Goal: Task Accomplishment & Management: Use online tool/utility

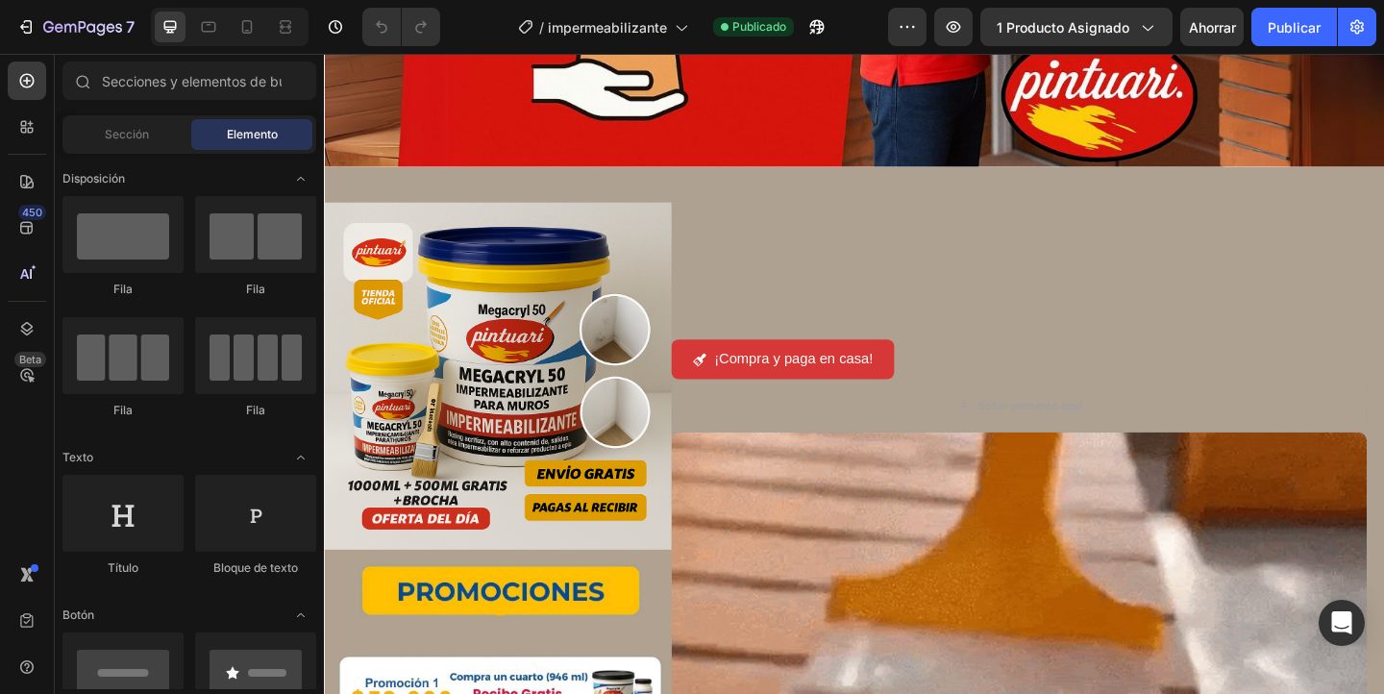
scroll to position [404, 0]
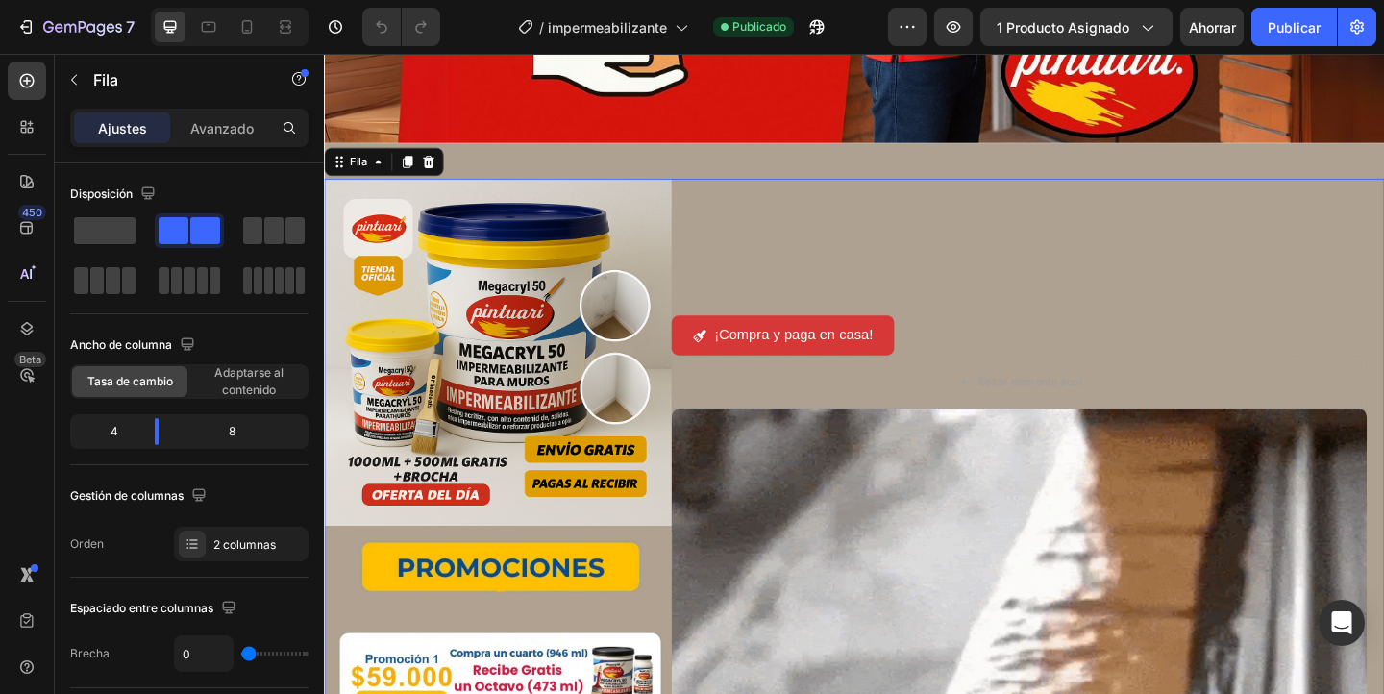
scroll to position [449, 0]
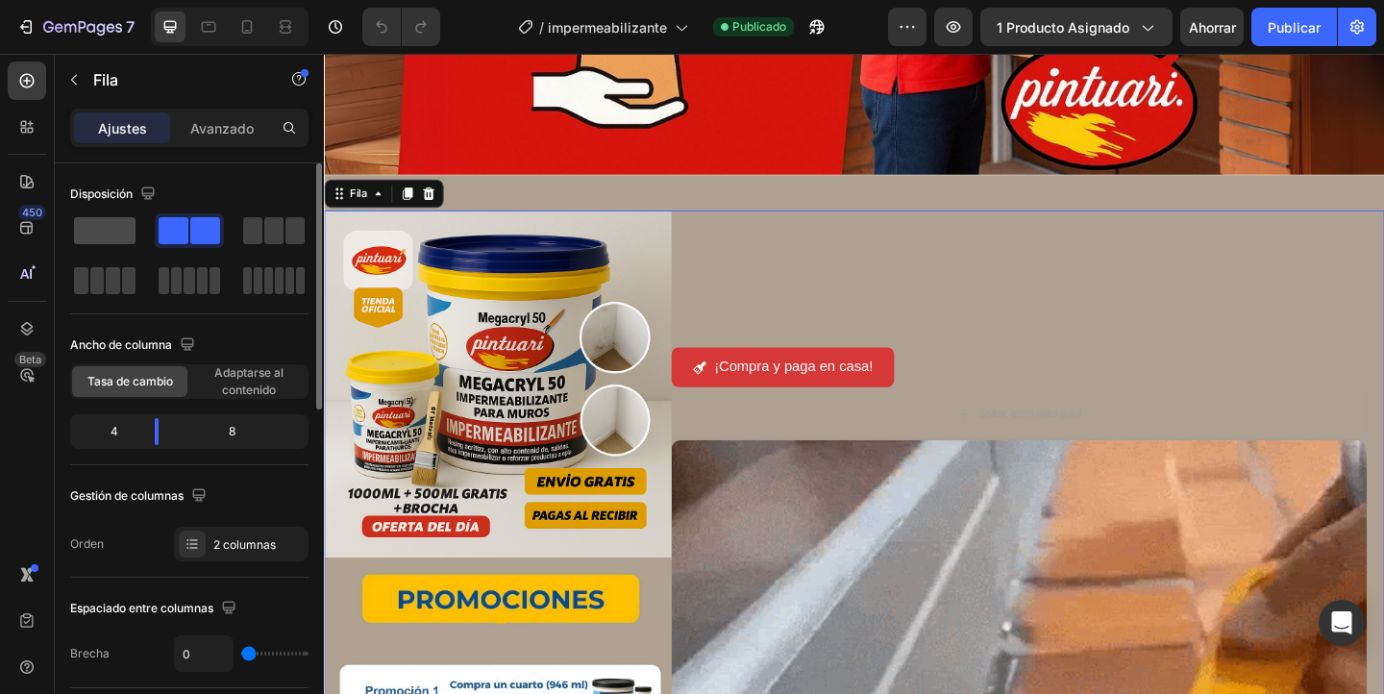
click at [84, 233] on span at bounding box center [104, 230] width 61 height 27
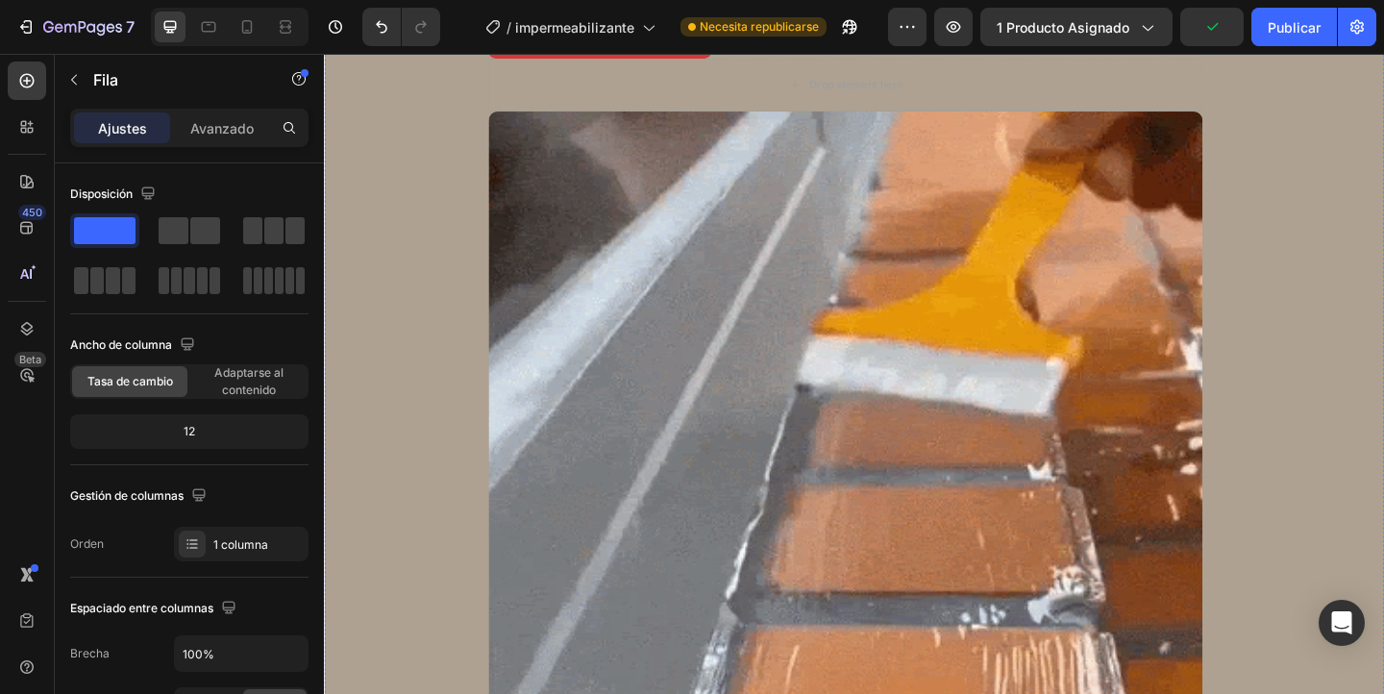
scroll to position [3986, 0]
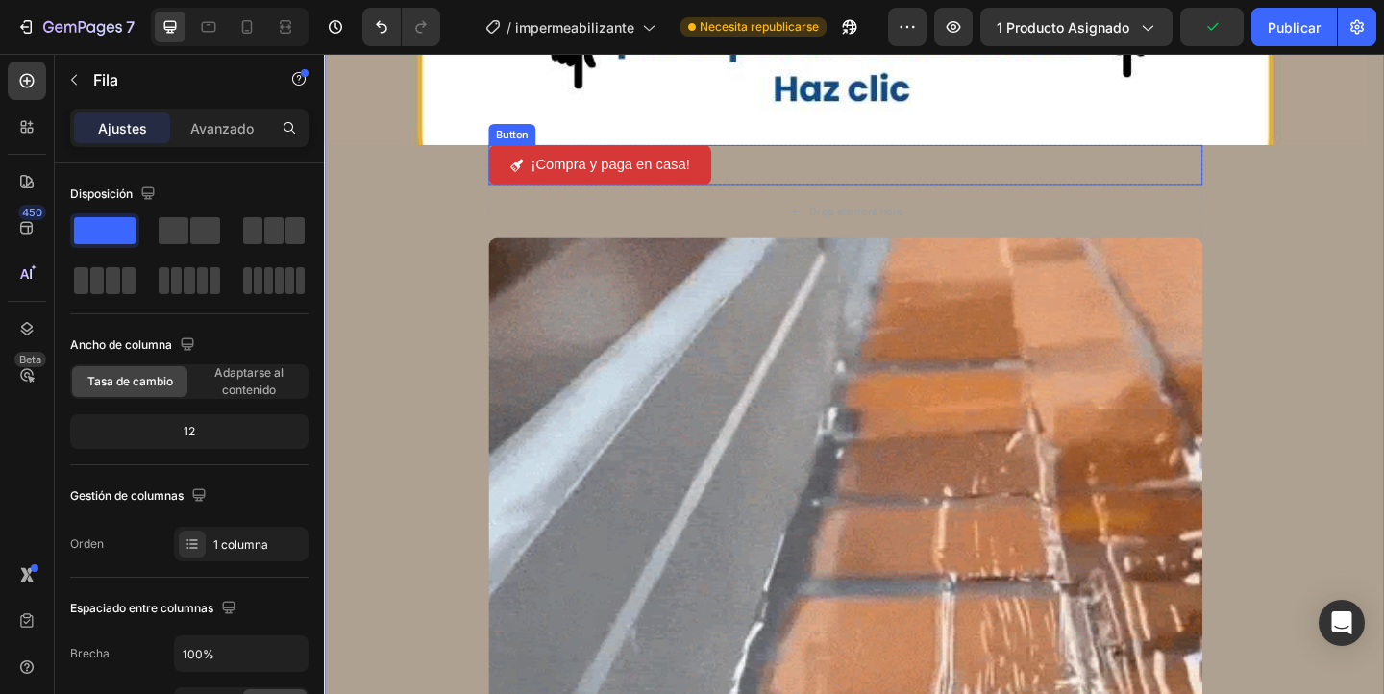
click at [773, 167] on div "¡Compra y paga en casa! Button" at bounding box center [891, 174] width 776 height 43
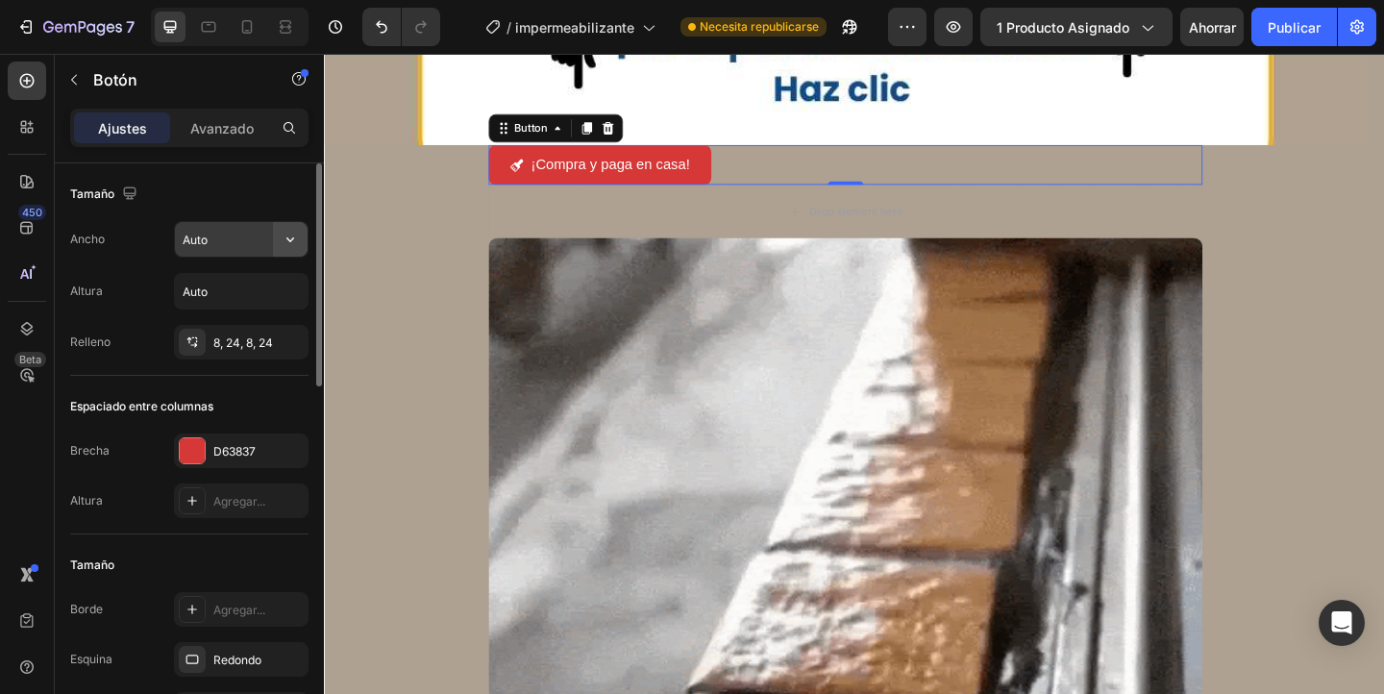
click at [273, 246] on button "button" at bounding box center [290, 239] width 35 height 35
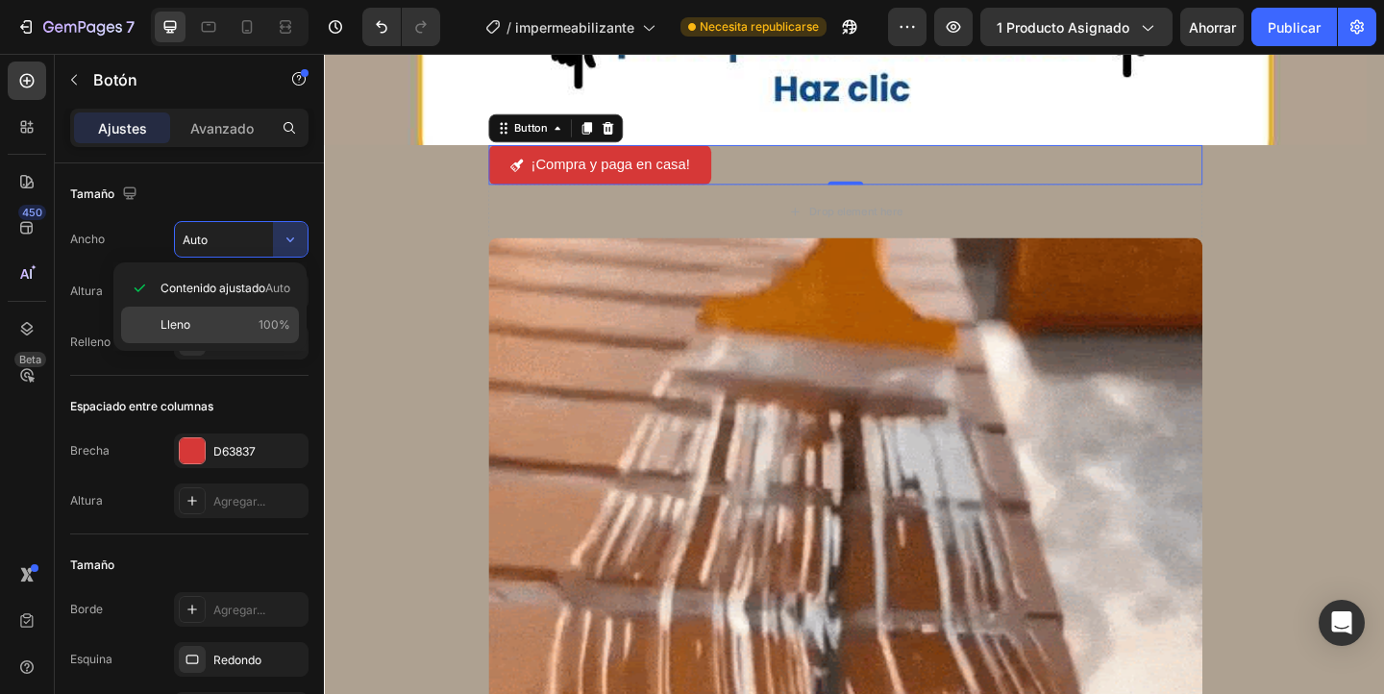
click at [233, 326] on p "Lleno 100%" at bounding box center [225, 324] width 130 height 17
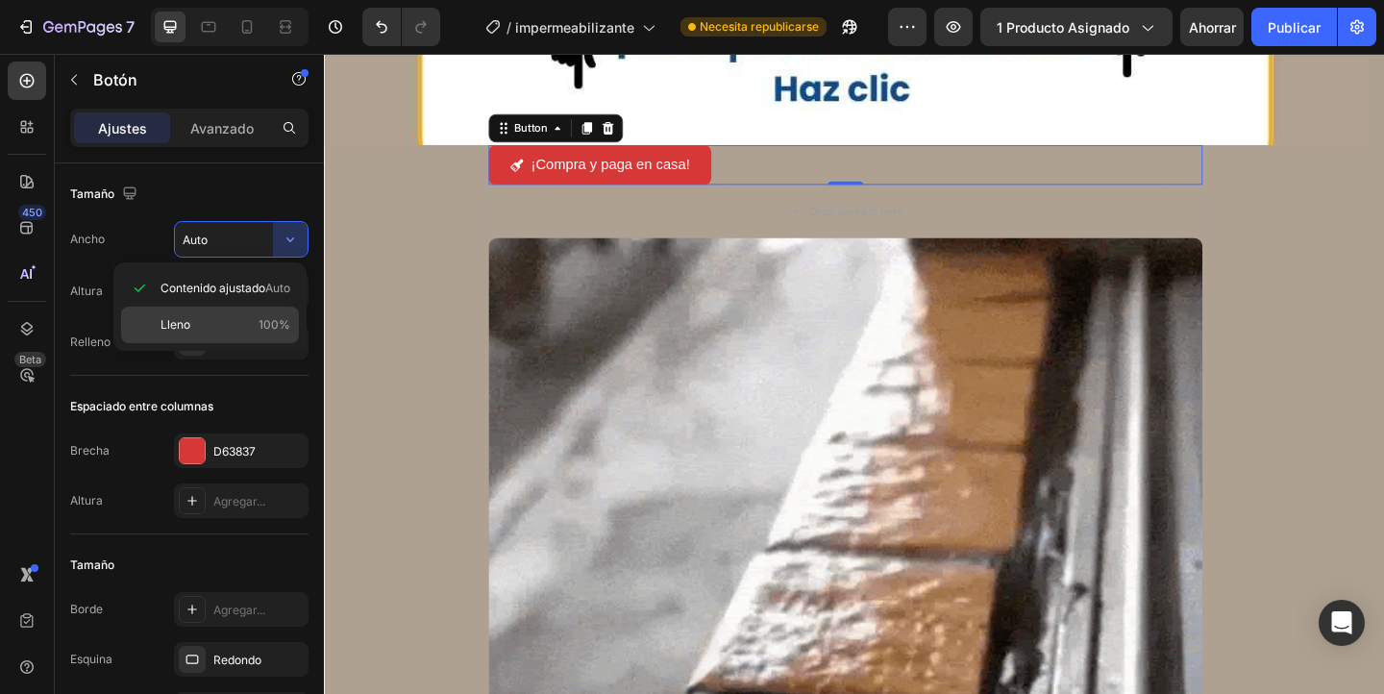
type input "100%"
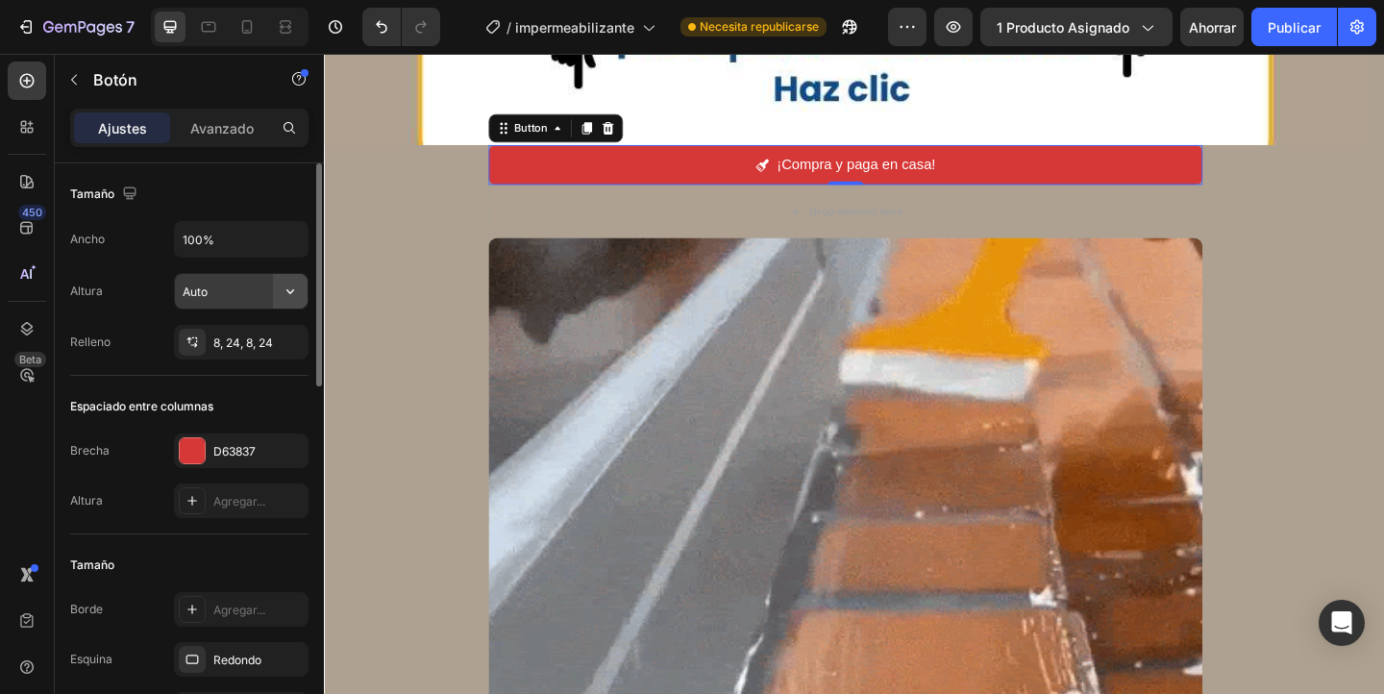
click at [275, 292] on button "button" at bounding box center [290, 291] width 35 height 35
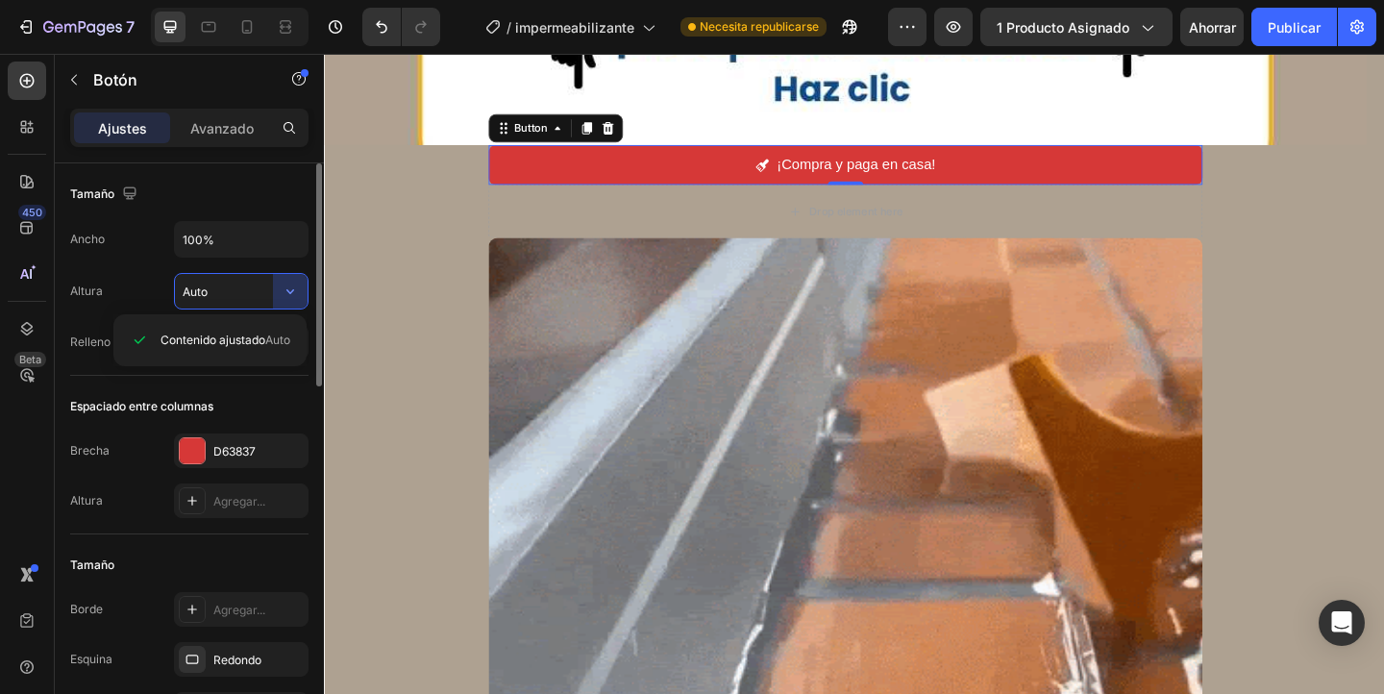
click at [232, 202] on div "Tamaño" at bounding box center [189, 194] width 238 height 31
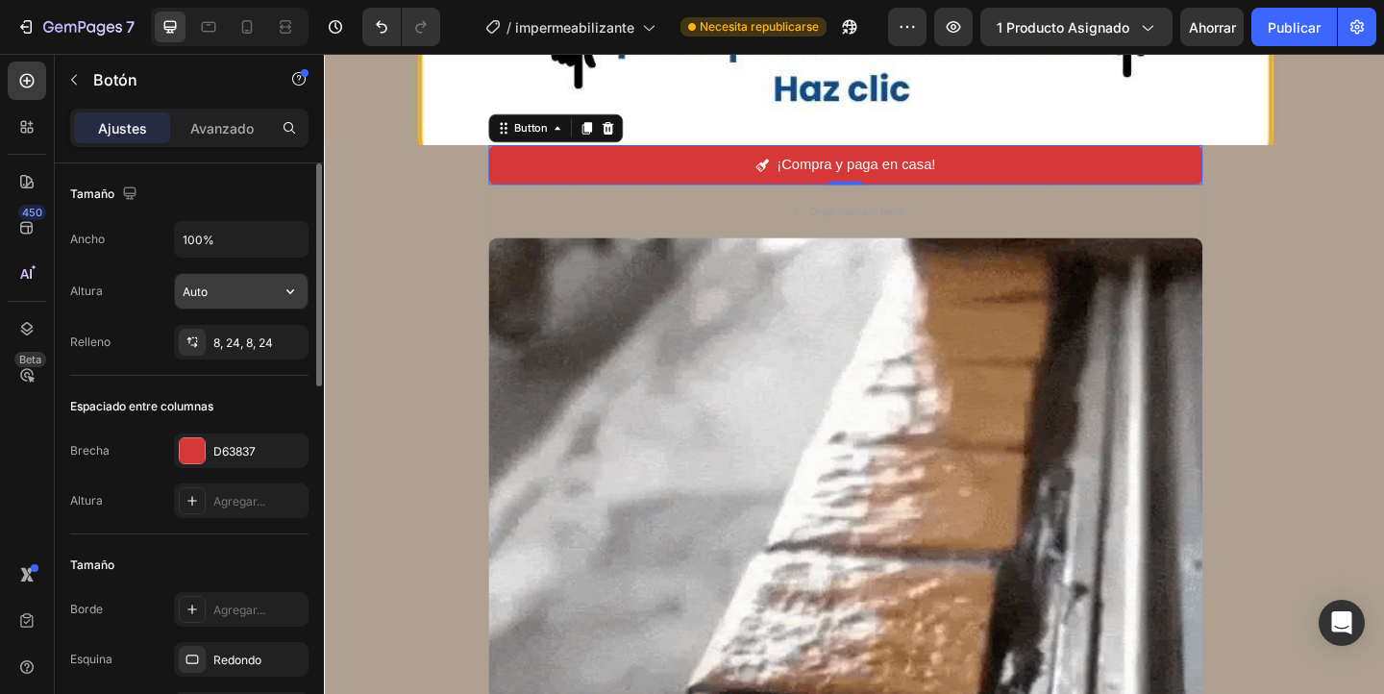
click at [257, 290] on input "Auto" at bounding box center [241, 291] width 133 height 35
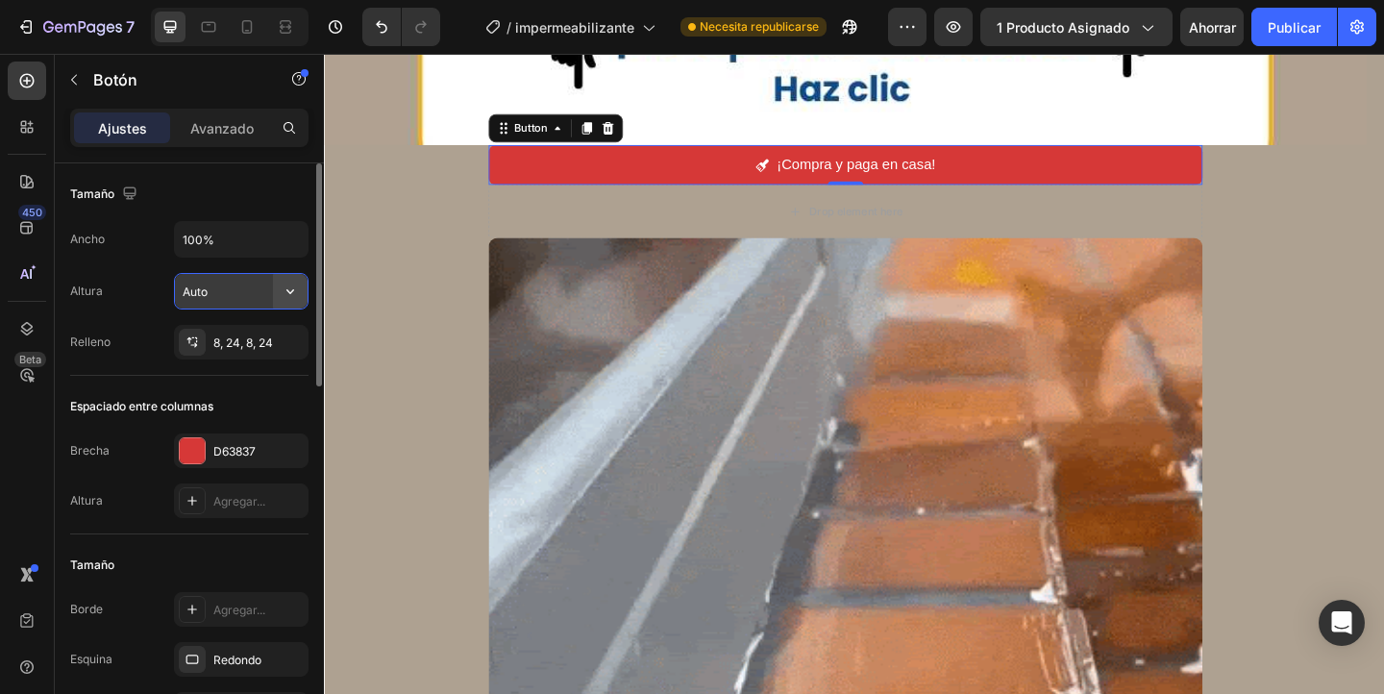
click at [302, 291] on button "button" at bounding box center [290, 291] width 35 height 35
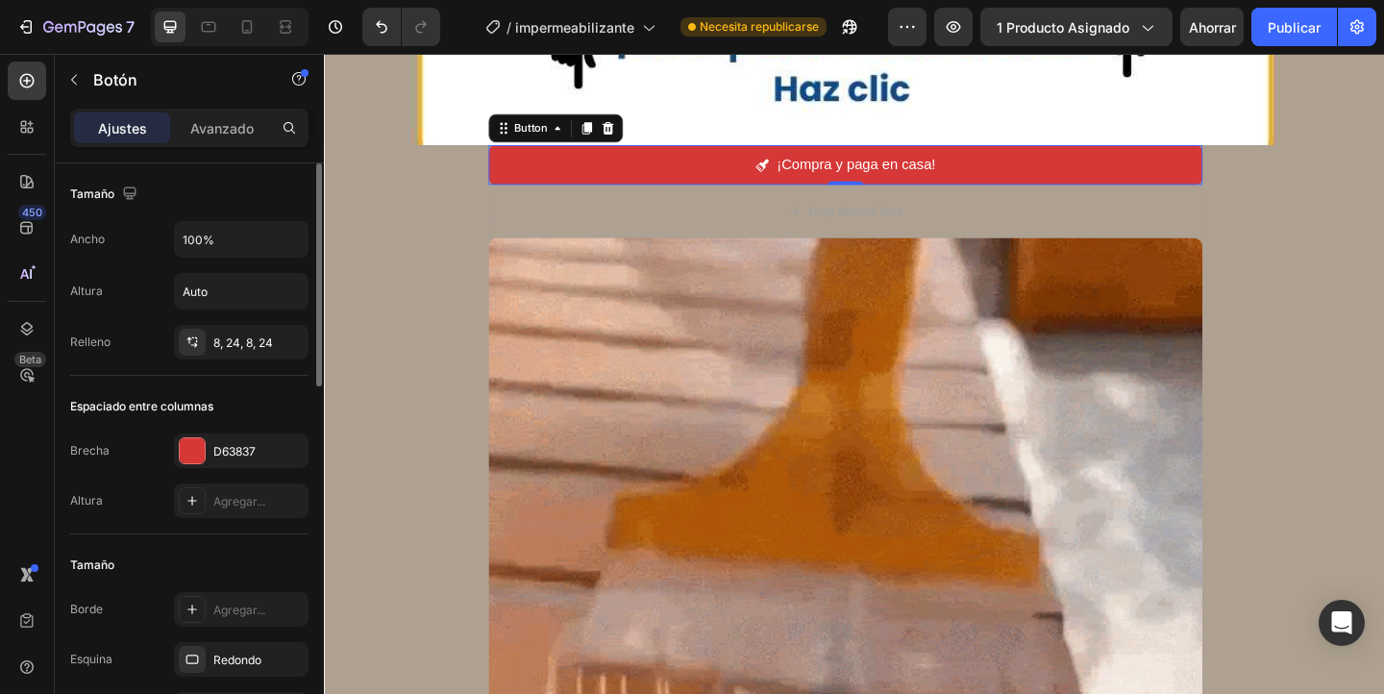
click at [138, 286] on div "Altura Auto" at bounding box center [189, 291] width 238 height 37
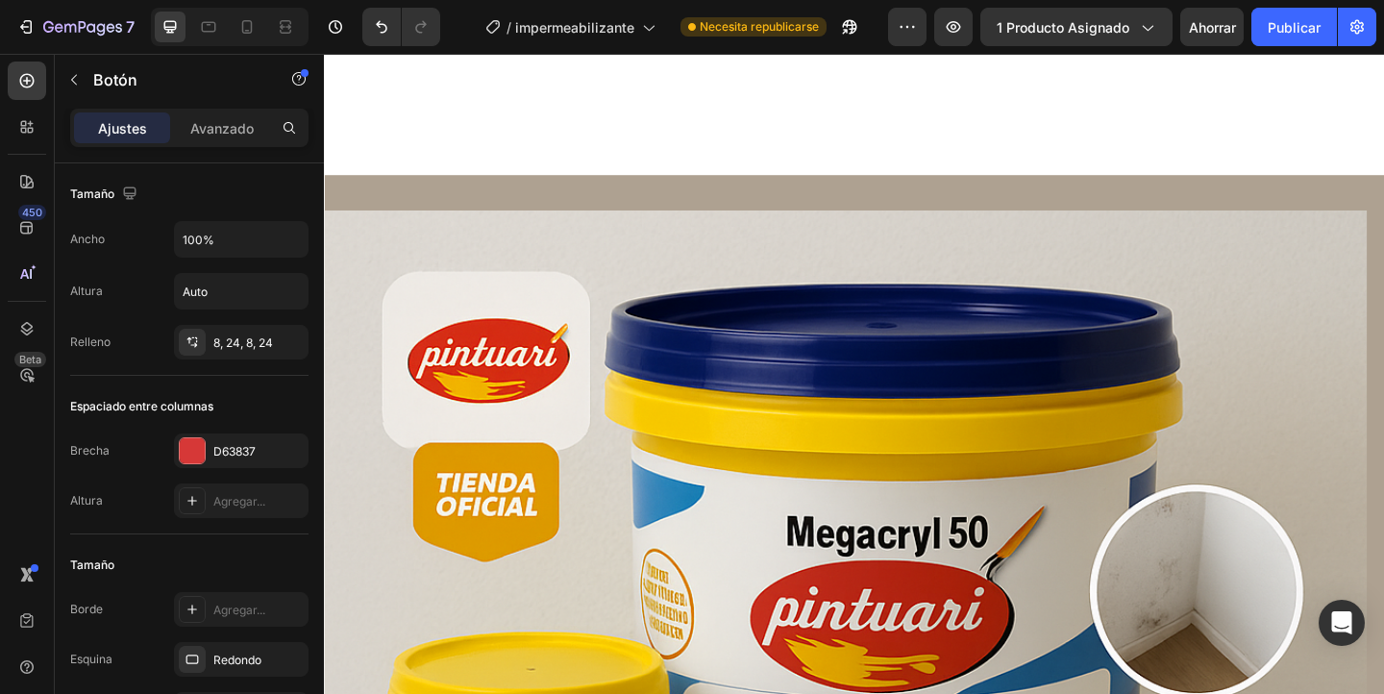
scroll to position [0, 0]
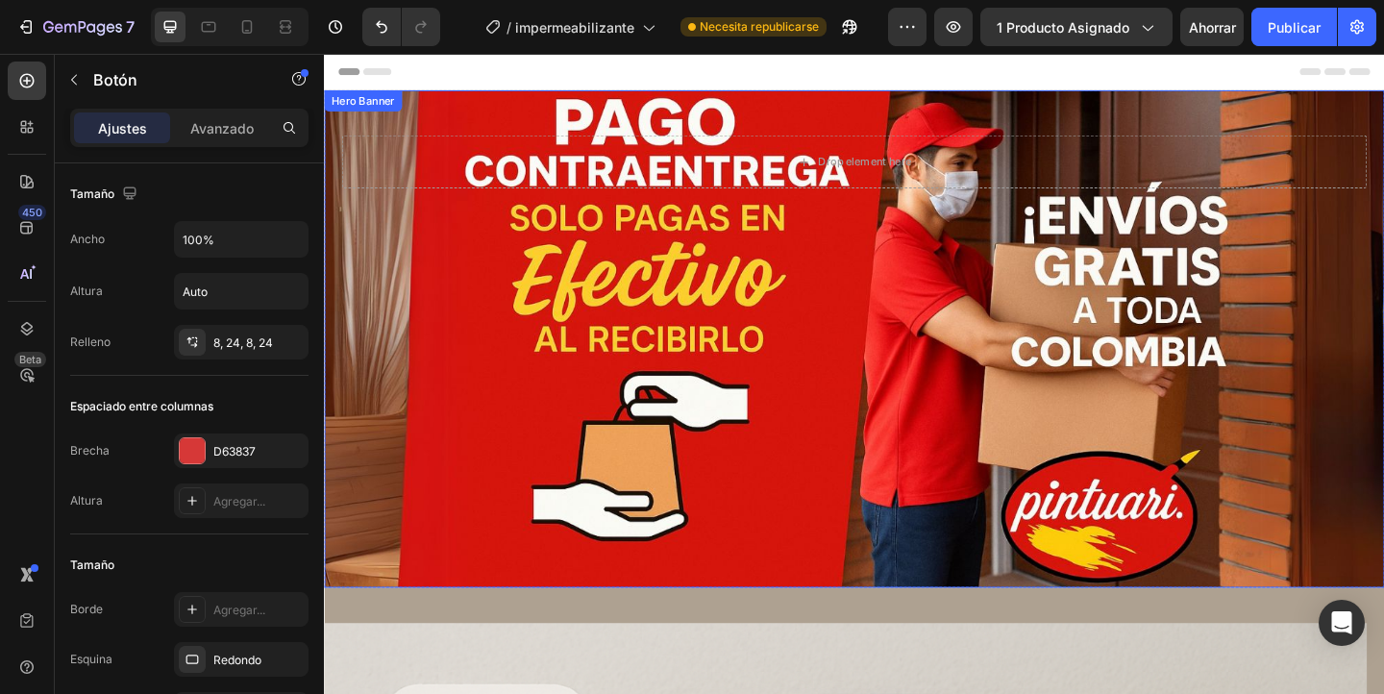
click at [653, 548] on div "Background Image" at bounding box center [900, 363] width 1153 height 541
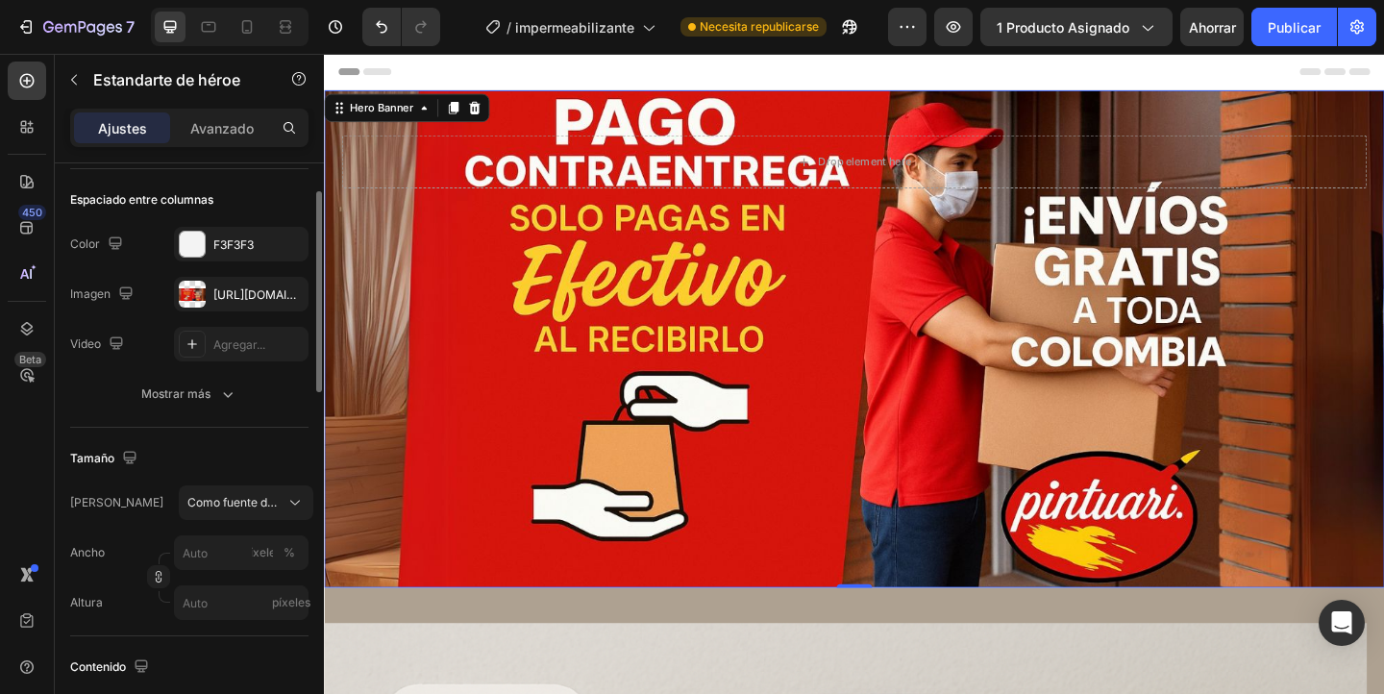
scroll to position [131, 0]
click at [260, 493] on span "Como fuente de banner" at bounding box center [234, 501] width 94 height 17
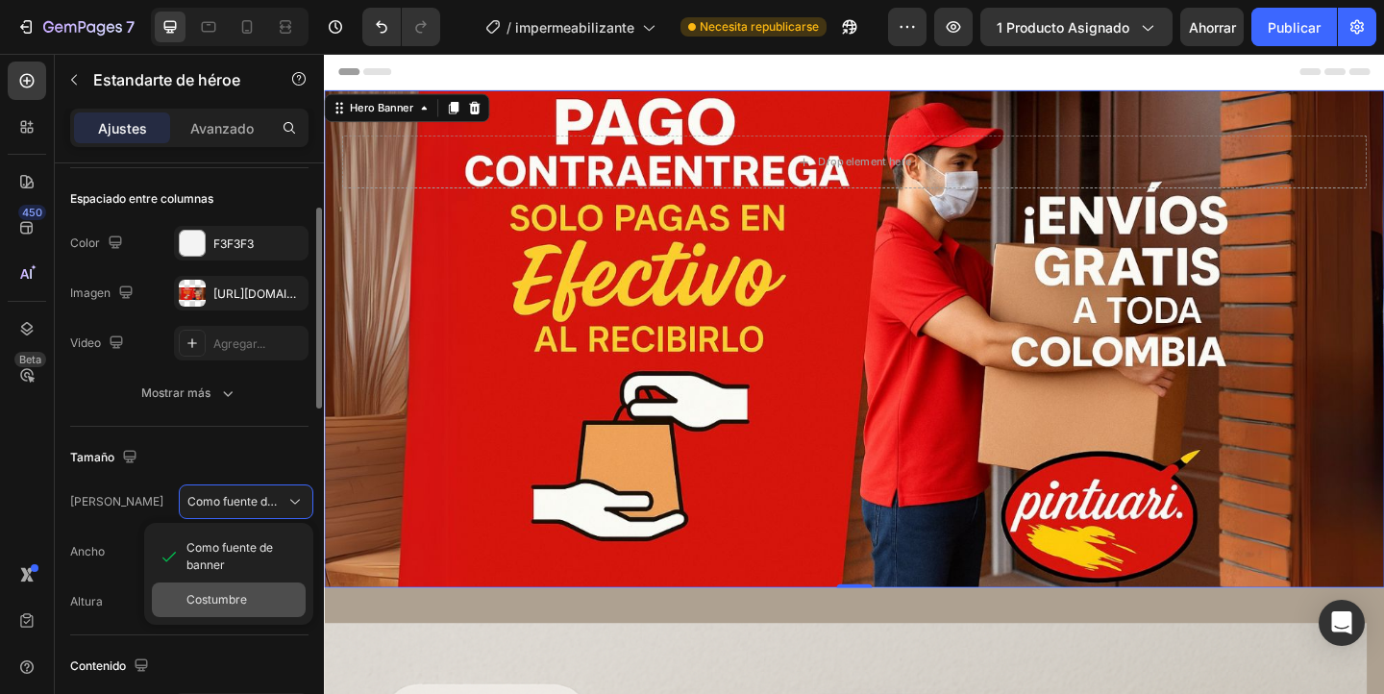
click at [223, 601] on font "Costumbre" at bounding box center [216, 599] width 61 height 14
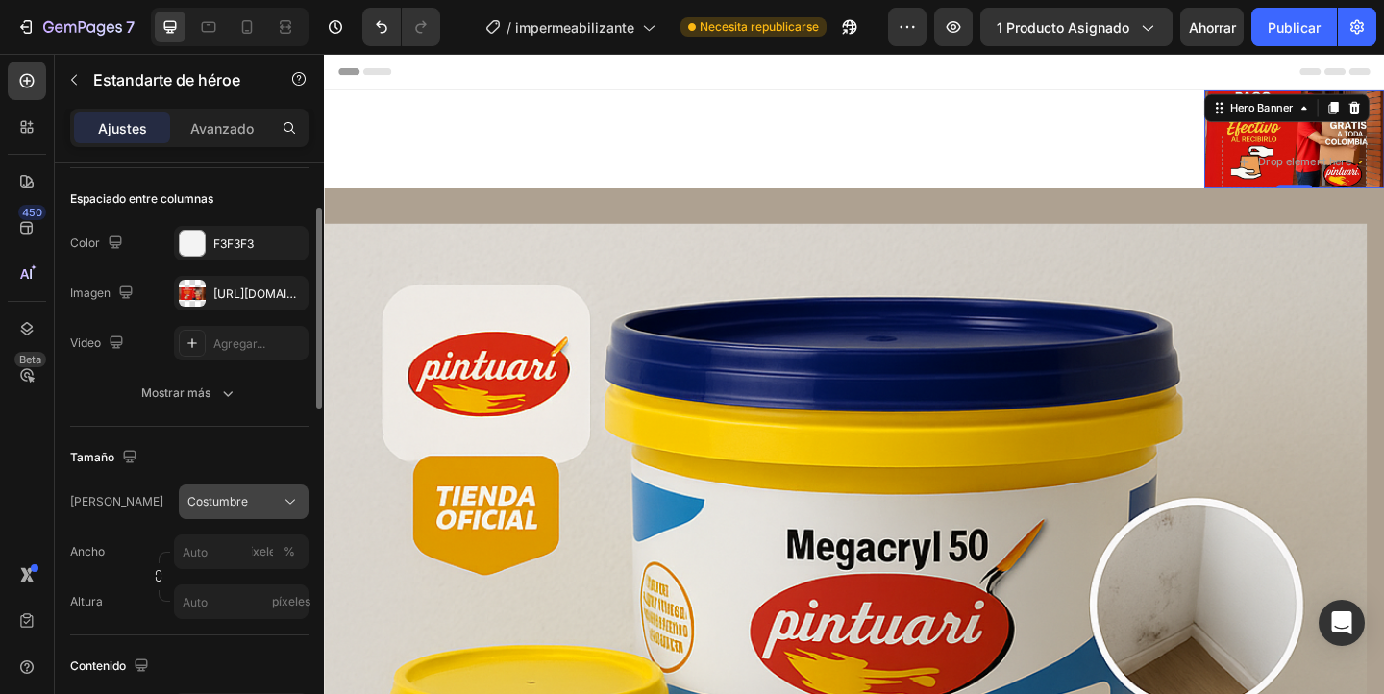
click at [257, 501] on div "Costumbre" at bounding box center [231, 501] width 89 height 17
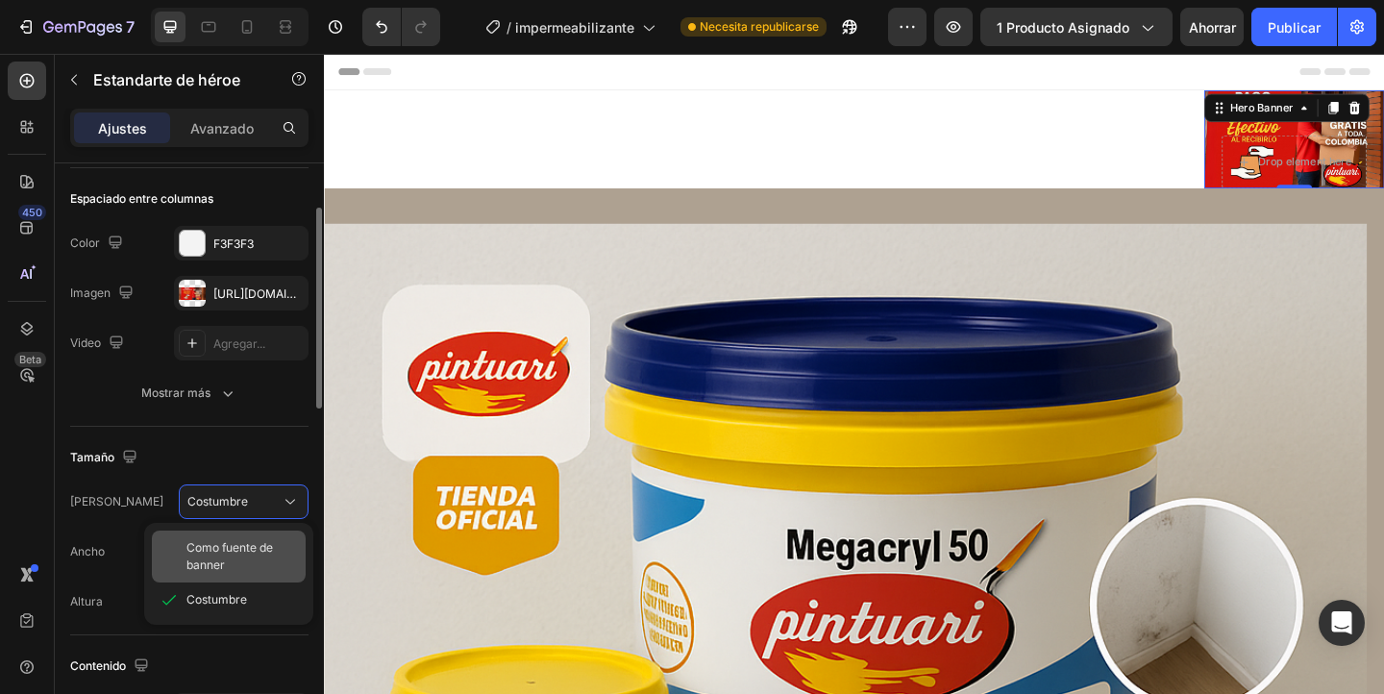
click at [220, 547] on font "Como fuente de banner" at bounding box center [229, 556] width 86 height 32
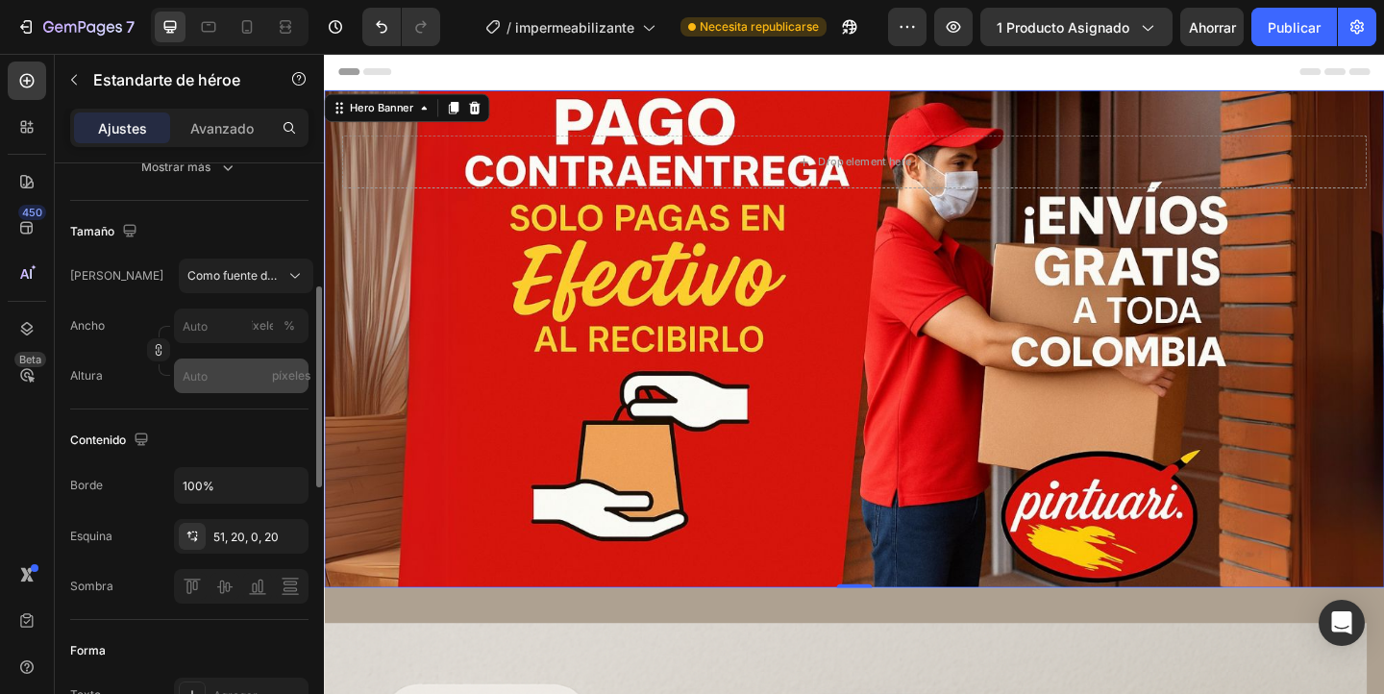
scroll to position [360, 0]
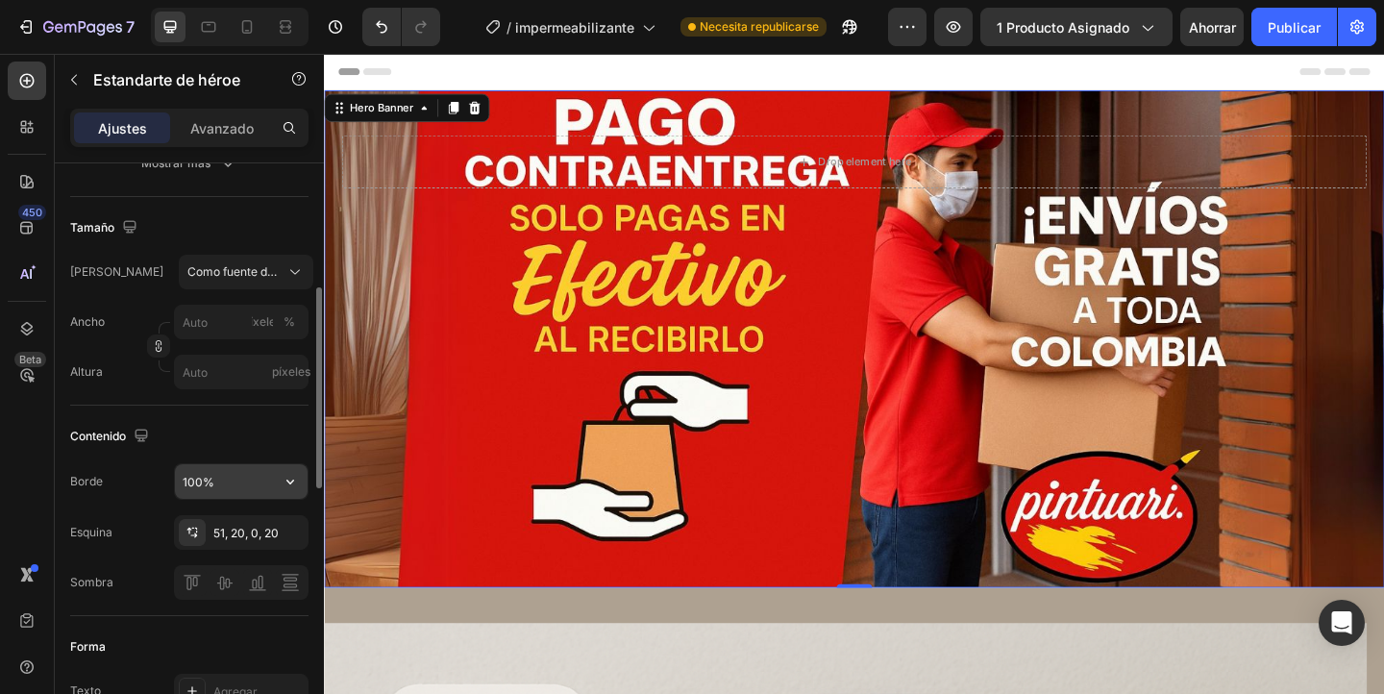
click at [241, 485] on input "100%" at bounding box center [241, 481] width 133 height 35
click at [299, 497] on button "button" at bounding box center [290, 481] width 35 height 35
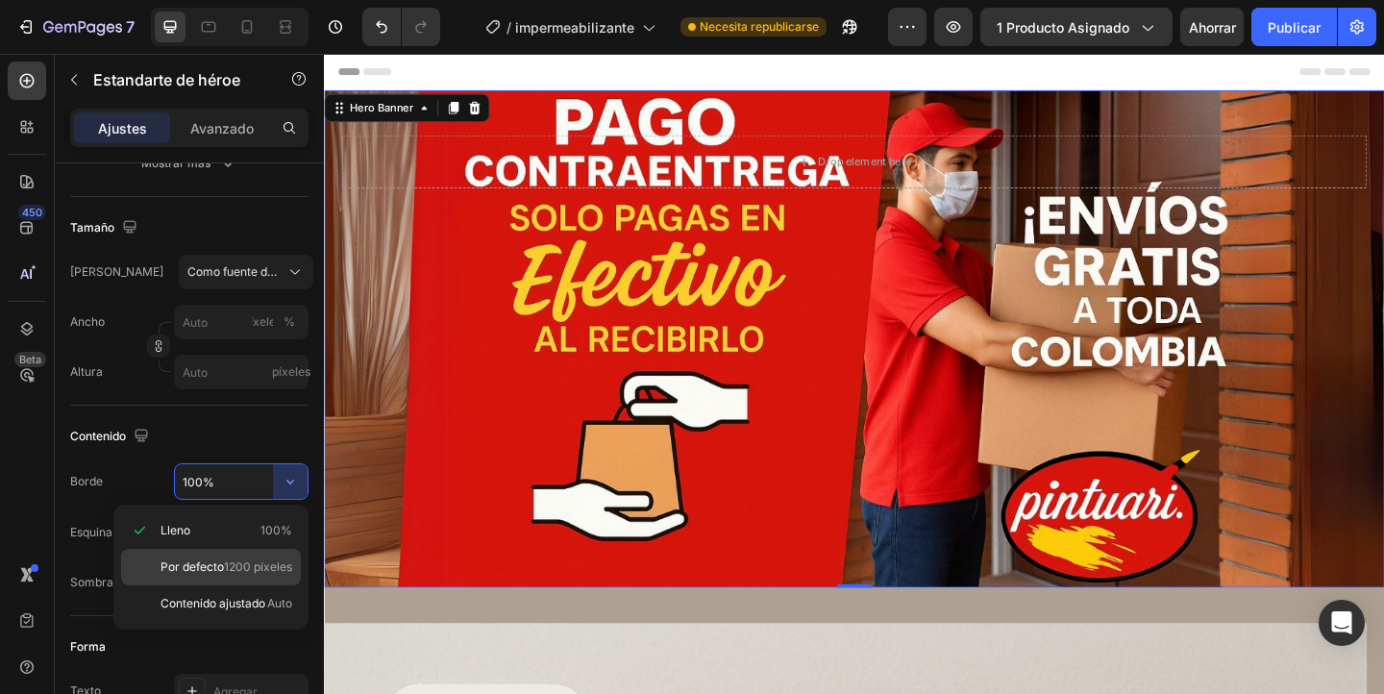
click at [226, 571] on font "1200 píxeles" at bounding box center [258, 566] width 68 height 14
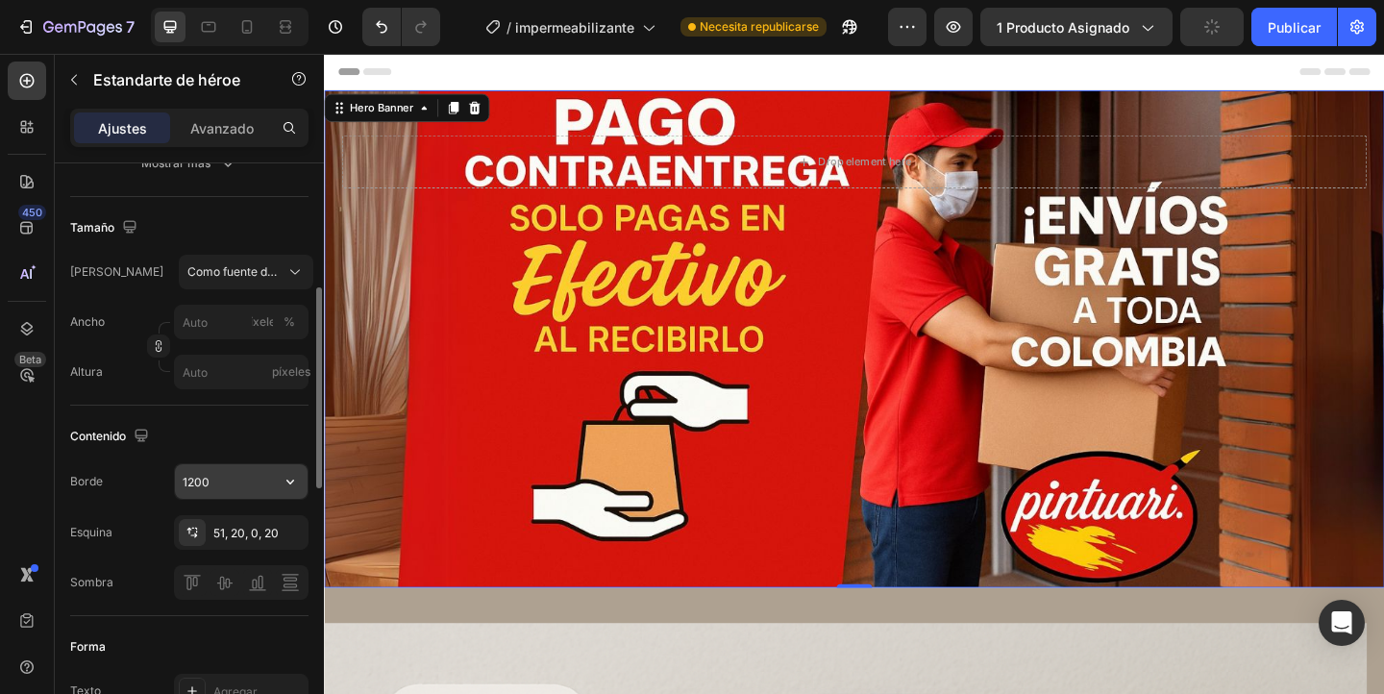
click at [282, 489] on icon "button" at bounding box center [290, 481] width 19 height 19
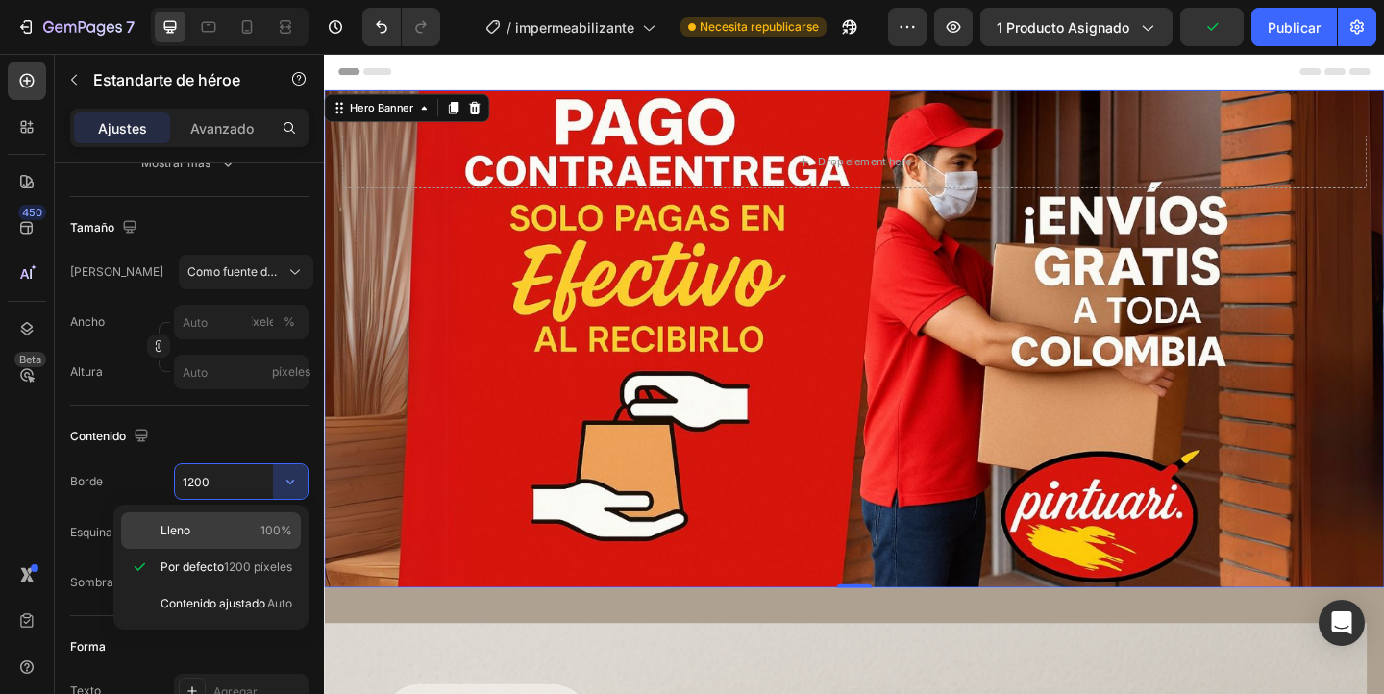
click at [216, 532] on p "Lleno 100%" at bounding box center [226, 530] width 132 height 17
type input "100%"
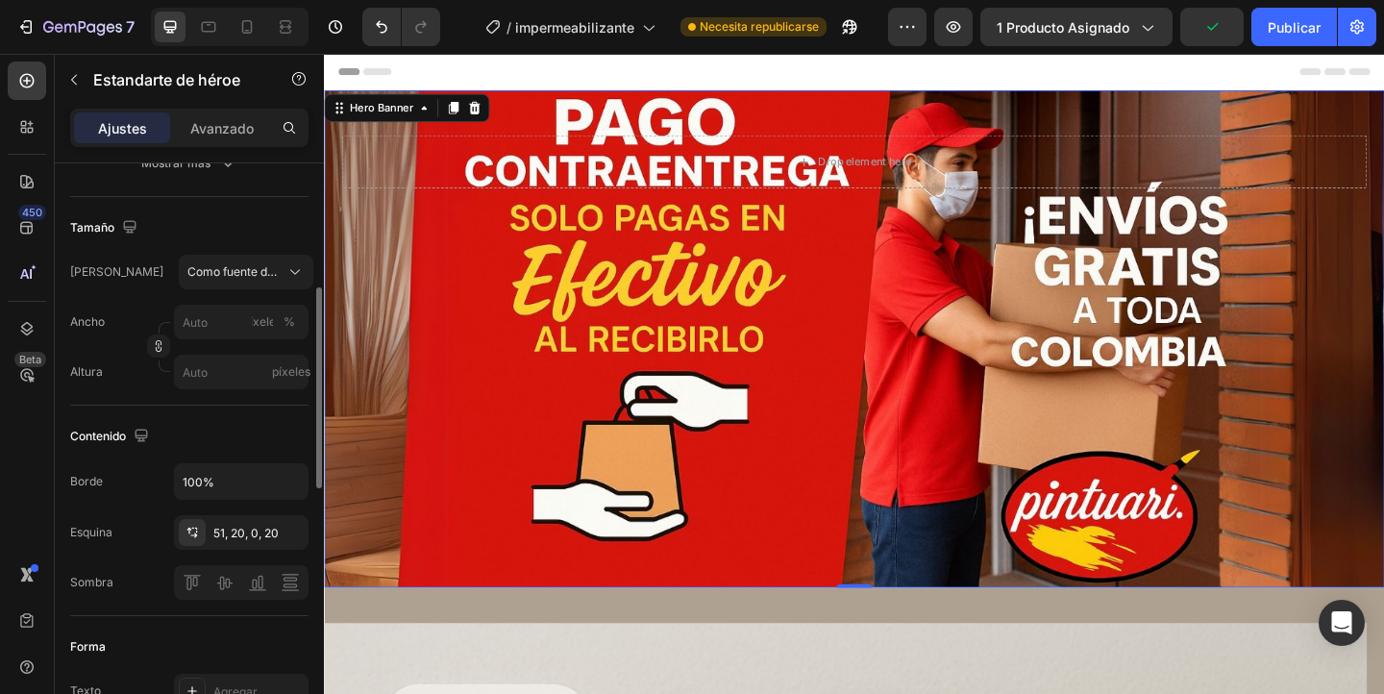
scroll to position [0, 0]
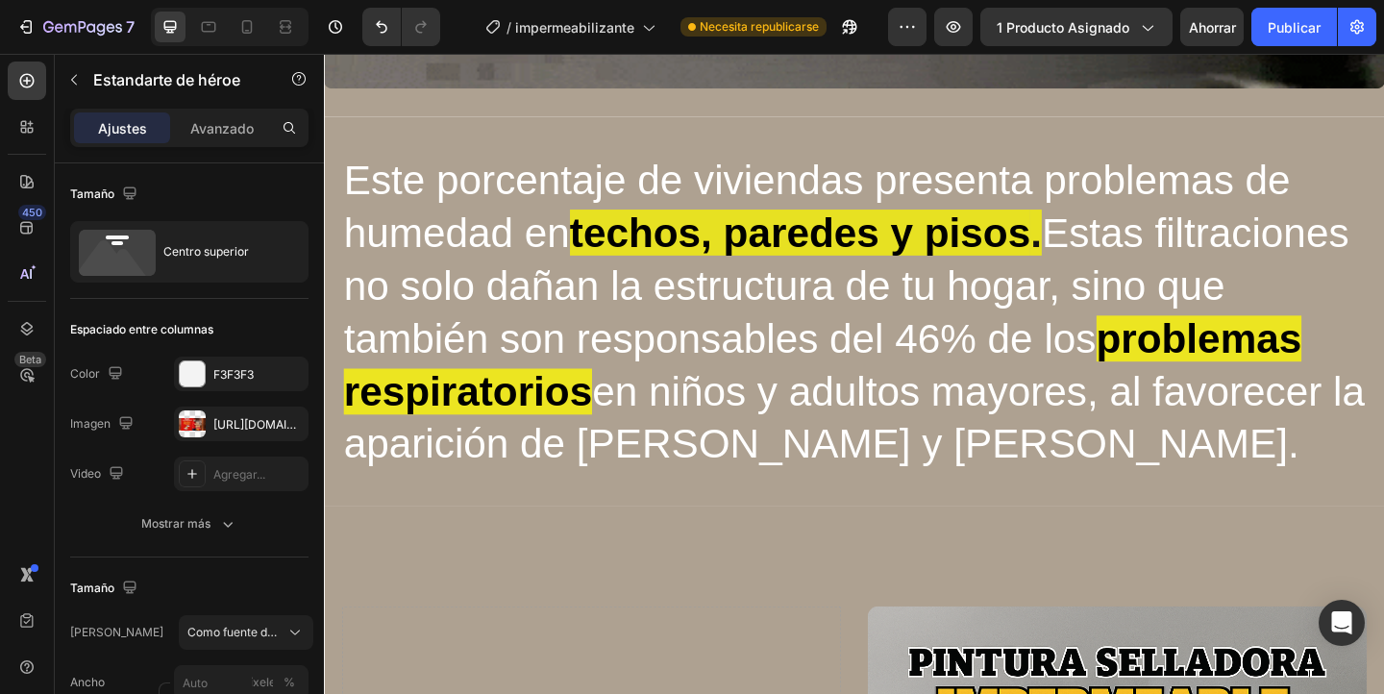
click at [777, 542] on div "Este porcentaje de viviendas presenta problemas de humedad en techos, paredes y…" at bounding box center [900, 334] width 1153 height 424
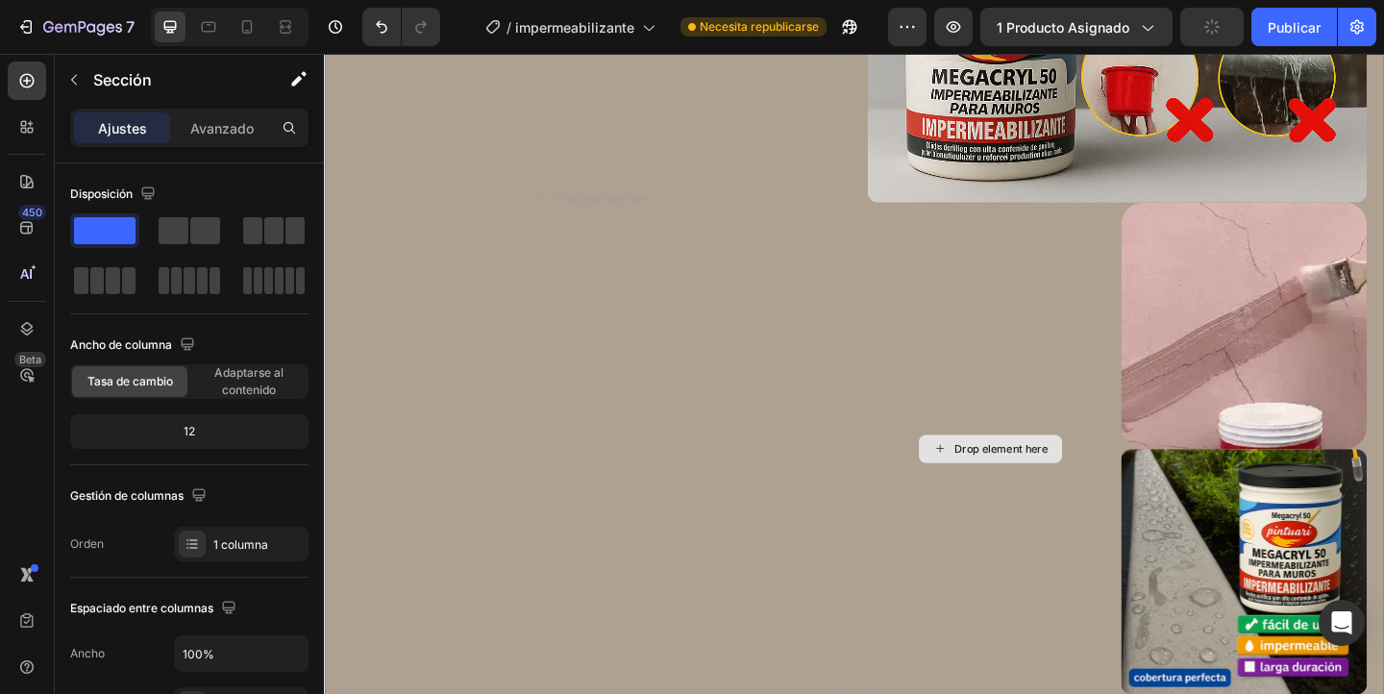
scroll to position [7413, 0]
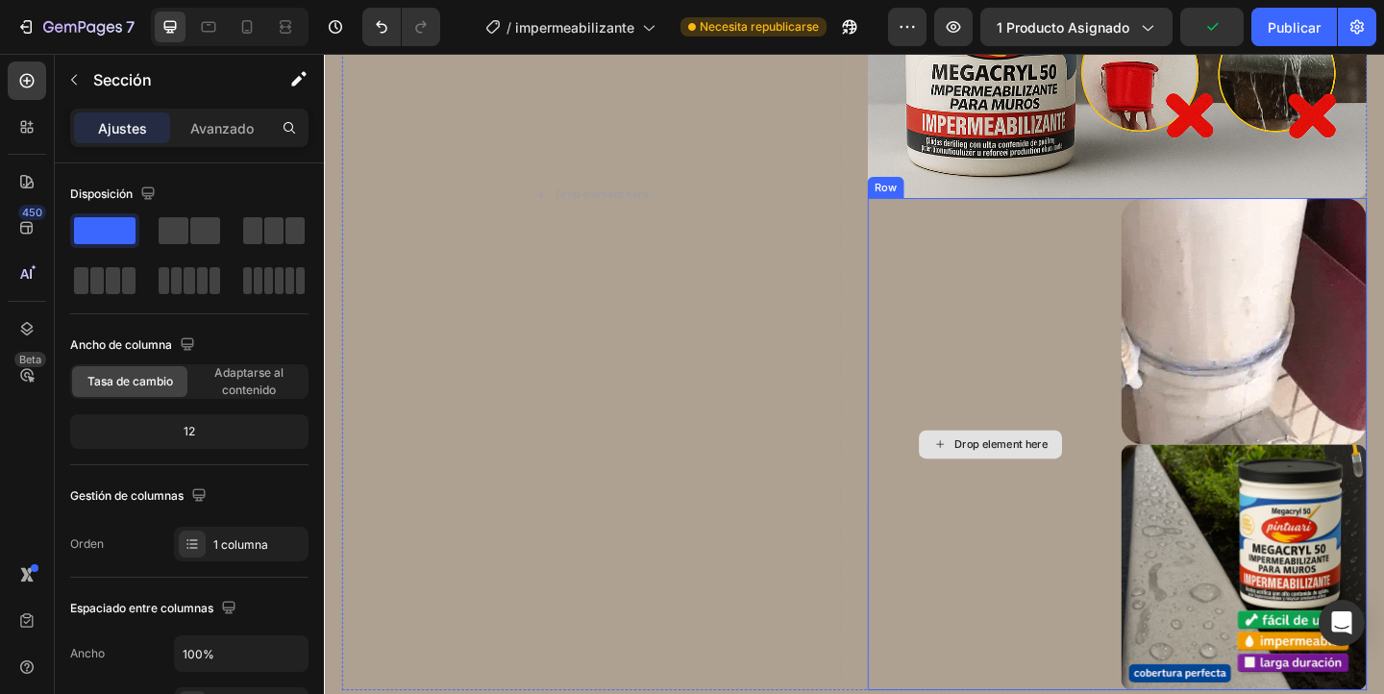
click at [1063, 361] on div "Drop element here" at bounding box center [1049, 477] width 268 height 535
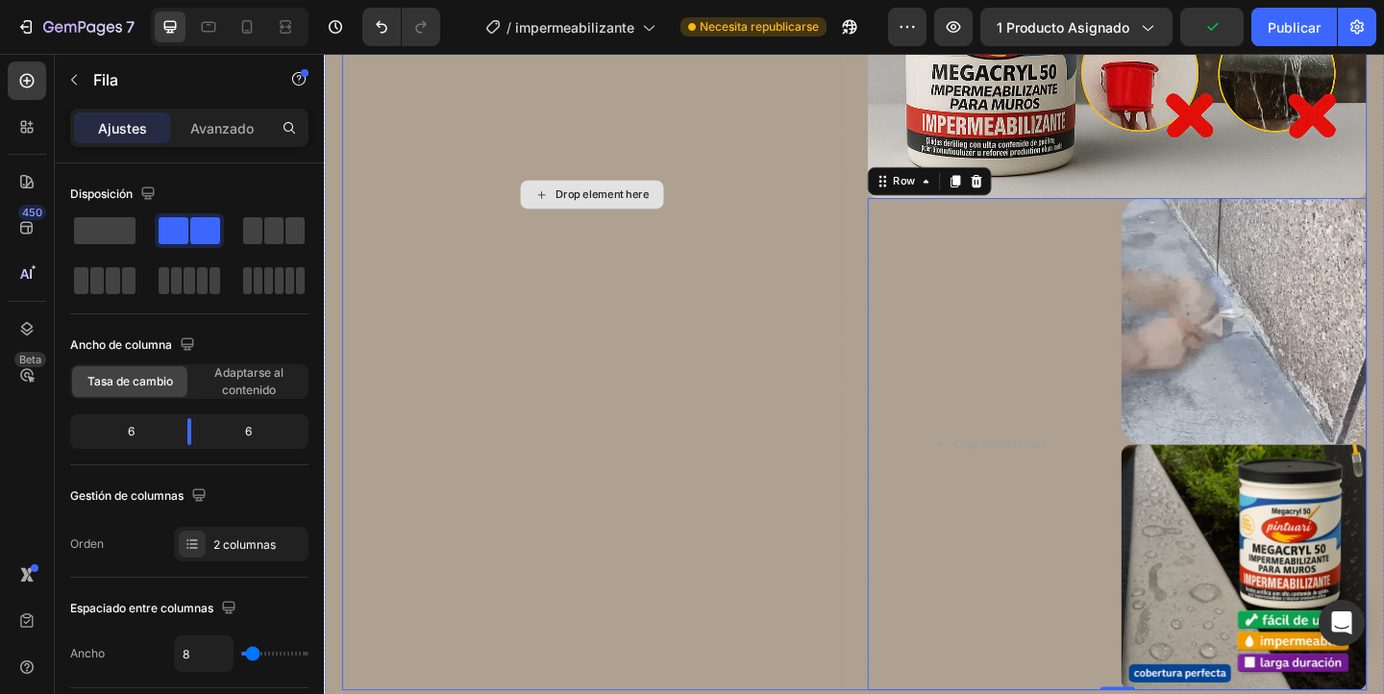
click at [699, 343] on div "Drop element here" at bounding box center [614, 207] width 543 height 1078
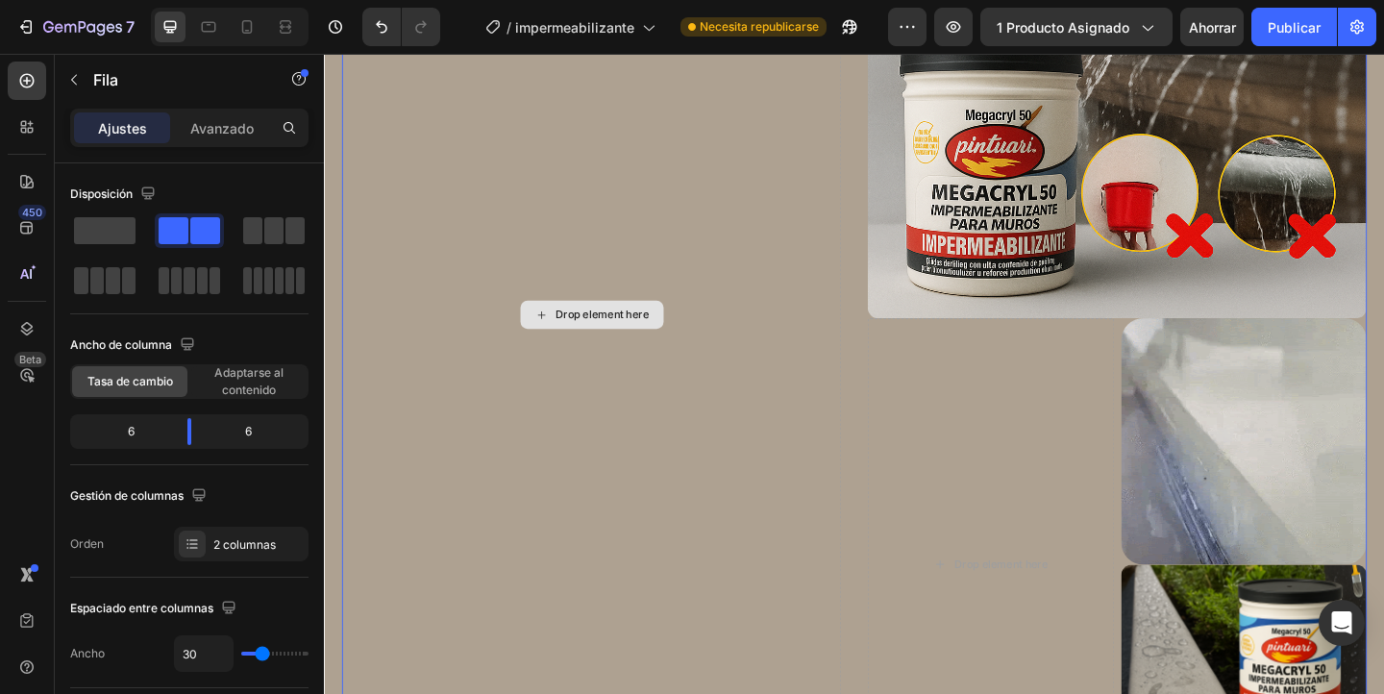
scroll to position [7248, 0]
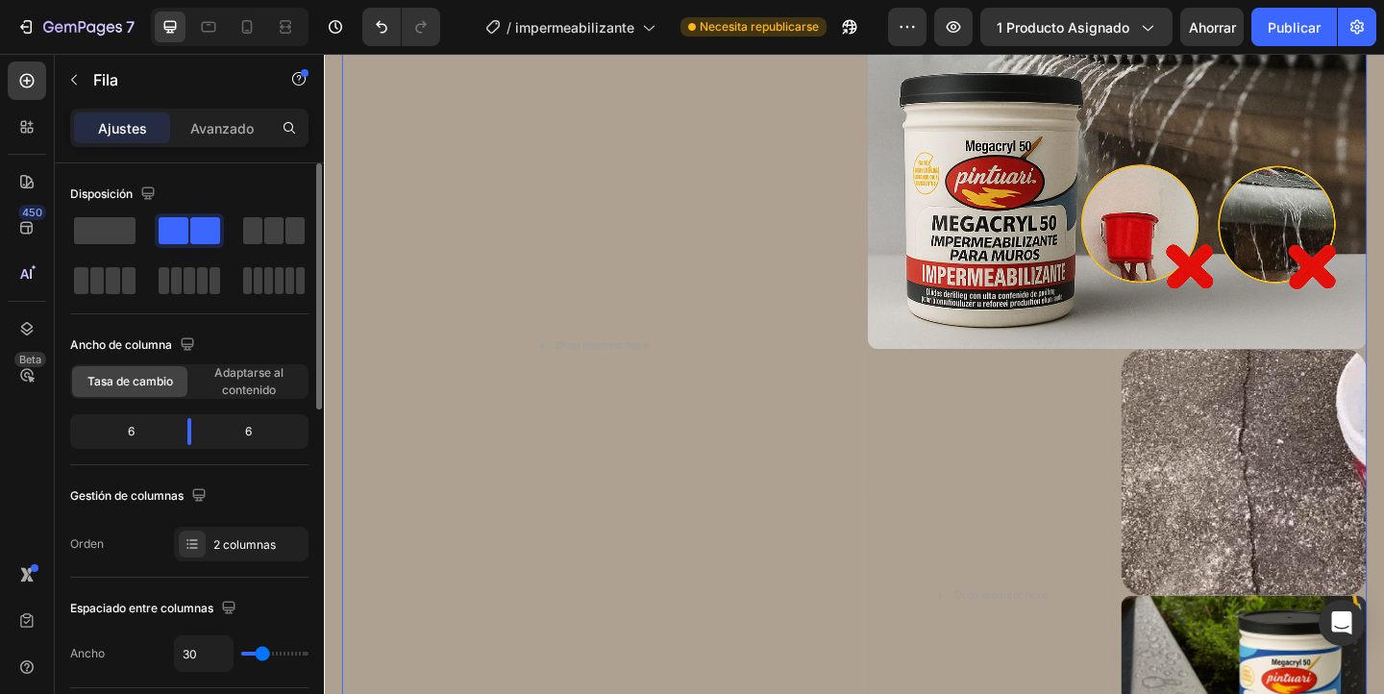
click at [138, 249] on div at bounding box center [189, 255] width 238 height 85
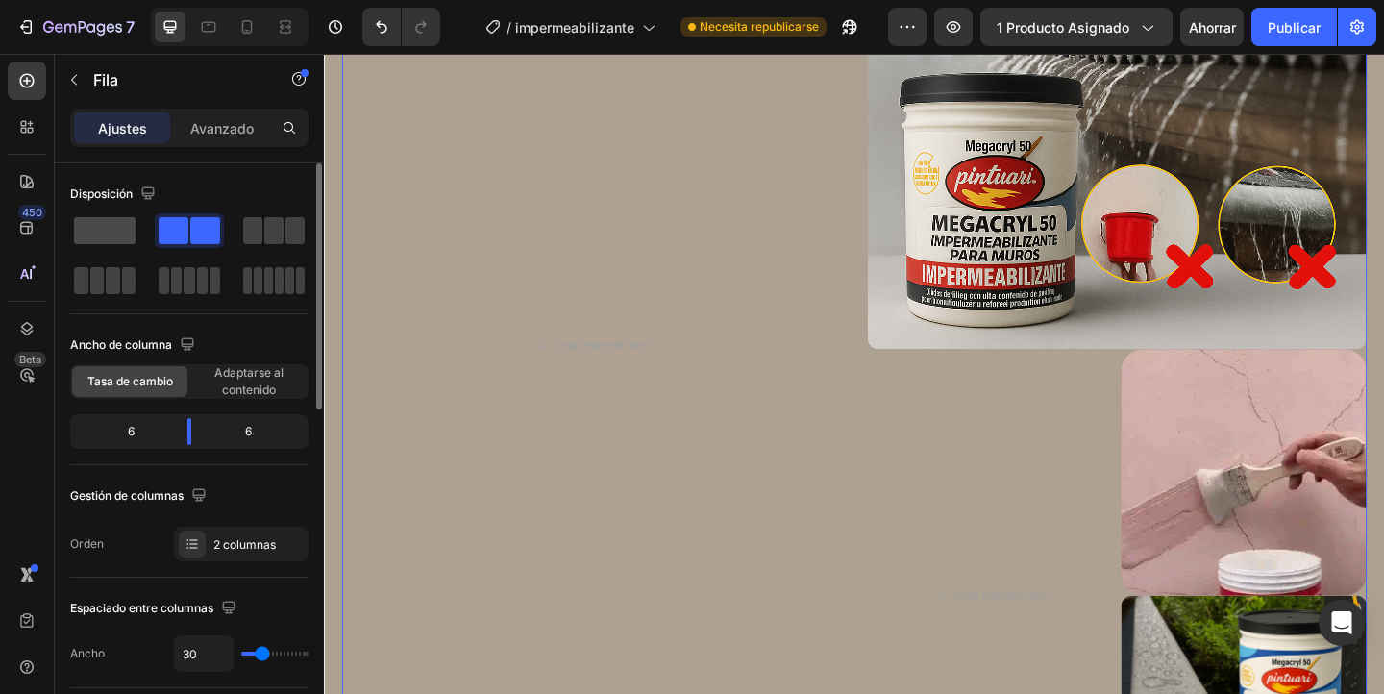
click at [108, 223] on span at bounding box center [104, 230] width 61 height 27
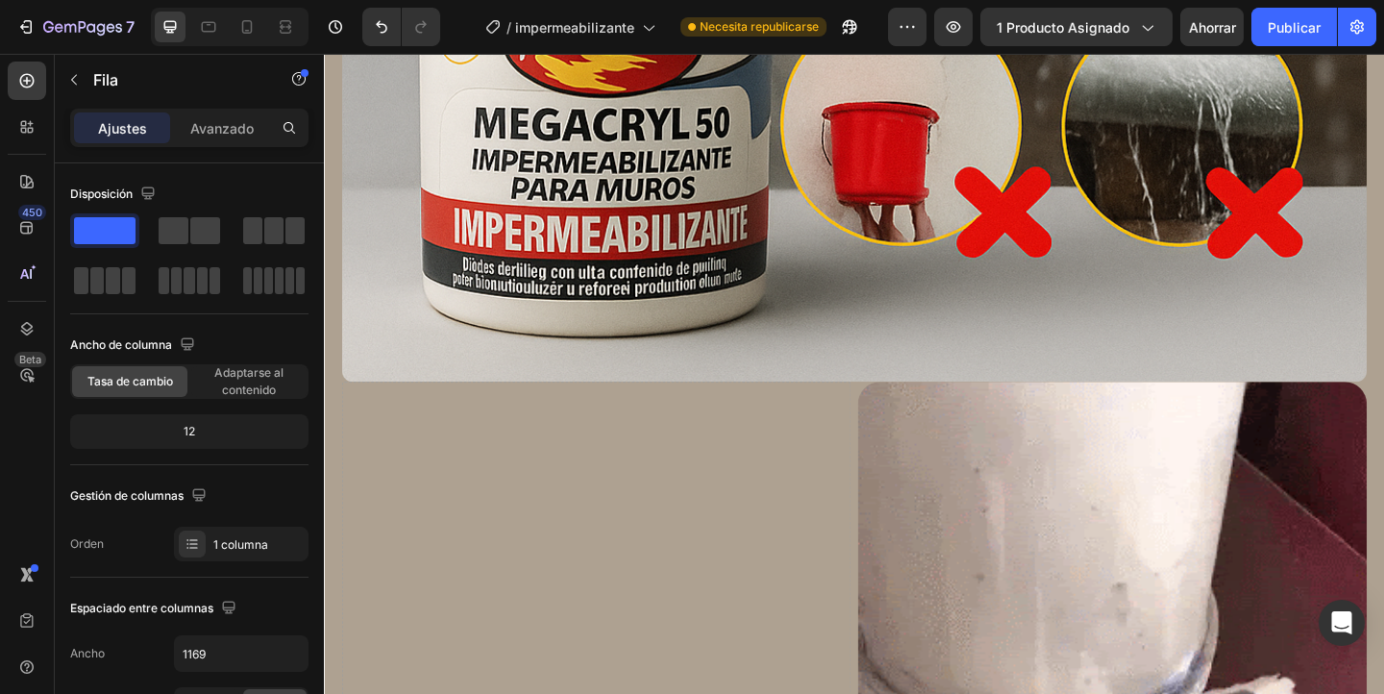
scroll to position [7782, 0]
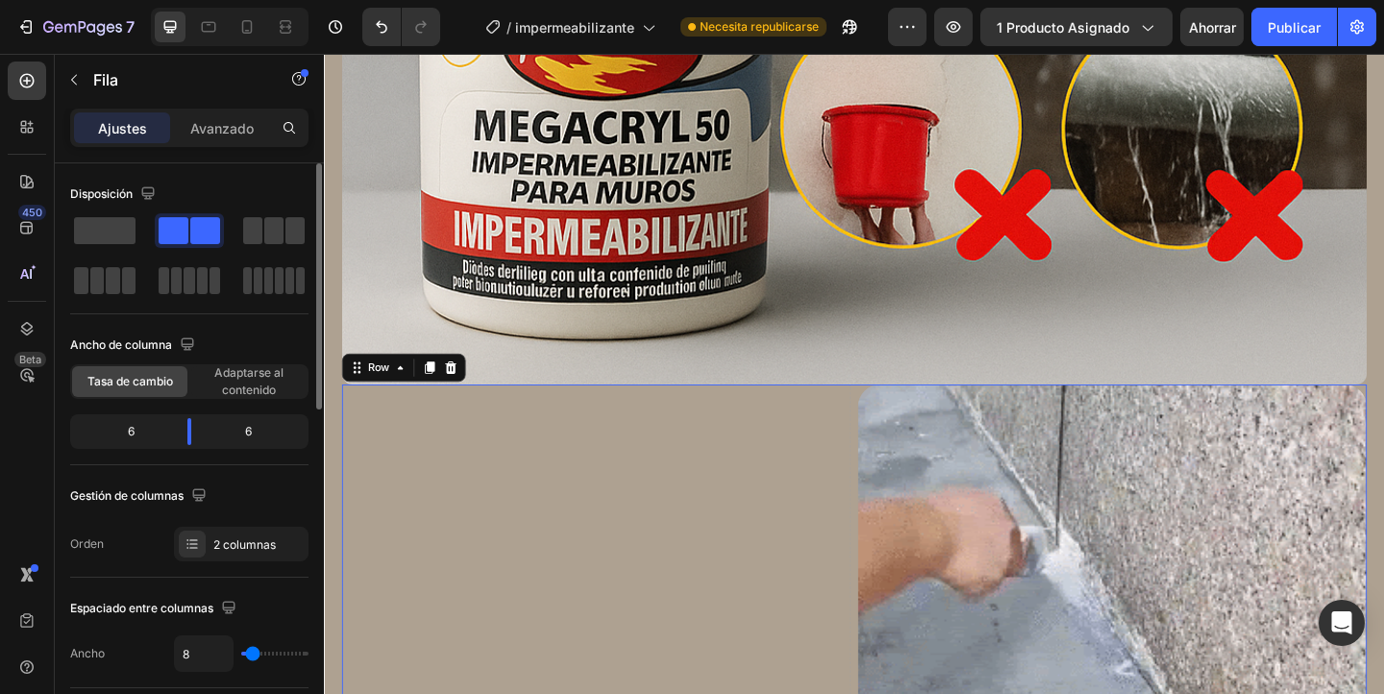
click at [110, 211] on div "Disposición" at bounding box center [189, 238] width 238 height 119
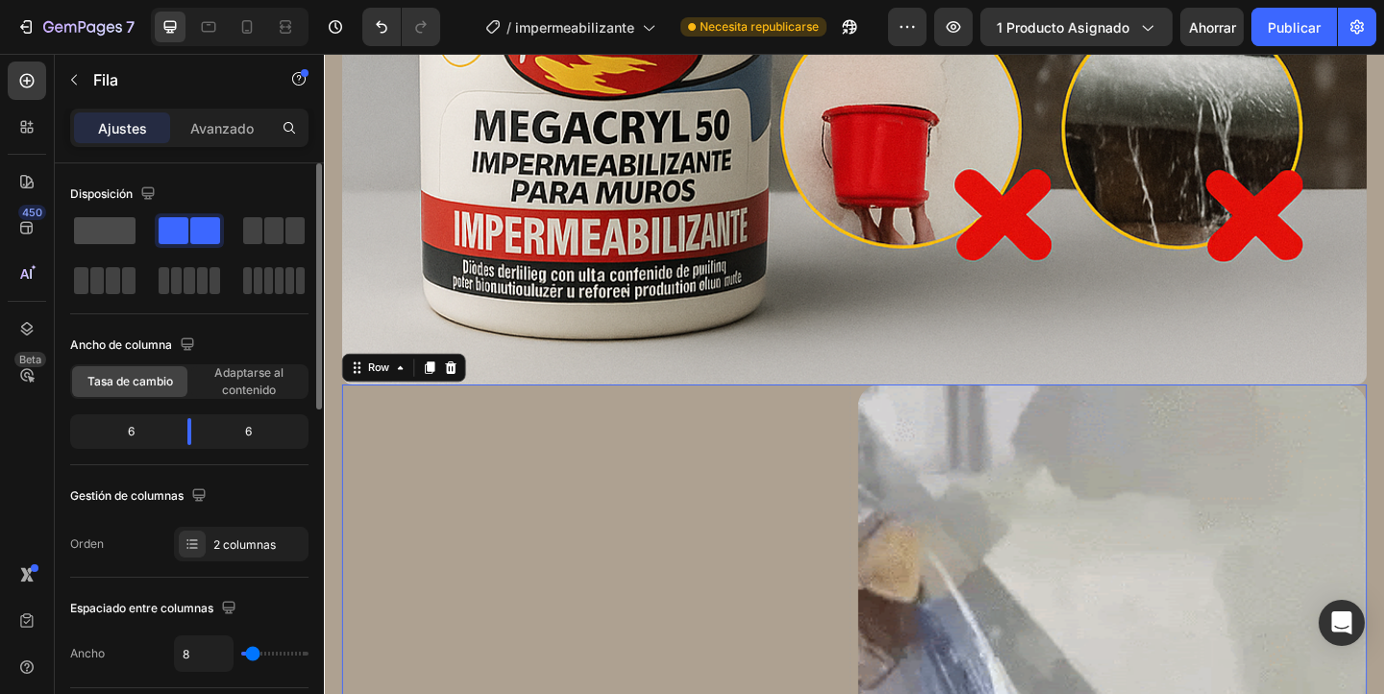
click at [155, 244] on div at bounding box center [189, 230] width 69 height 35
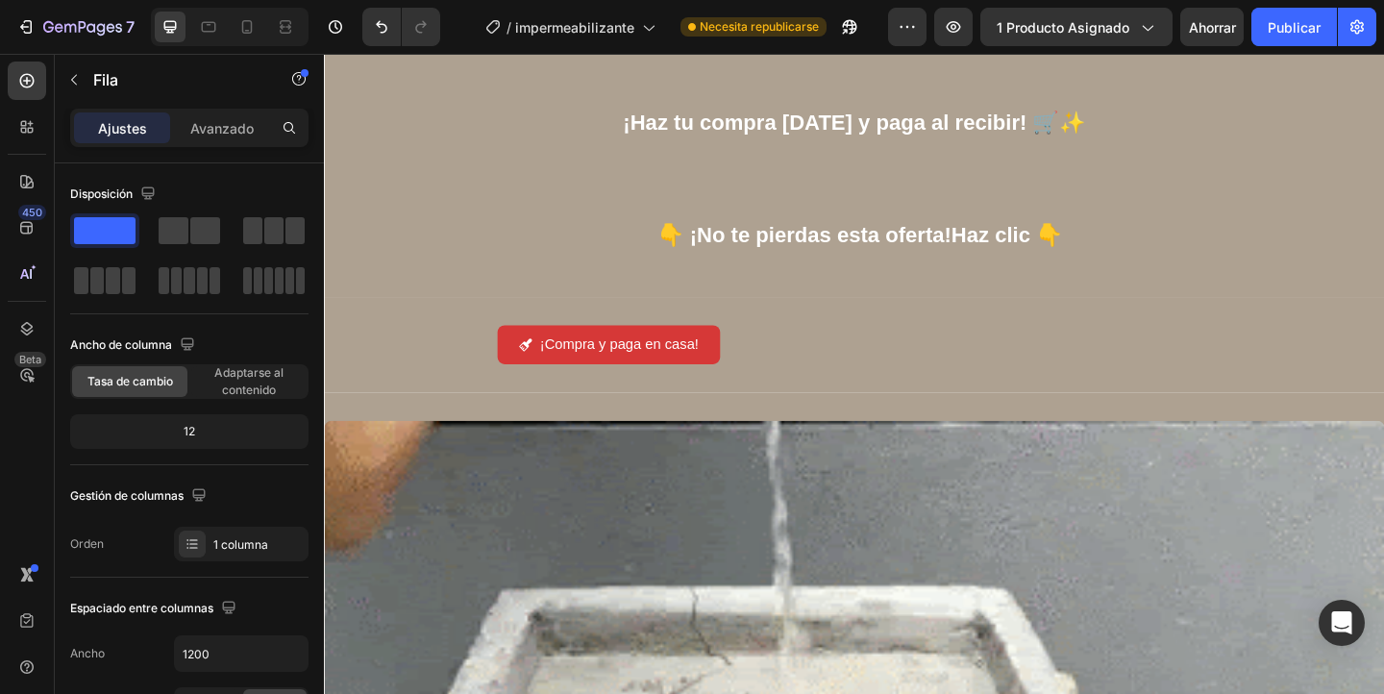
scroll to position [10458, 0]
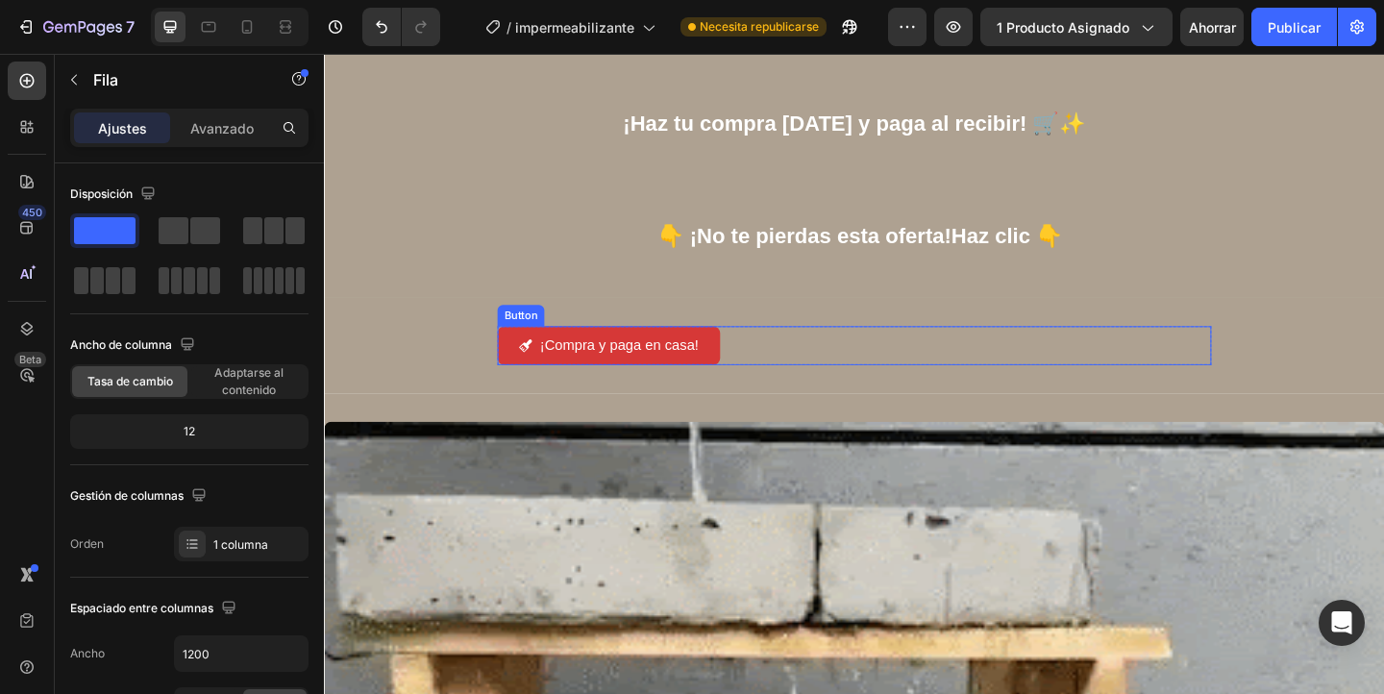
click at [776, 370] on div "¡Compra y paga en casa! Button" at bounding box center [900, 371] width 776 height 43
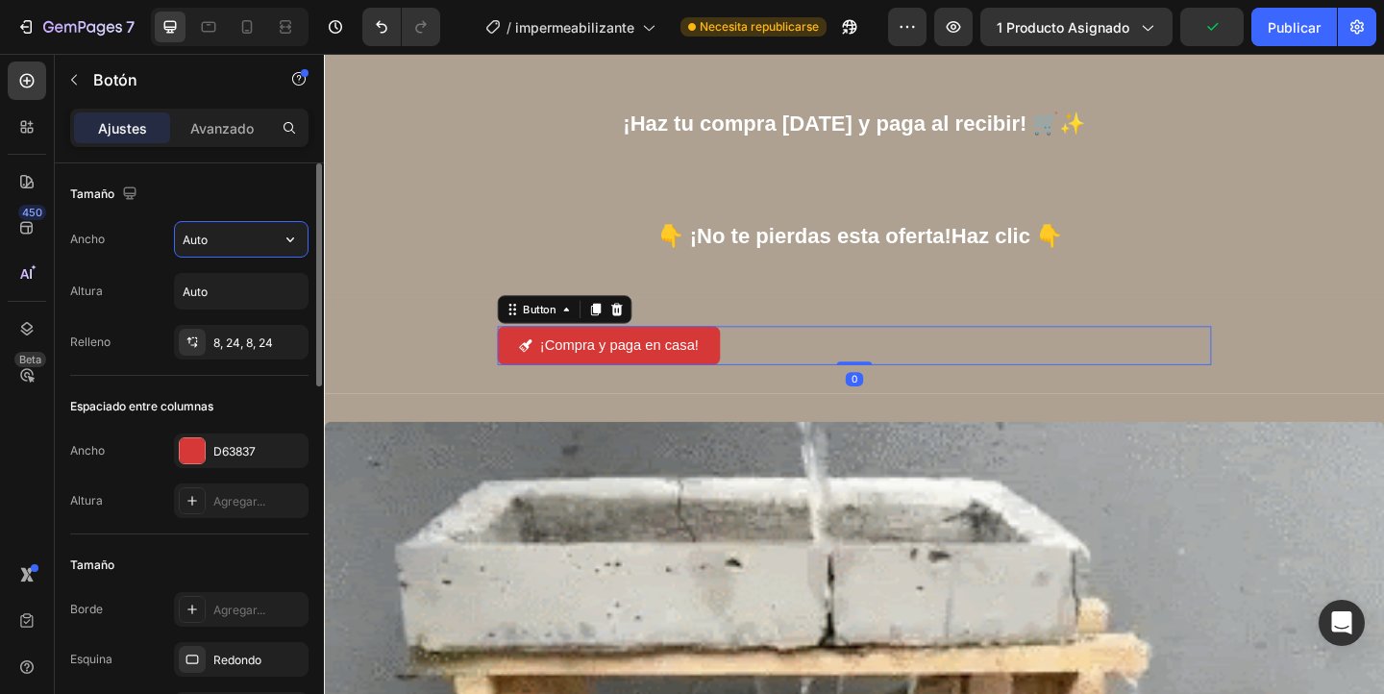
click at [269, 247] on input "Auto" at bounding box center [241, 239] width 133 height 35
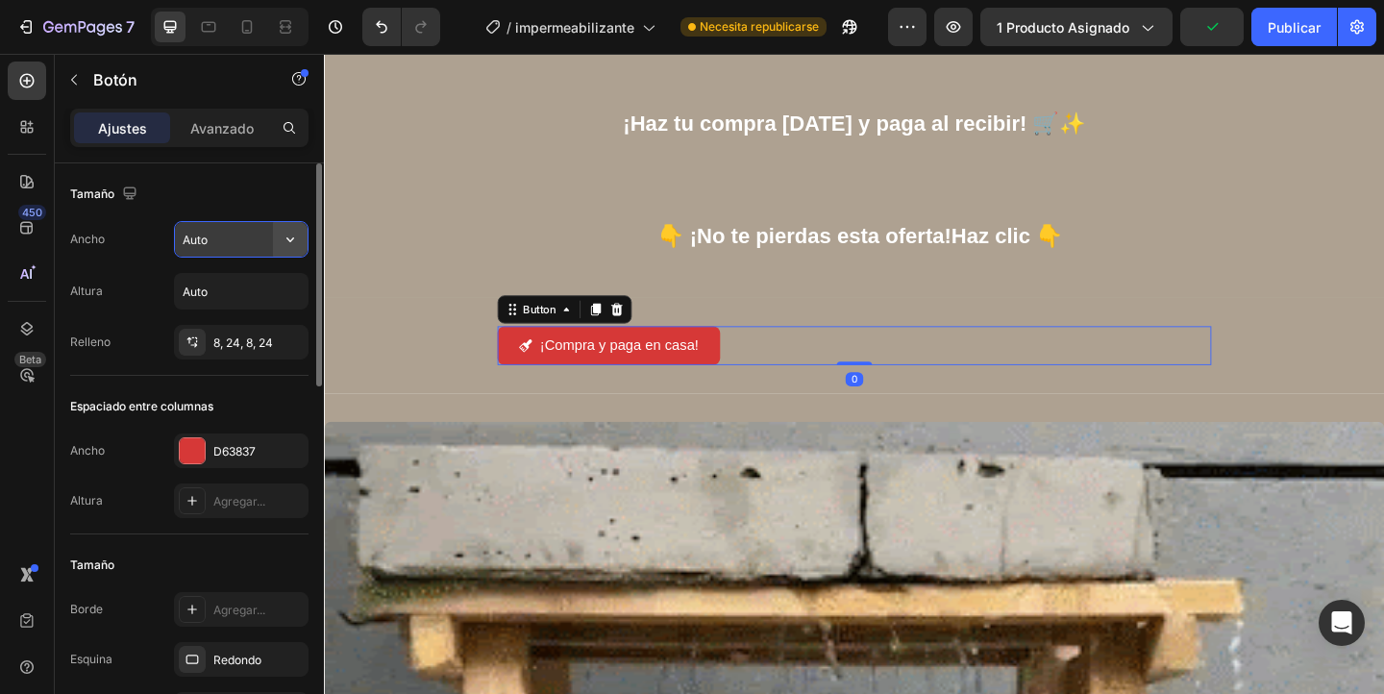
click at [292, 232] on icon "button" at bounding box center [290, 239] width 19 height 19
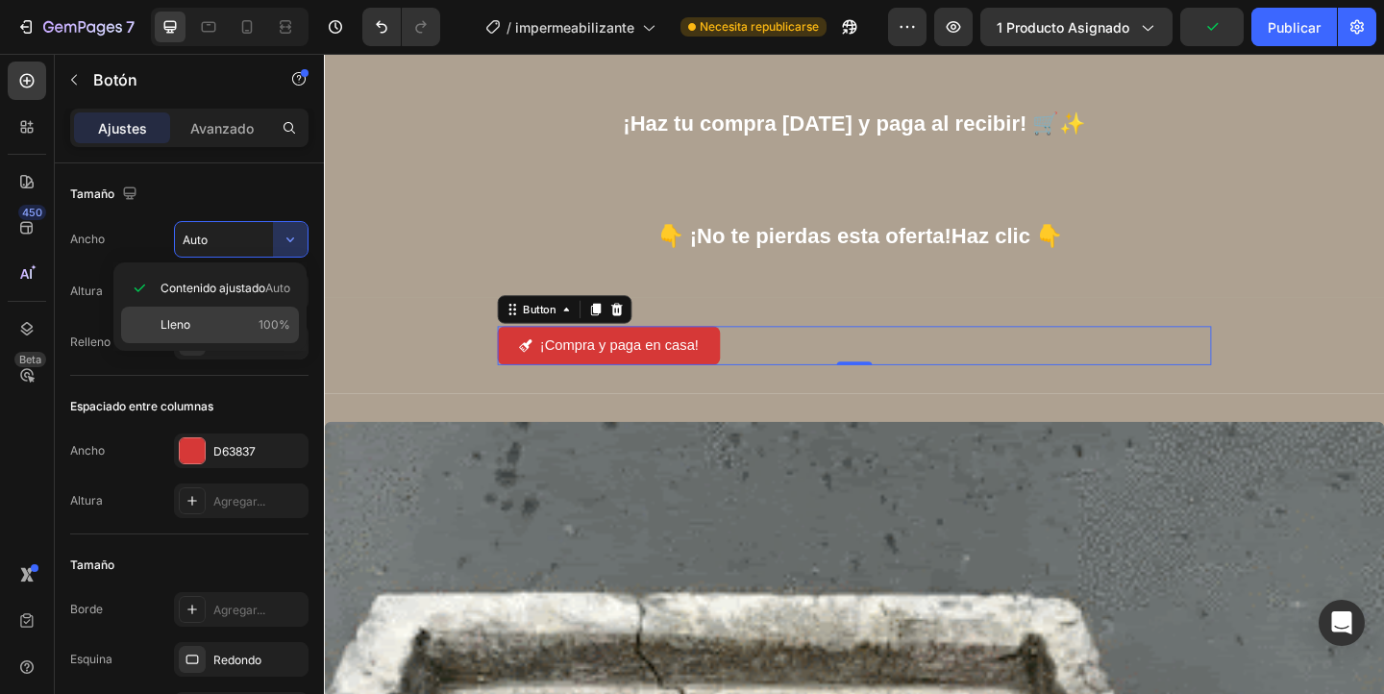
click at [222, 339] on div "Lleno 100%" at bounding box center [210, 325] width 178 height 37
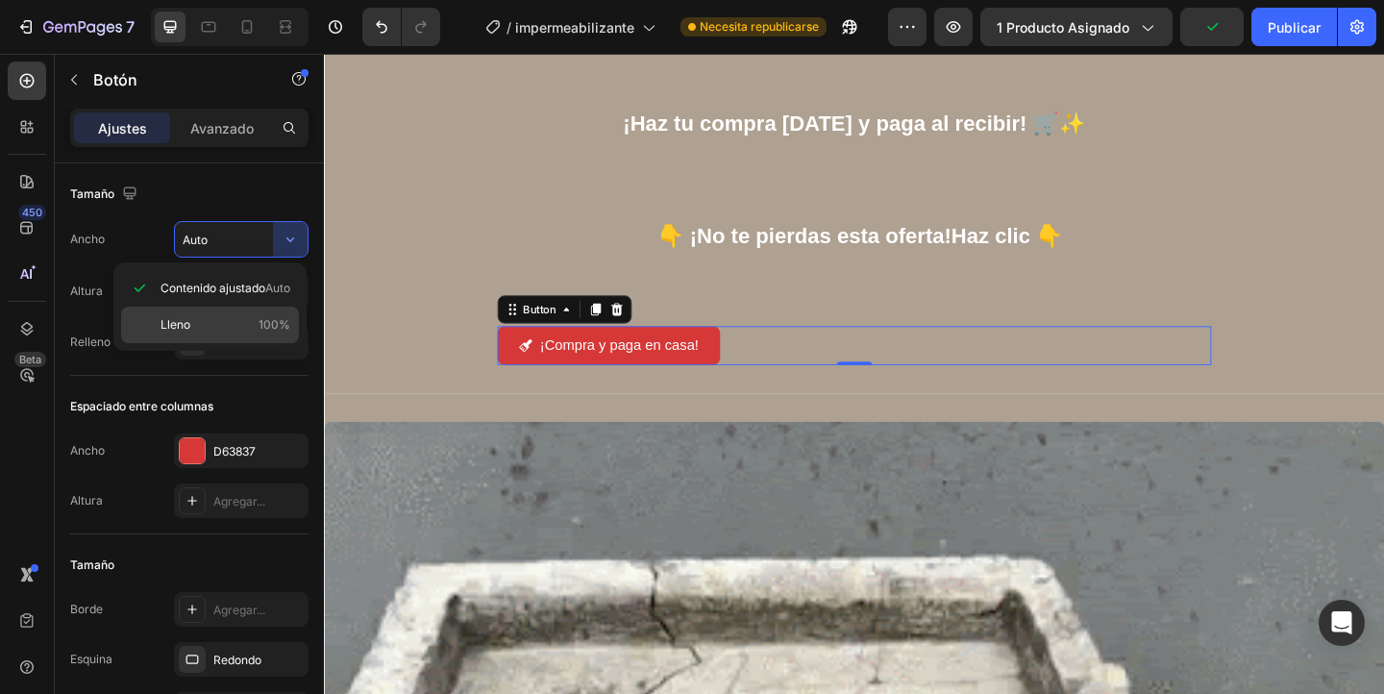
type input "100%"
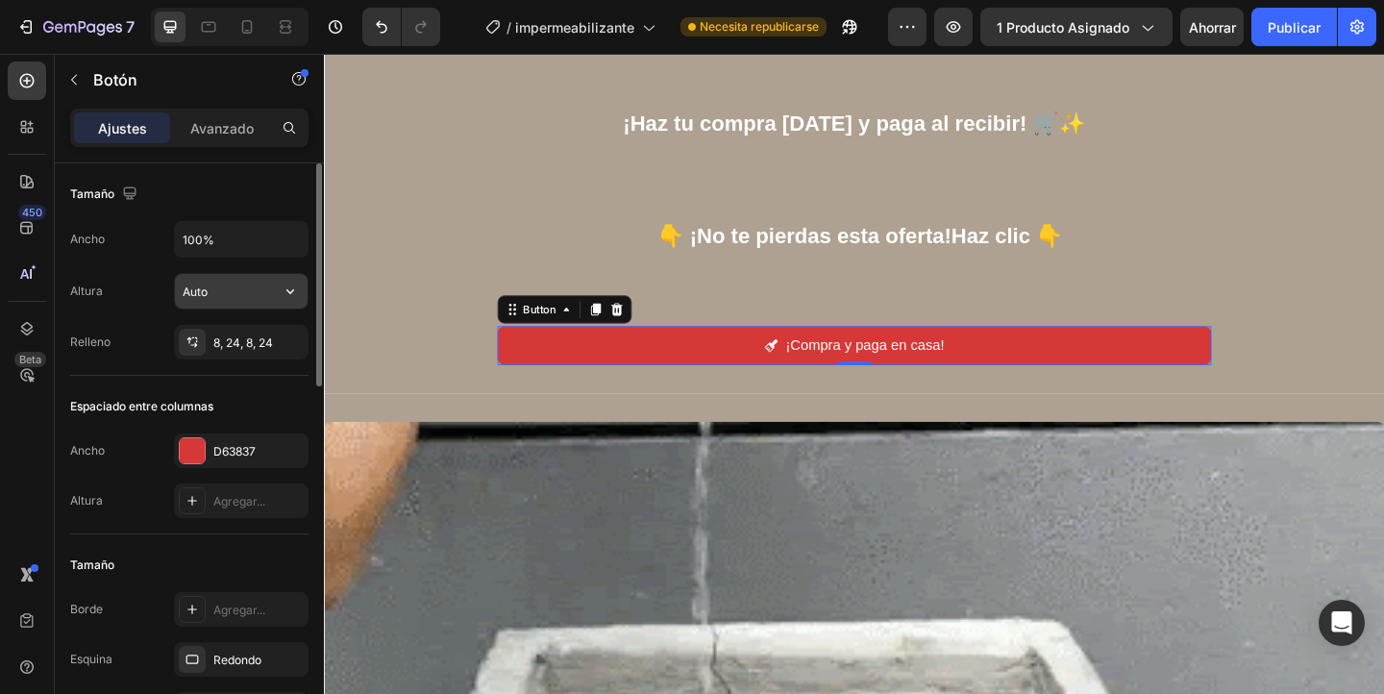
click at [285, 288] on icon "button" at bounding box center [290, 291] width 19 height 19
click at [143, 284] on div "Altura Auto" at bounding box center [189, 291] width 238 height 37
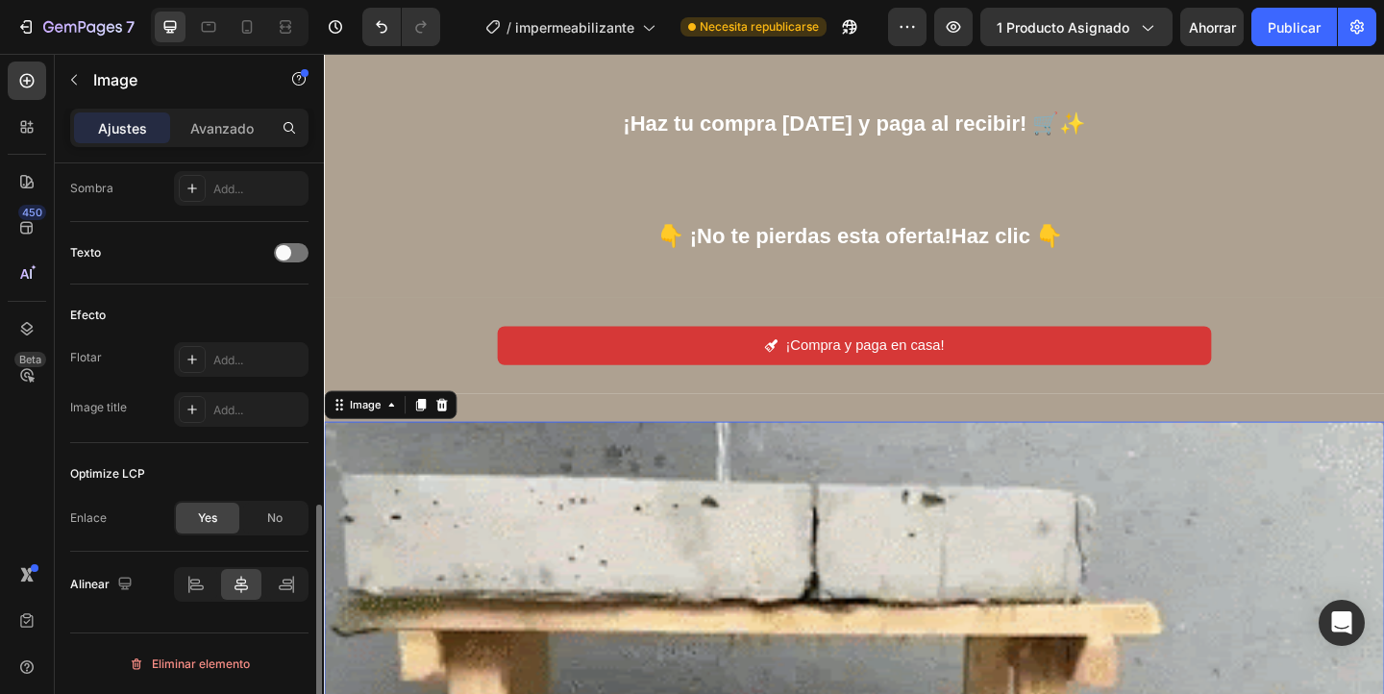
scroll to position [0, 0]
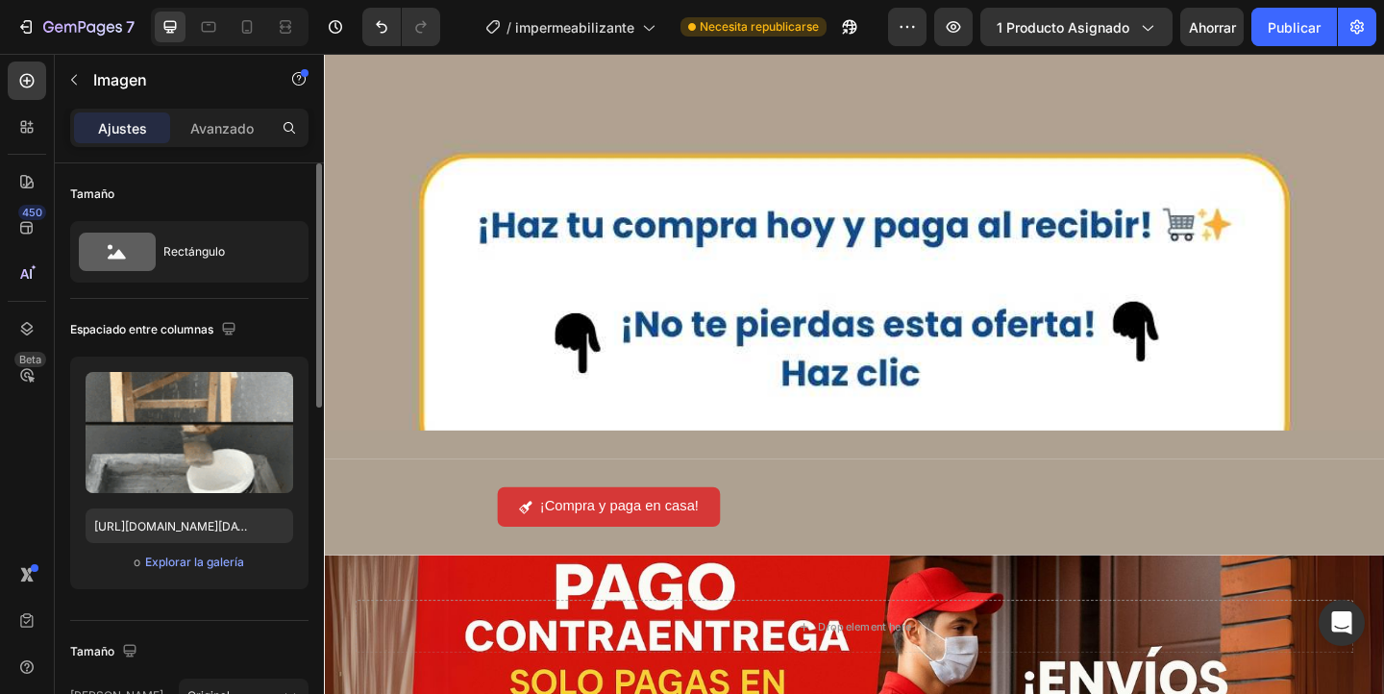
scroll to position [20153, 0]
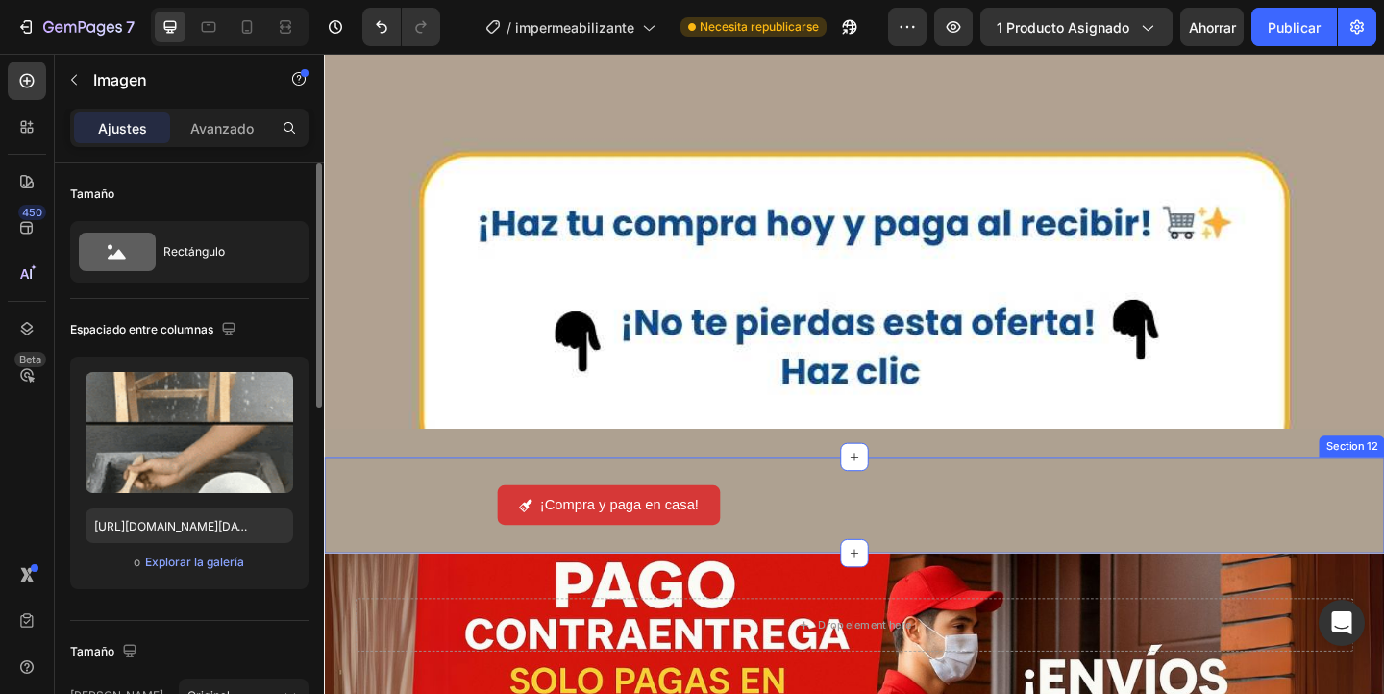
click at [800, 524] on div "¡Compra y paga en casa! Button" at bounding box center [900, 544] width 776 height 43
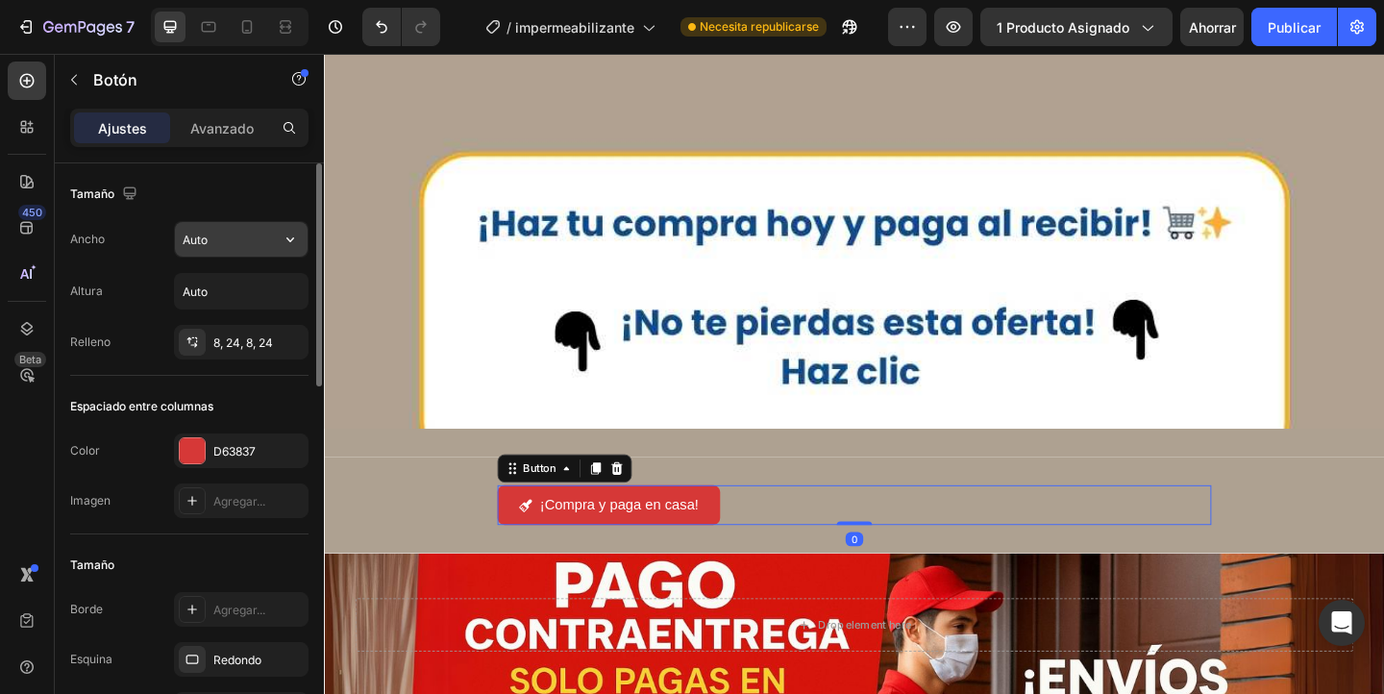
click at [258, 252] on input "Auto" at bounding box center [241, 239] width 133 height 35
click at [289, 234] on icon "button" at bounding box center [290, 239] width 19 height 19
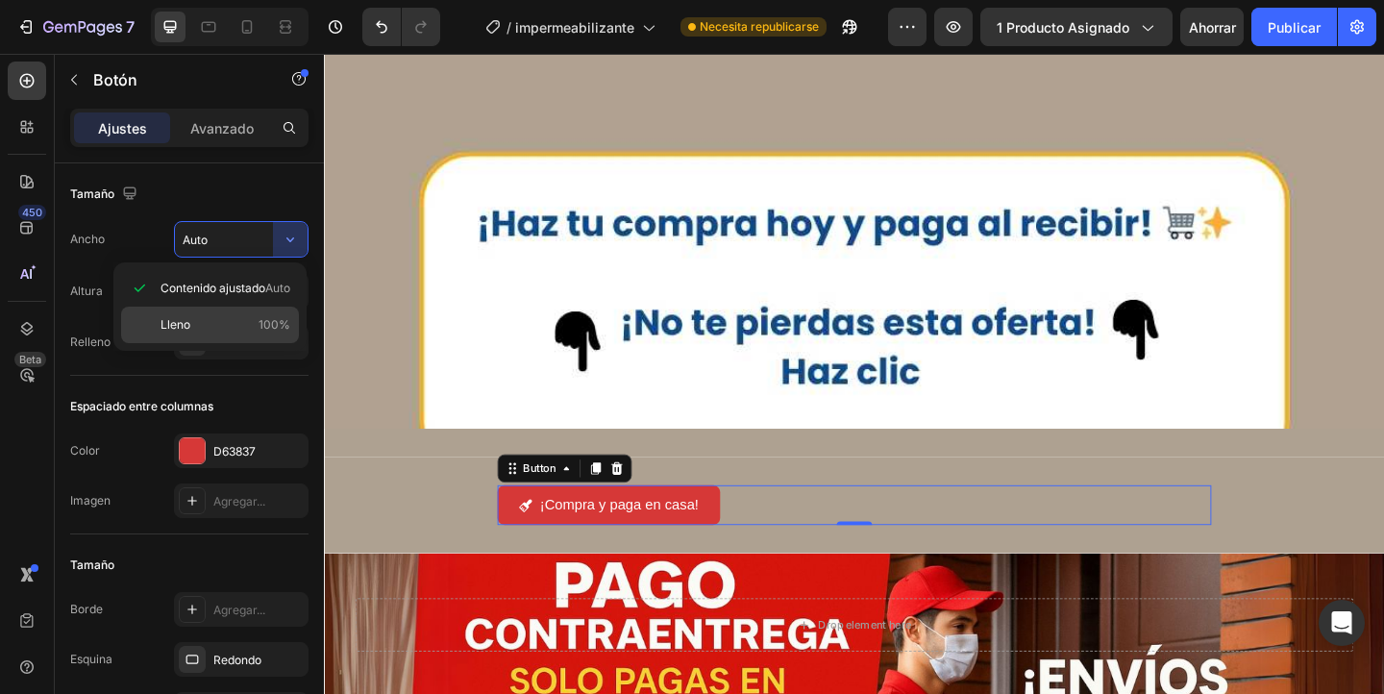
click at [224, 322] on p "Lleno 100%" at bounding box center [225, 324] width 130 height 17
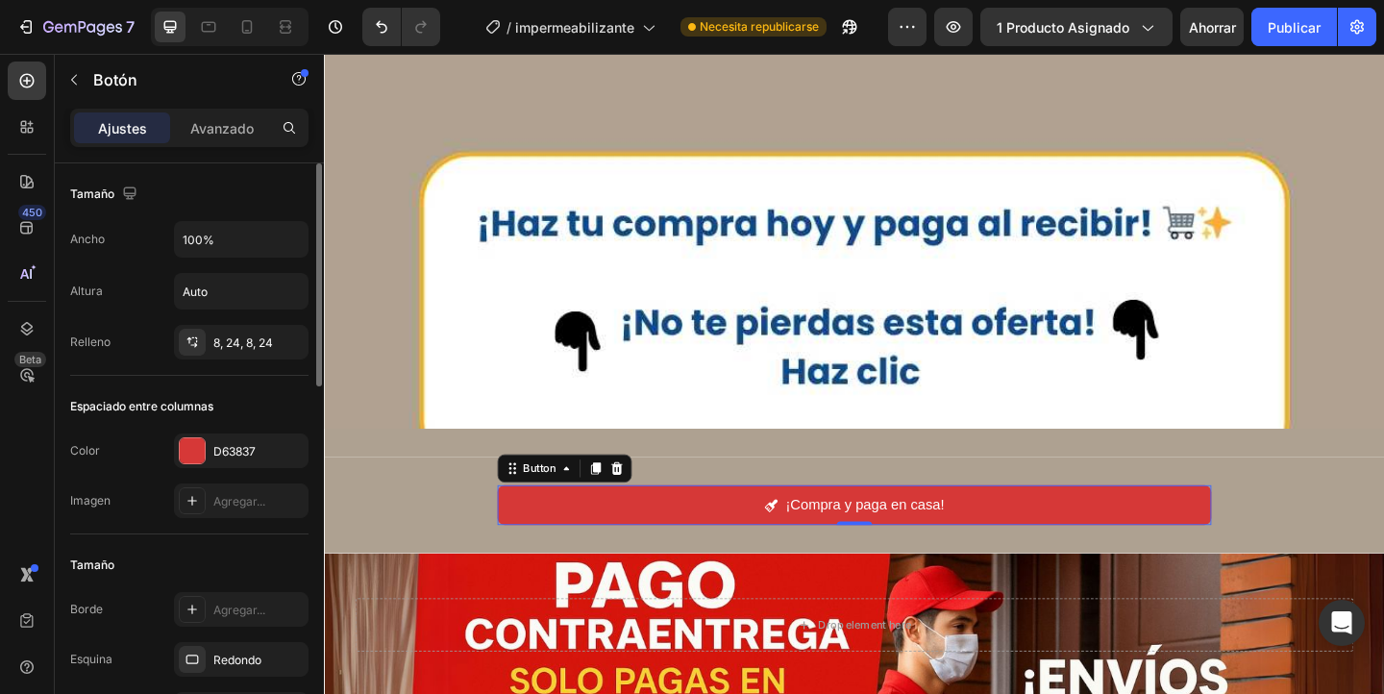
click at [149, 534] on div "Tamaño Ancho 100% Altura Auto Relleno 8, 24, 8, 24" at bounding box center [189, 638] width 238 height 208
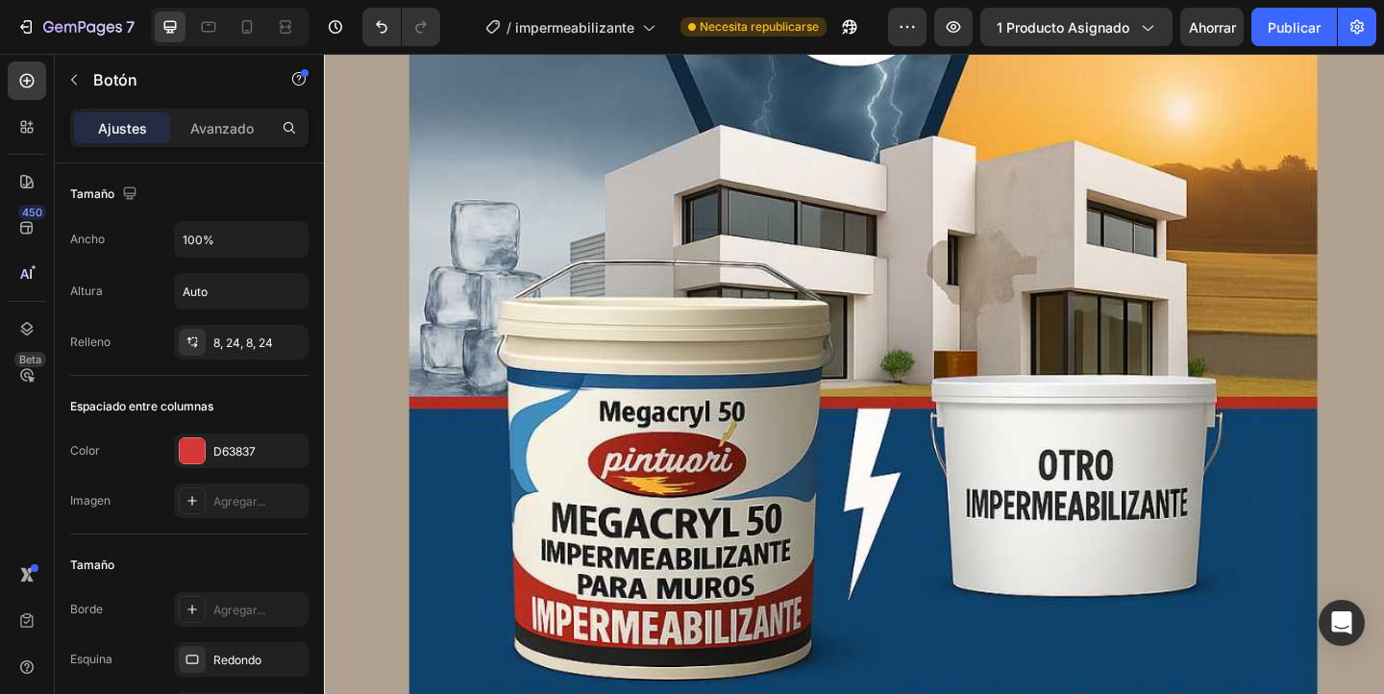
scroll to position [14031, 0]
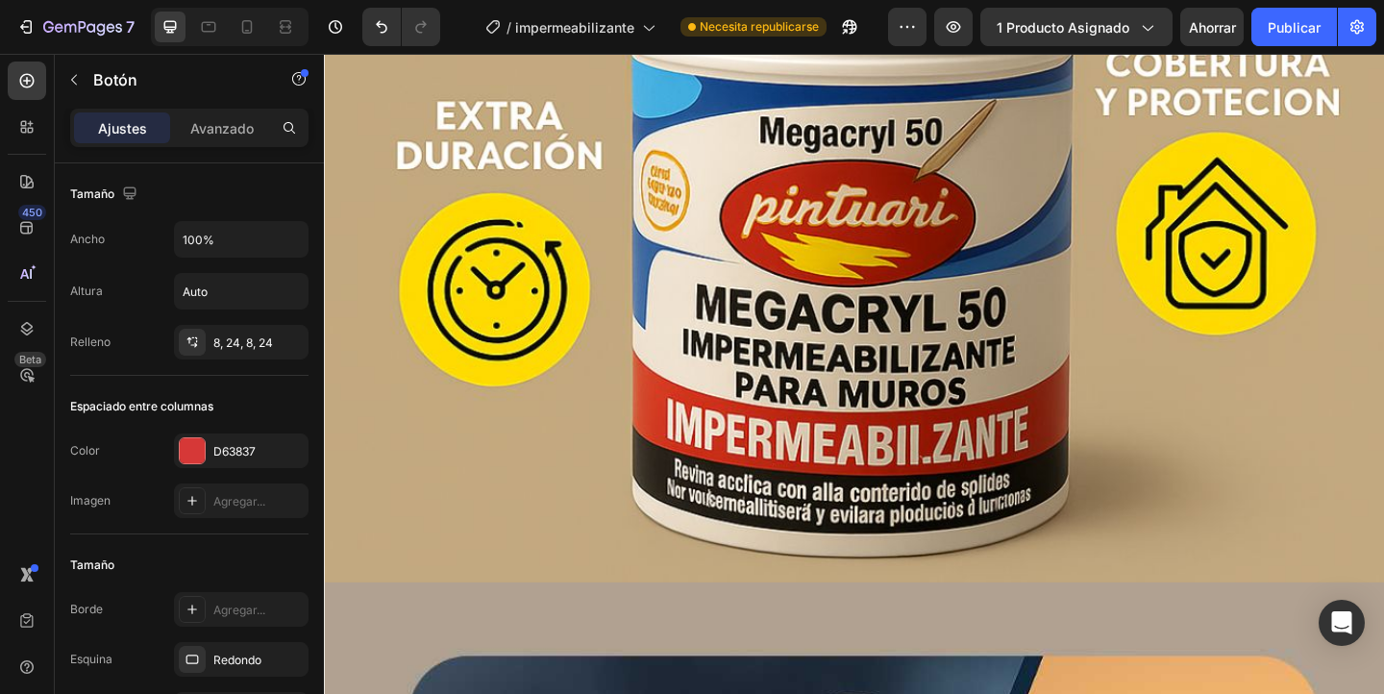
click at [247, 42] on div at bounding box center [230, 27] width 158 height 38
click at [251, 31] on icon at bounding box center [247, 26] width 11 height 13
type input "Auto"
type input "18"
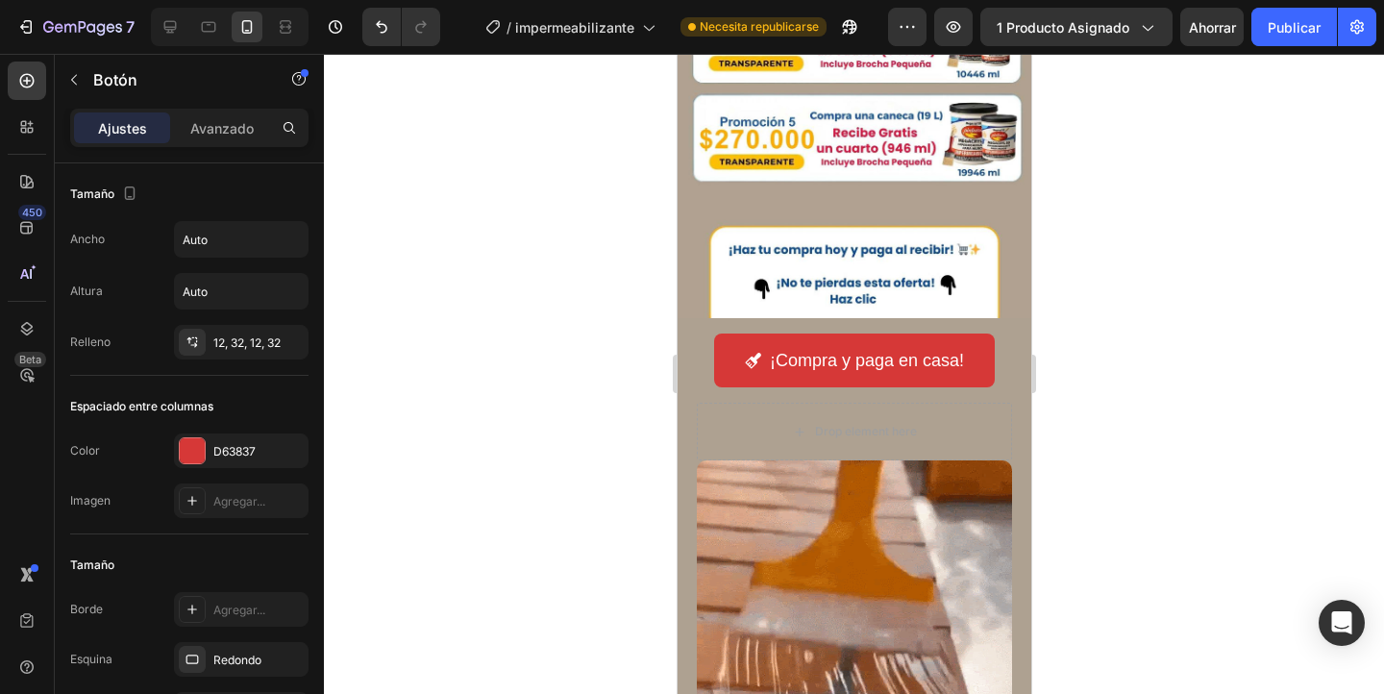
scroll to position [1031, 0]
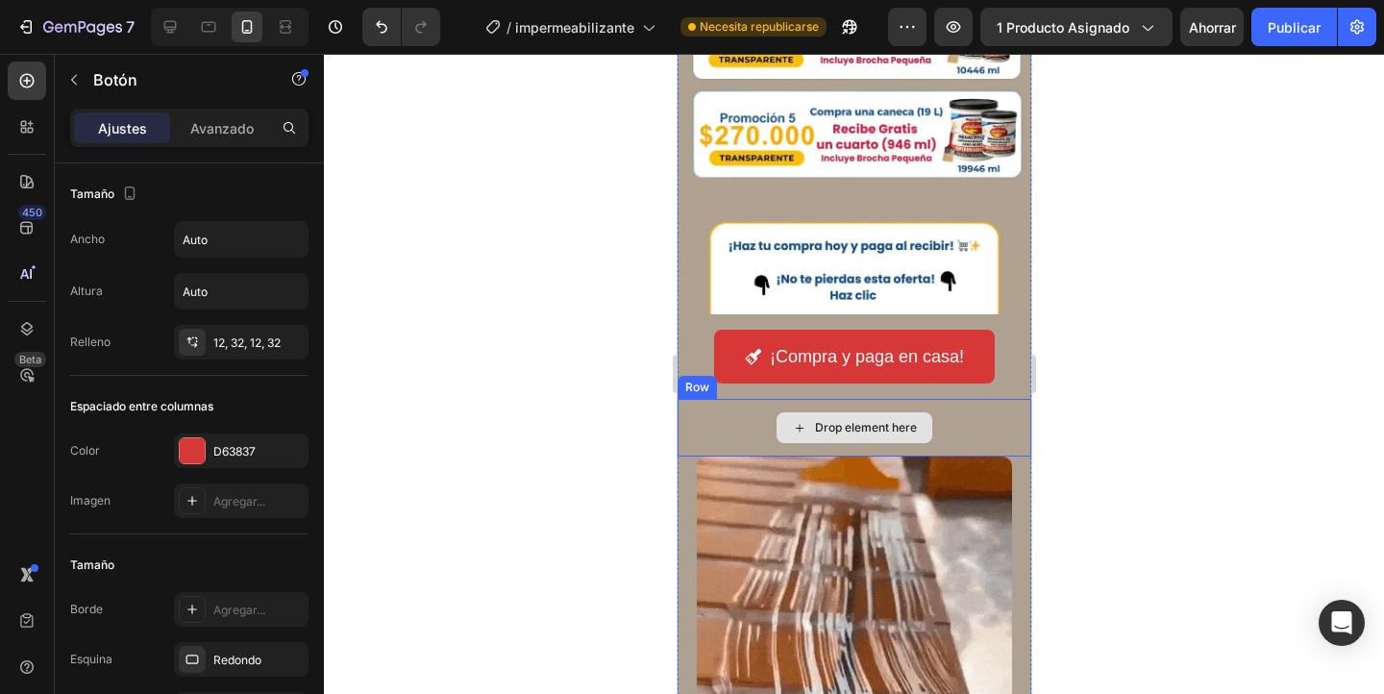
click at [980, 434] on div "Drop element here" at bounding box center [853, 428] width 315 height 58
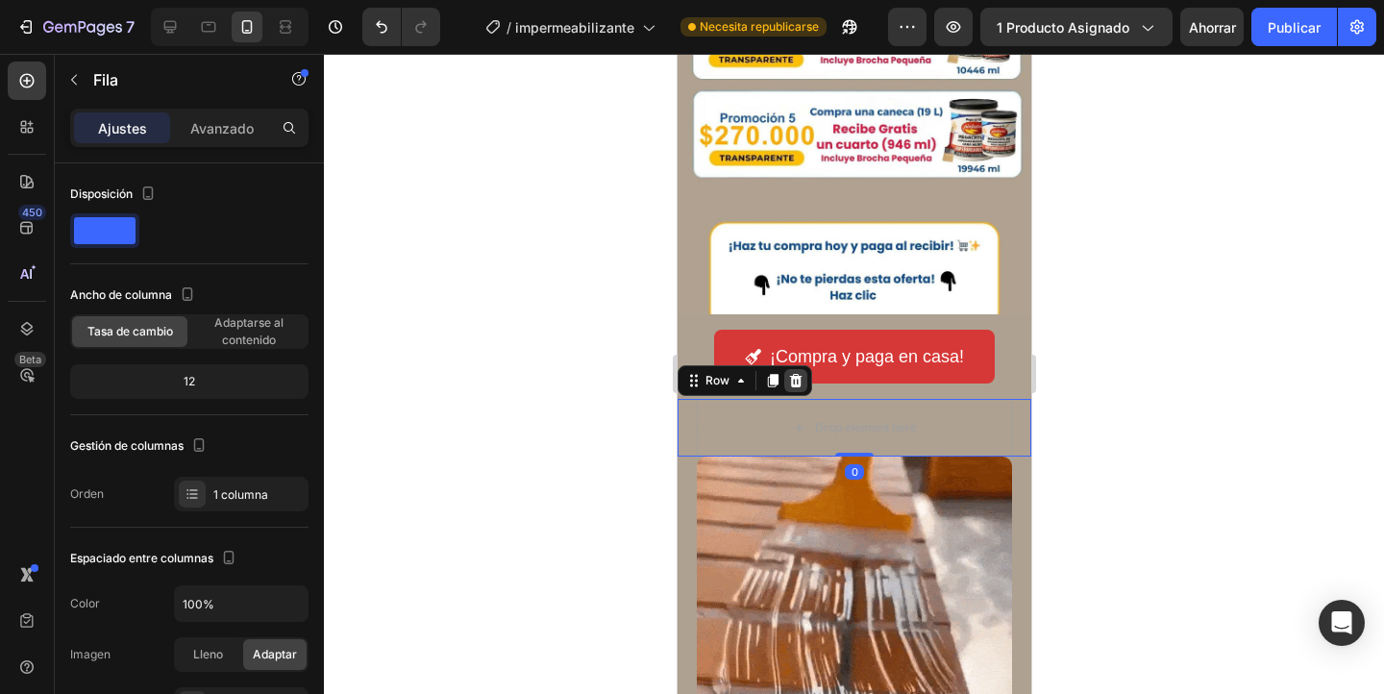
click at [798, 381] on icon at bounding box center [795, 380] width 12 height 13
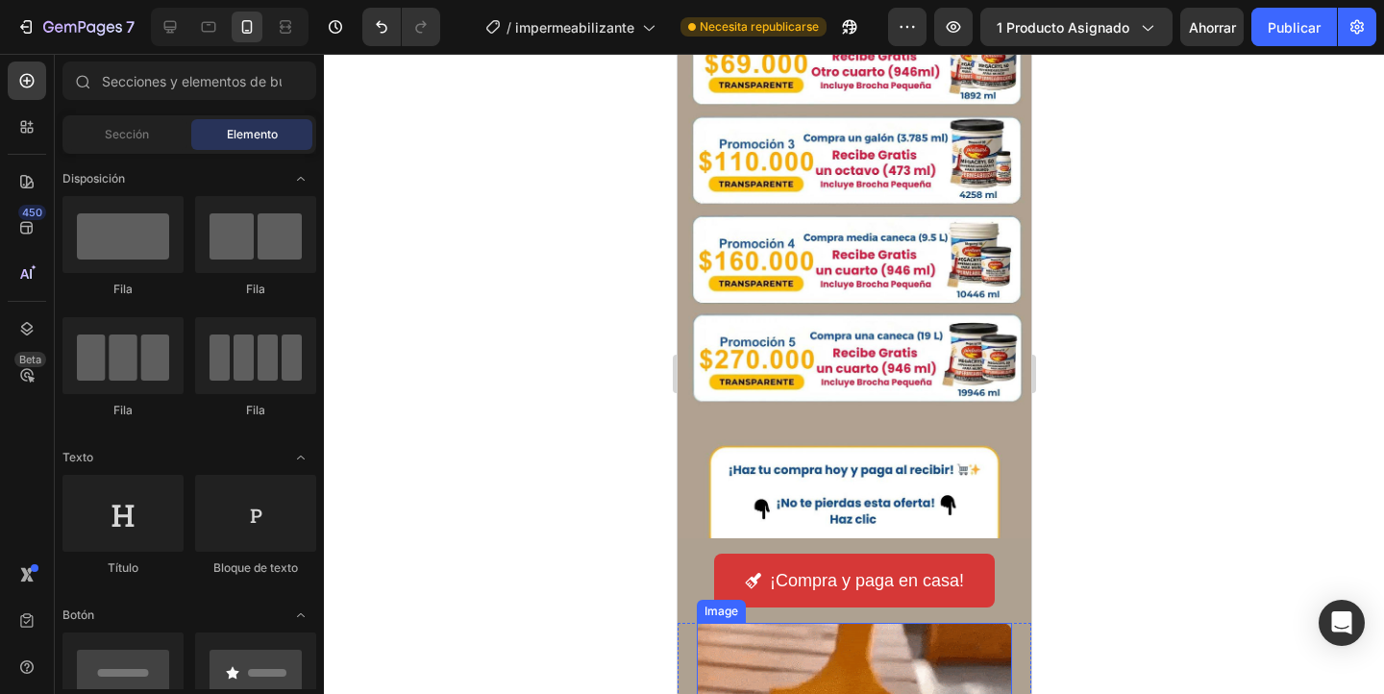
scroll to position [926, 0]
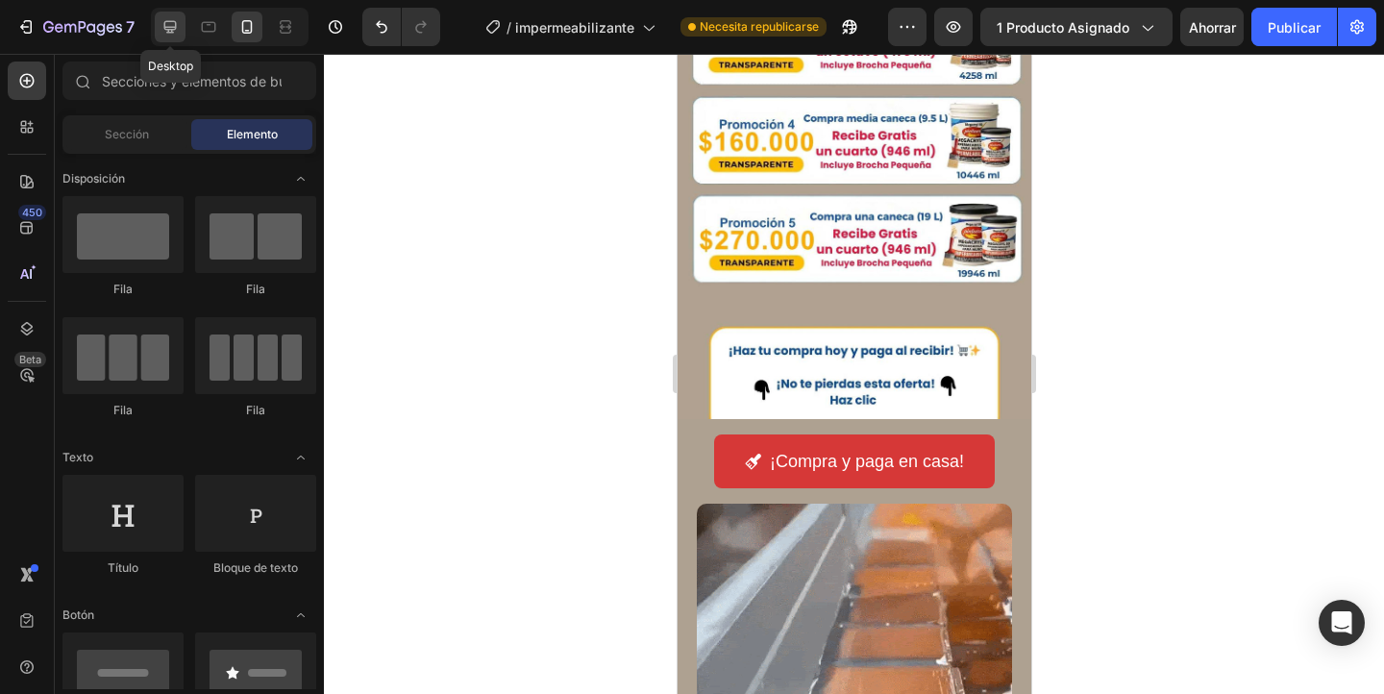
click at [178, 27] on icon at bounding box center [169, 26] width 19 height 19
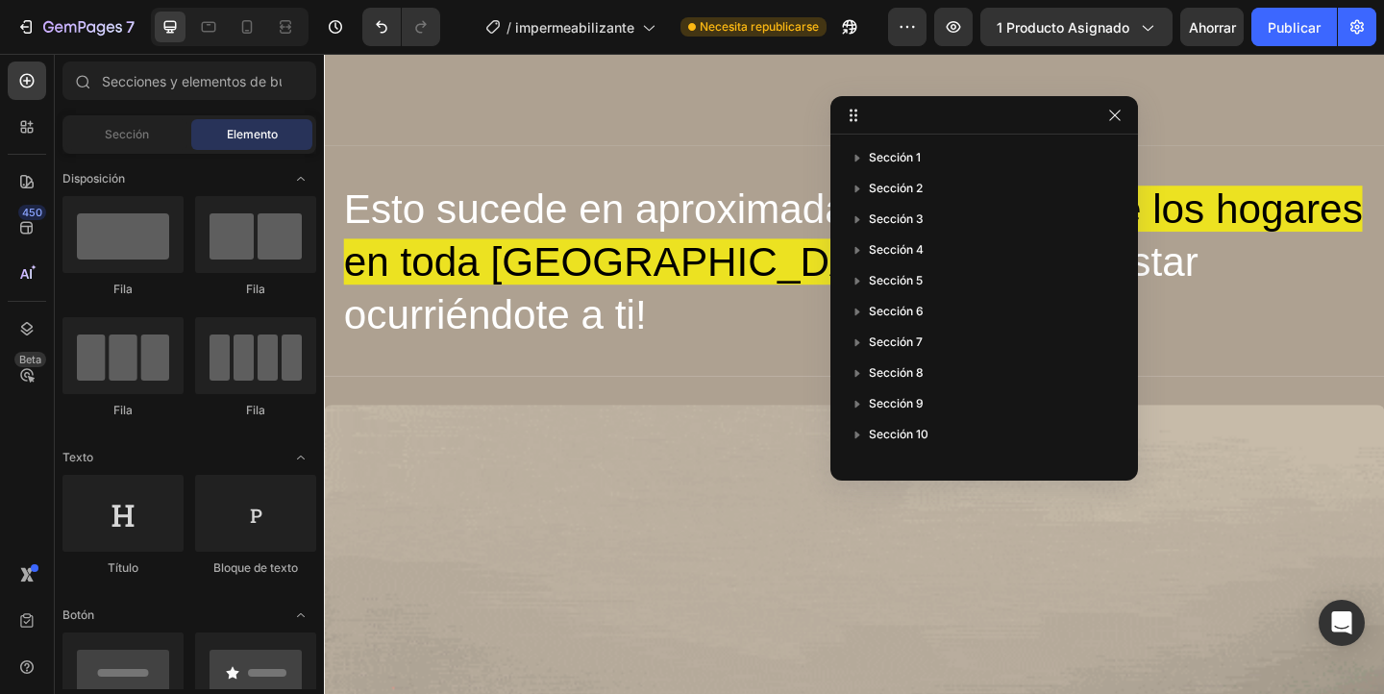
scroll to position [4661, 0]
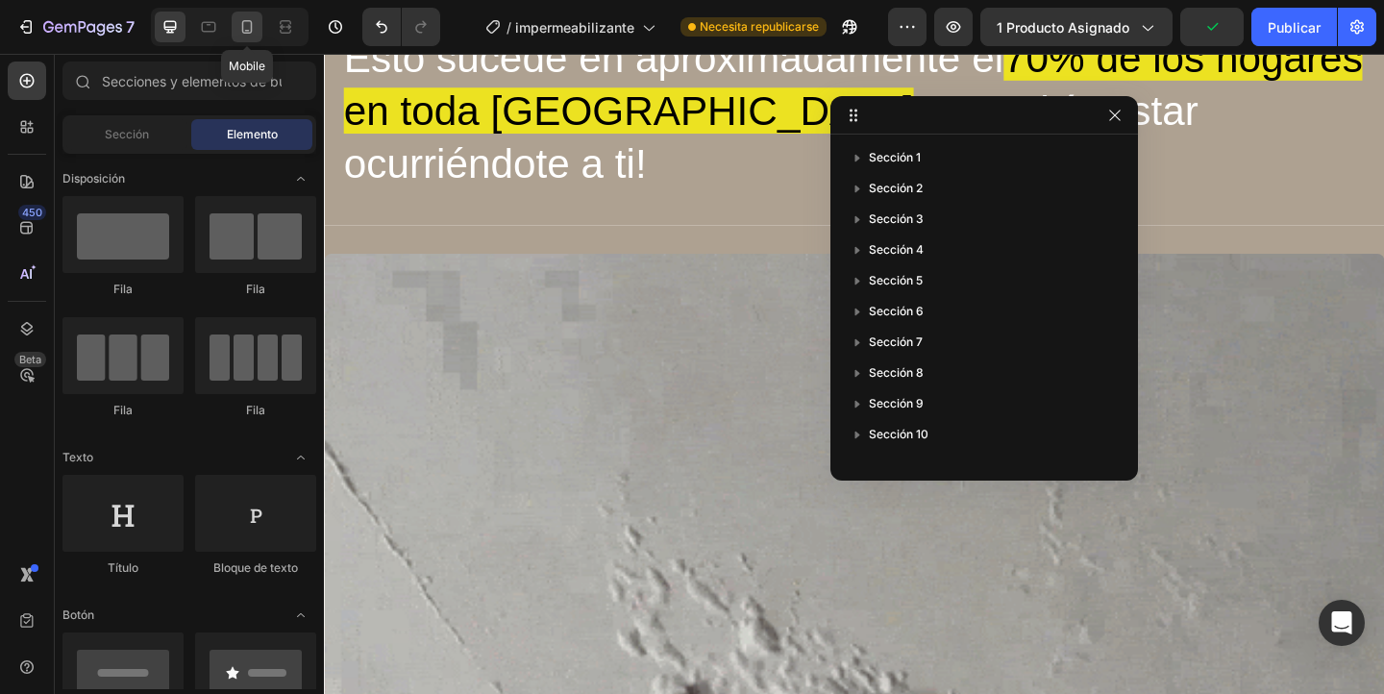
click at [251, 30] on icon at bounding box center [247, 26] width 11 height 13
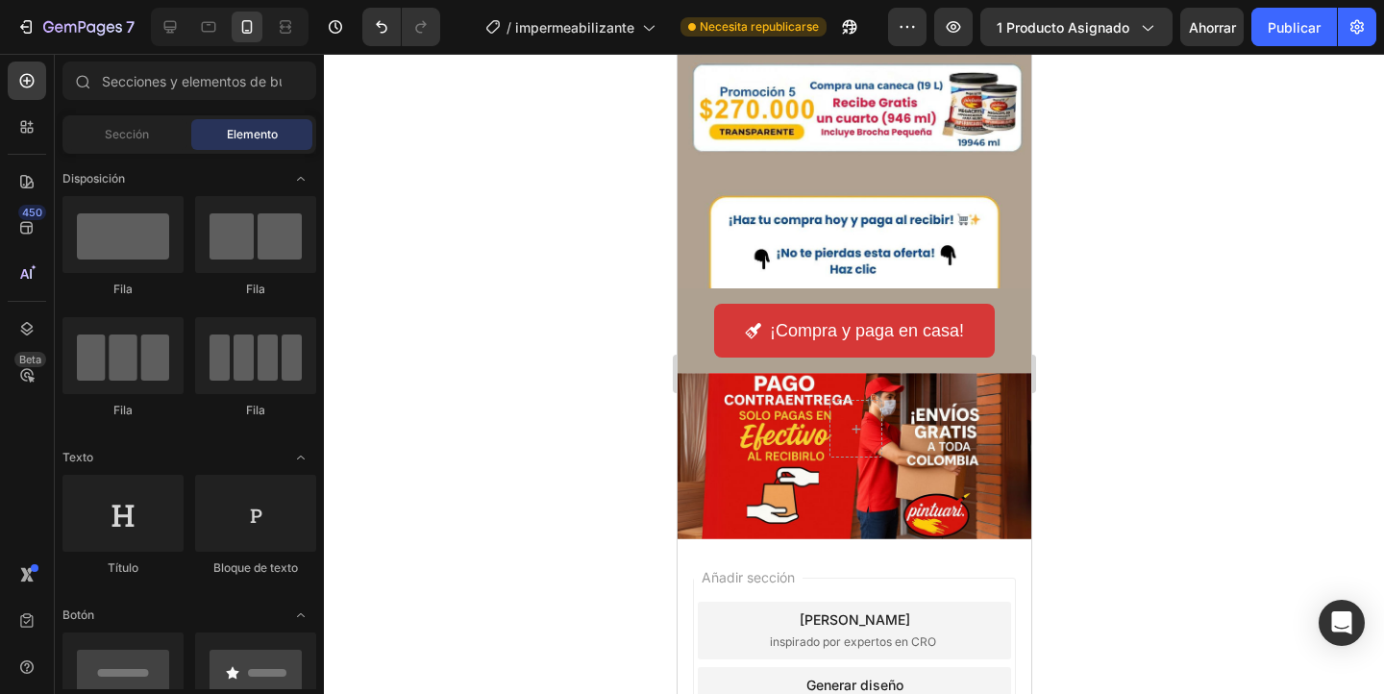
scroll to position [6219, 0]
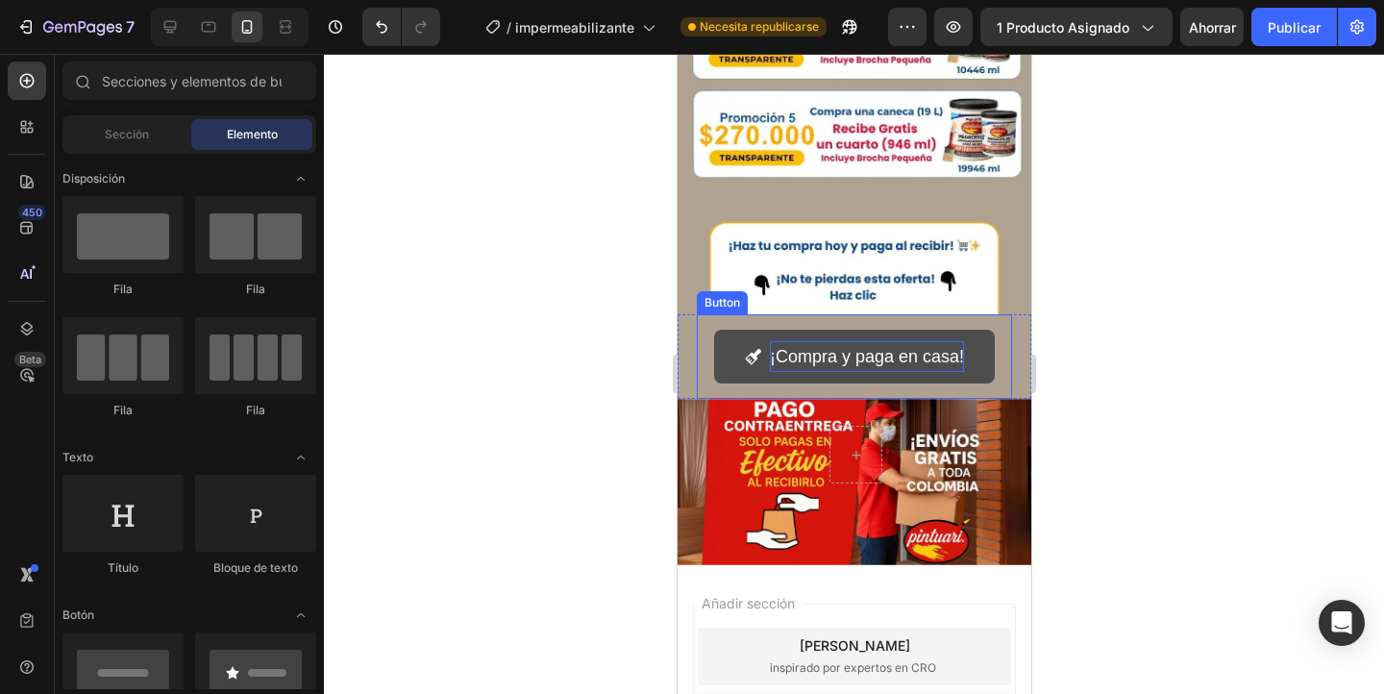
click at [826, 359] on p "¡Compra y paga en casa!" at bounding box center [866, 356] width 194 height 31
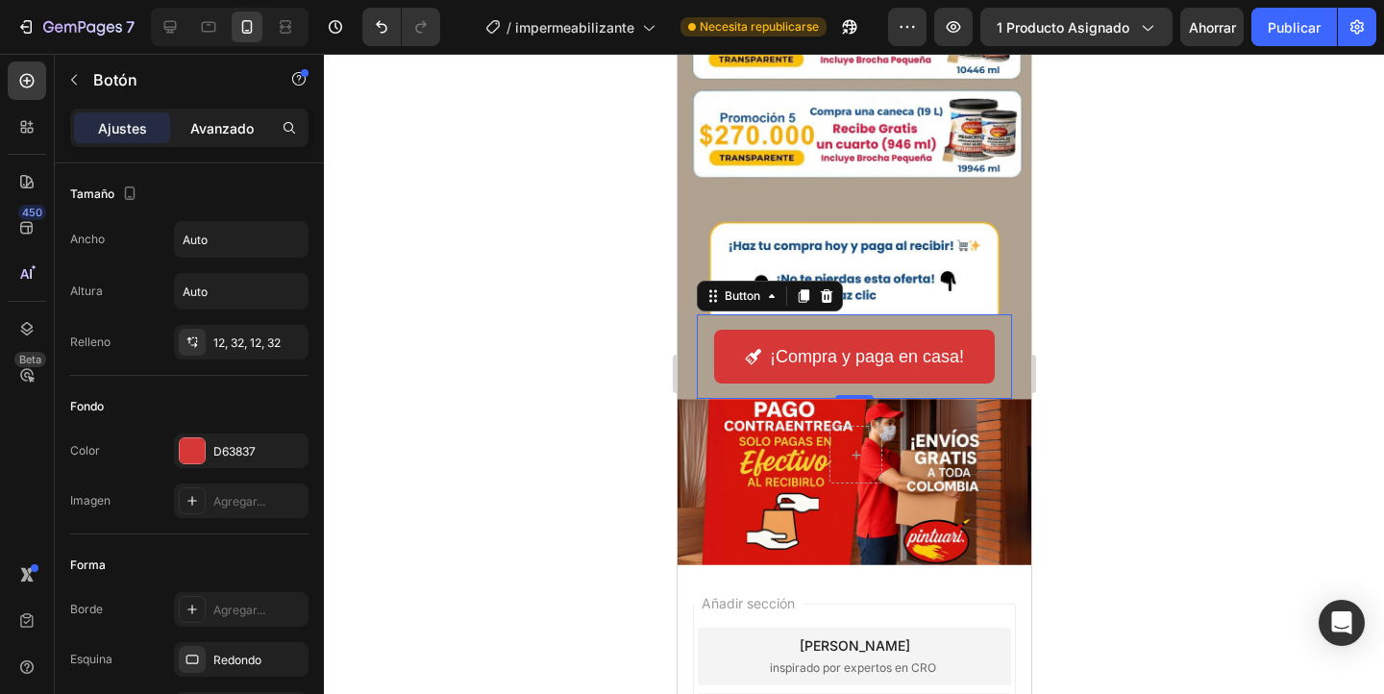
click at [220, 123] on font "Avanzado" at bounding box center [221, 128] width 63 height 16
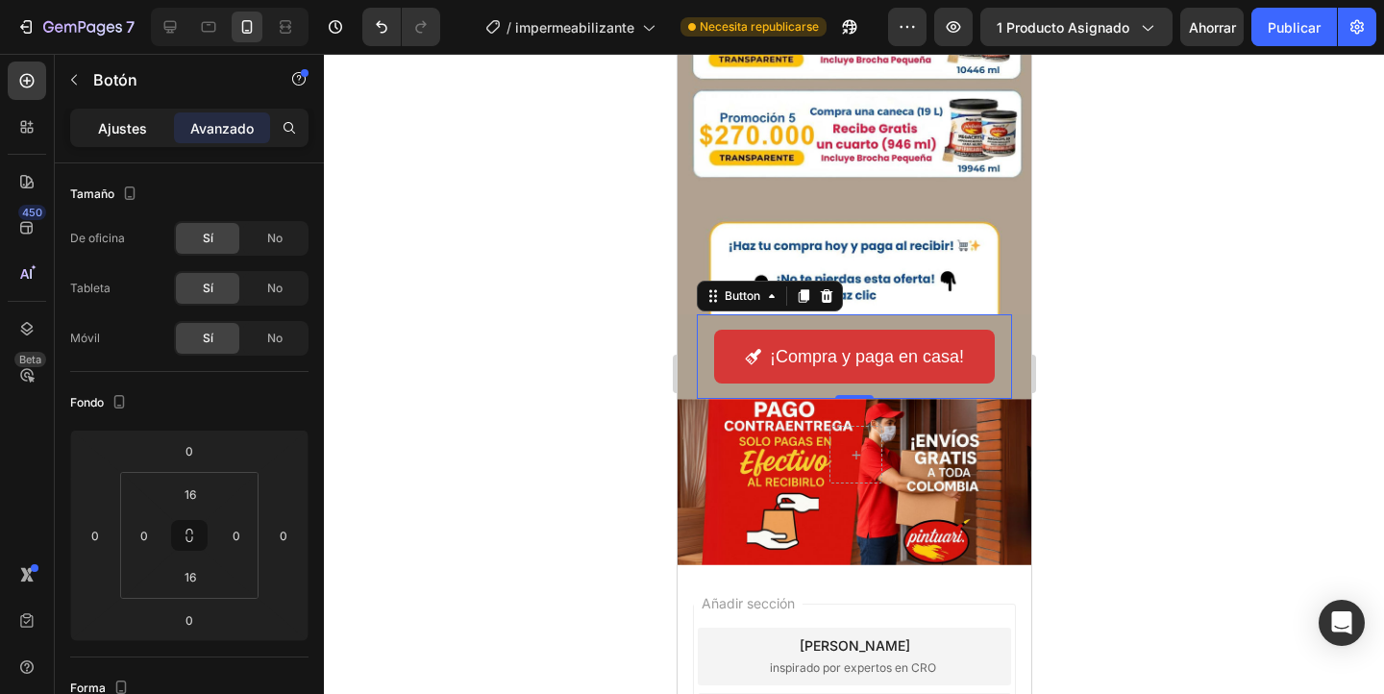
click at [135, 135] on font "Ajustes" at bounding box center [122, 128] width 49 height 16
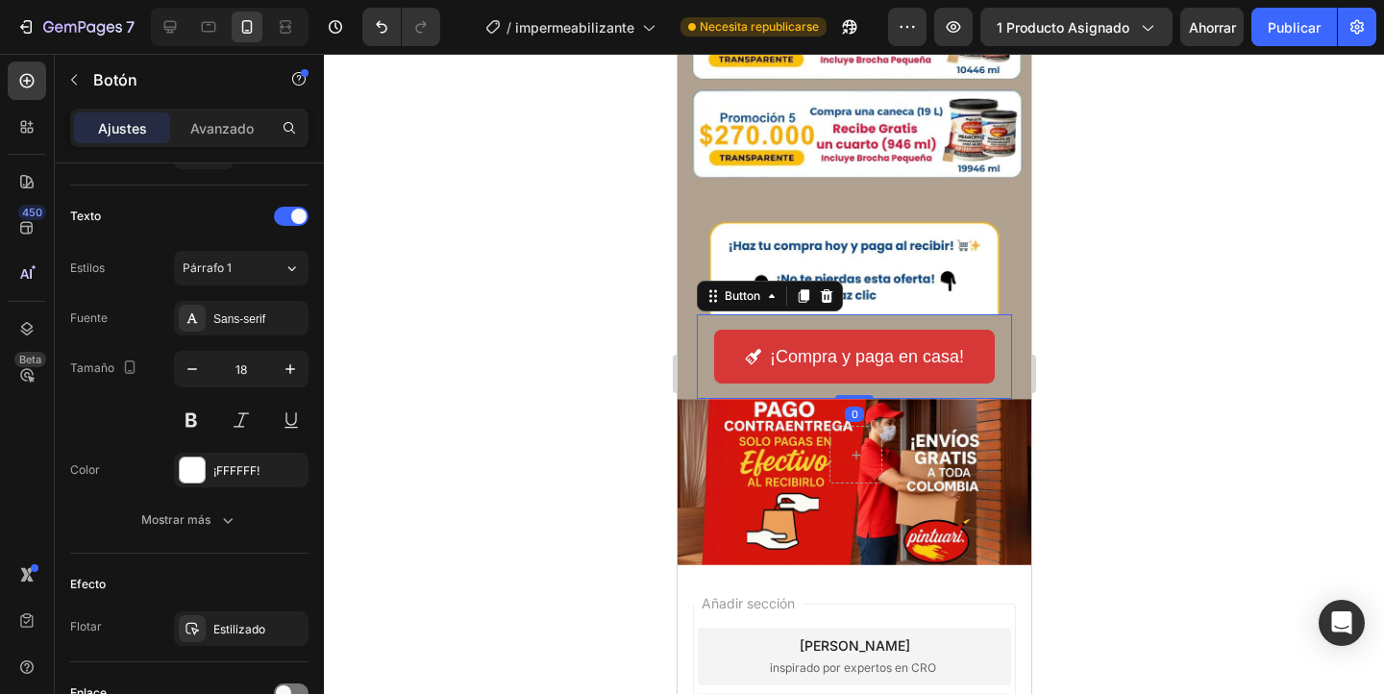
scroll to position [944, 0]
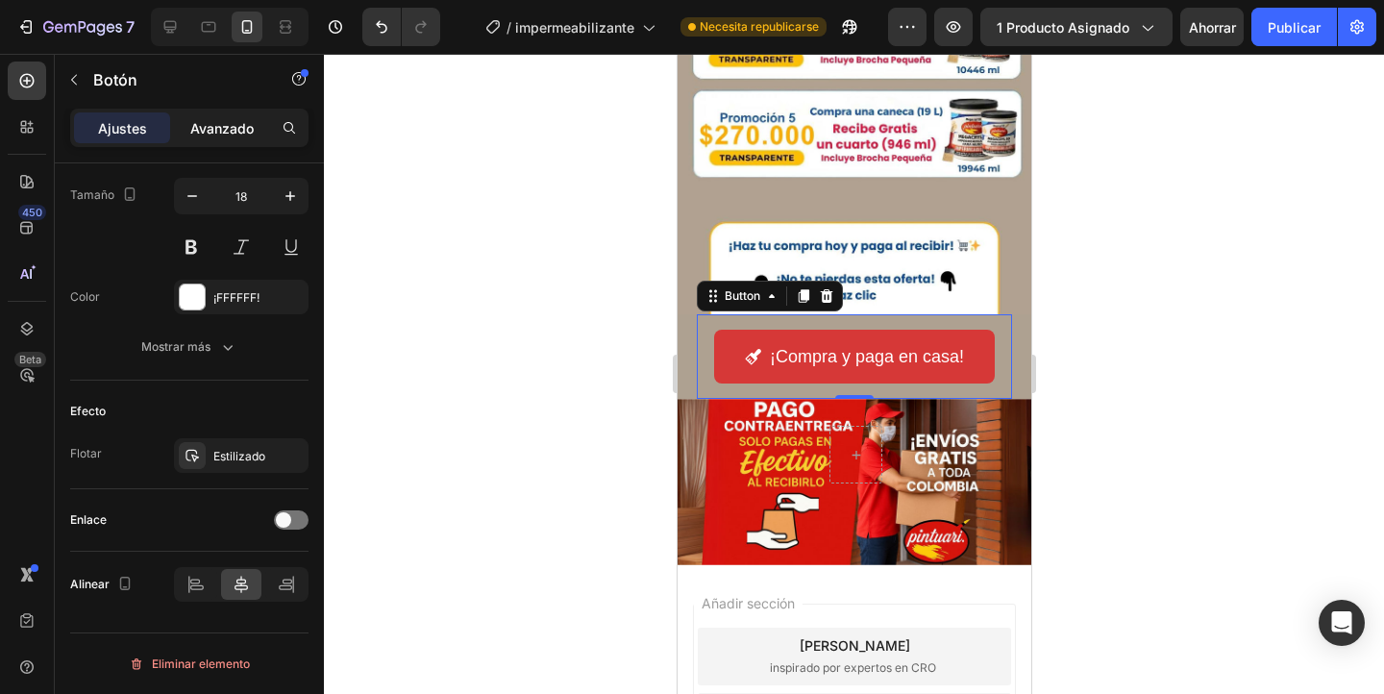
click at [218, 136] on p "Avanzado" at bounding box center [221, 128] width 63 height 20
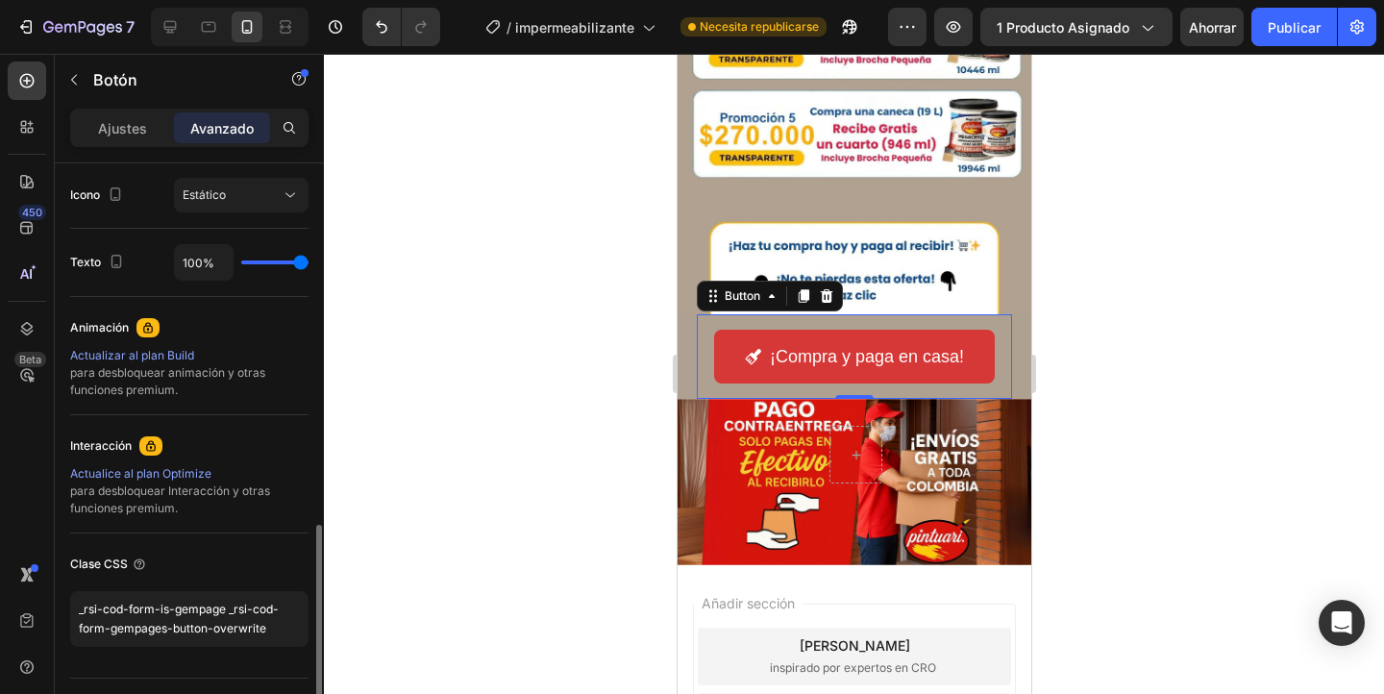
scroll to position [748, 0]
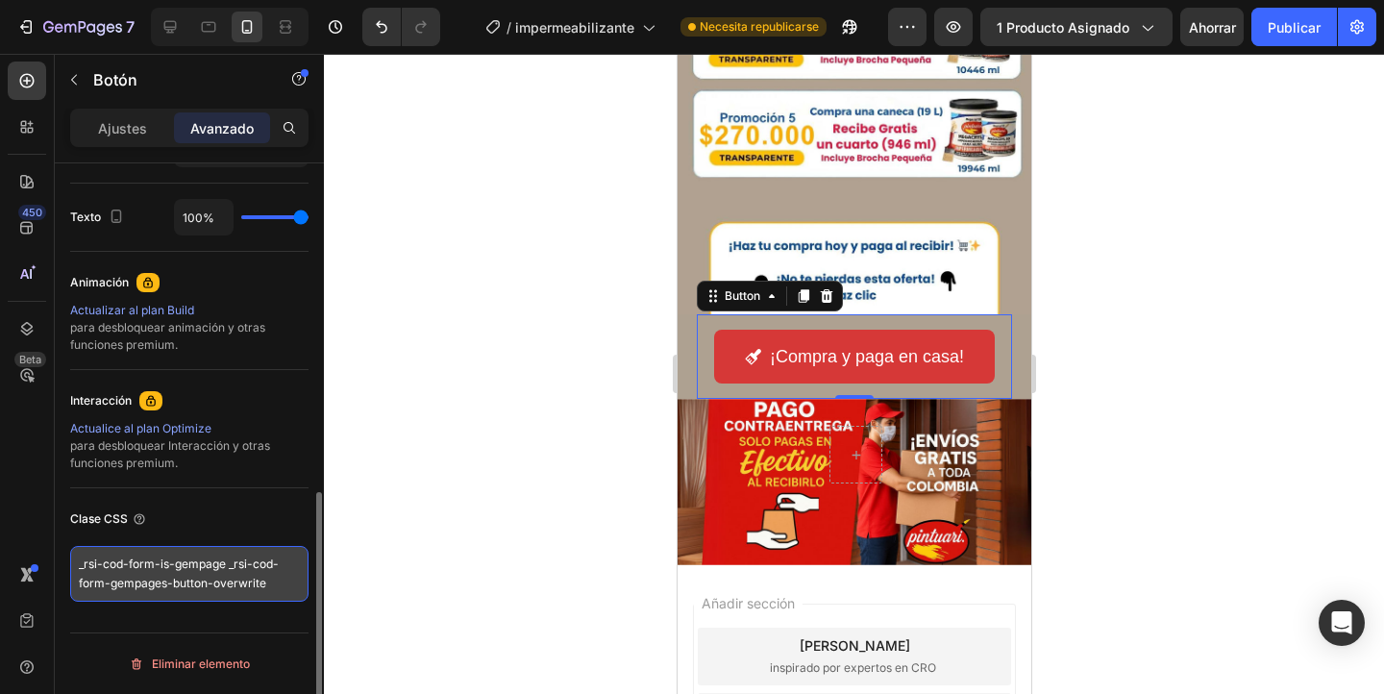
click at [279, 572] on textarea "_rsi-cod-form-is-gempage _rsi-cod-form-gempages-button-overwrite" at bounding box center [189, 574] width 238 height 56
click at [288, 586] on textarea "_rsi-cod-form-is-gempage _rsi-cod-form-gempages-button-overwrite" at bounding box center [189, 574] width 238 height 56
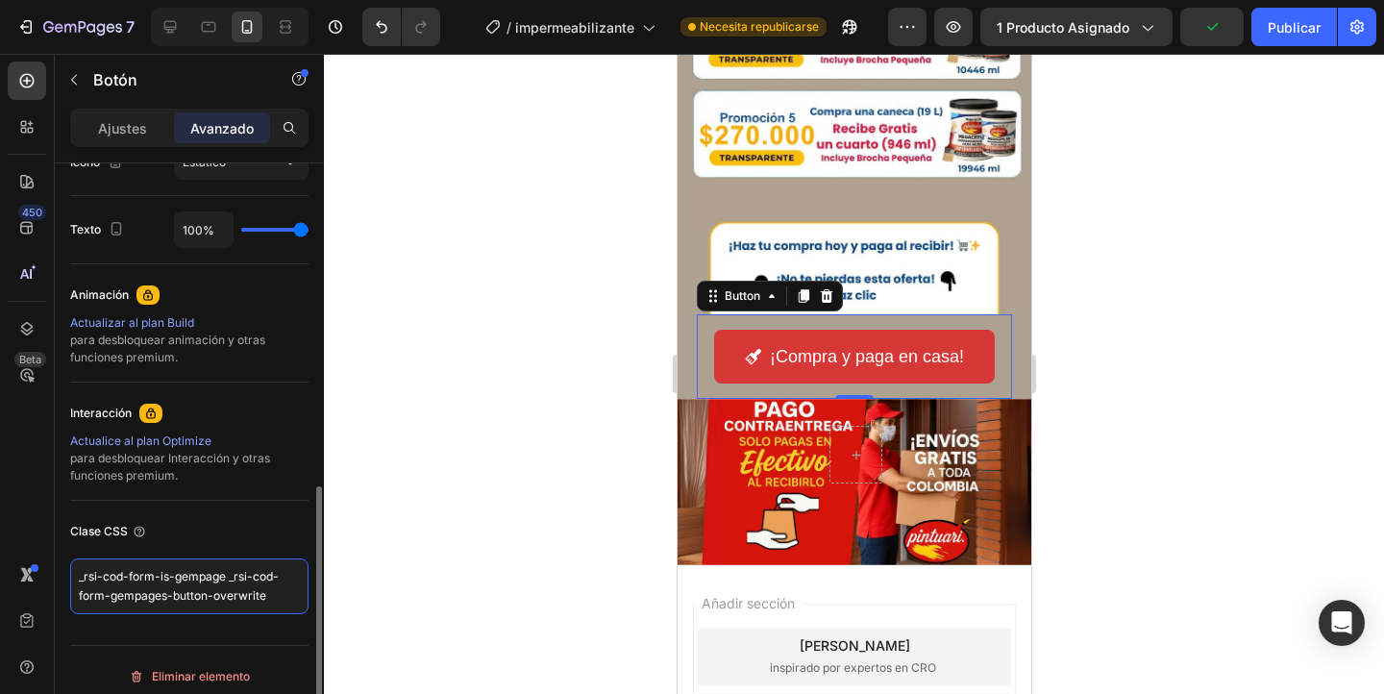
click at [158, 574] on textarea "_rsi-cod-form-is-gempage _rsi-cod-form-gempages-button-overwrite" at bounding box center [189, 586] width 238 height 56
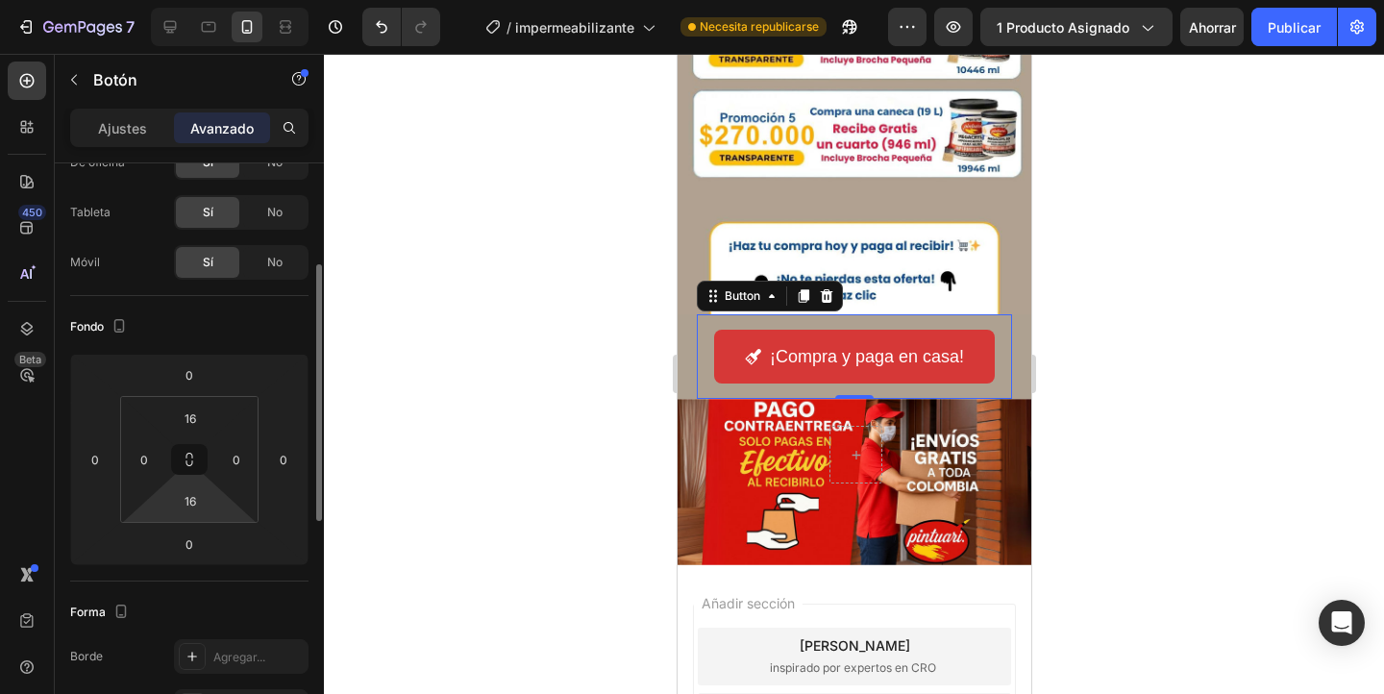
scroll to position [0, 0]
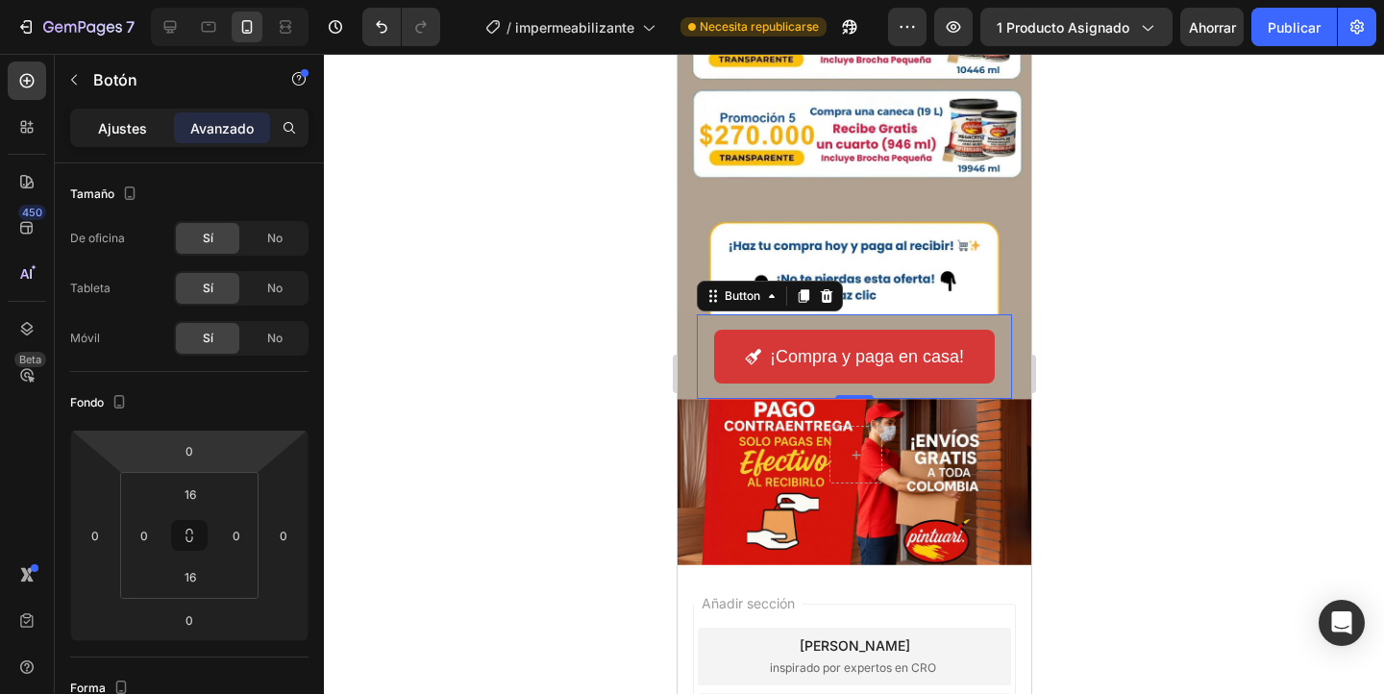
click at [131, 136] on p "Ajustes" at bounding box center [122, 128] width 49 height 20
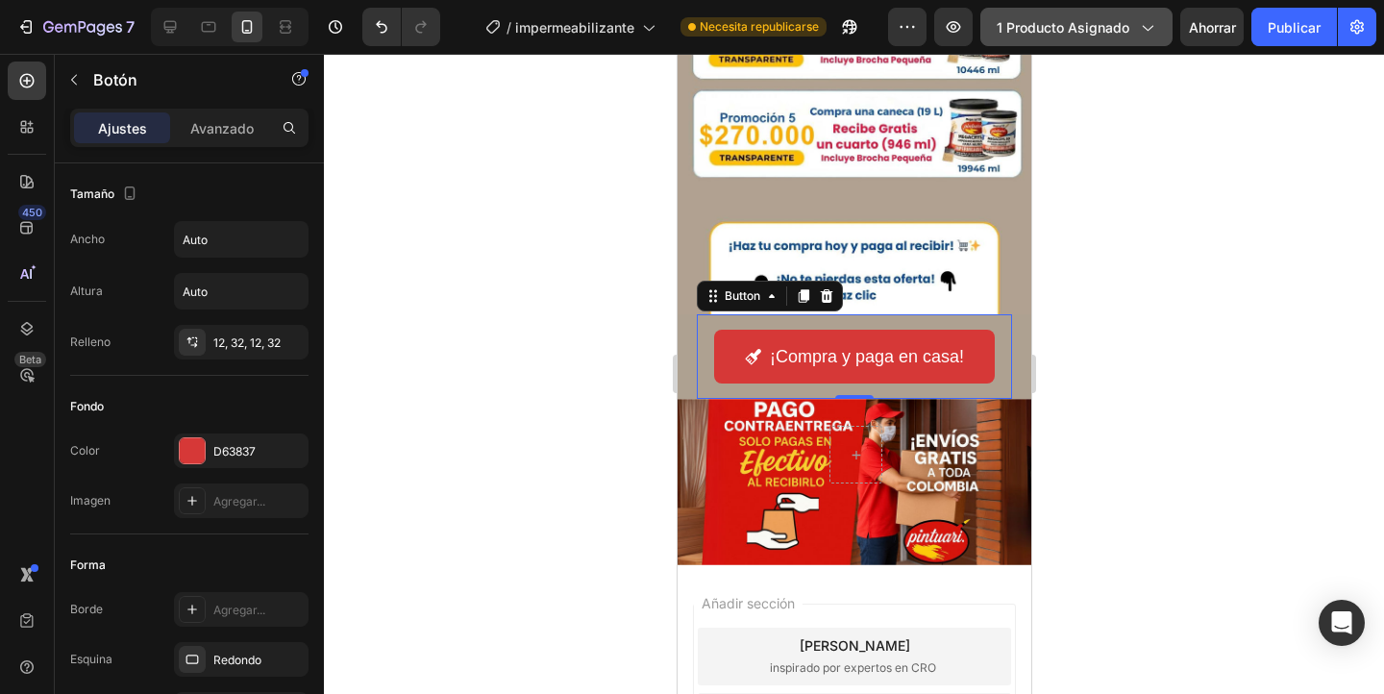
click at [1141, 34] on icon "button" at bounding box center [1146, 26] width 19 height 19
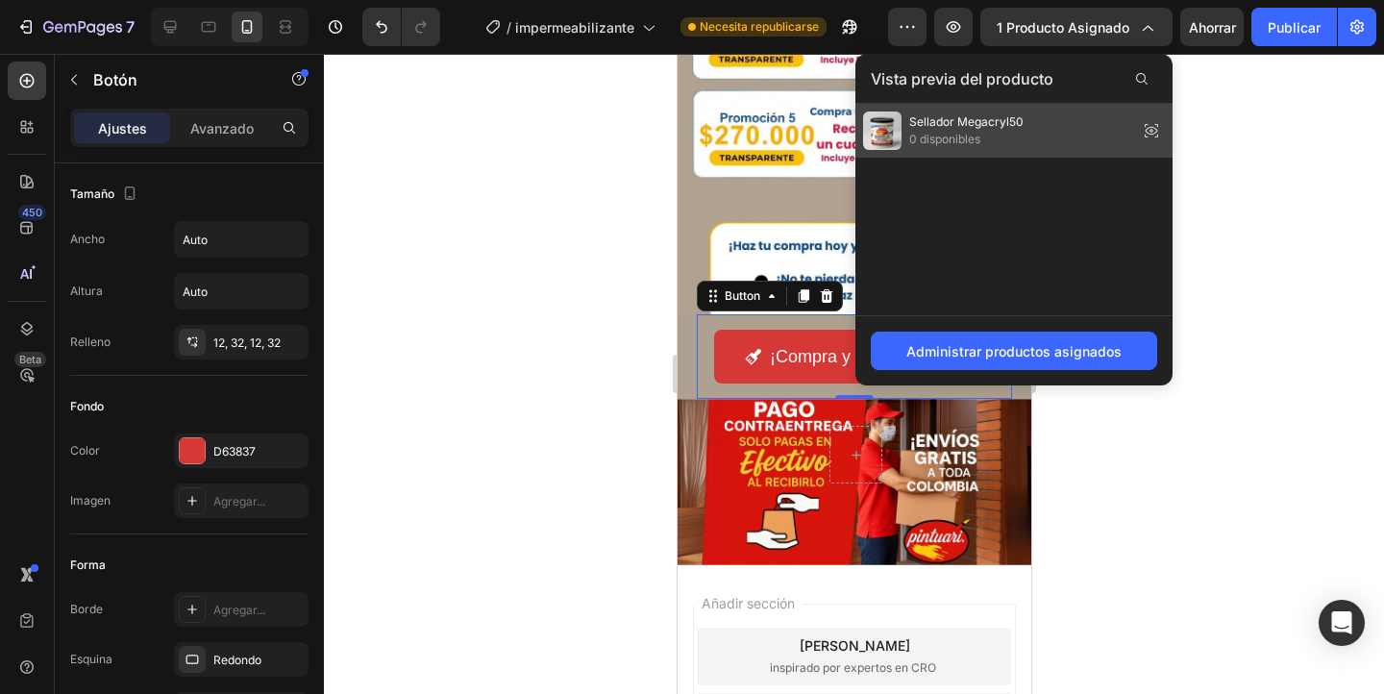
click at [984, 137] on span "0 disponibles" at bounding box center [966, 139] width 114 height 17
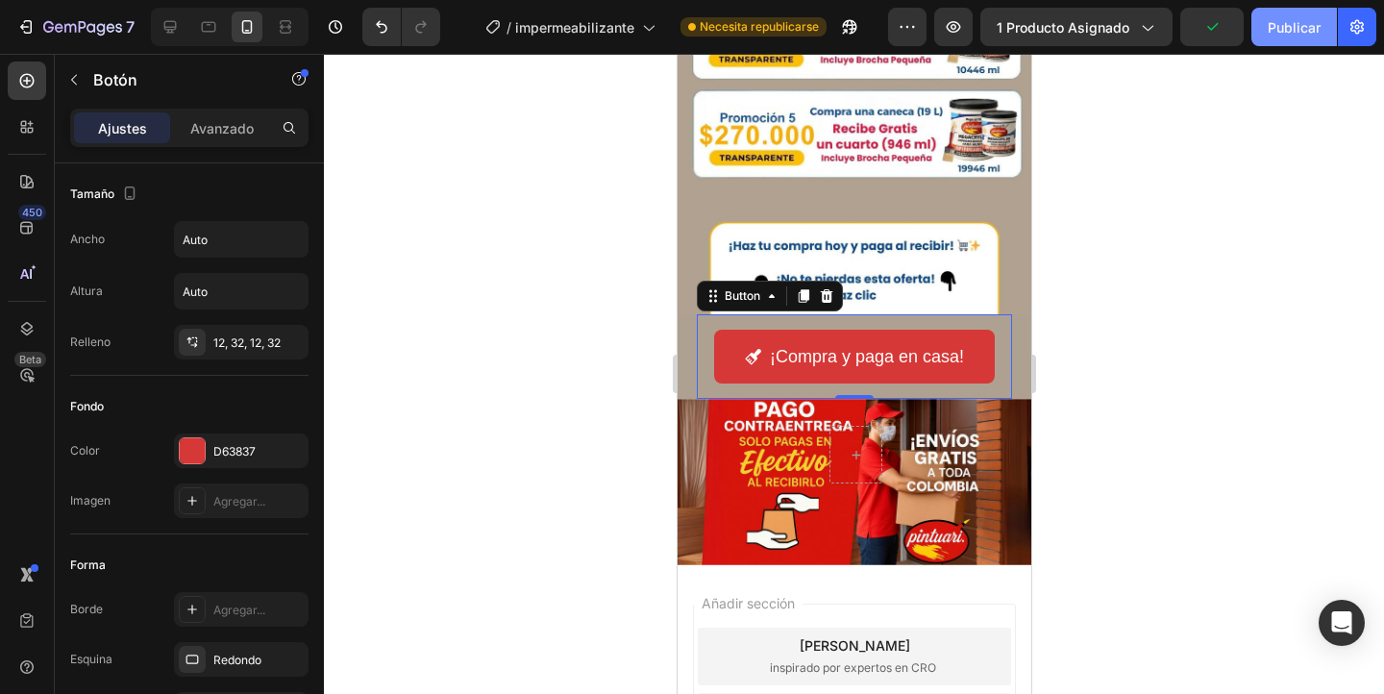
click at [1285, 37] on button "Publicar" at bounding box center [1294, 27] width 86 height 38
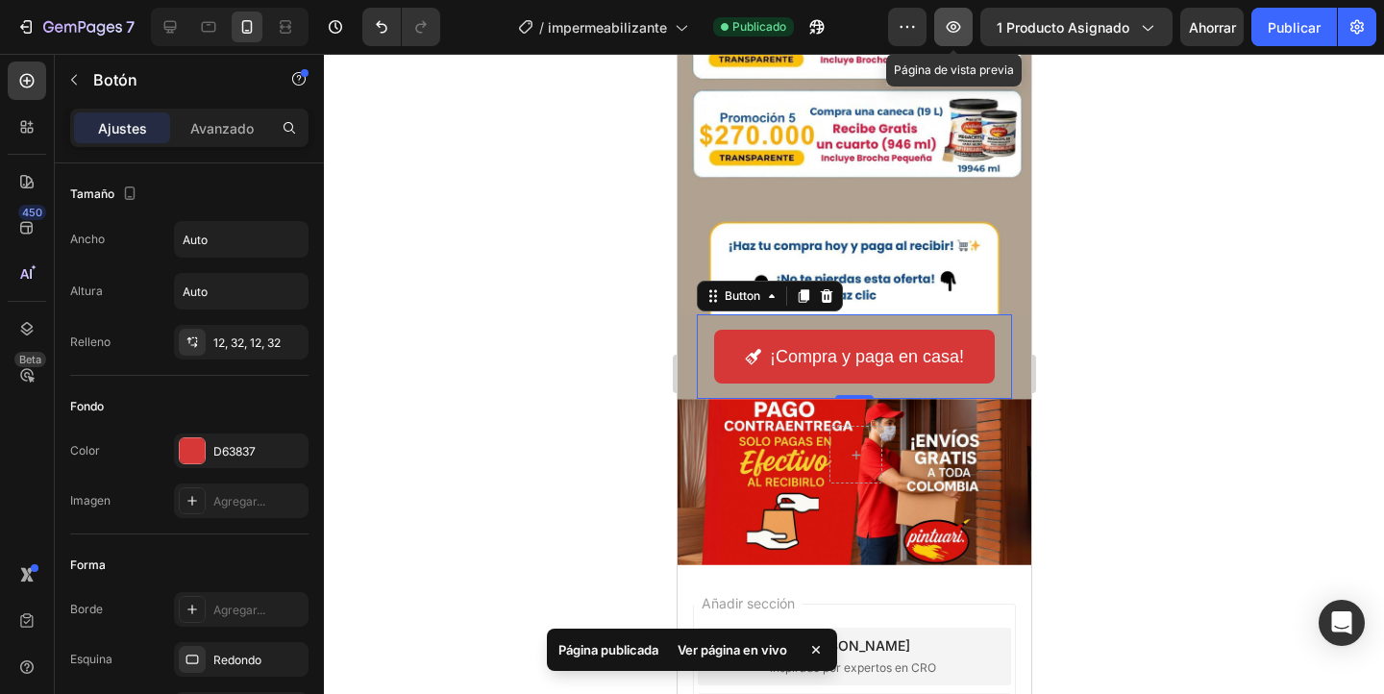
click at [959, 37] on button "button" at bounding box center [953, 27] width 38 height 38
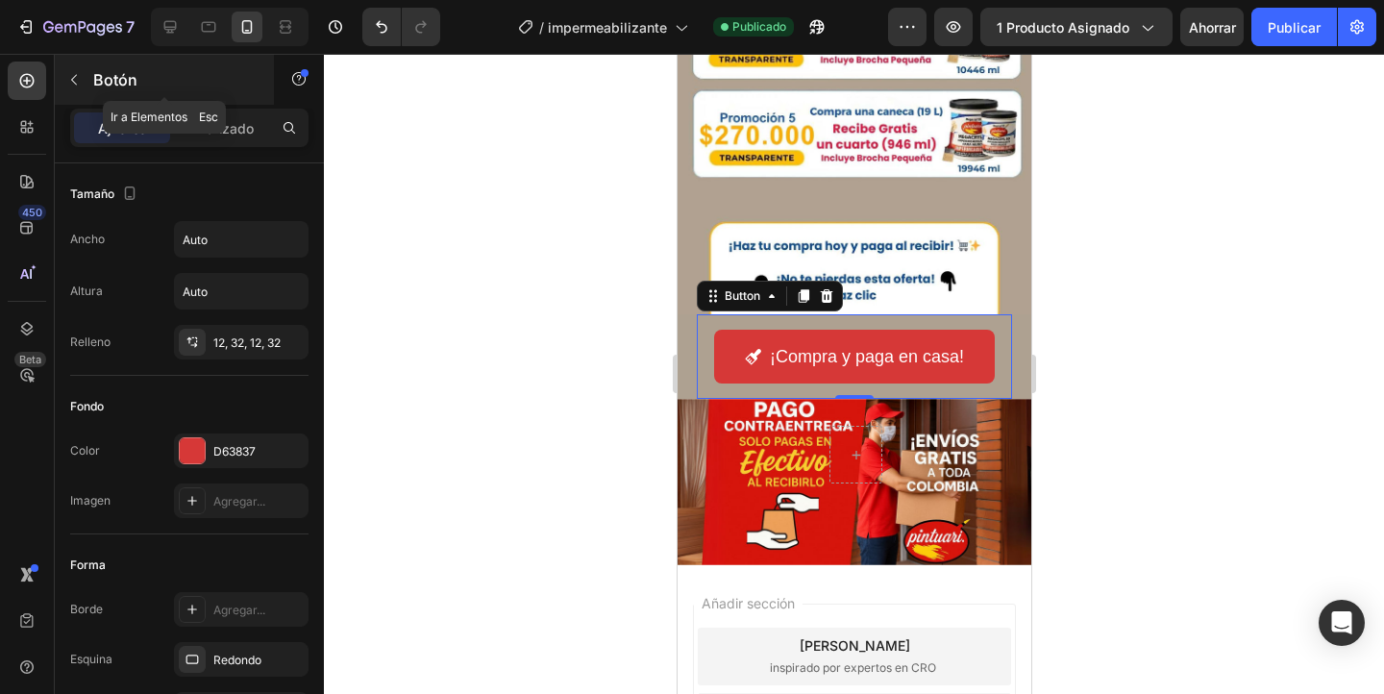
click at [67, 72] on icon "button" at bounding box center [73, 79] width 15 height 15
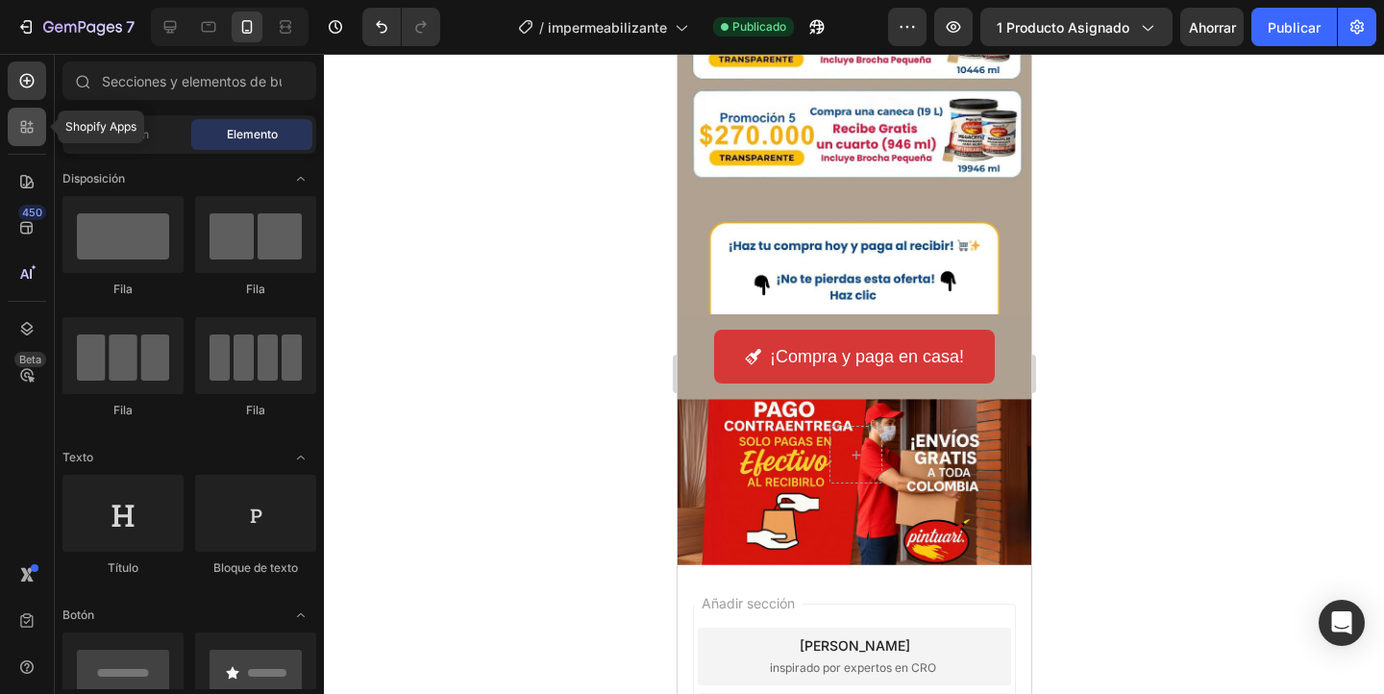
click at [25, 123] on icon at bounding box center [24, 124] width 6 height 6
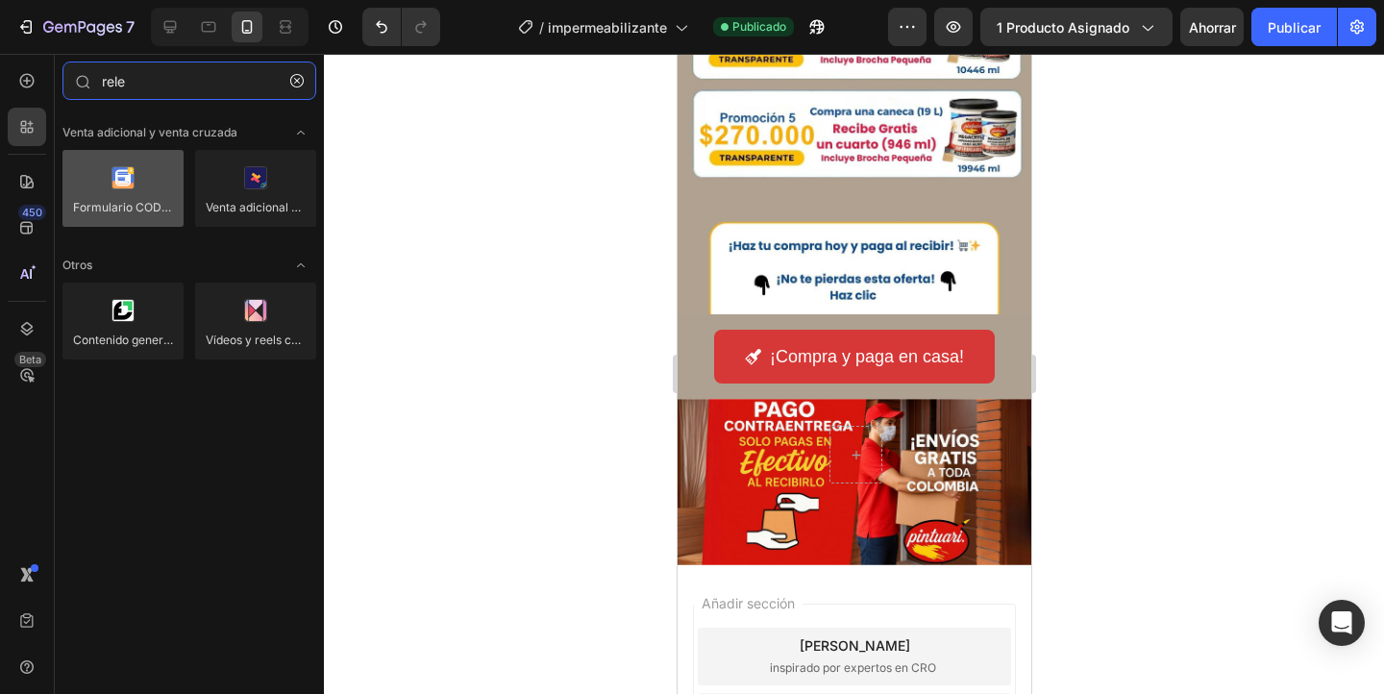
type input "rele"
click at [143, 196] on div at bounding box center [122, 188] width 121 height 77
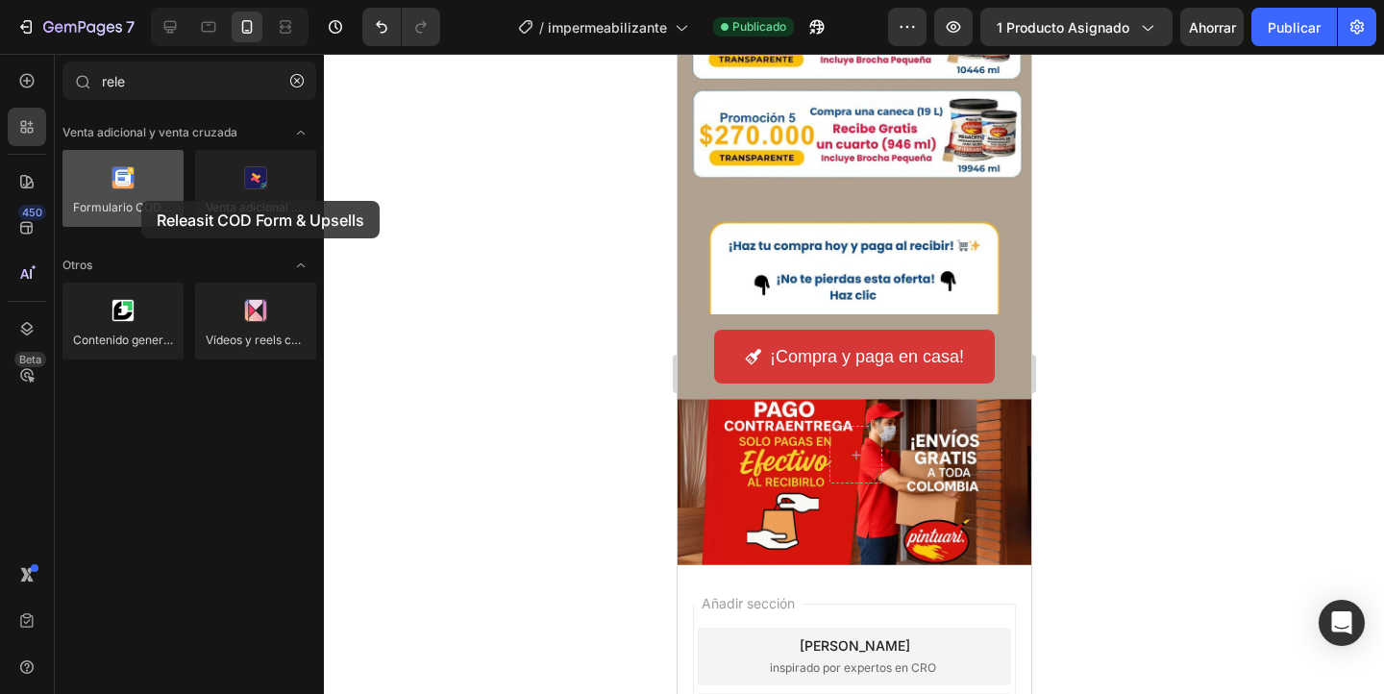
click at [141, 201] on div at bounding box center [122, 188] width 121 height 77
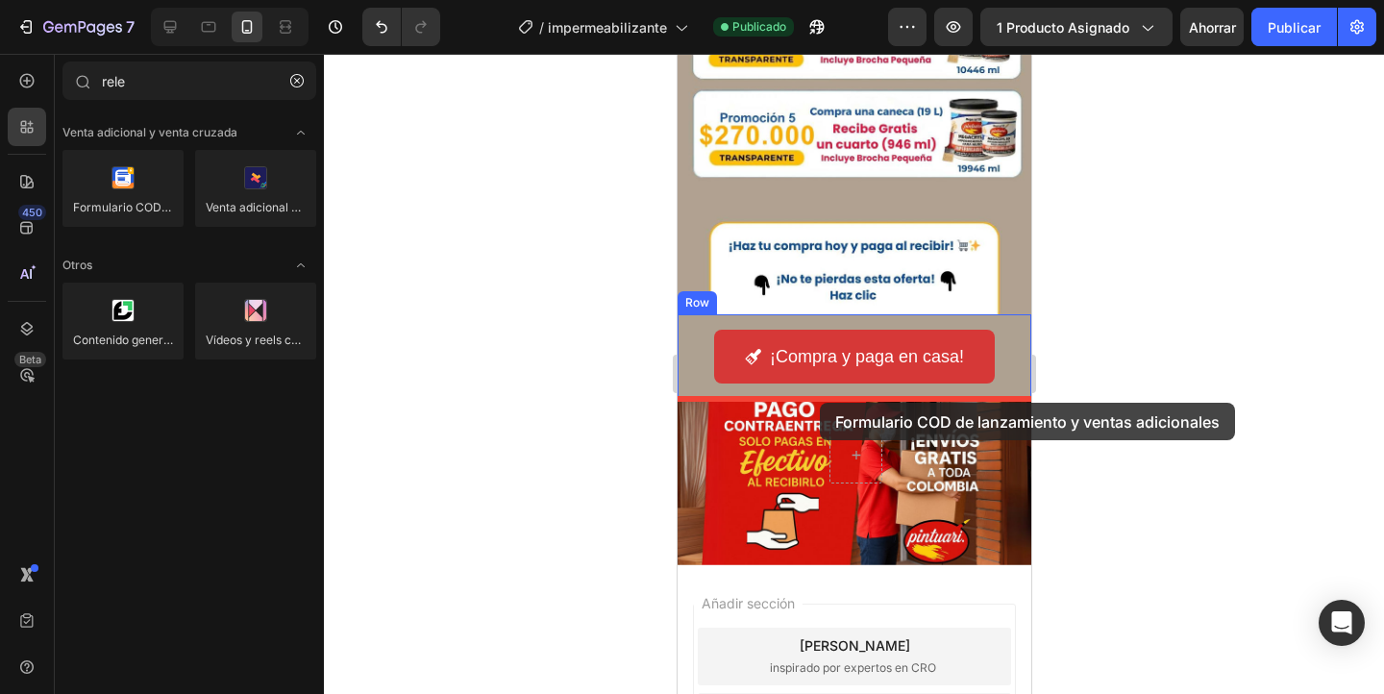
drag, startPoint x: 818, startPoint y: 255, endPoint x: 819, endPoint y: 401, distance: 146.0
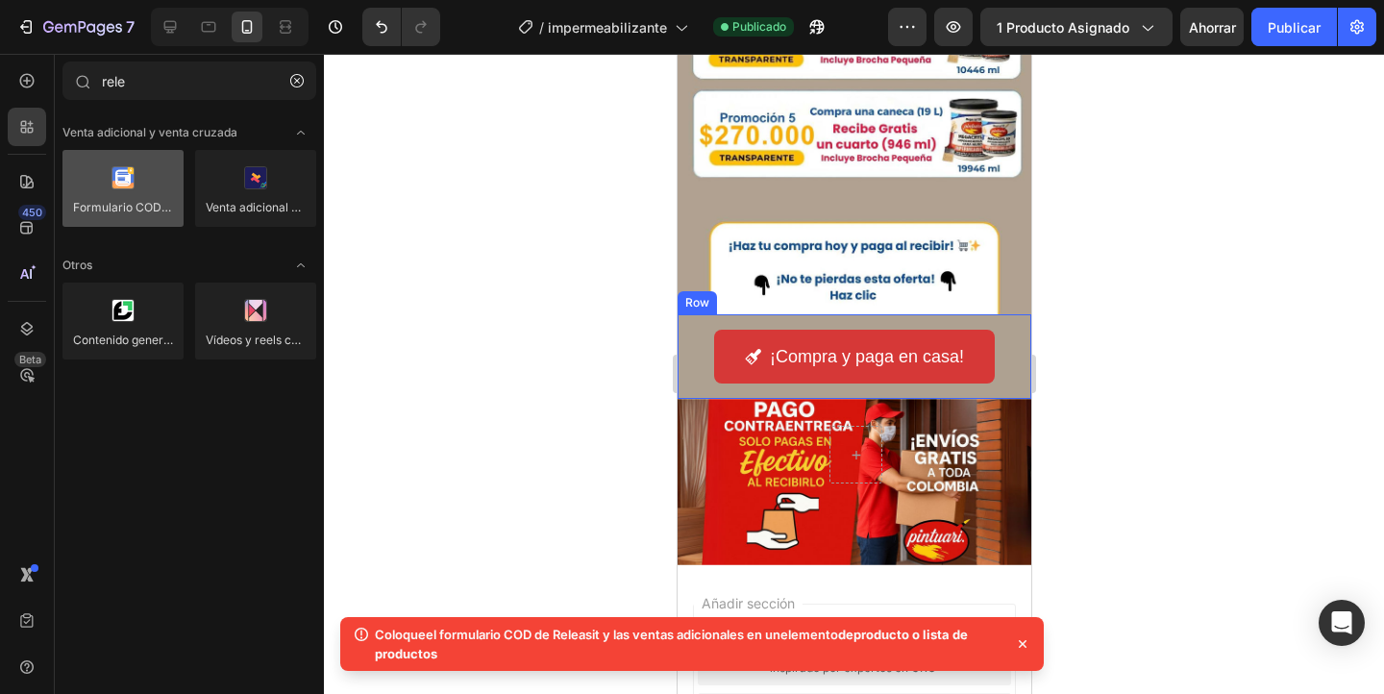
click at [131, 178] on div at bounding box center [122, 188] width 121 height 77
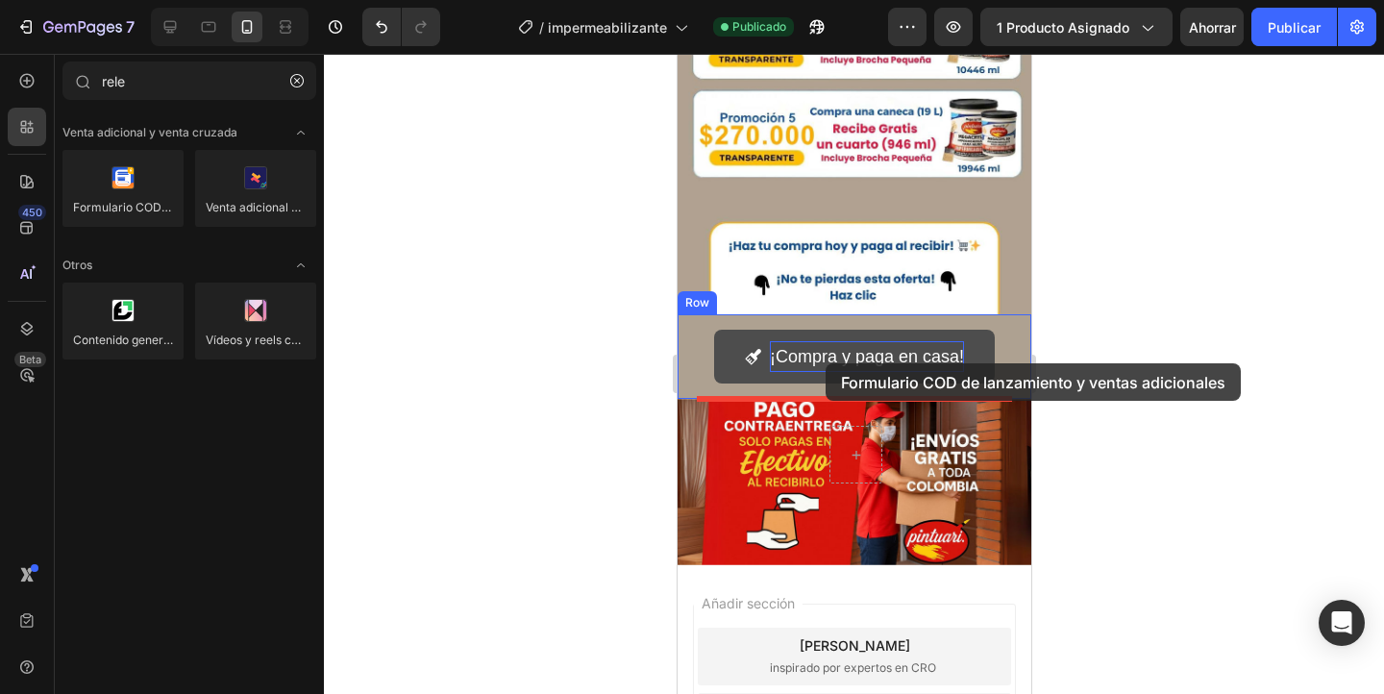
drag, startPoint x: 807, startPoint y: 232, endPoint x: 823, endPoint y: 356, distance: 126.0
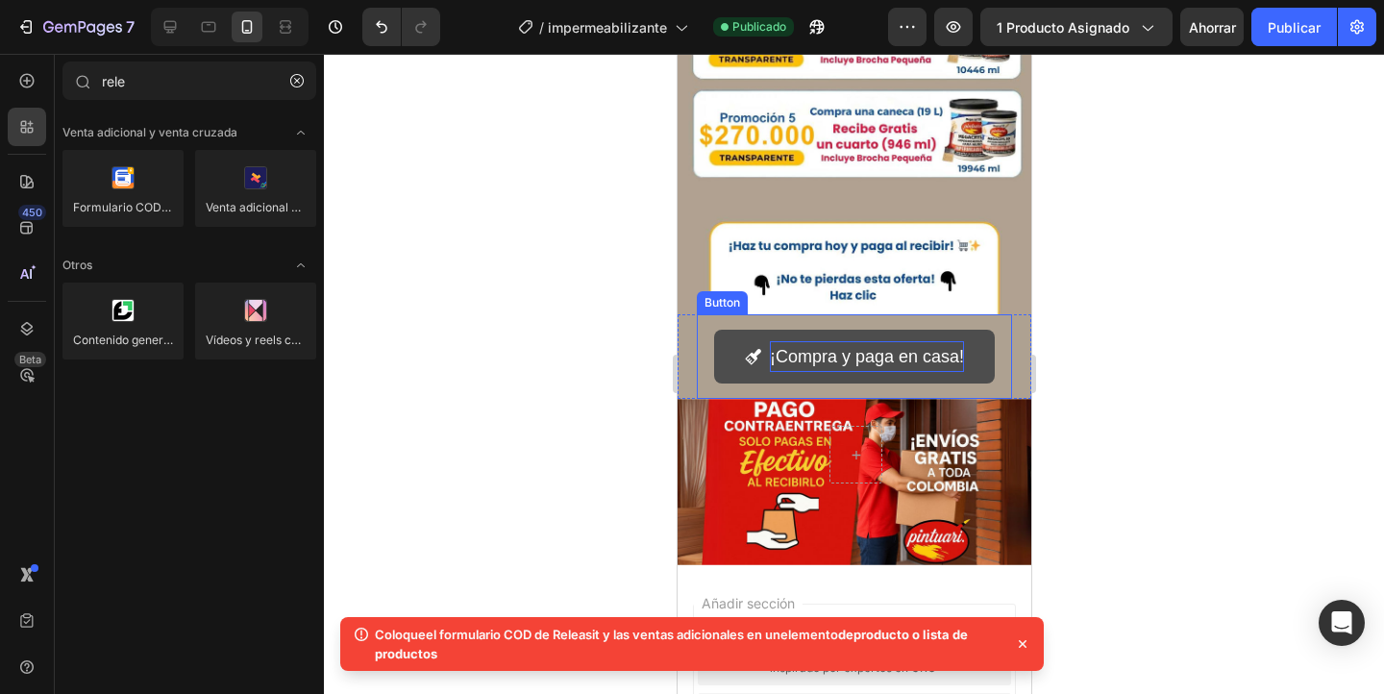
click at [817, 359] on p "¡Compra y paga en casa!" at bounding box center [866, 356] width 194 height 31
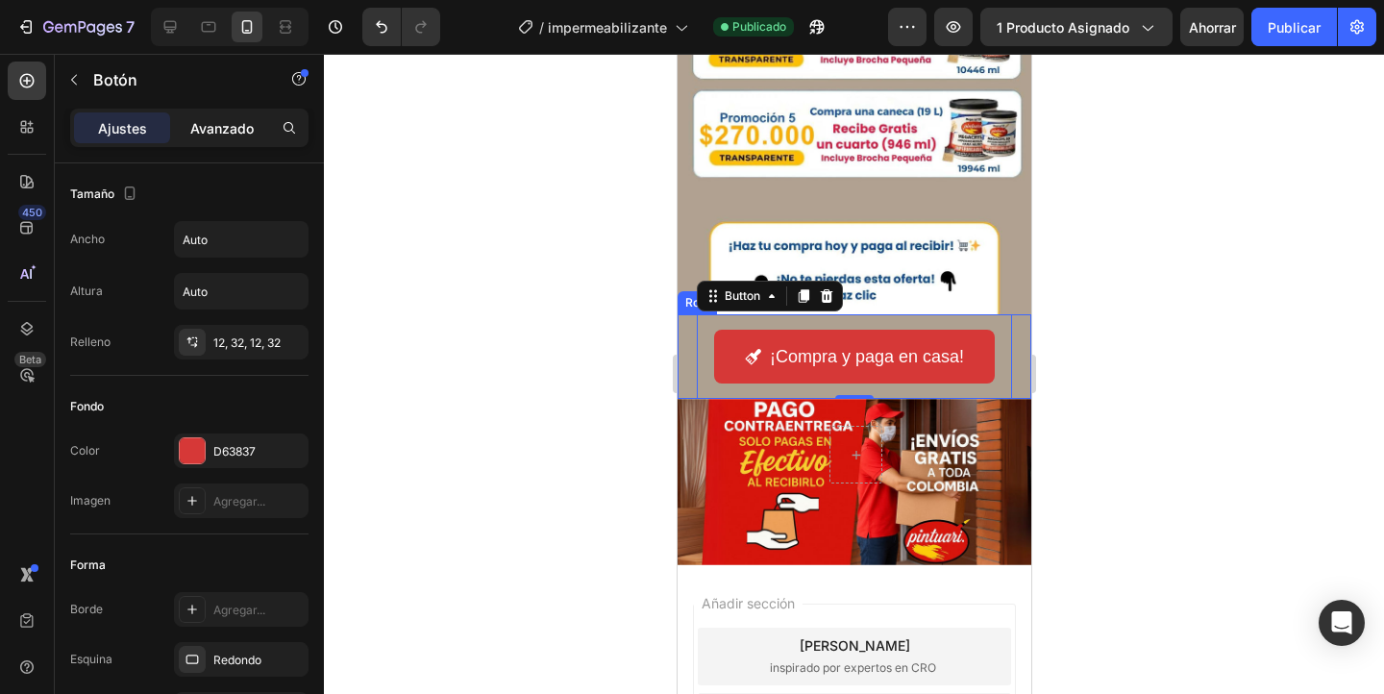
click at [255, 126] on div "Avanzado" at bounding box center [222, 127] width 96 height 31
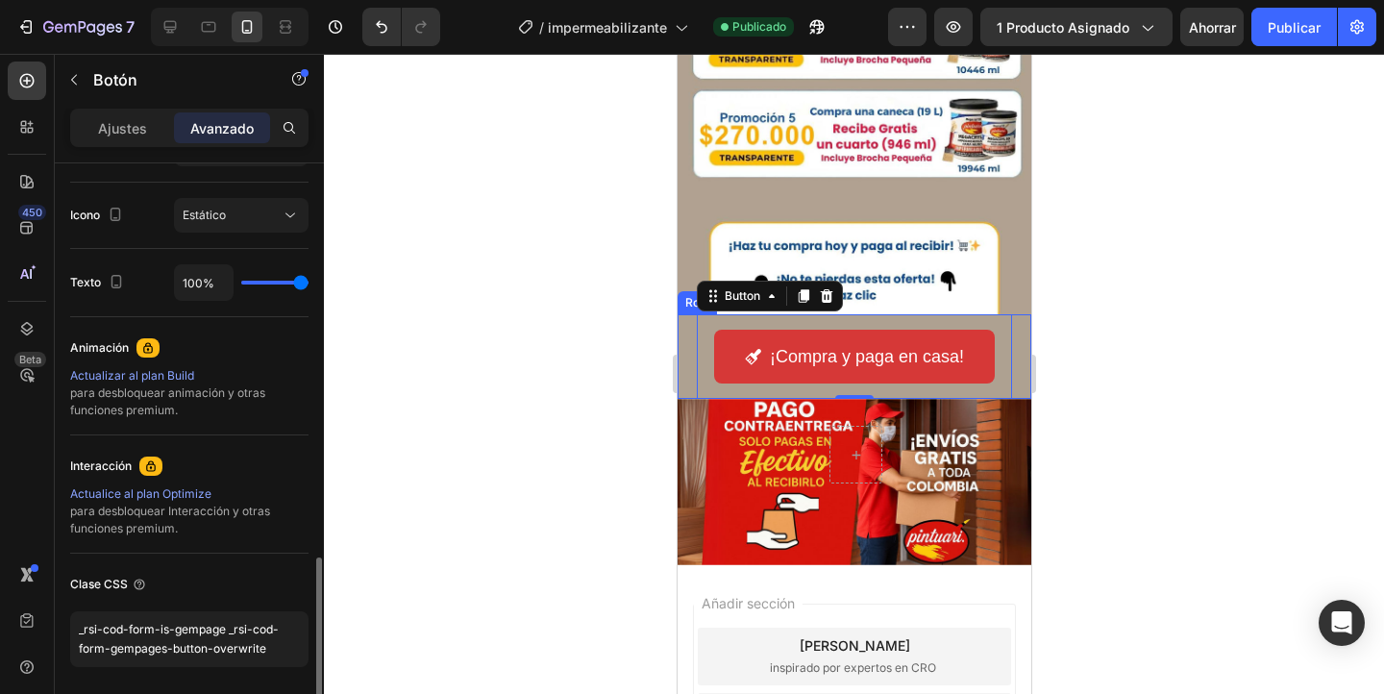
scroll to position [748, 0]
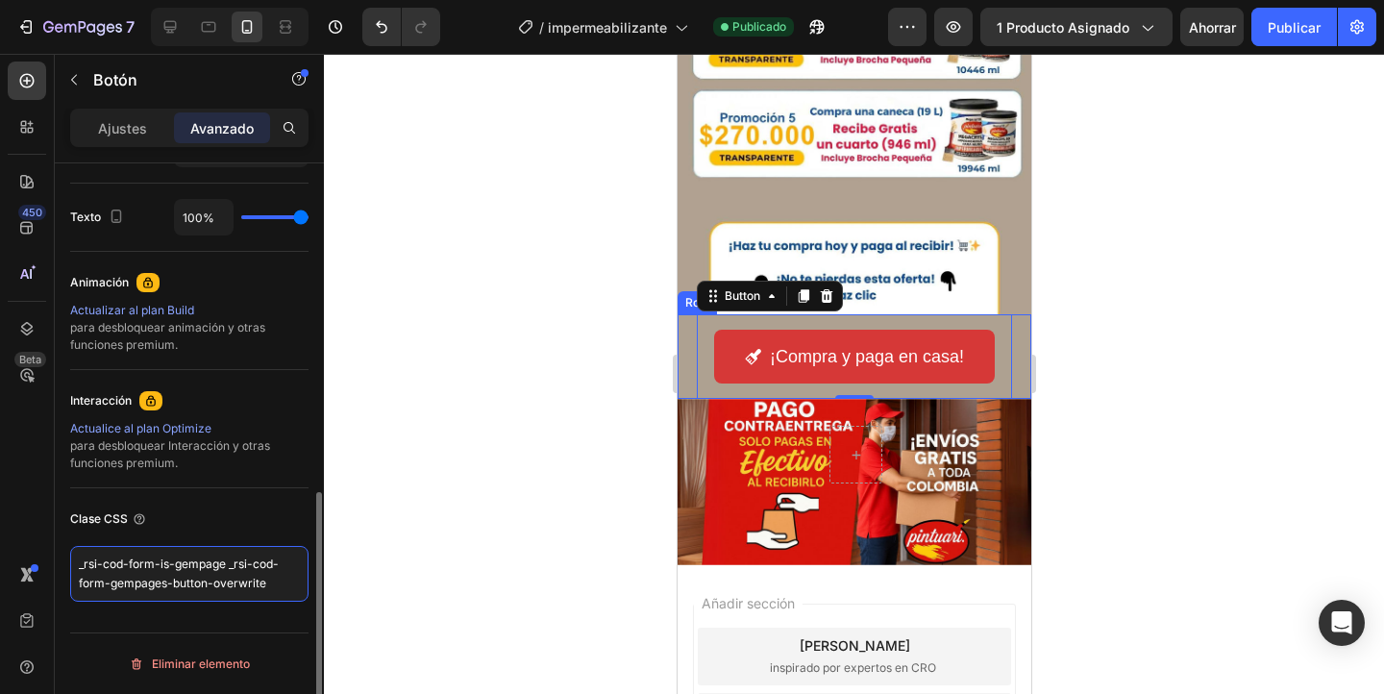
drag, startPoint x: 281, startPoint y: 585, endPoint x: 56, endPoint y: 554, distance: 226.9
click at [56, 554] on div "Tamaño De oficina Sí No Tableta Sí No Móvil Sí No Fondo 0 0 0 0 16 0 16 0 Forma…" at bounding box center [189, 82] width 269 height 1334
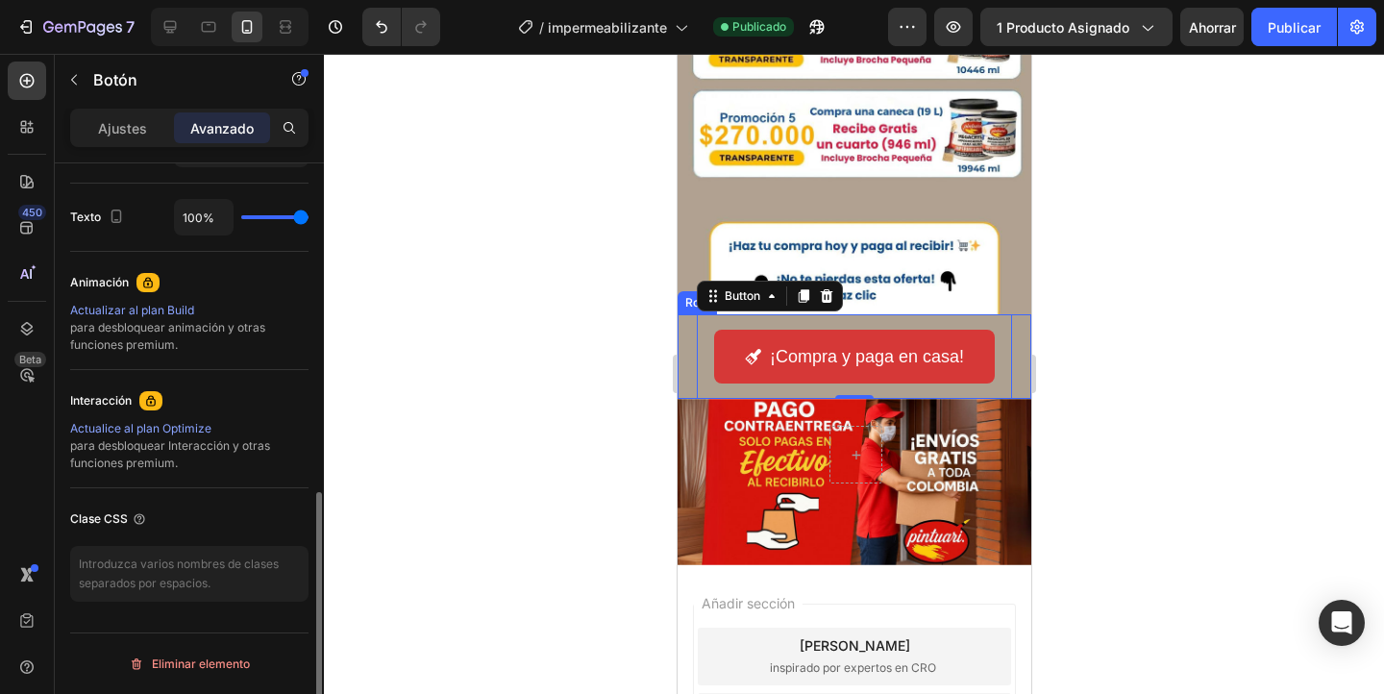
click at [237, 511] on div "Clase CSS" at bounding box center [189, 518] width 238 height 31
click at [136, 127] on font "Ajustes" at bounding box center [122, 128] width 49 height 16
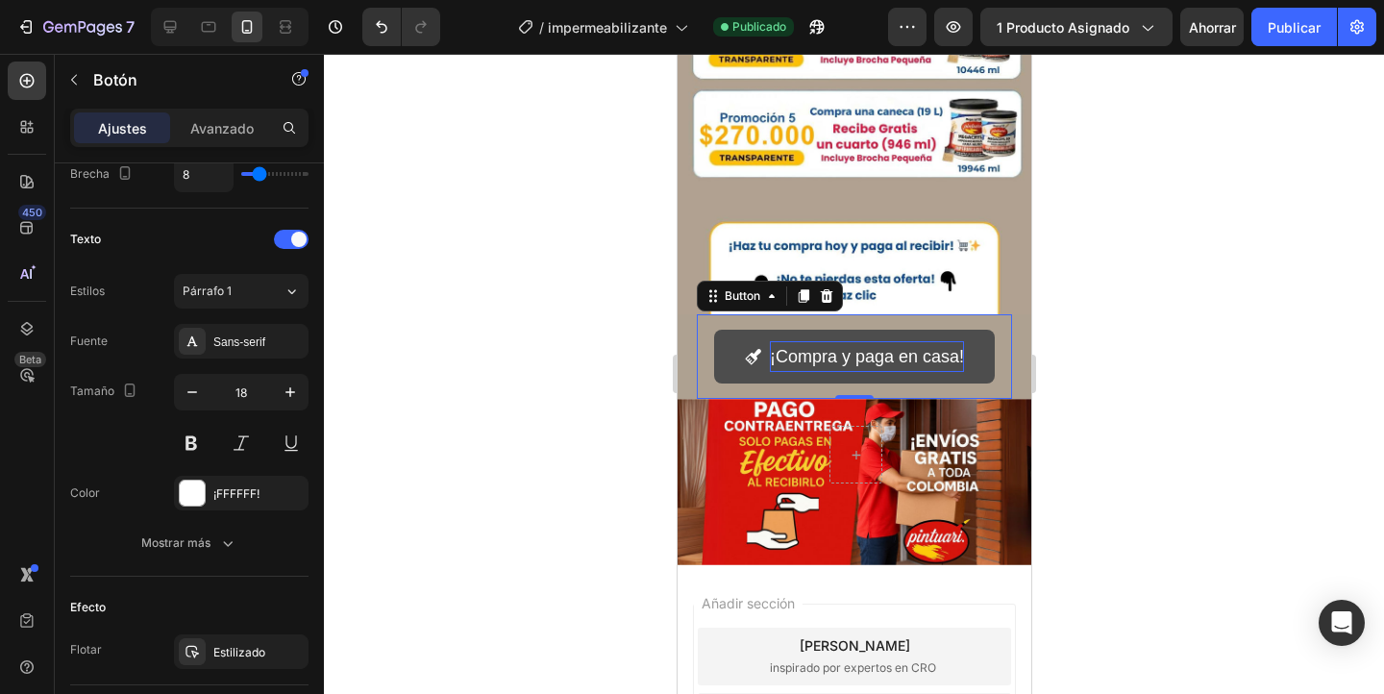
click at [826, 354] on p "¡Compra y paga en casa!" at bounding box center [866, 356] width 194 height 31
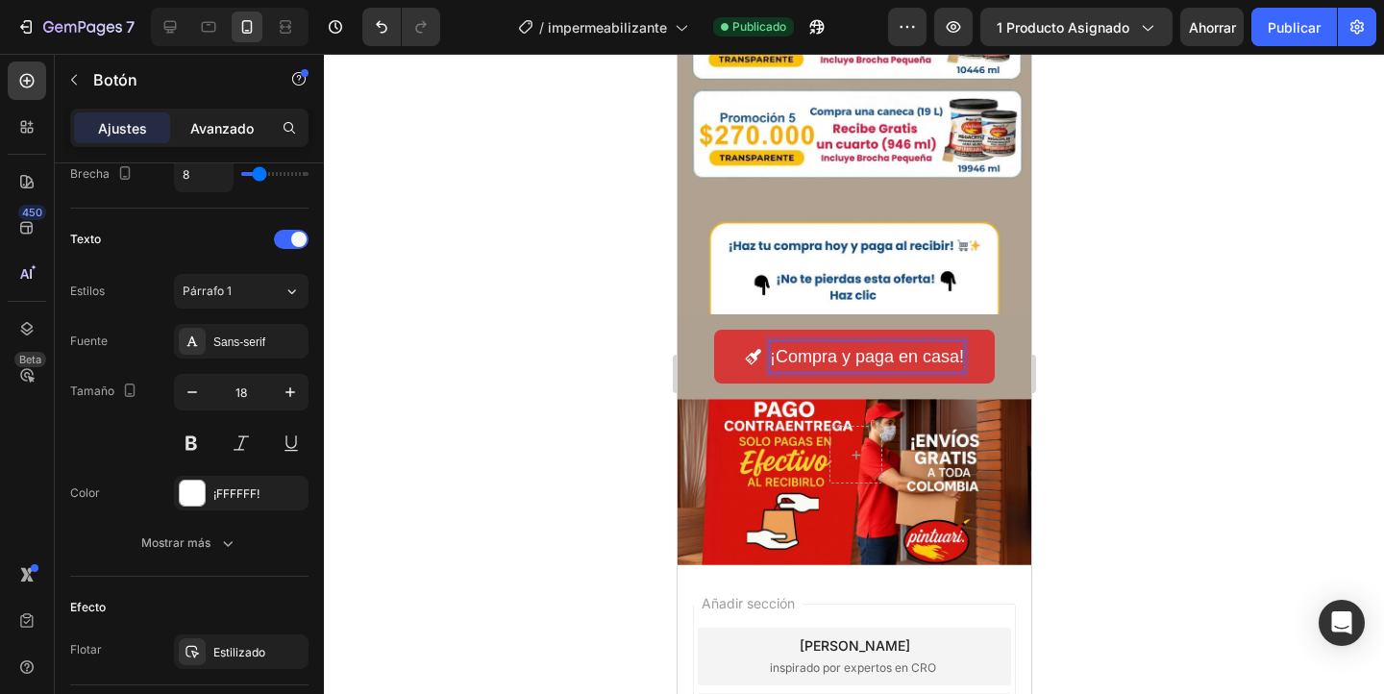
click at [224, 120] on font "Avanzado" at bounding box center [221, 128] width 63 height 16
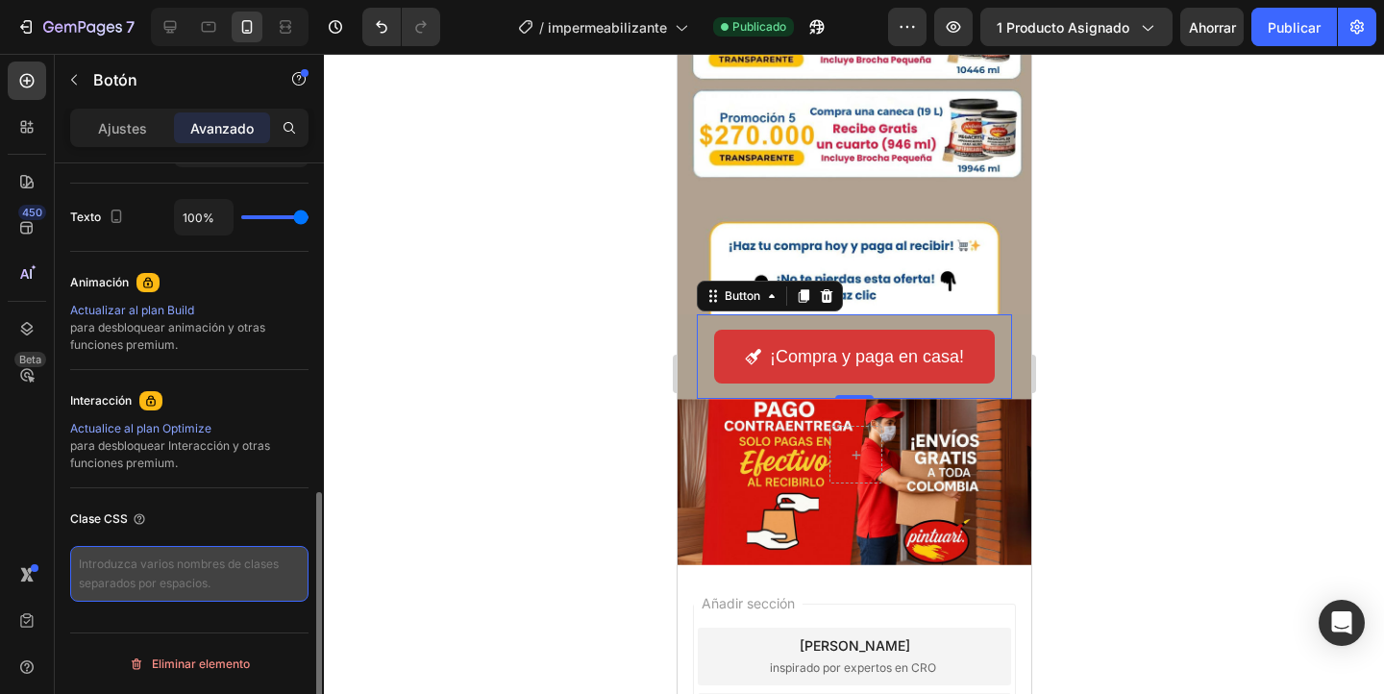
click at [167, 564] on textarea at bounding box center [189, 574] width 238 height 56
paste textarea "_rsi-cod-form-is-gempage _rsi-cod-form-gempages-button-overwrite"
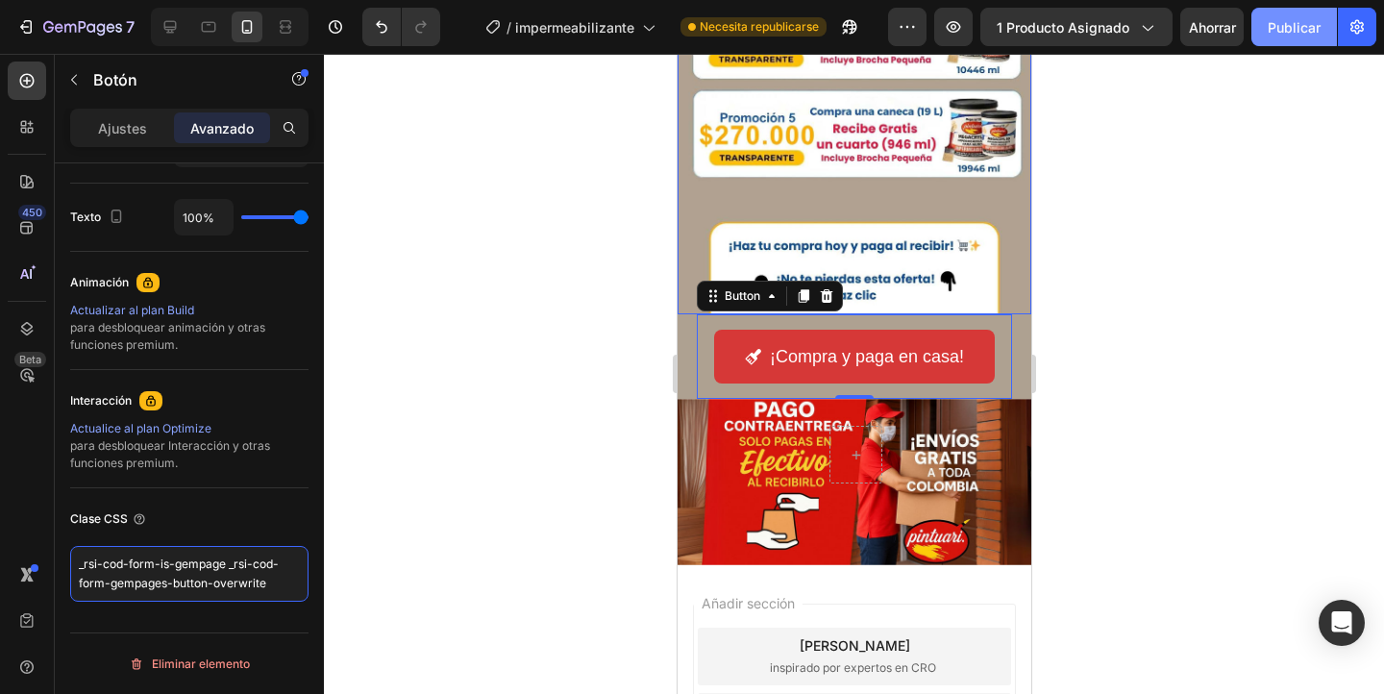
type textarea "_rsi-cod-form-is-gempage _rsi-cod-form-gempages-button-overwrite"
click at [1287, 24] on font "Publicar" at bounding box center [1293, 27] width 53 height 16
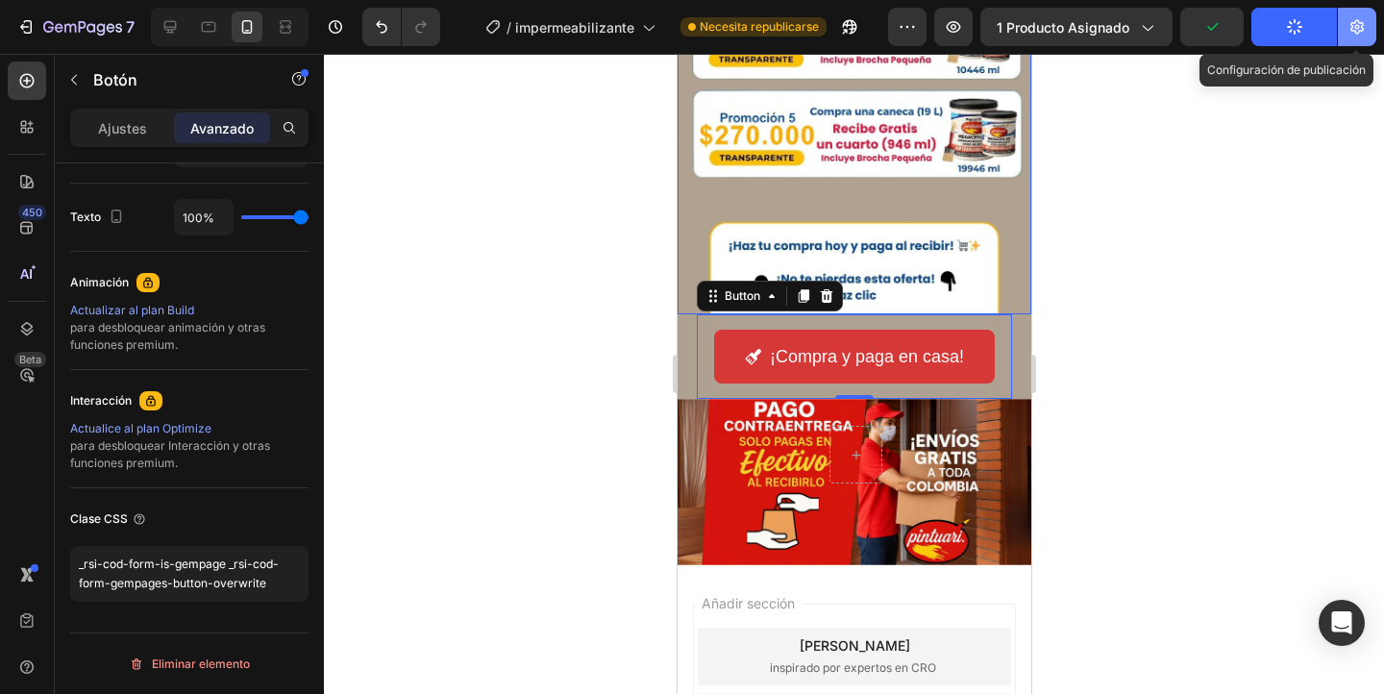
click at [1350, 27] on icon "button" at bounding box center [1356, 26] width 19 height 19
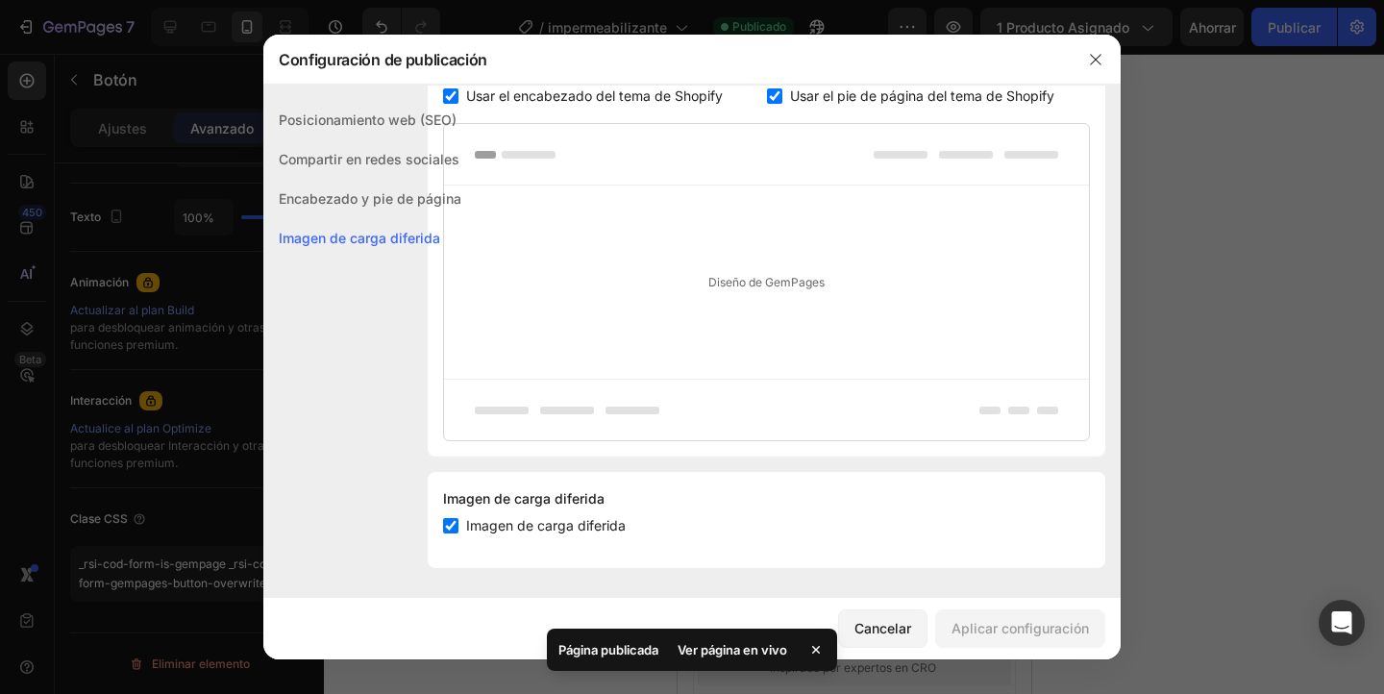
scroll to position [391, 0]
click at [360, 154] on font "Compartir en redes sociales" at bounding box center [369, 159] width 181 height 16
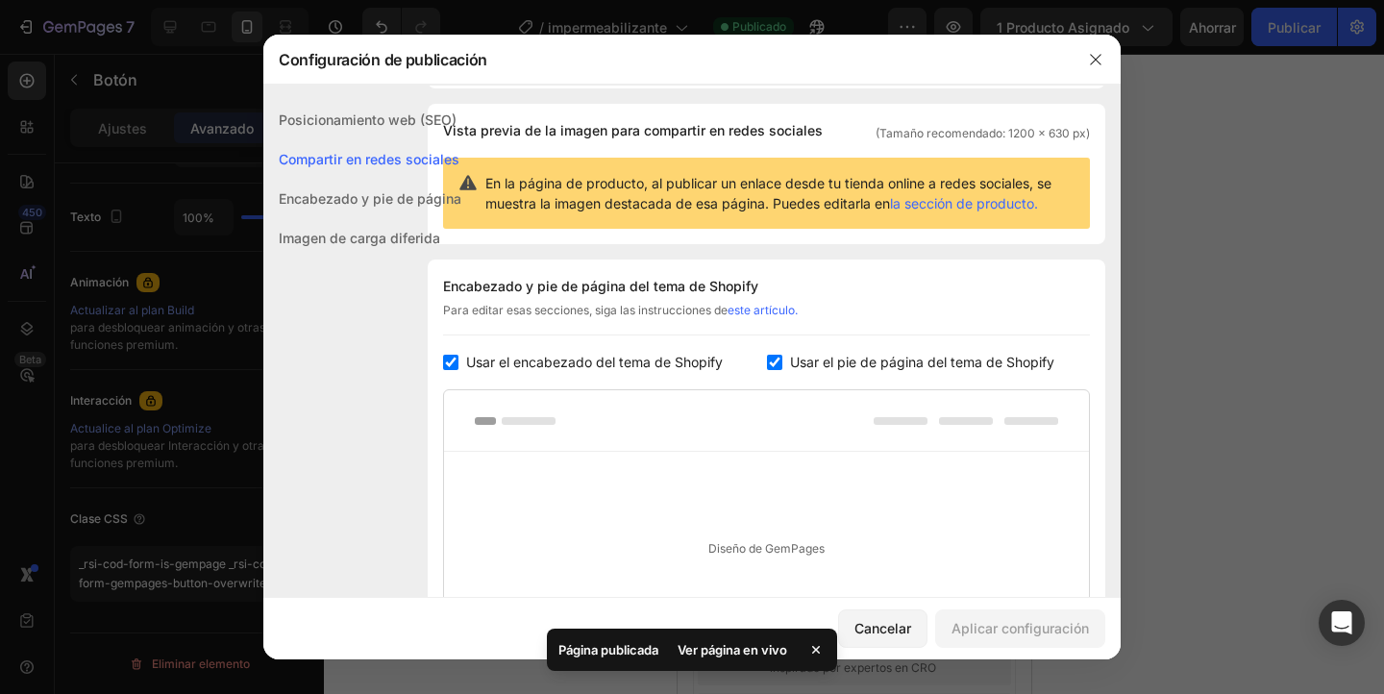
click at [338, 194] on font "Encabezado y pie de página" at bounding box center [370, 198] width 183 height 16
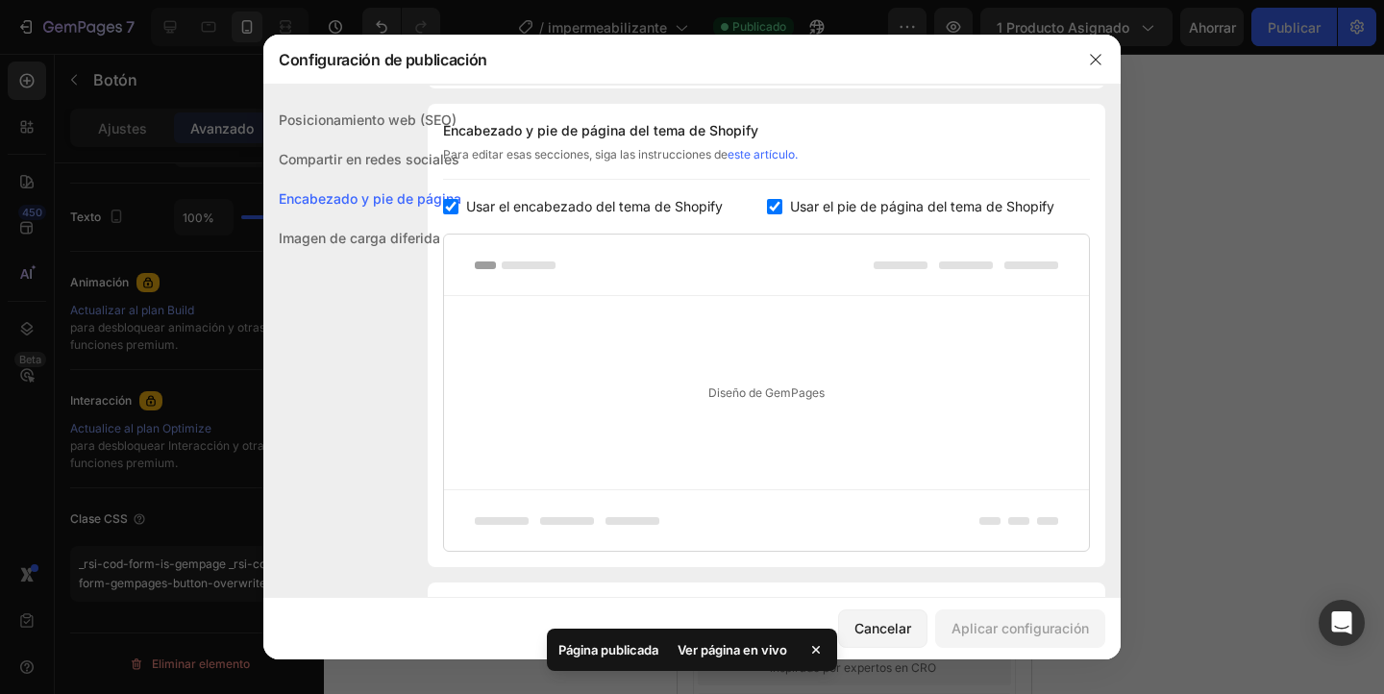
click at [343, 117] on font "Posicionamiento web (SEO)" at bounding box center [368, 119] width 178 height 16
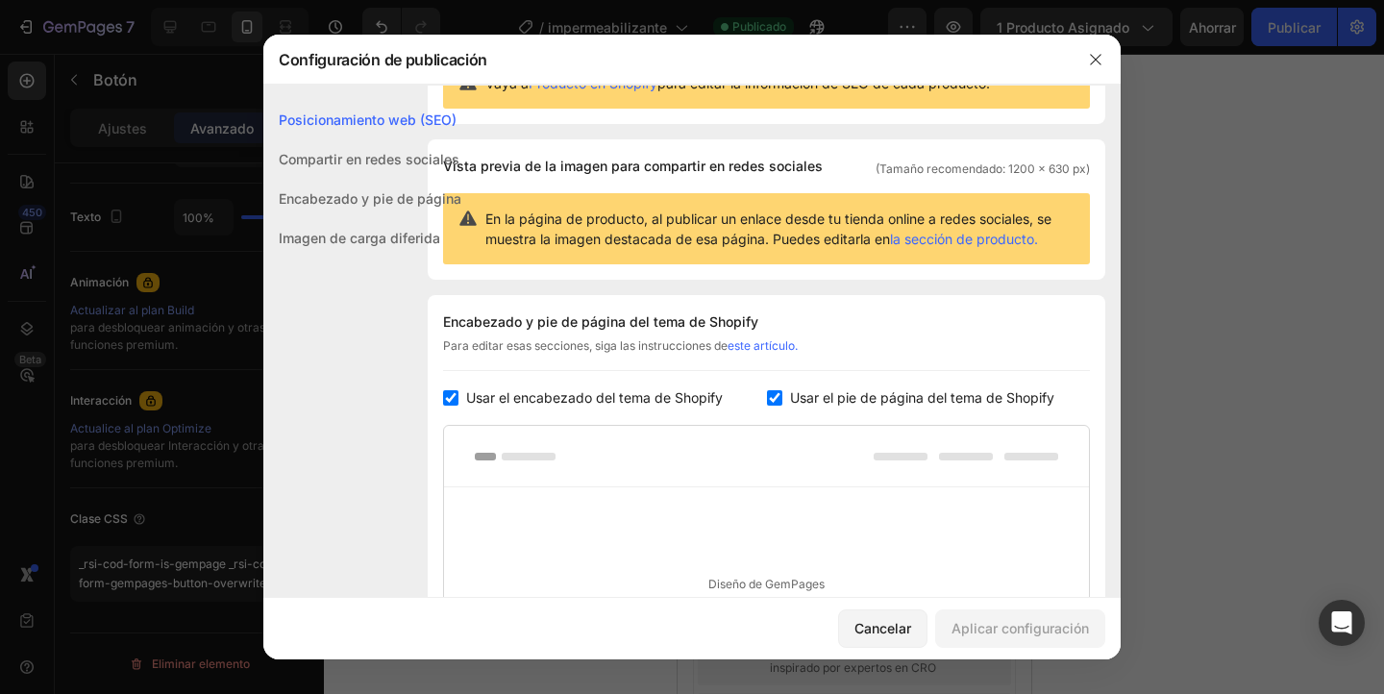
scroll to position [89, 0]
click at [970, 240] on font "la sección de producto." at bounding box center [964, 238] width 148 height 16
click at [1094, 58] on icon "button" at bounding box center [1095, 59] width 11 height 11
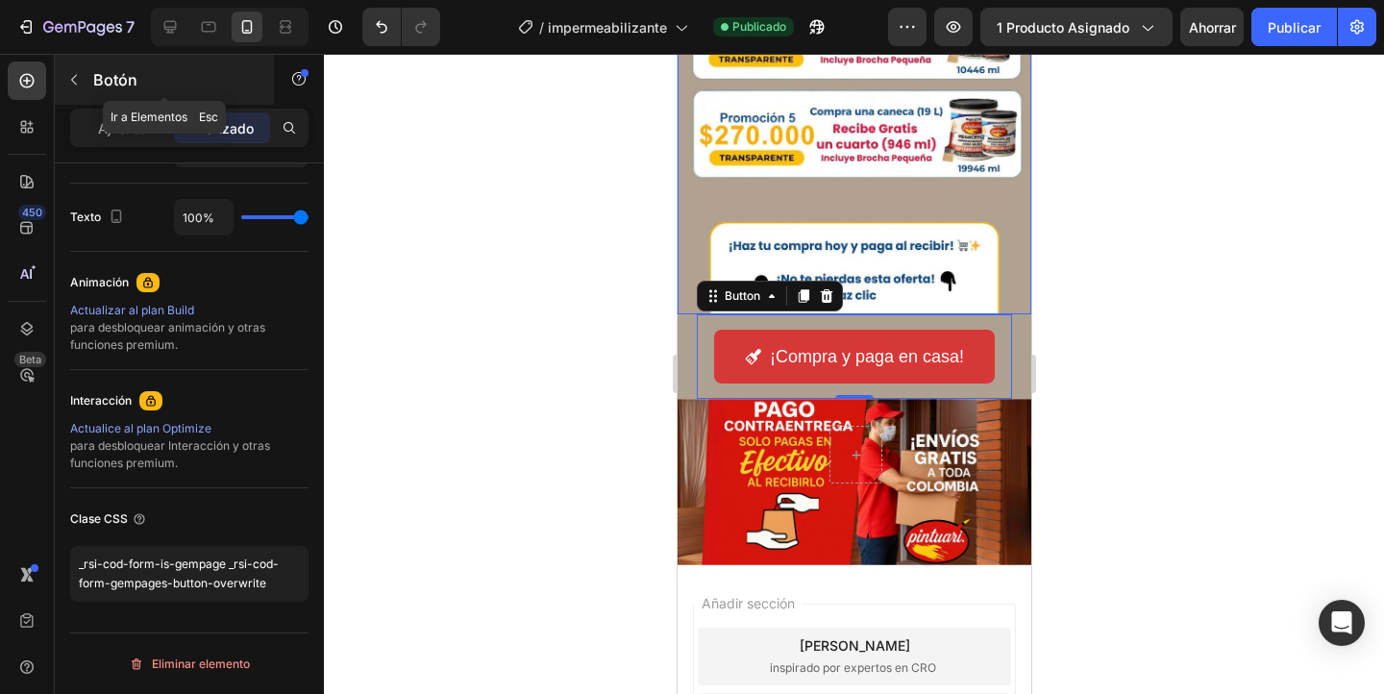
click at [70, 75] on icon "button" at bounding box center [73, 79] width 15 height 15
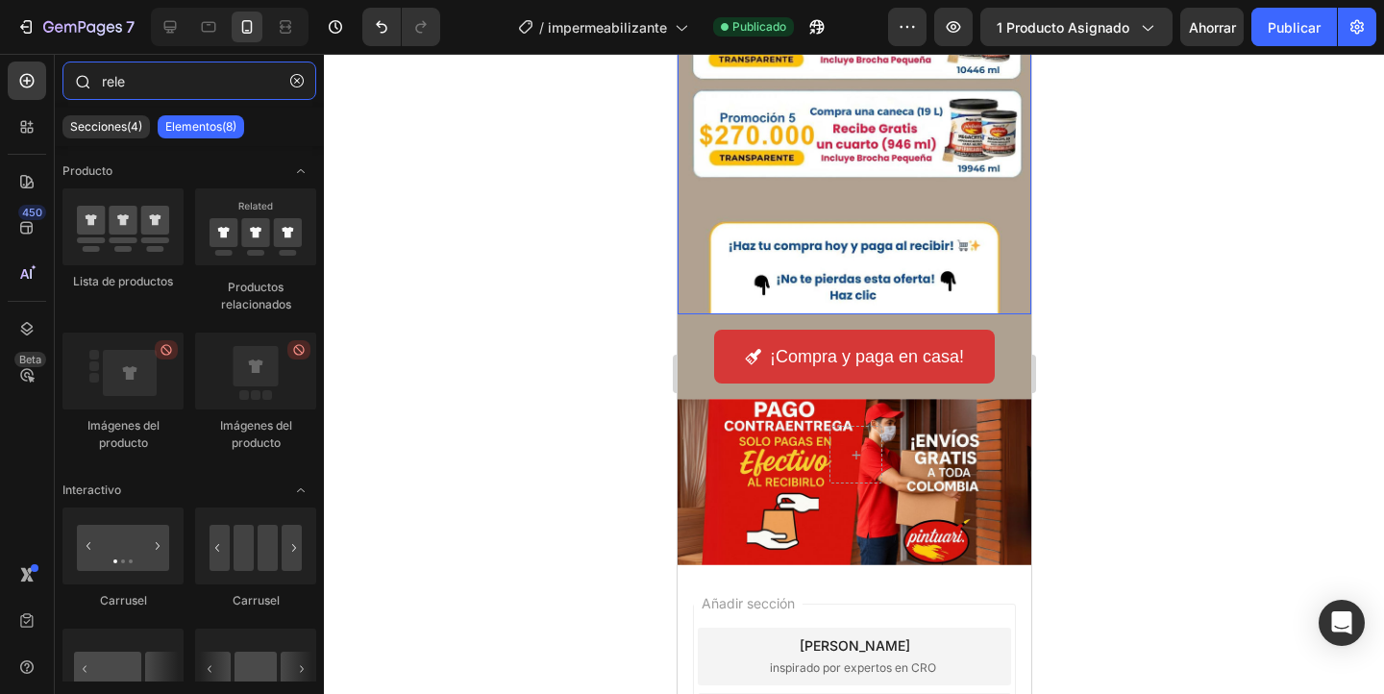
click at [271, 93] on input "rele" at bounding box center [189, 80] width 254 height 38
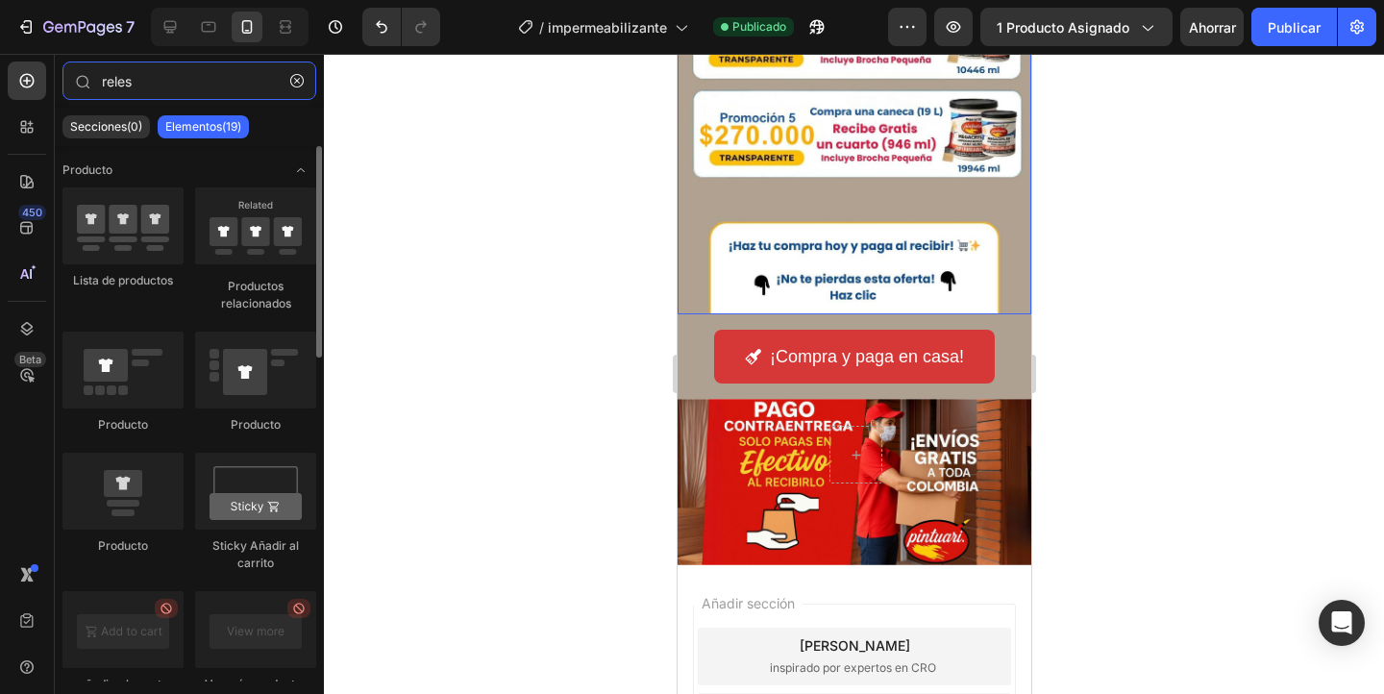
scroll to position [0, 0]
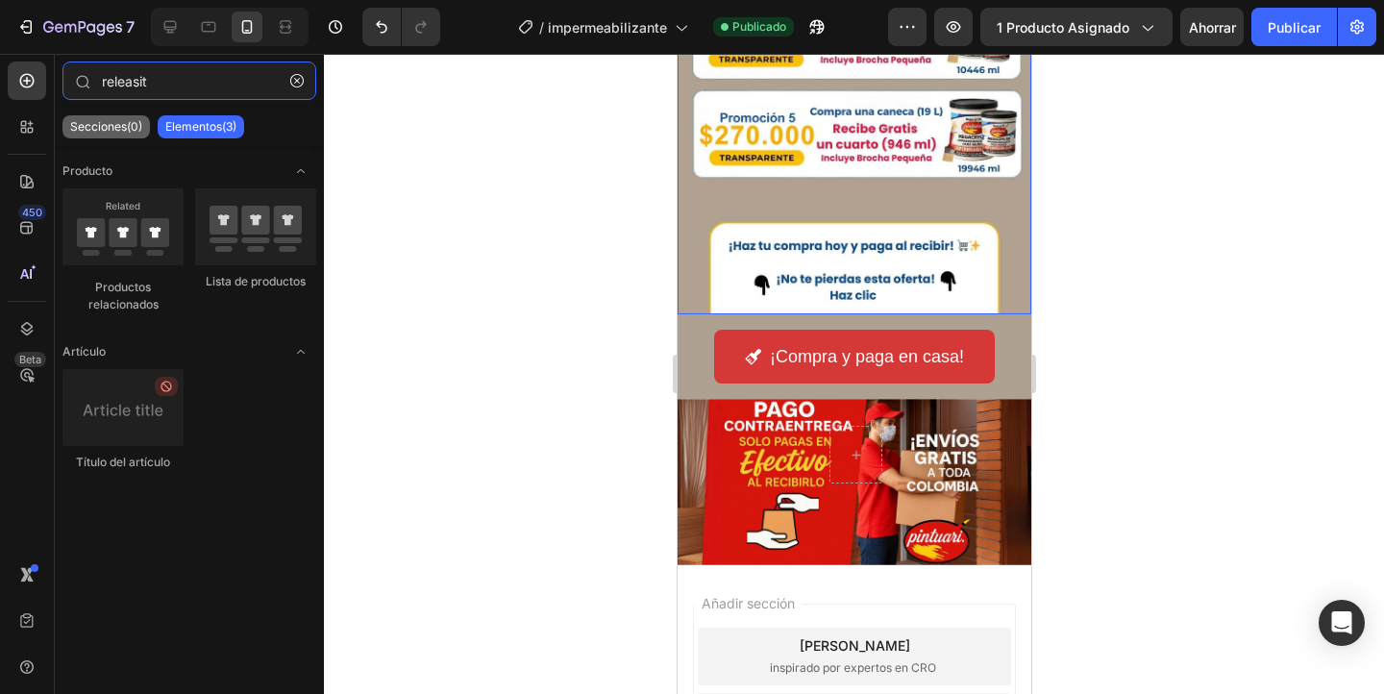
type input "releasit"
click at [124, 135] on div "Secciones(0)" at bounding box center [105, 126] width 87 height 23
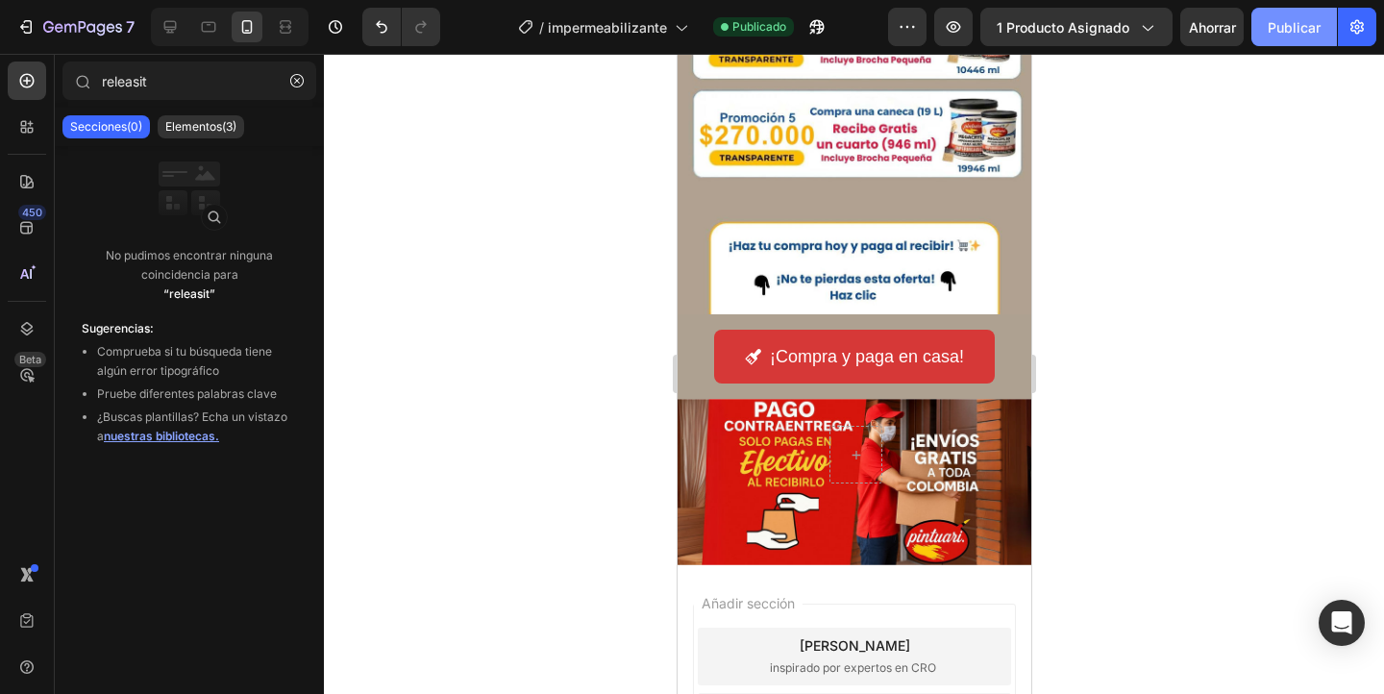
click at [1316, 35] on font "Publicar" at bounding box center [1293, 27] width 53 height 20
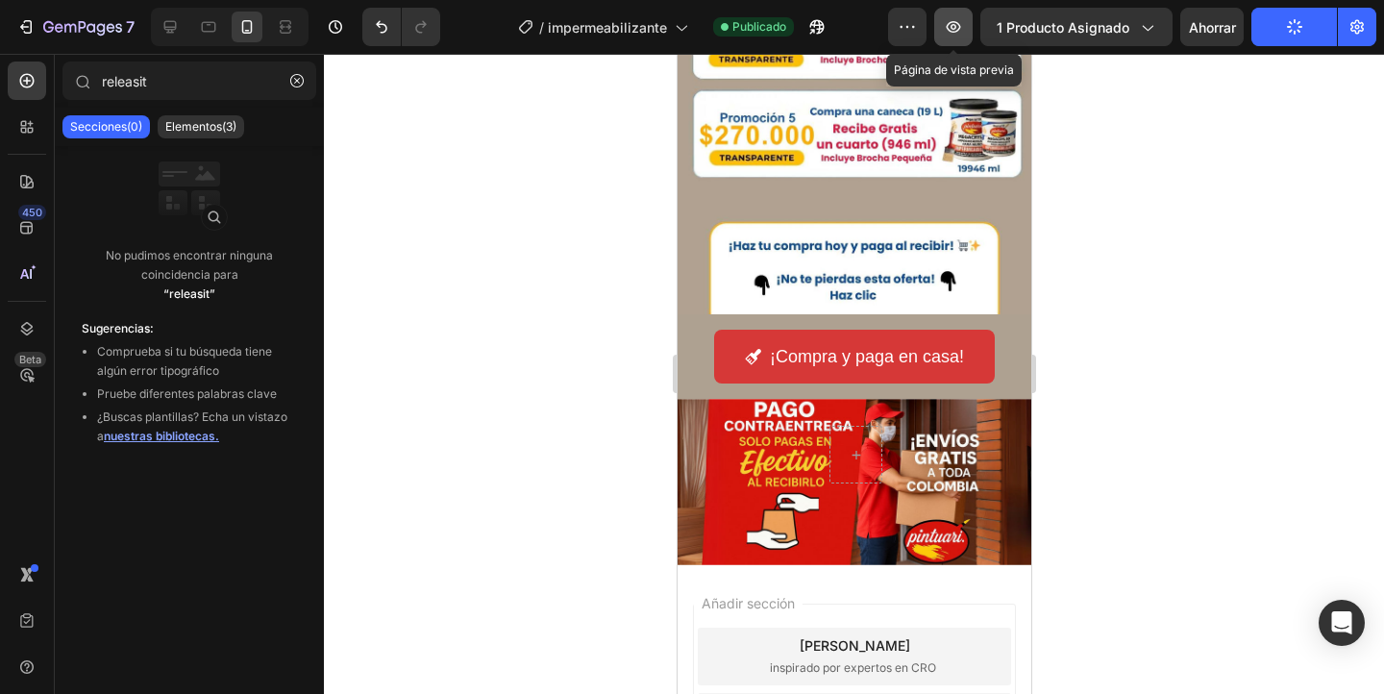
click at [959, 29] on icon "button" at bounding box center [953, 27] width 14 height 12
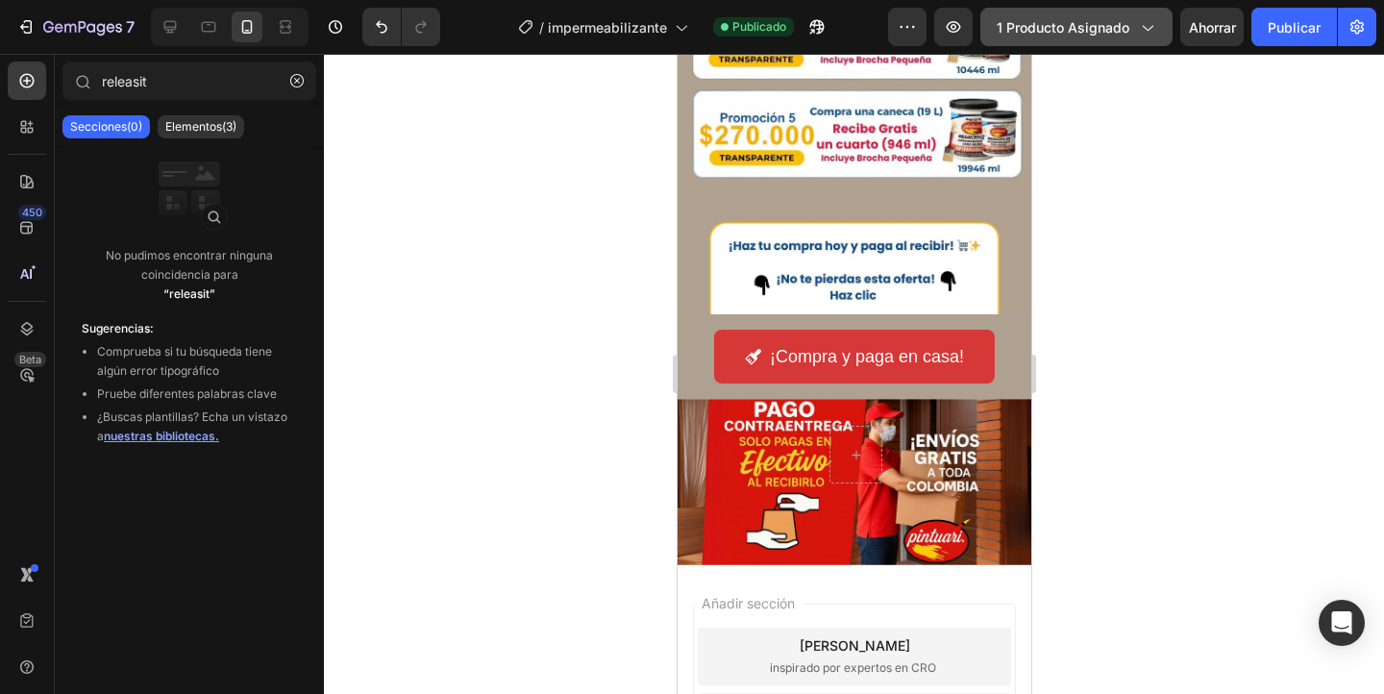
click at [1158, 40] on button "1 producto asignado" at bounding box center [1076, 27] width 192 height 38
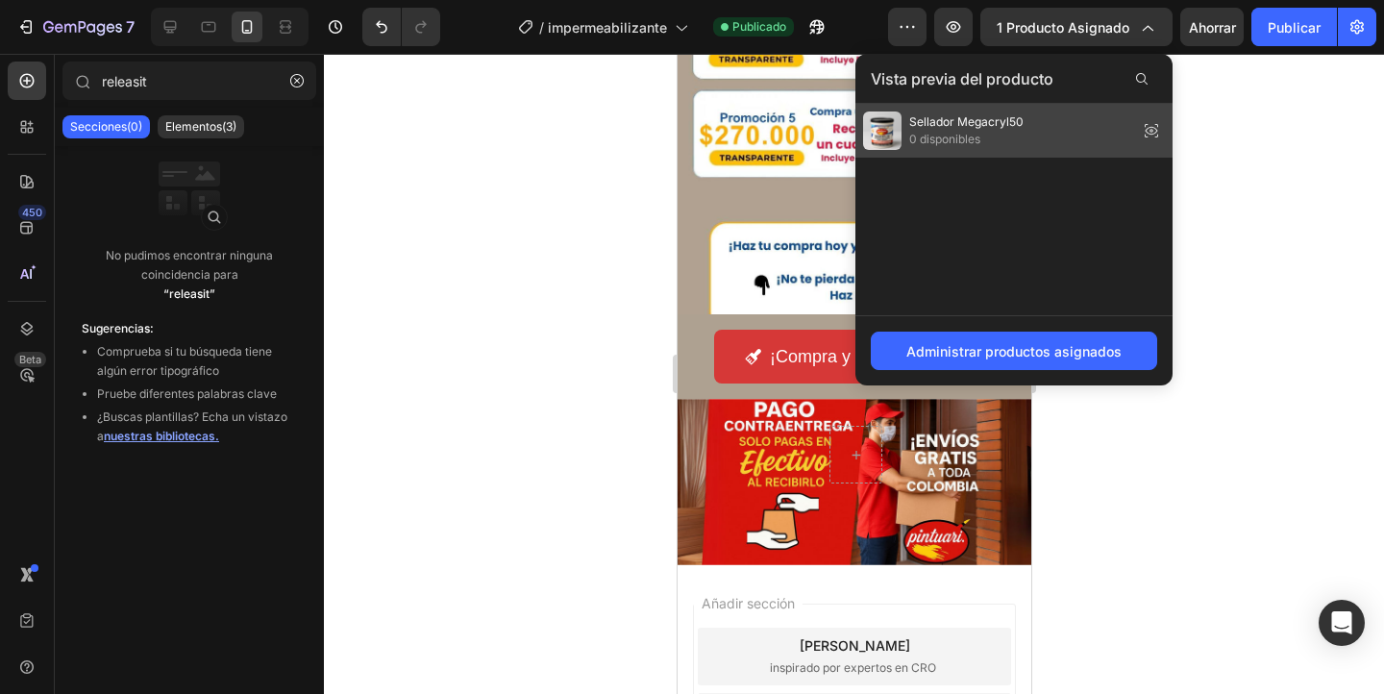
click at [1008, 143] on span "0 disponibles" at bounding box center [966, 139] width 114 height 17
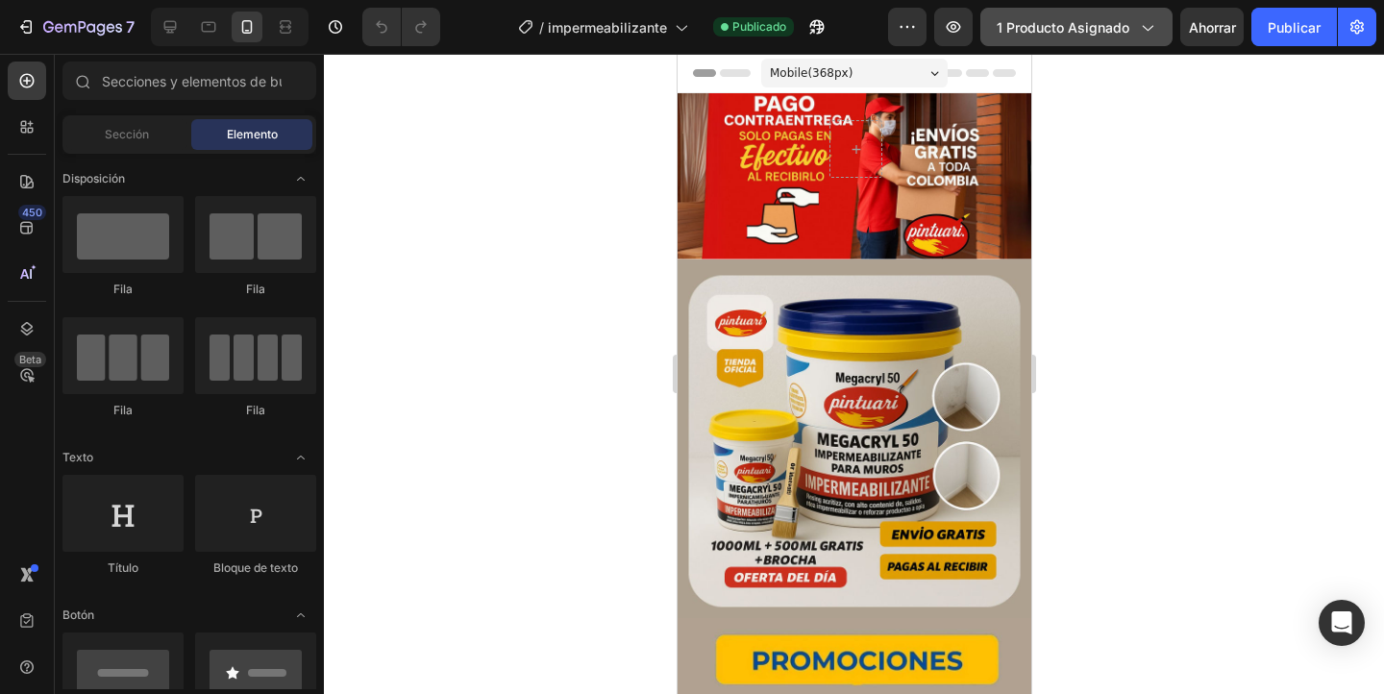
click at [1086, 29] on font "1 producto asignado" at bounding box center [1062, 27] width 133 height 16
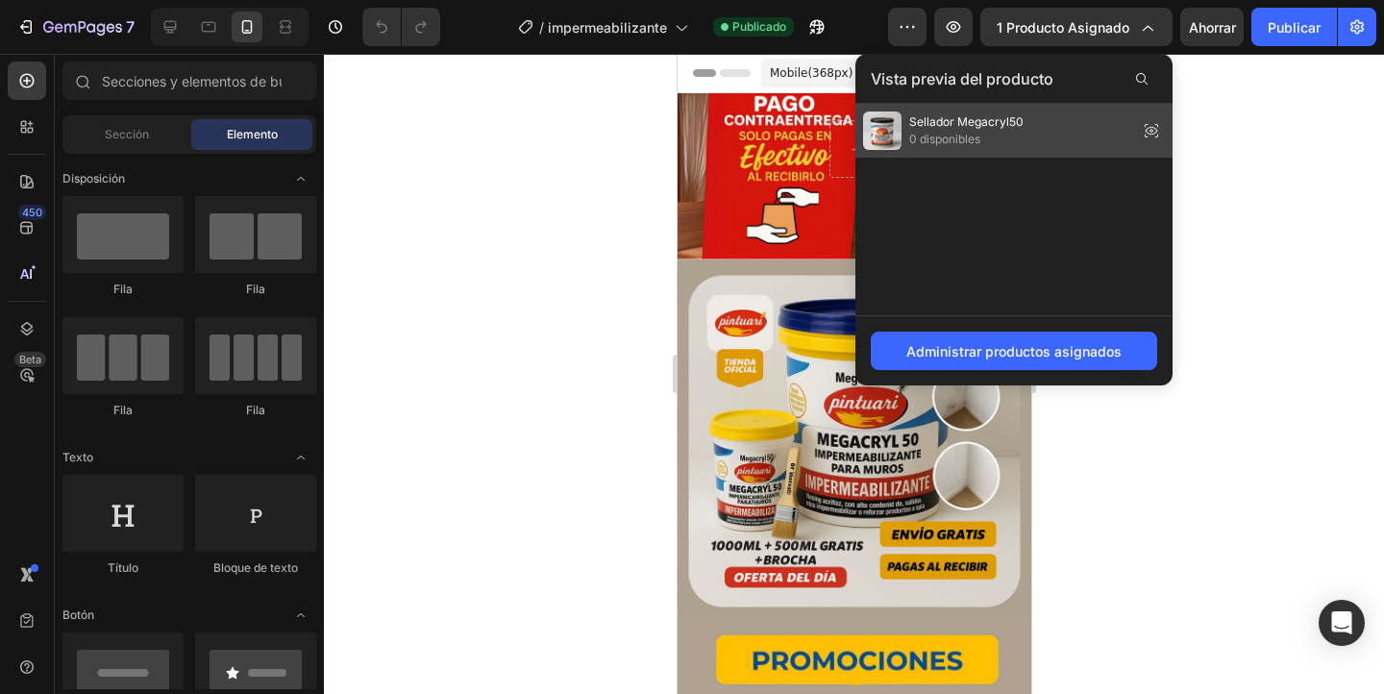
click at [1155, 126] on icon at bounding box center [1151, 130] width 27 height 27
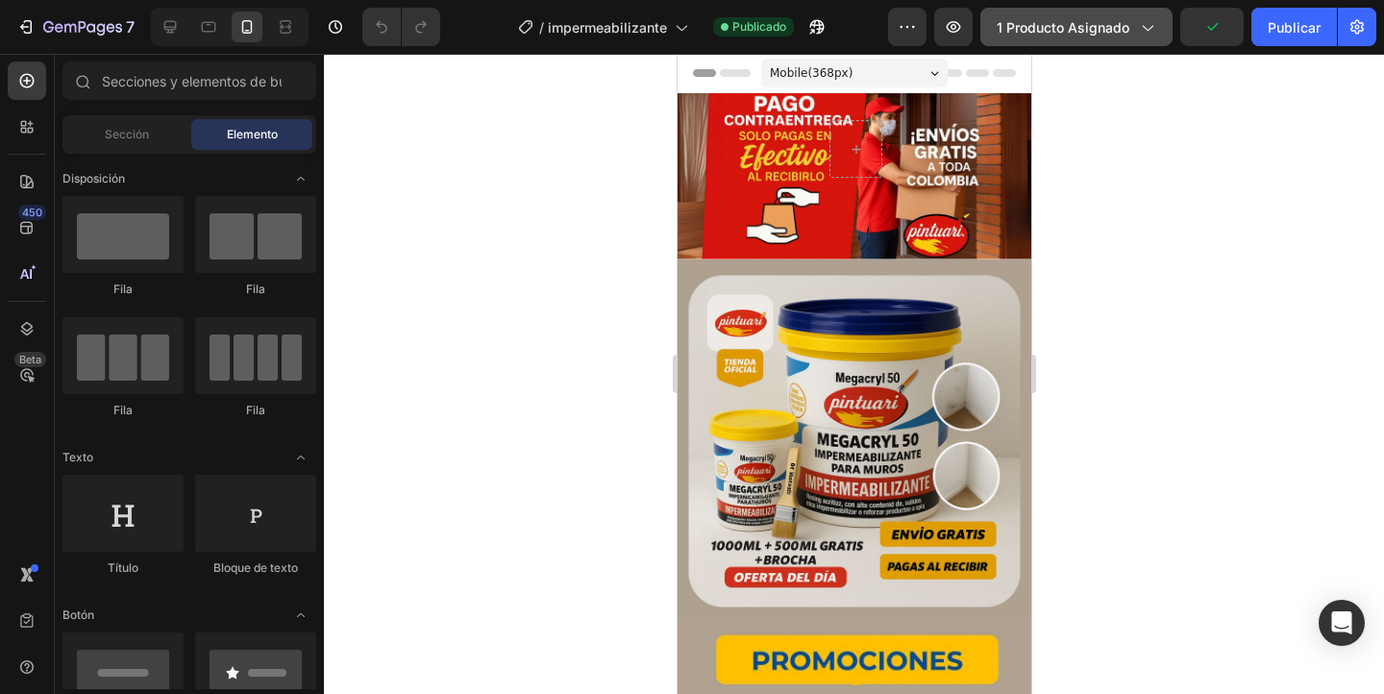
click at [1157, 32] on button "1 producto asignado" at bounding box center [1076, 27] width 192 height 38
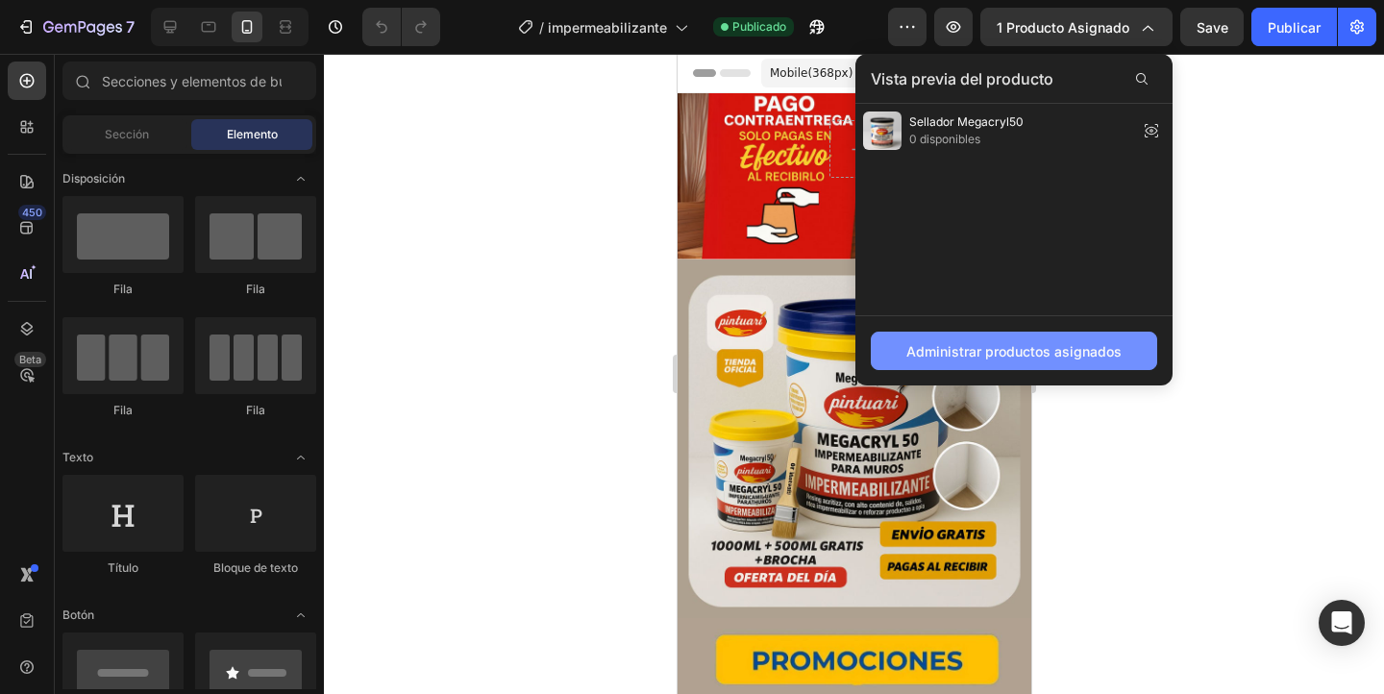
click at [1018, 357] on font "Administrar productos asignados" at bounding box center [1013, 351] width 215 height 16
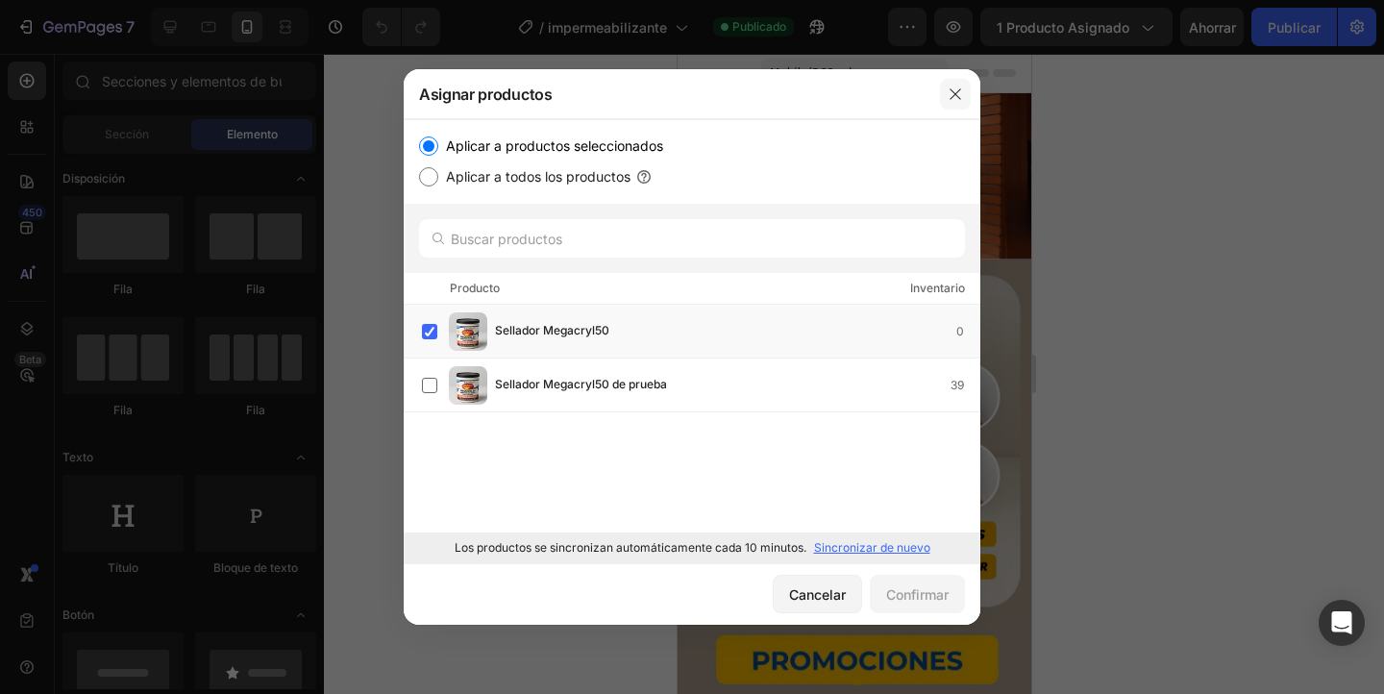
click at [958, 91] on icon "button" at bounding box center [954, 93] width 15 height 15
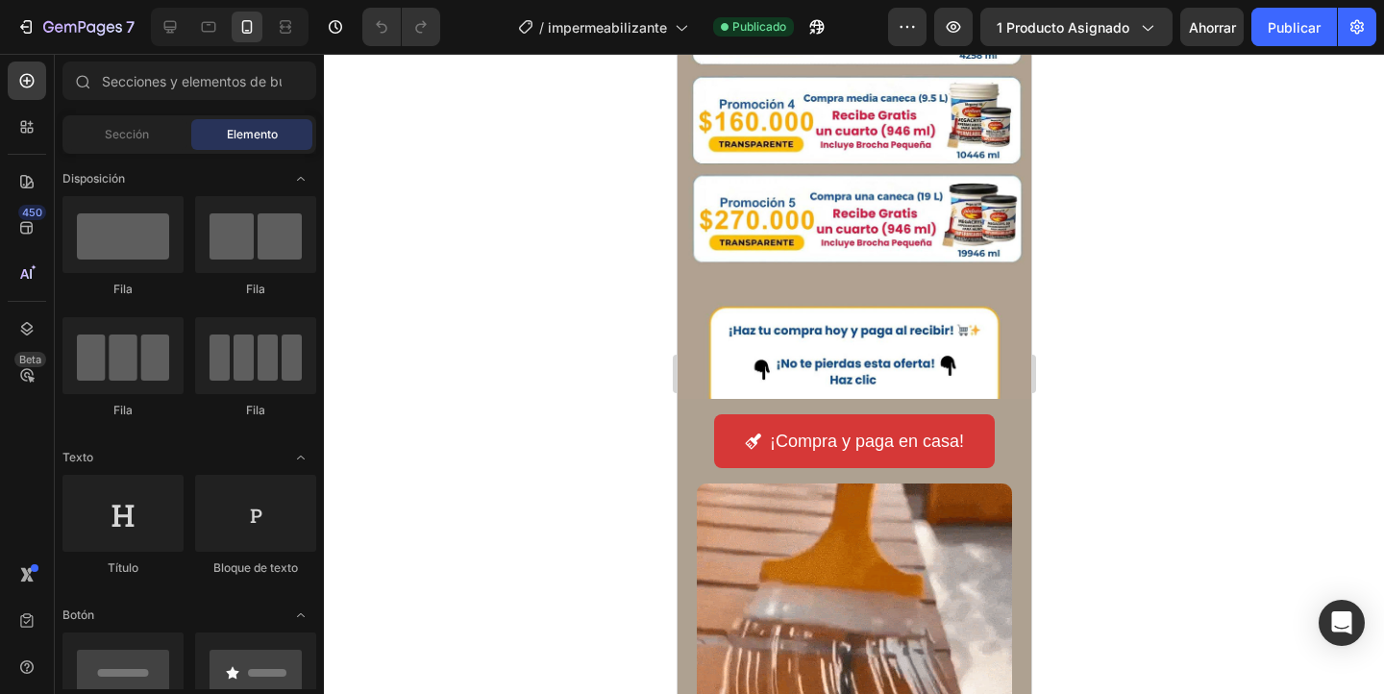
scroll to position [960, 0]
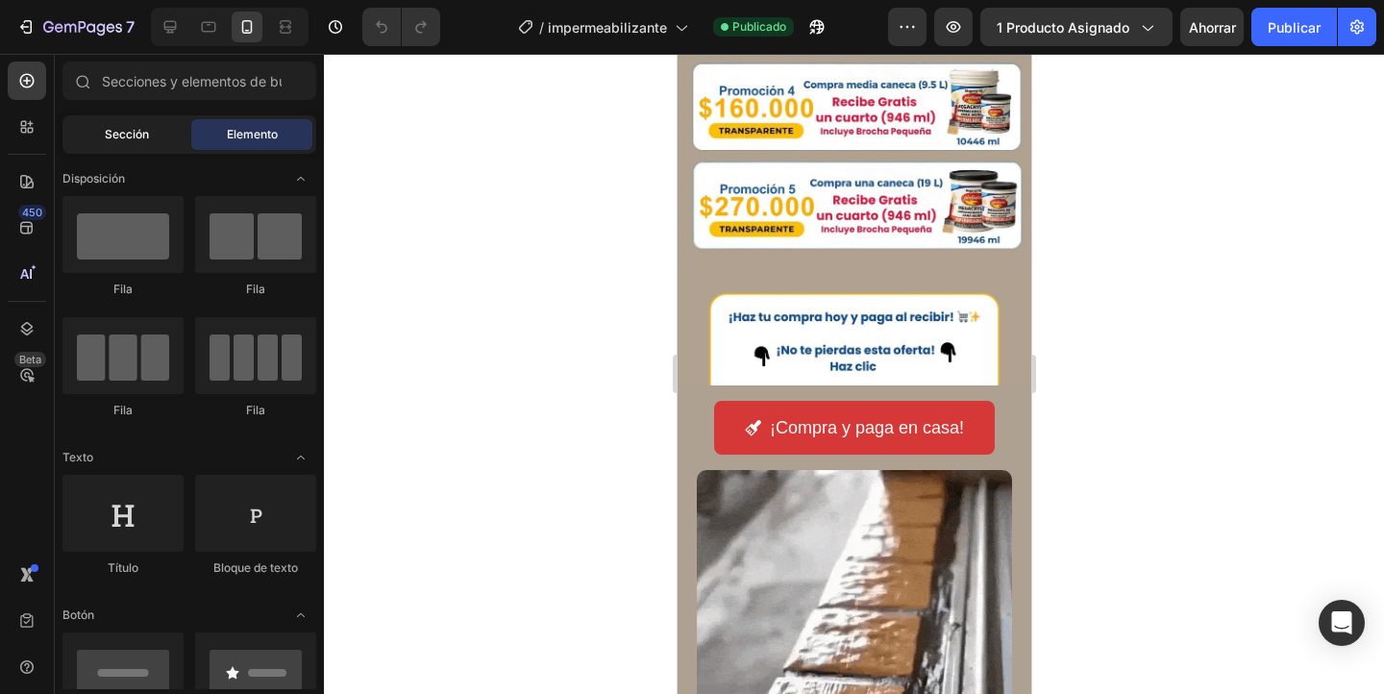
click at [119, 135] on font "Sección" at bounding box center [127, 134] width 44 height 14
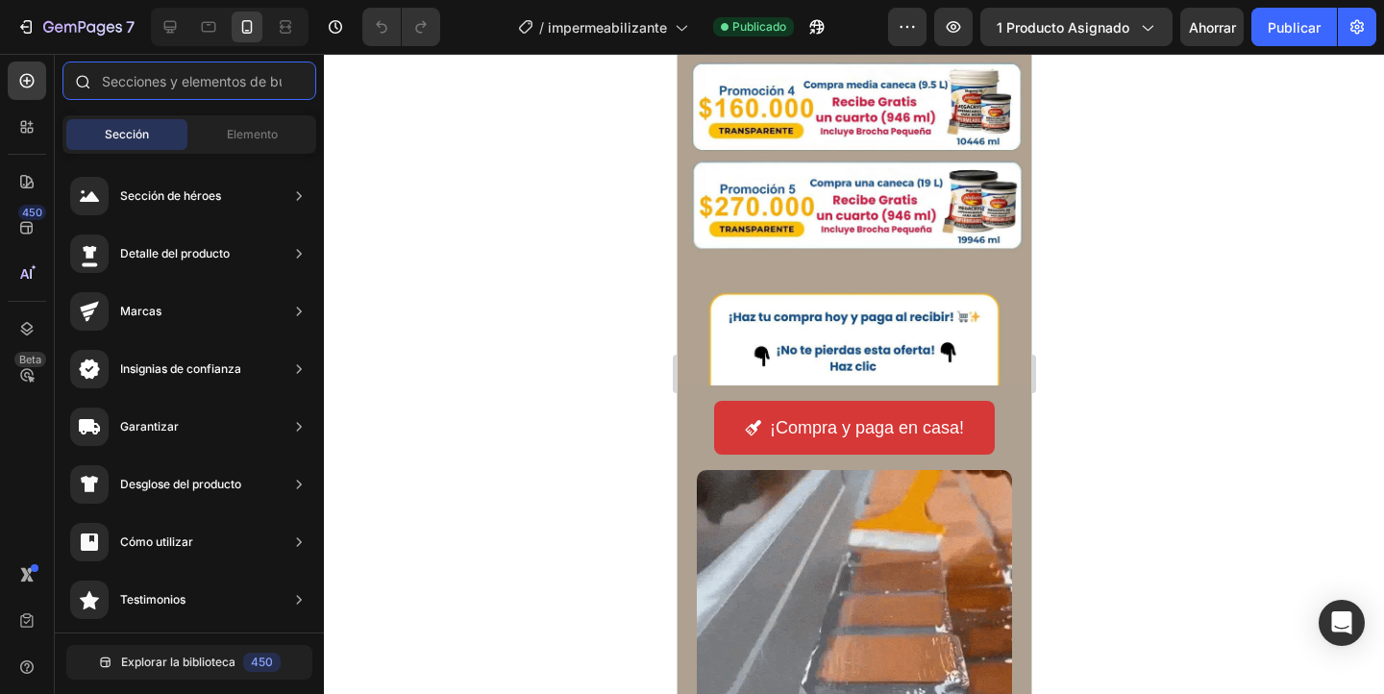
click at [163, 92] on input "text" at bounding box center [189, 80] width 254 height 38
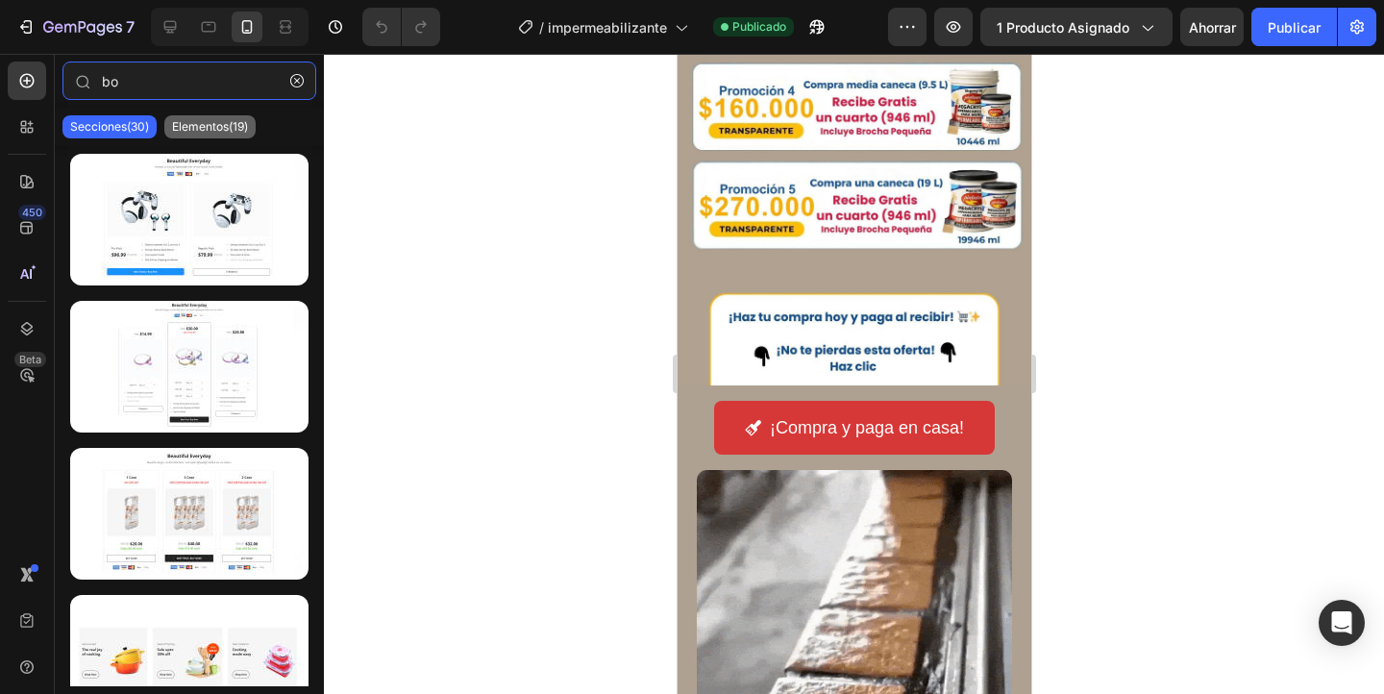
type input "bo"
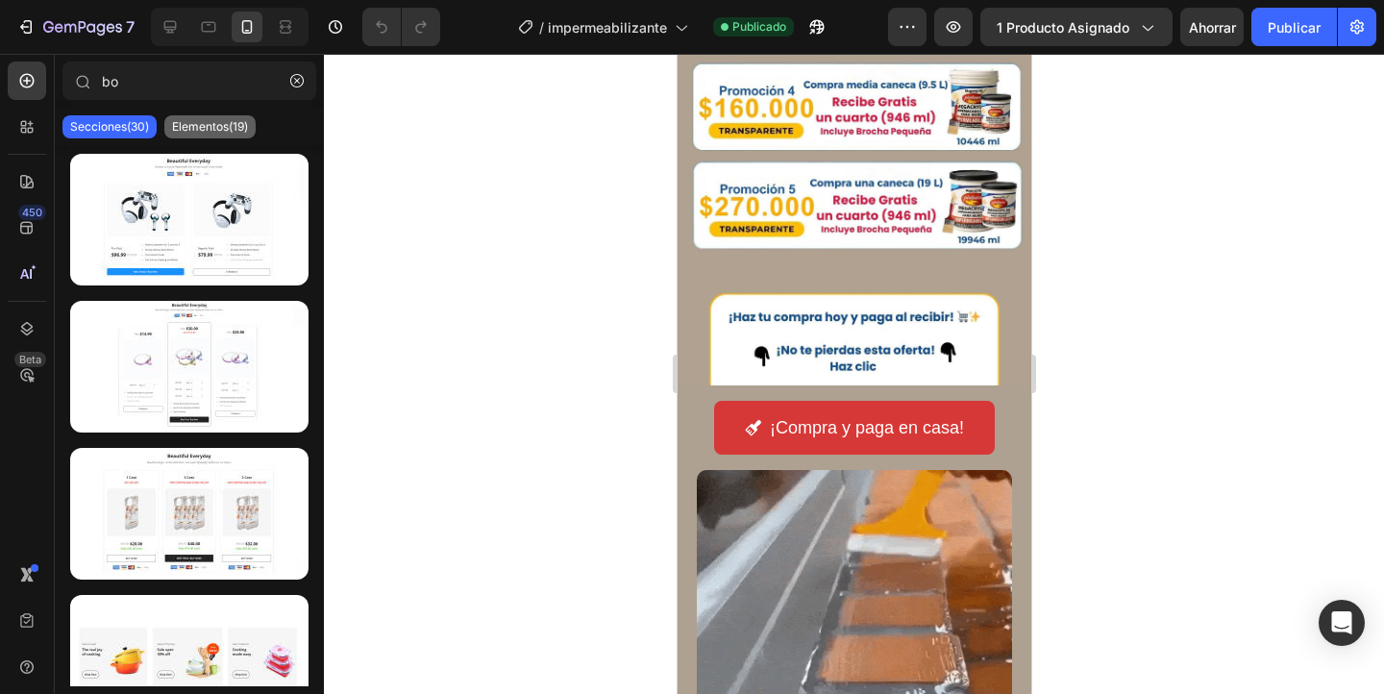
click at [195, 128] on font "Elementos(19)" at bounding box center [210, 126] width 76 height 14
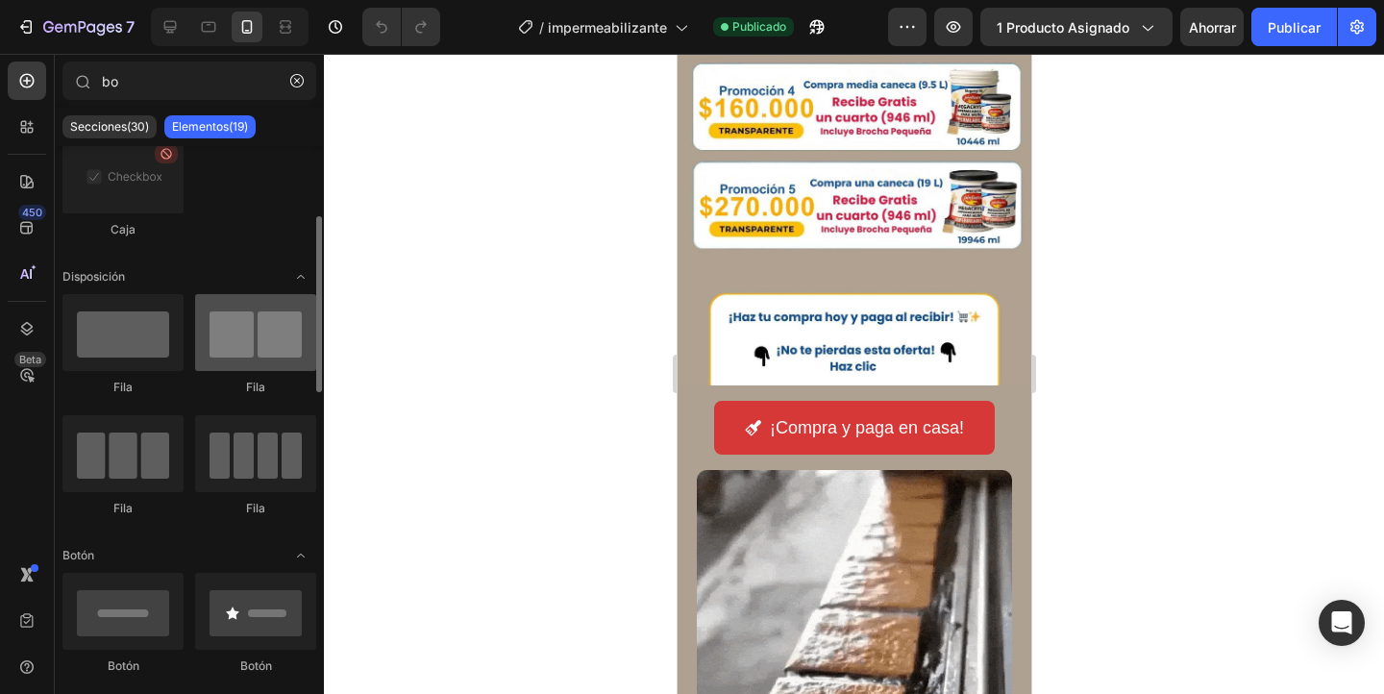
scroll to position [340, 0]
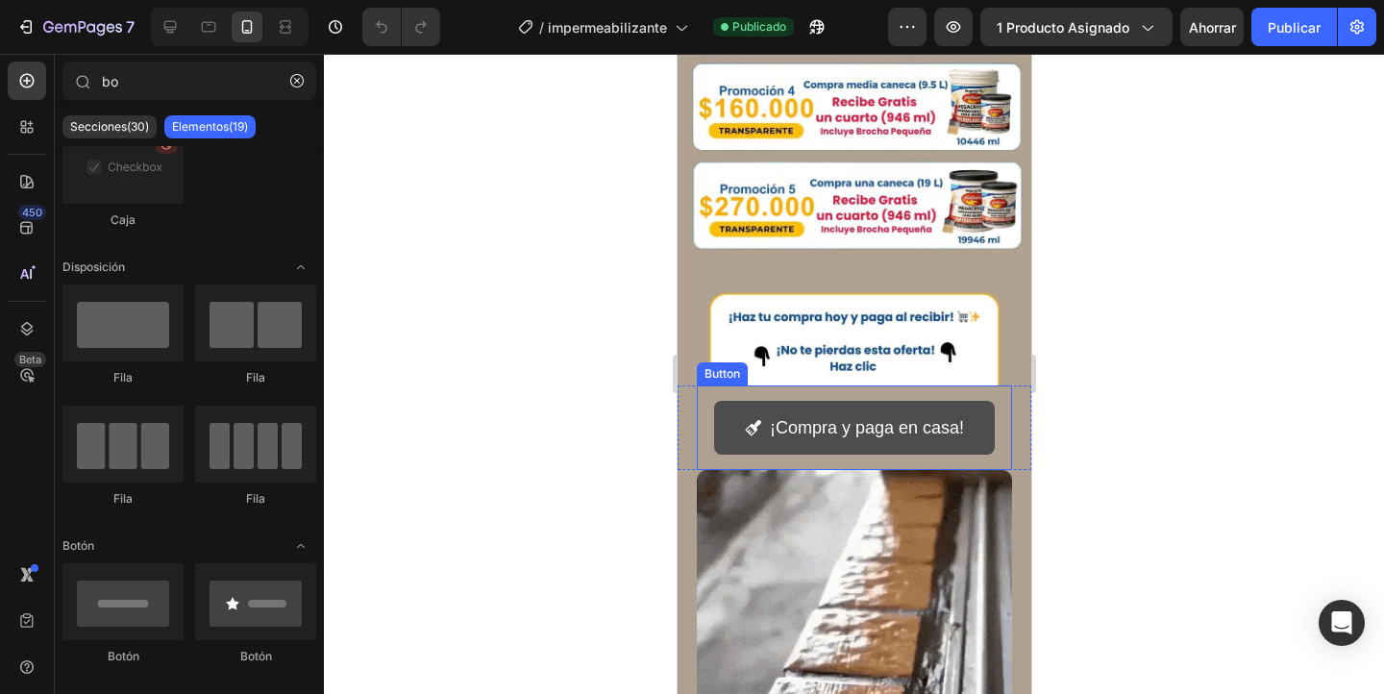
click at [758, 407] on button "¡Compra y paga en casa!" at bounding box center [853, 428] width 281 height 54
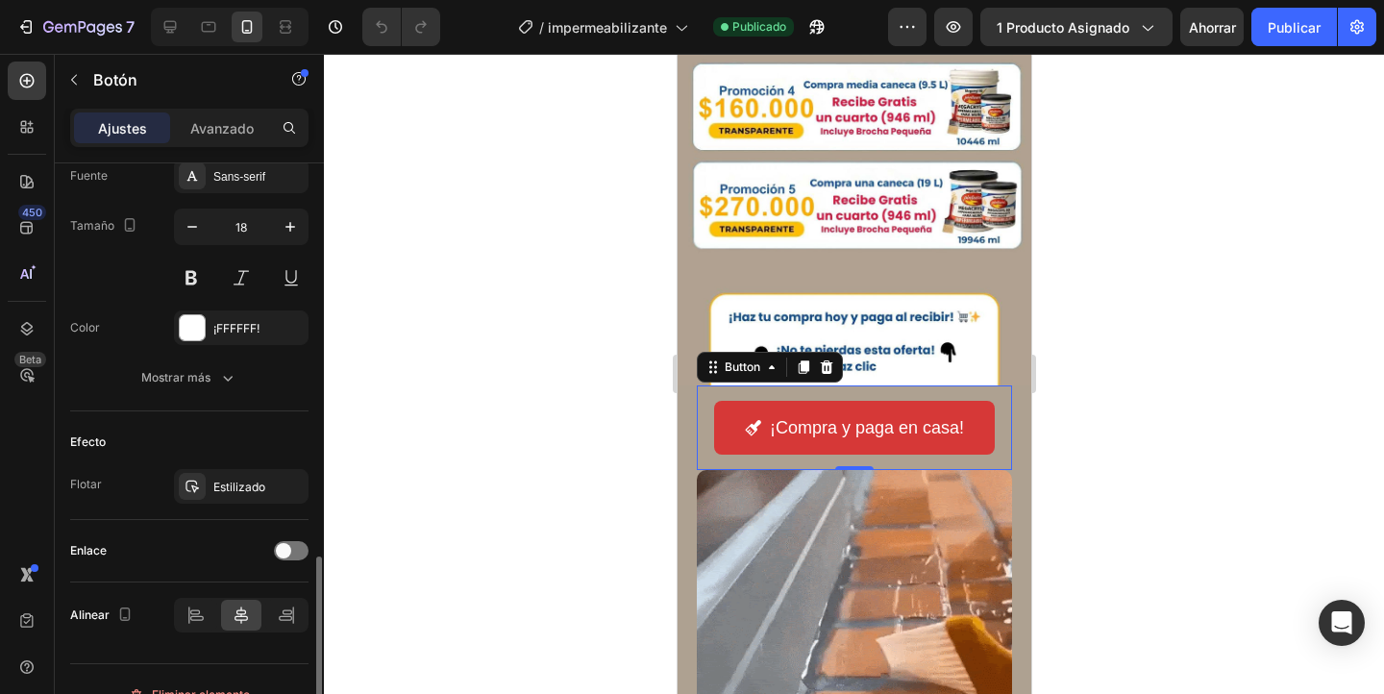
scroll to position [944, 0]
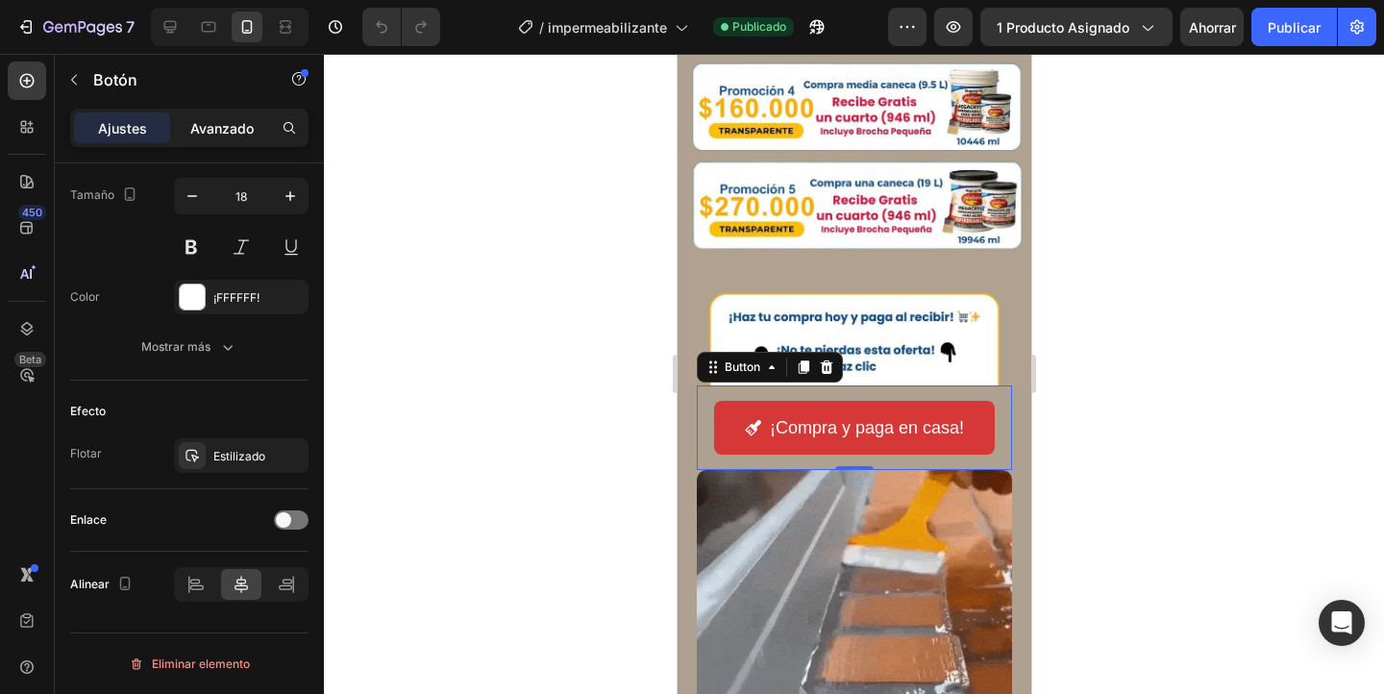
click at [216, 129] on font "Avanzado" at bounding box center [221, 128] width 63 height 16
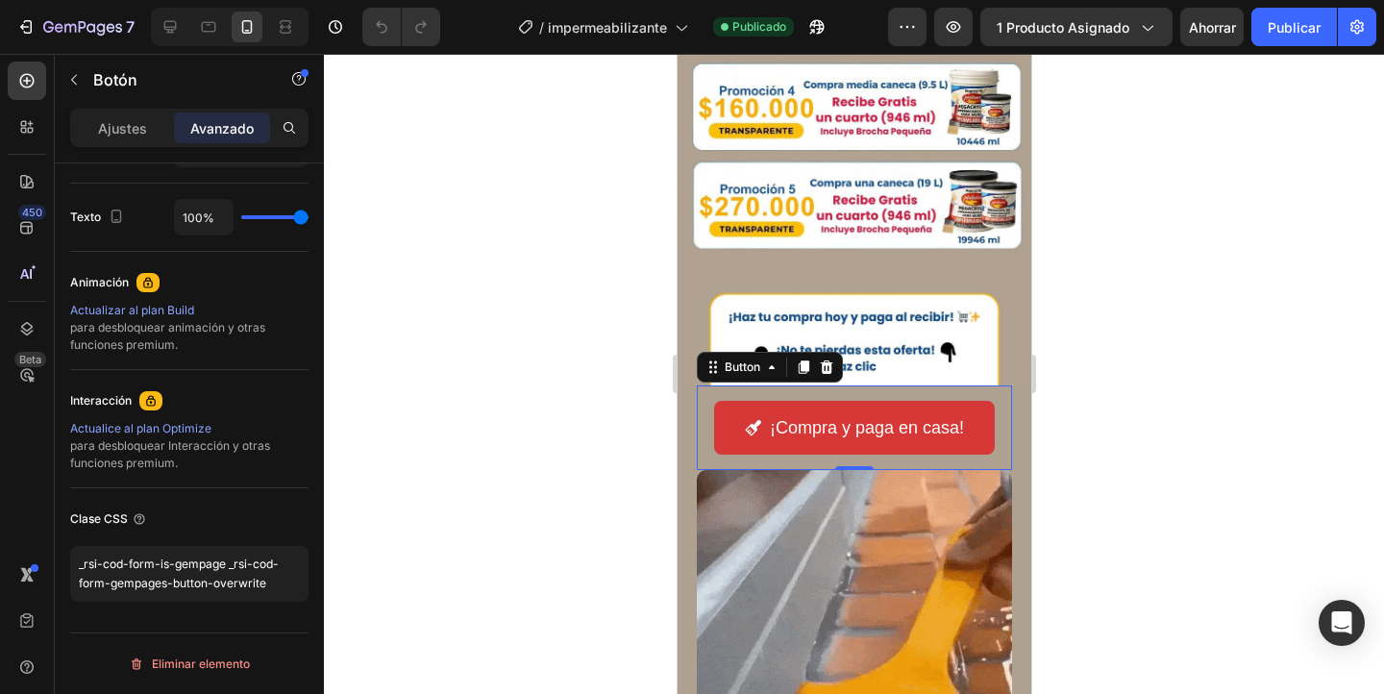
scroll to position [0, 0]
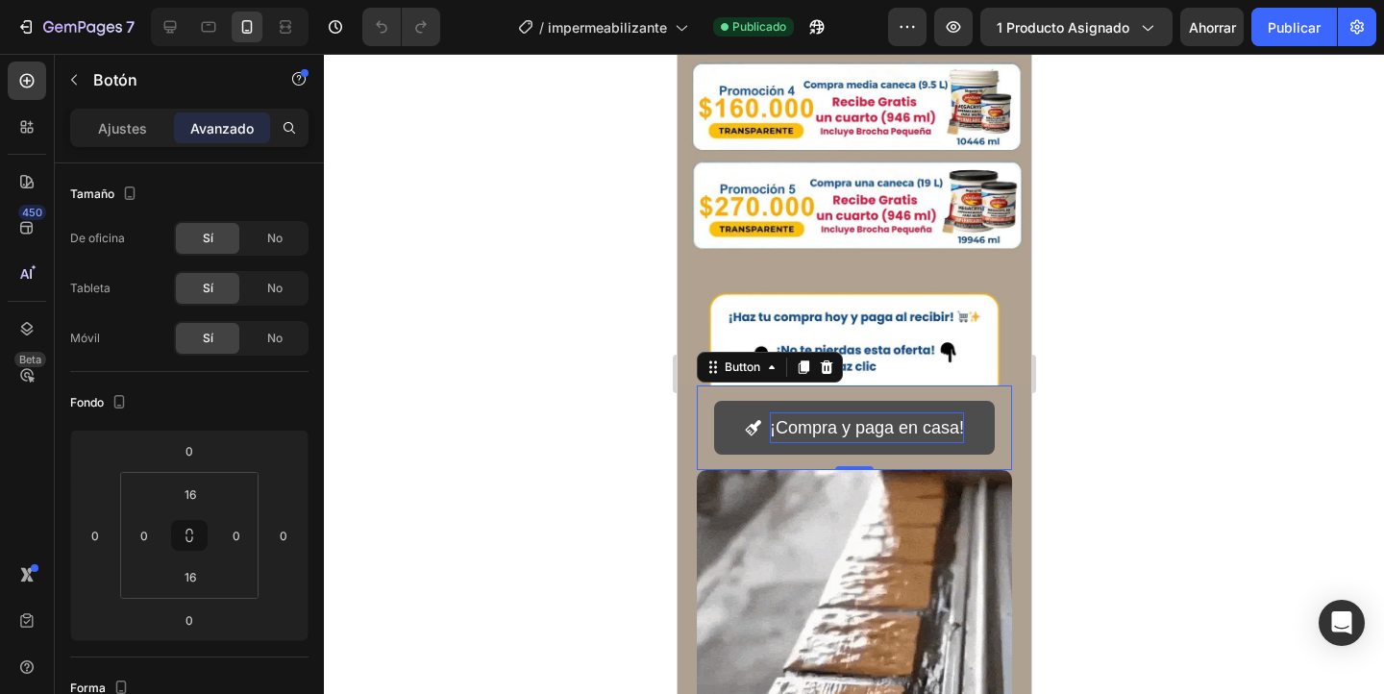
click at [814, 426] on p "¡Compra y paga en casa!" at bounding box center [866, 427] width 194 height 31
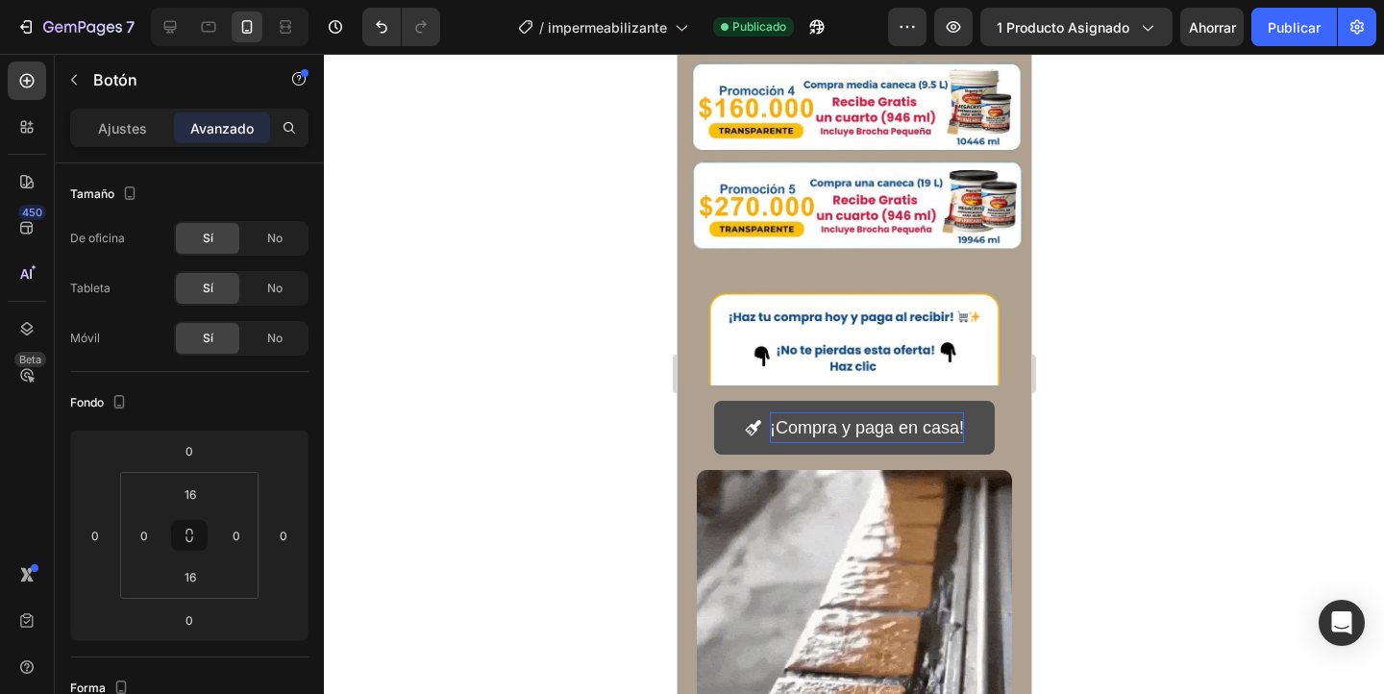
click at [749, 423] on icon "<p>¡Compra y paga en casa!</p>" at bounding box center [752, 427] width 17 height 17
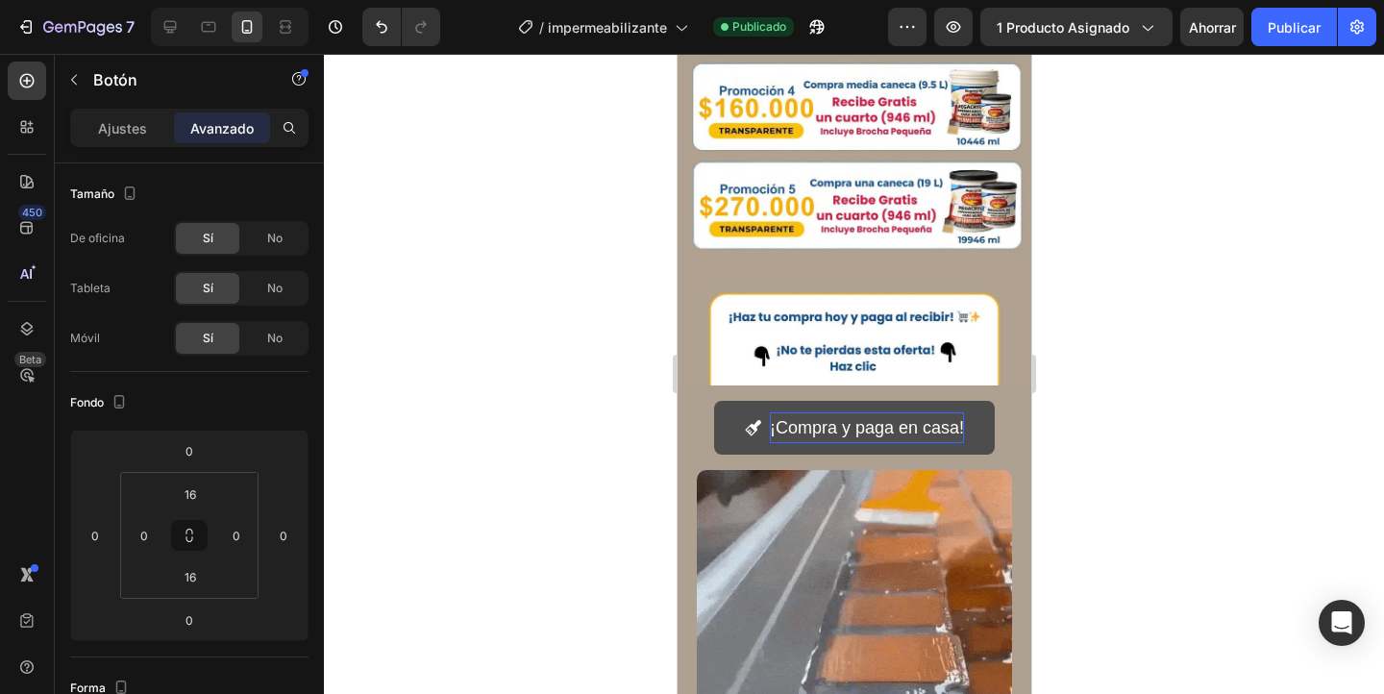
click at [720, 413] on button "¡Compra y paga en casa!" at bounding box center [853, 428] width 281 height 54
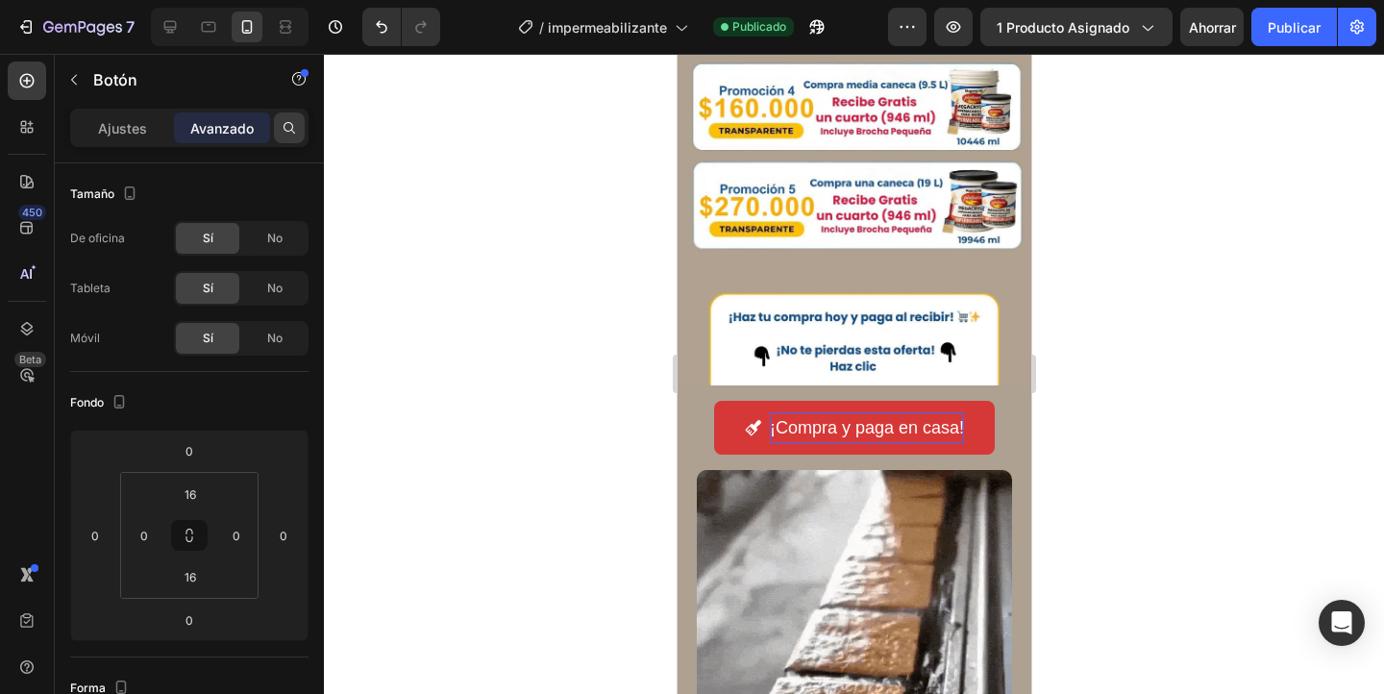
click at [297, 128] on div at bounding box center [289, 127] width 31 height 31
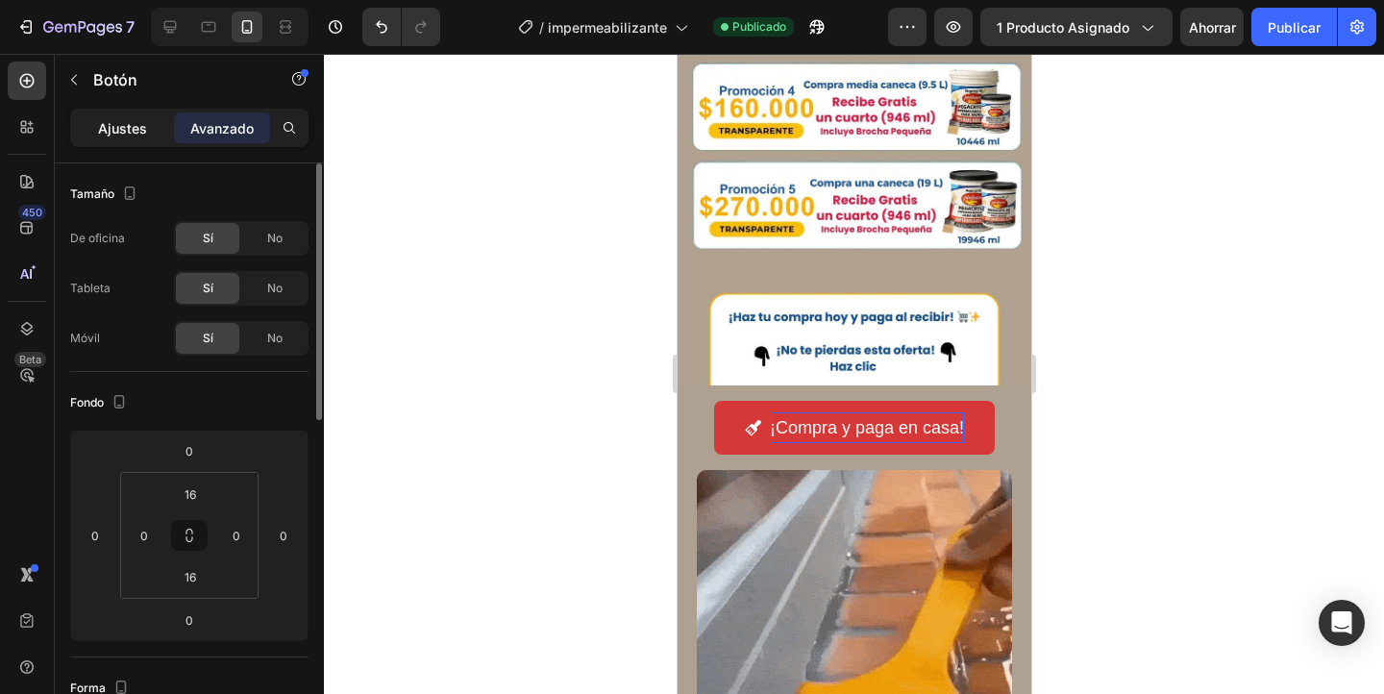
click at [134, 132] on font "Ajustes" at bounding box center [122, 128] width 49 height 16
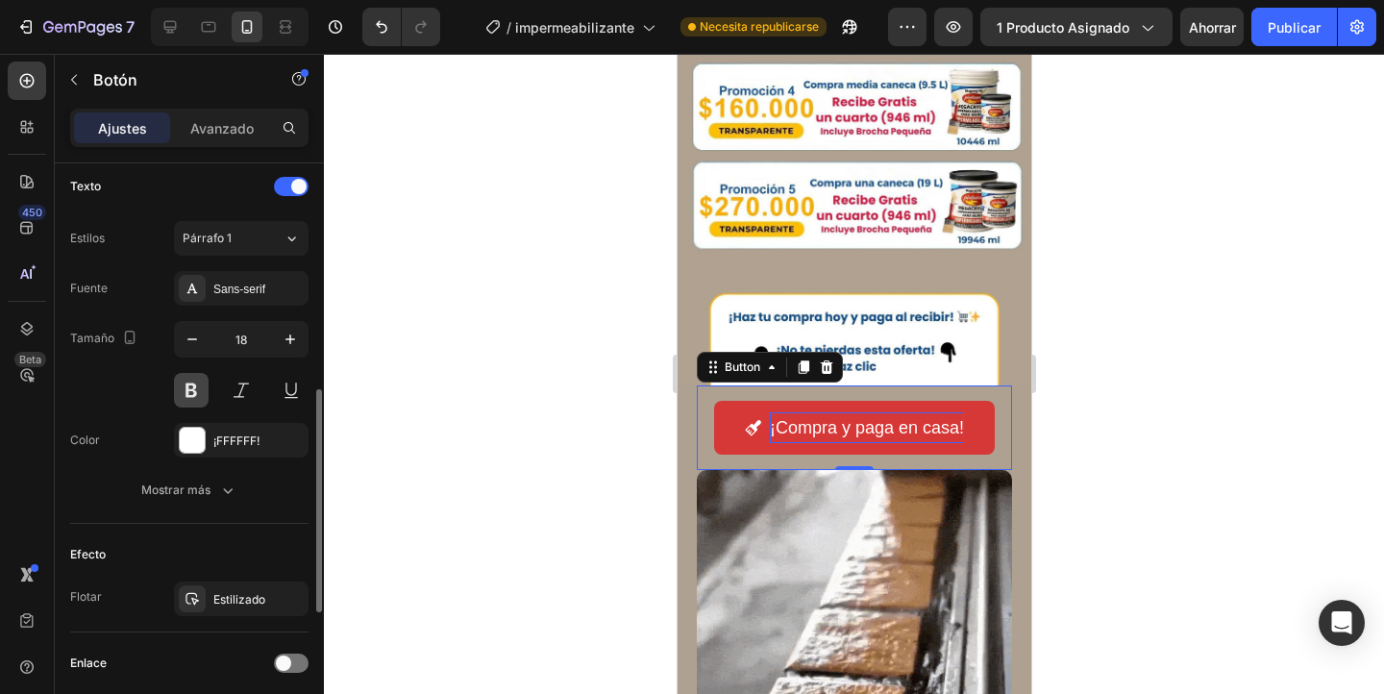
scroll to position [820, 0]
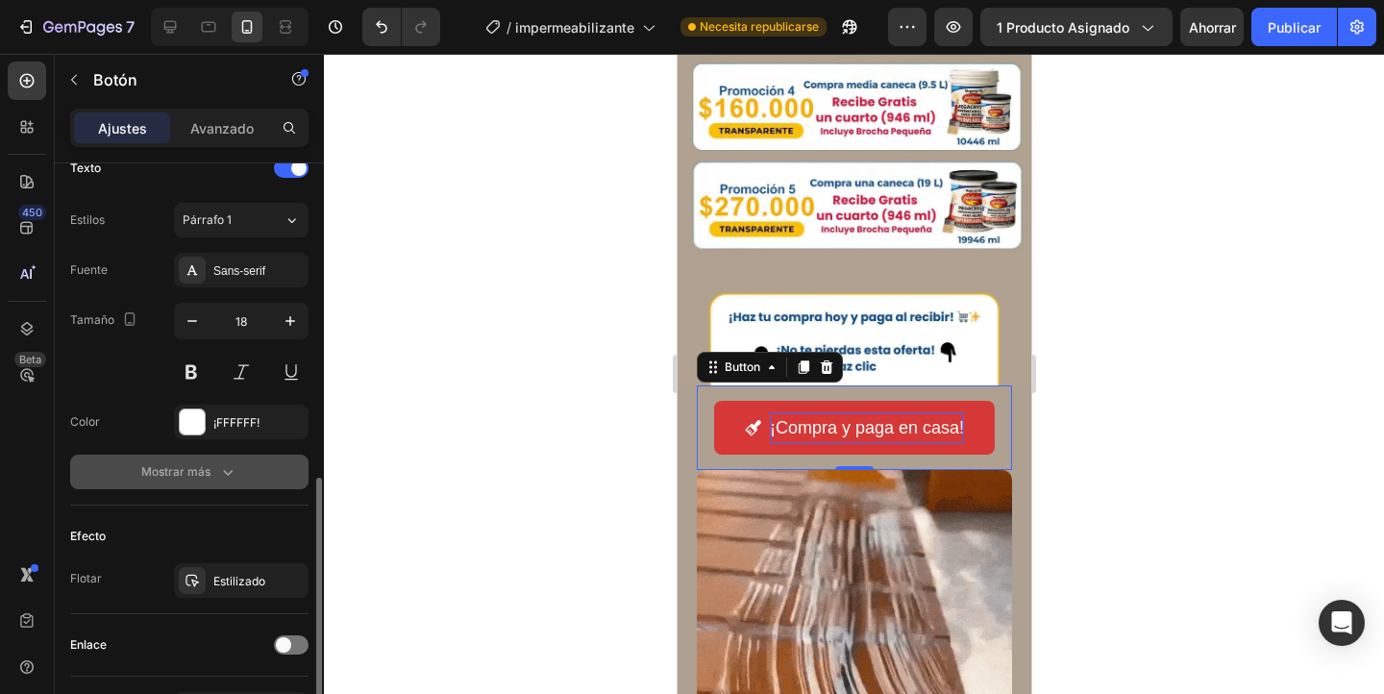
click at [227, 478] on icon "button" at bounding box center [227, 471] width 19 height 19
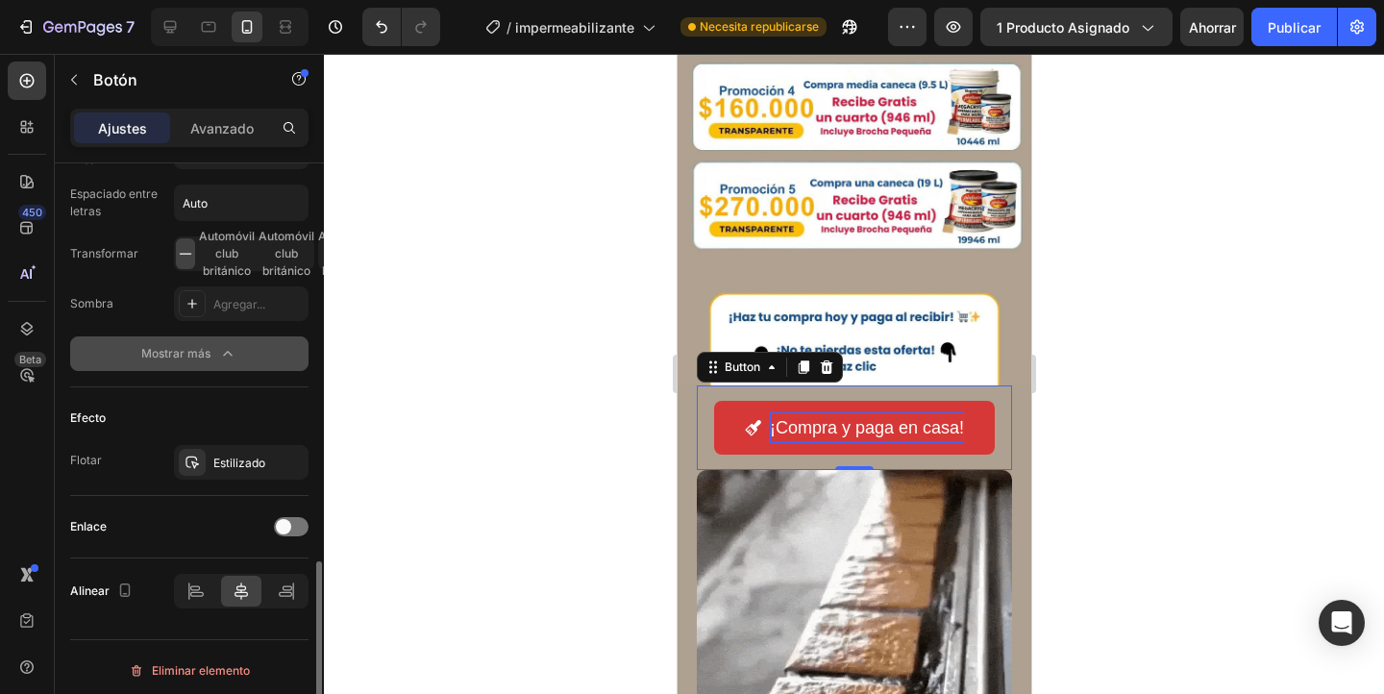
scroll to position [1198, 0]
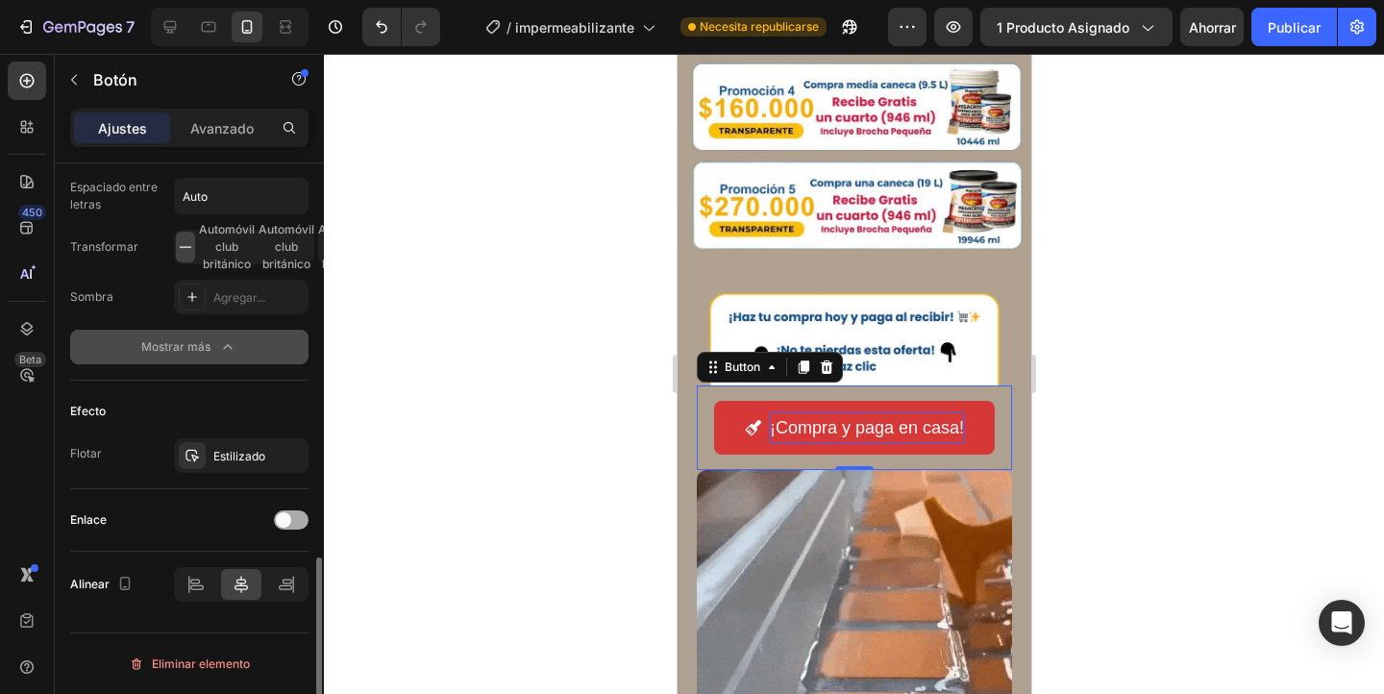
click at [287, 521] on span at bounding box center [283, 519] width 15 height 15
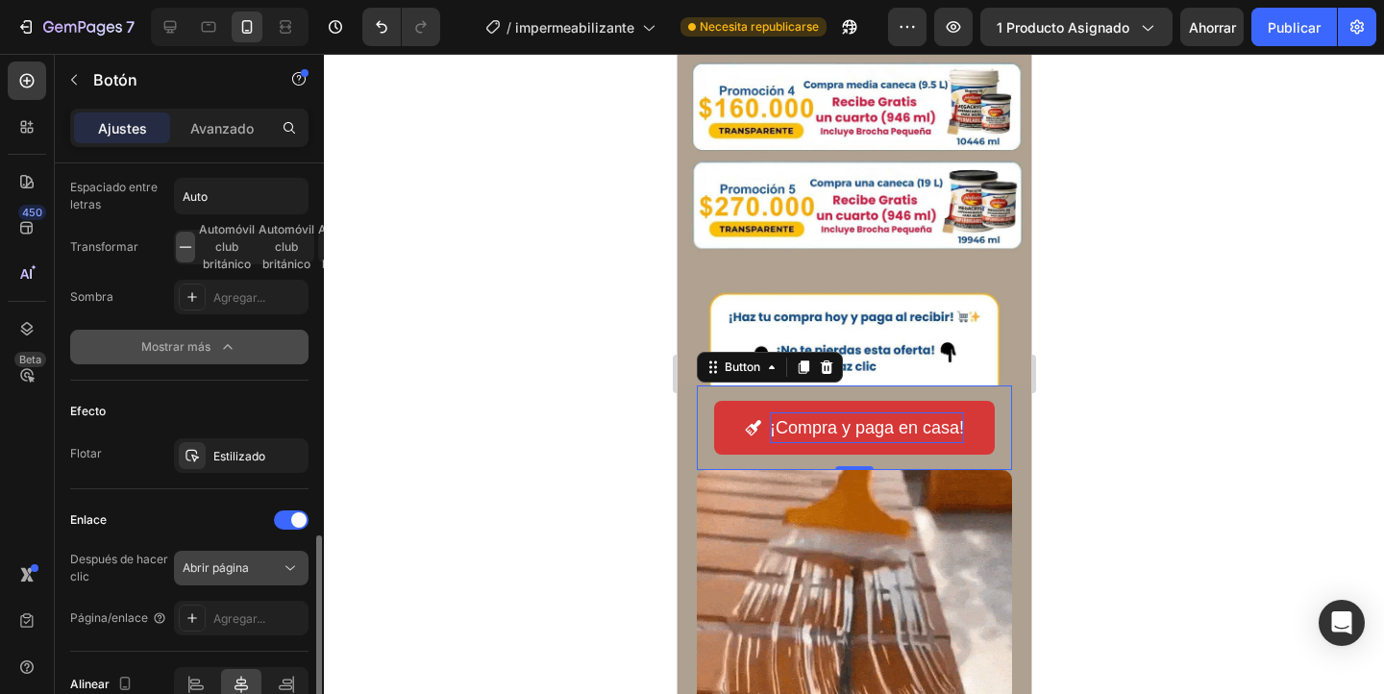
click at [282, 563] on icon at bounding box center [290, 567] width 19 height 19
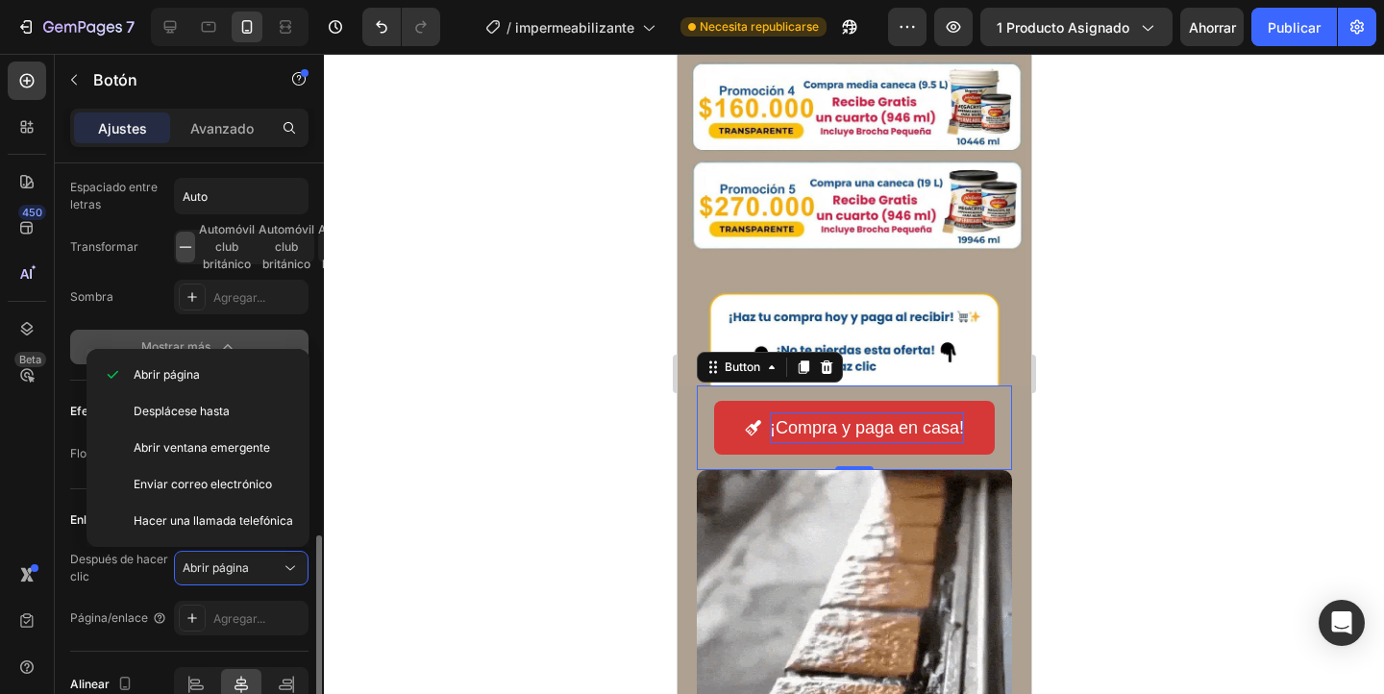
click at [152, 582] on font "Después de hacer clic" at bounding box center [120, 568] width 100 height 35
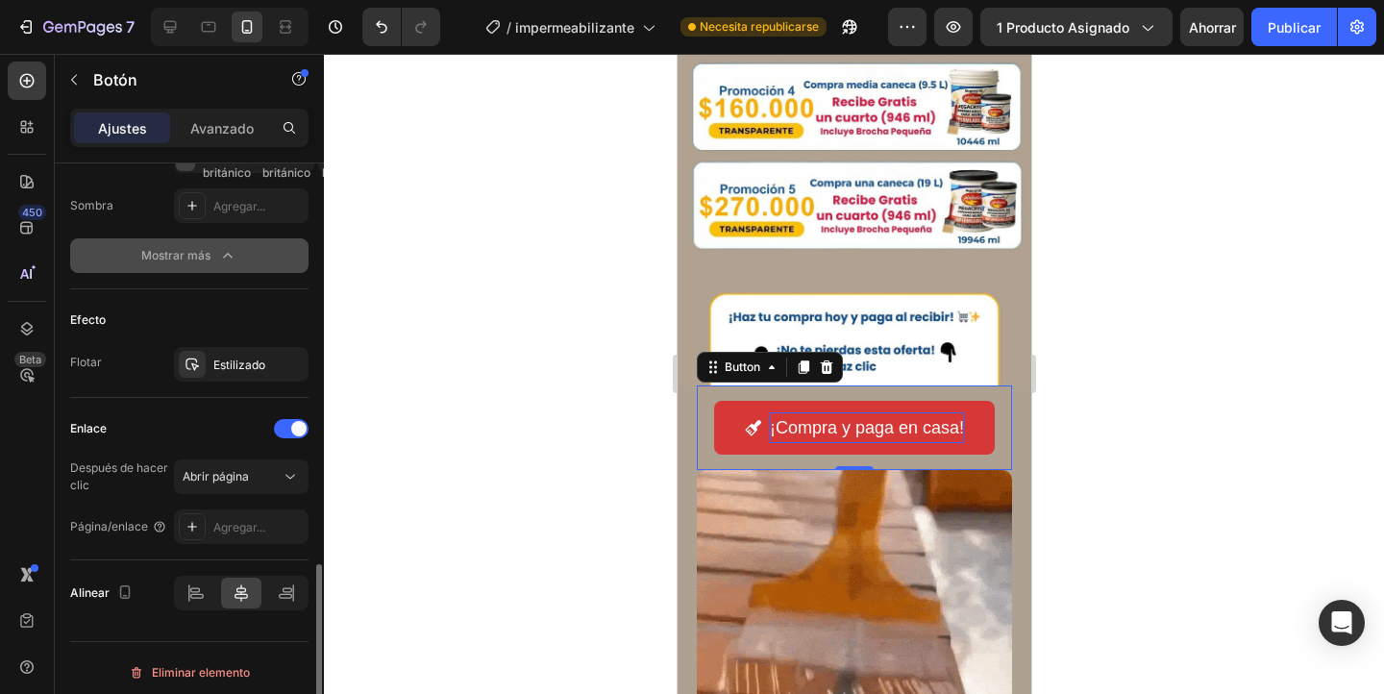
scroll to position [1298, 0]
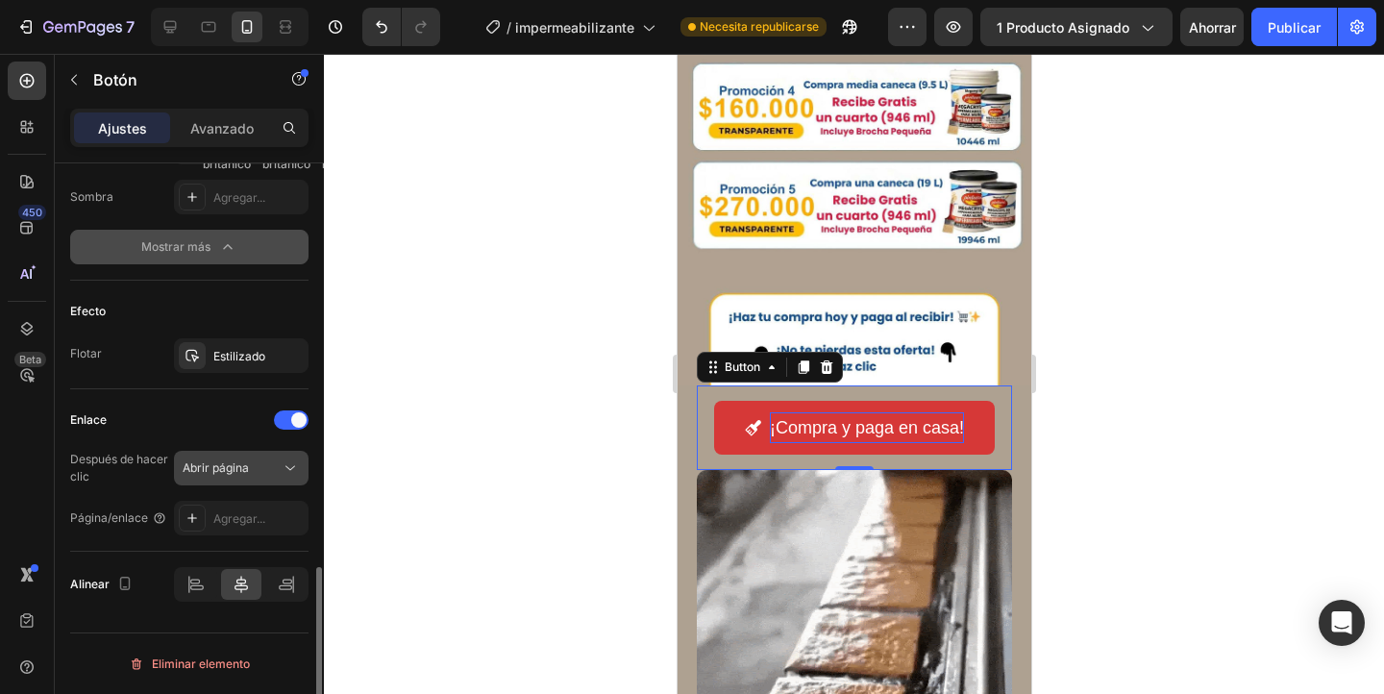
click at [268, 480] on button "Abrir página" at bounding box center [241, 468] width 135 height 35
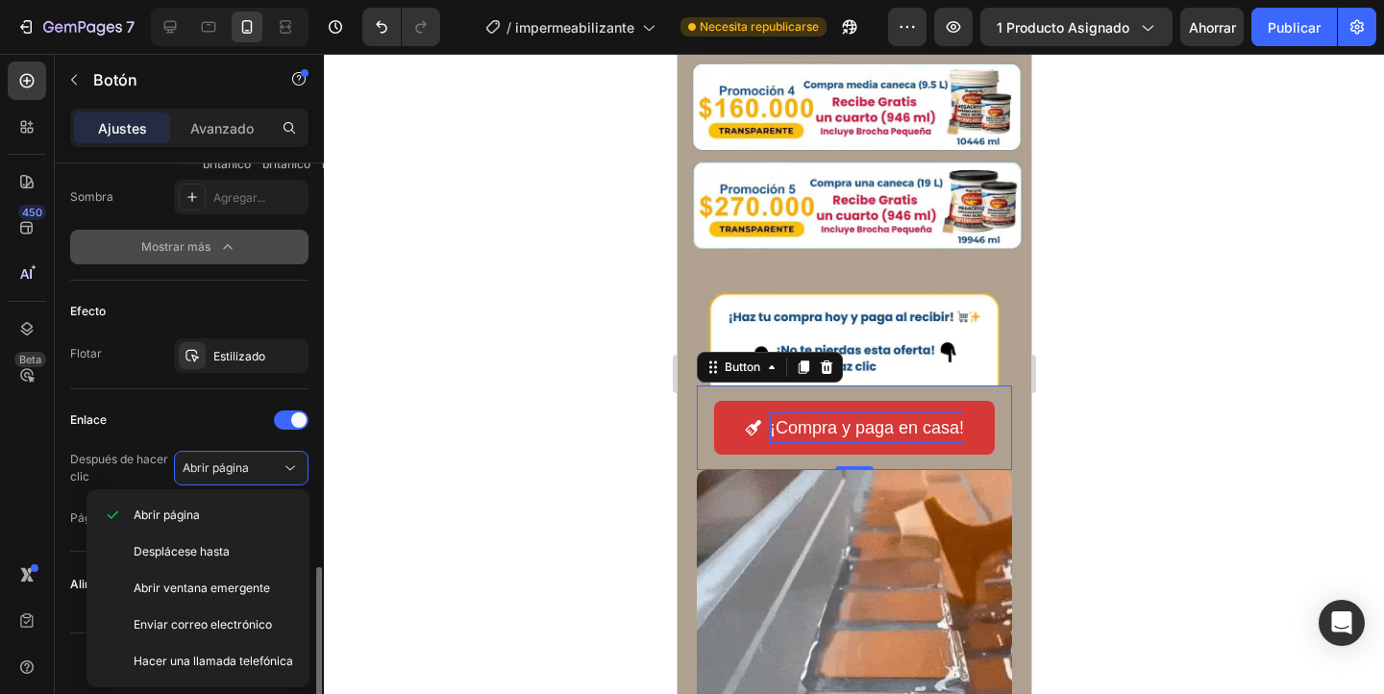
click at [181, 424] on div "Enlace" at bounding box center [189, 420] width 238 height 31
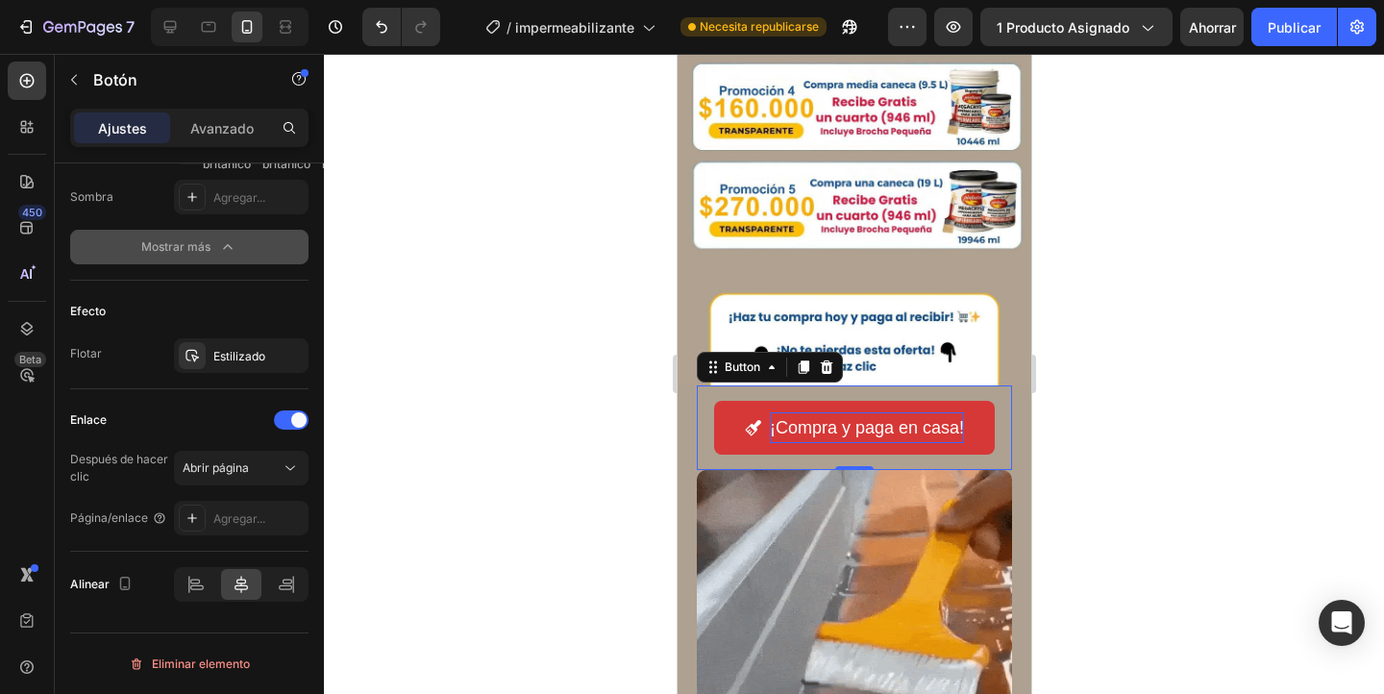
click at [833, 398] on div "¡Compra y paga en casa! Button 0" at bounding box center [853, 427] width 315 height 85
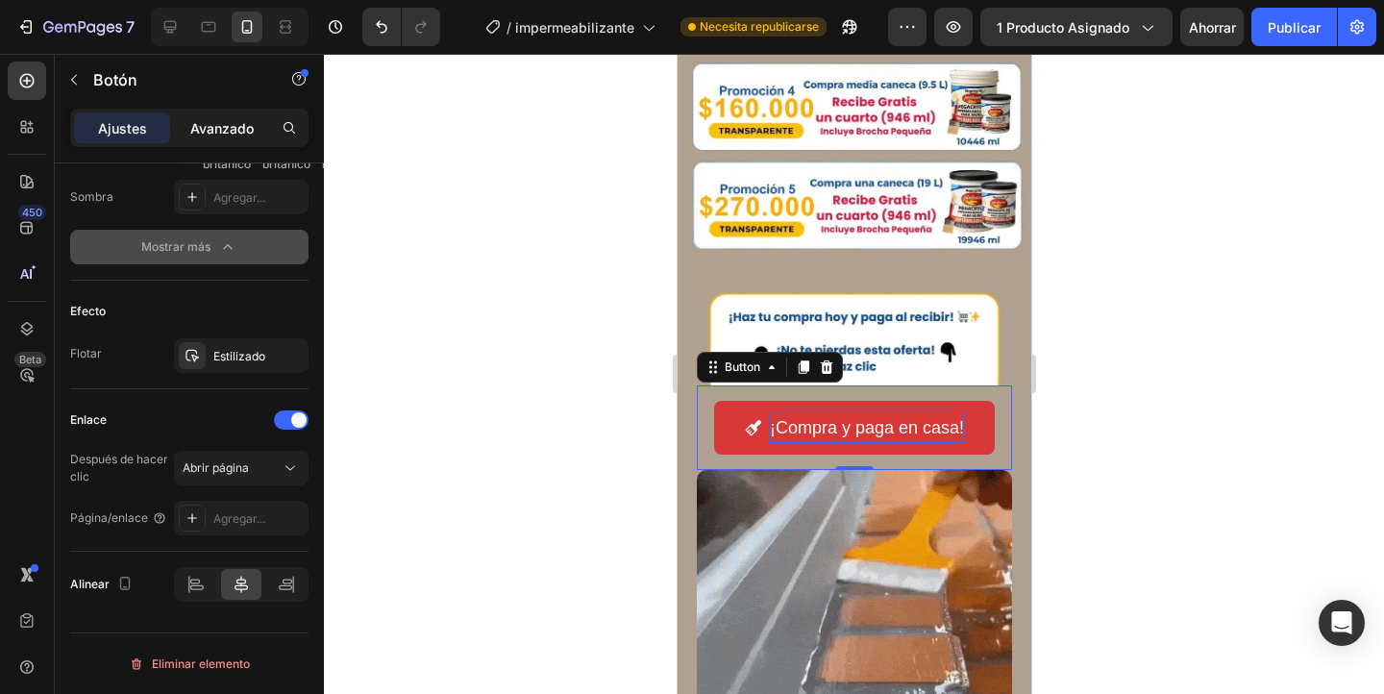
click at [243, 118] on p "Avanzado" at bounding box center [221, 128] width 63 height 20
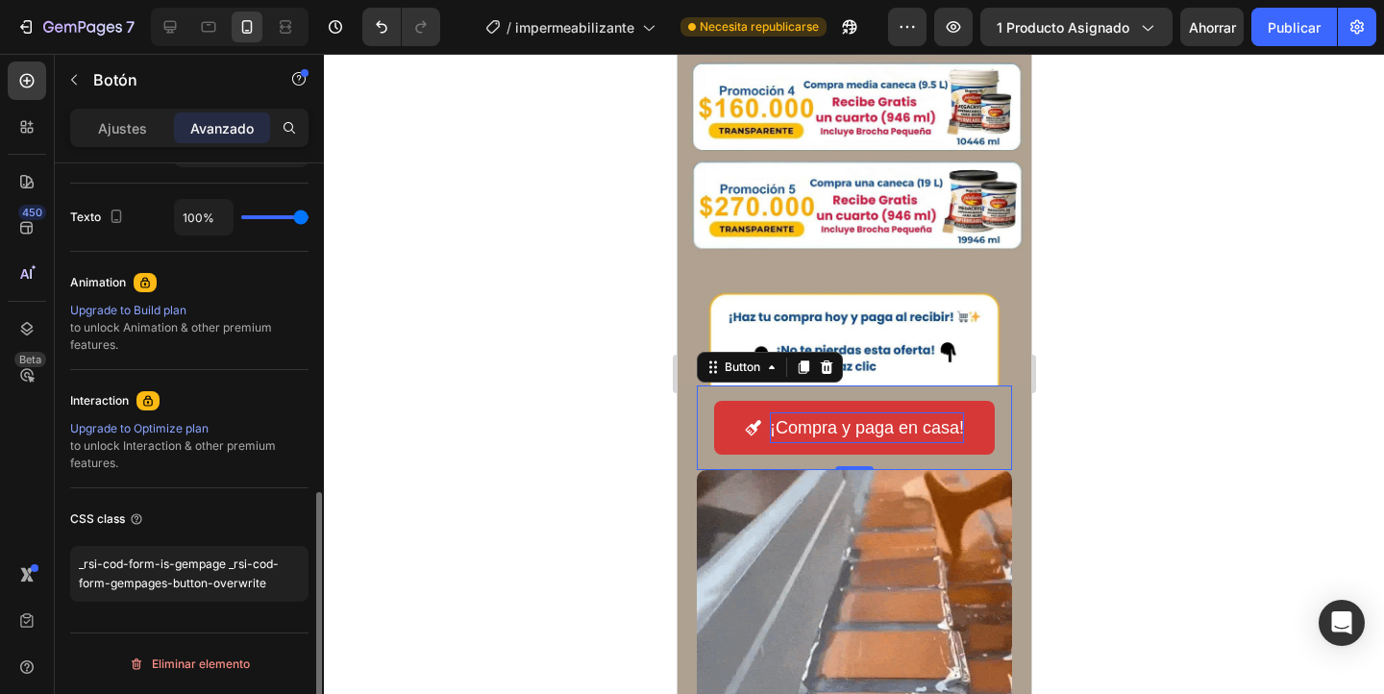
scroll to position [748, 0]
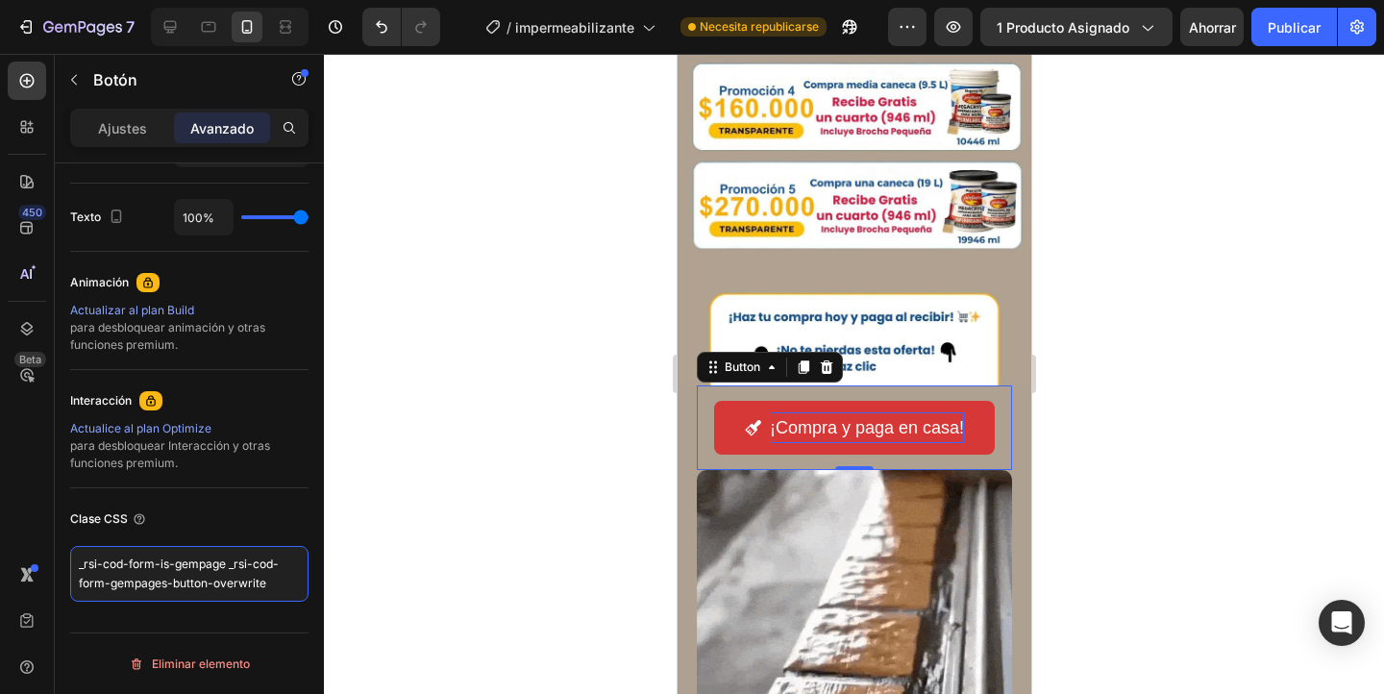
drag, startPoint x: 274, startPoint y: 589, endPoint x: 35, endPoint y: 551, distance: 242.3
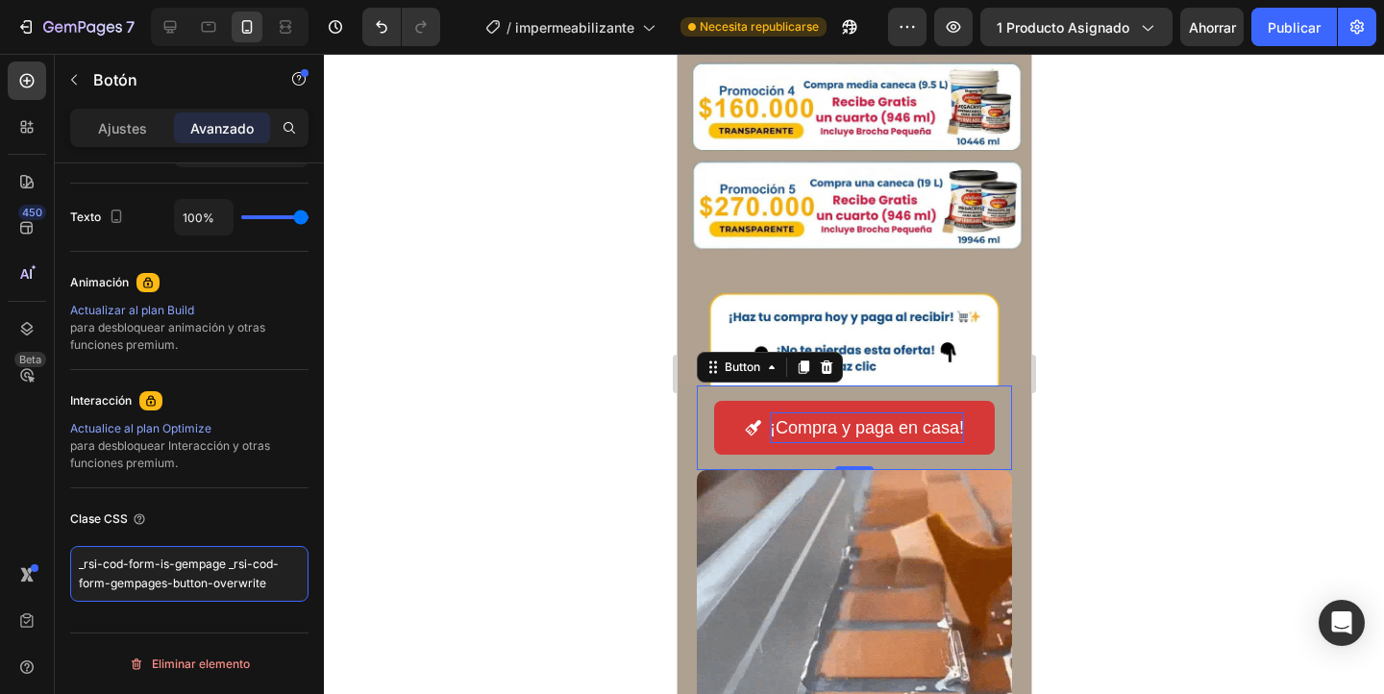
click at [35, 551] on div "450 Beta bo Secciones(30) Elementos(19) Icono y línea Icono Lista de iconos Lín…" at bounding box center [162, 374] width 324 height 640
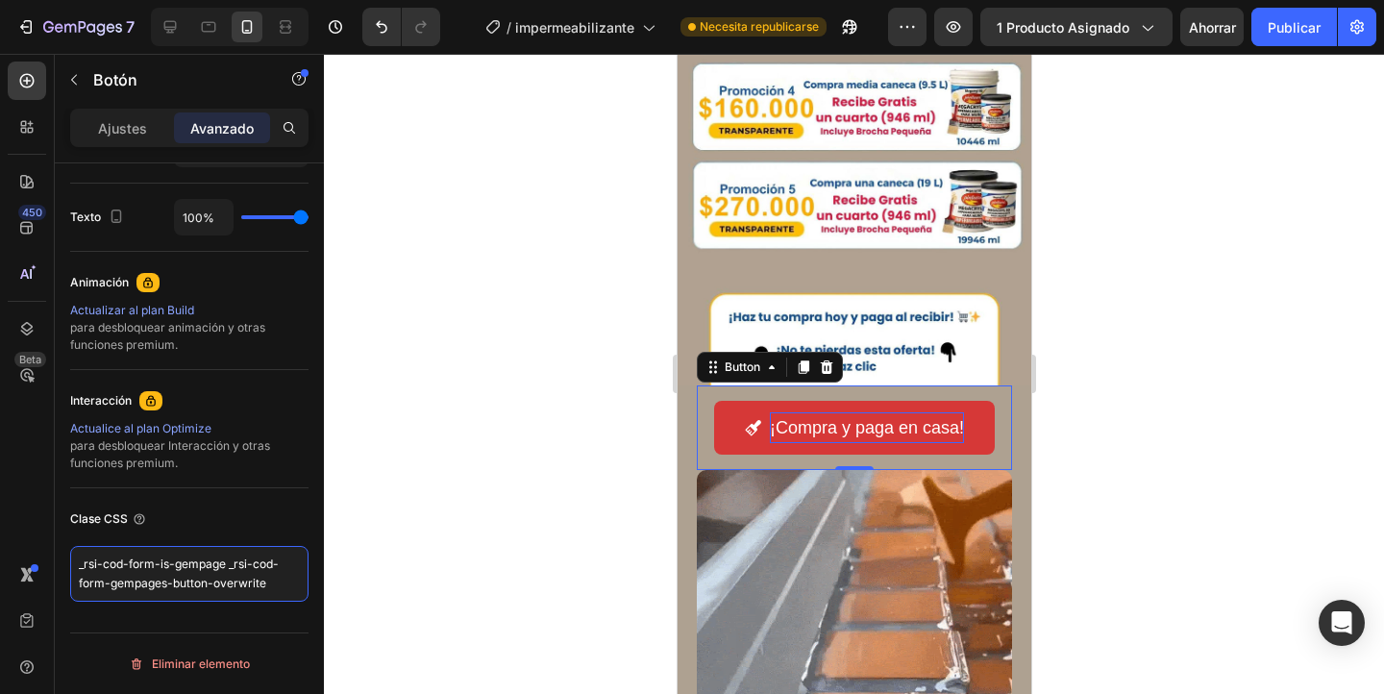
paste textarea
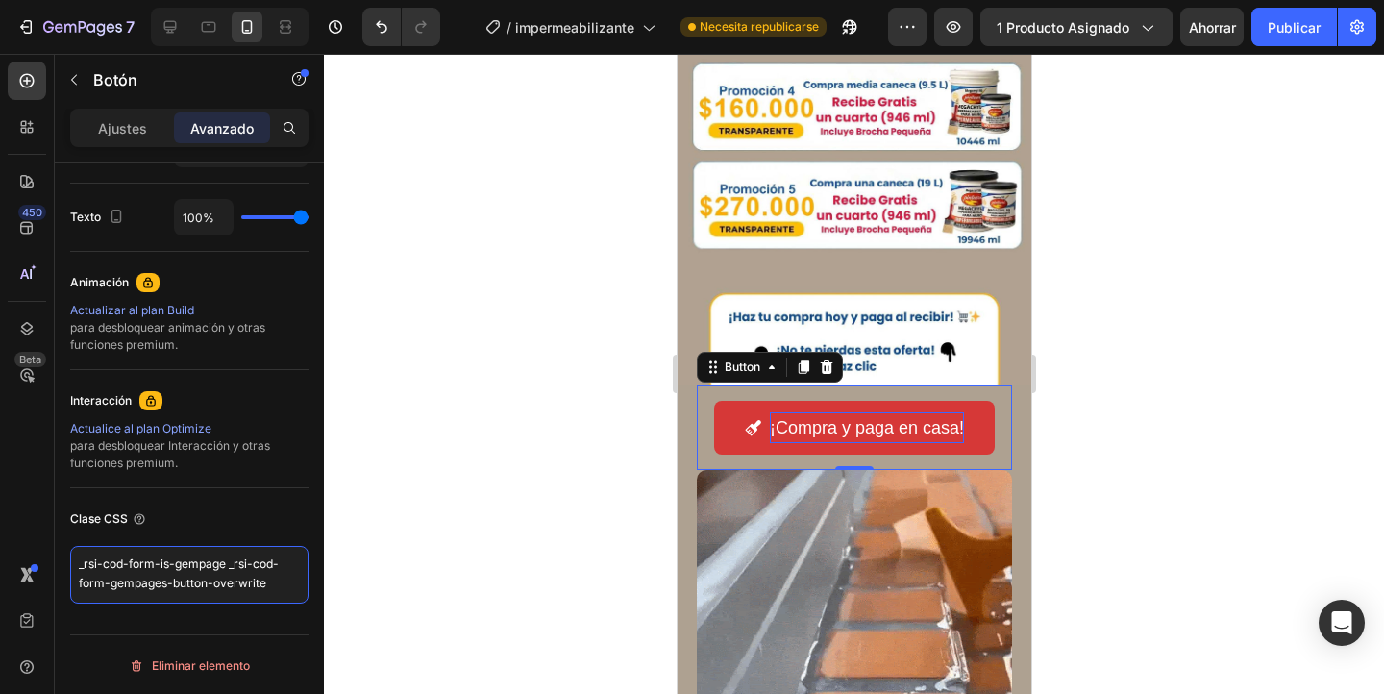
scroll to position [7, 0]
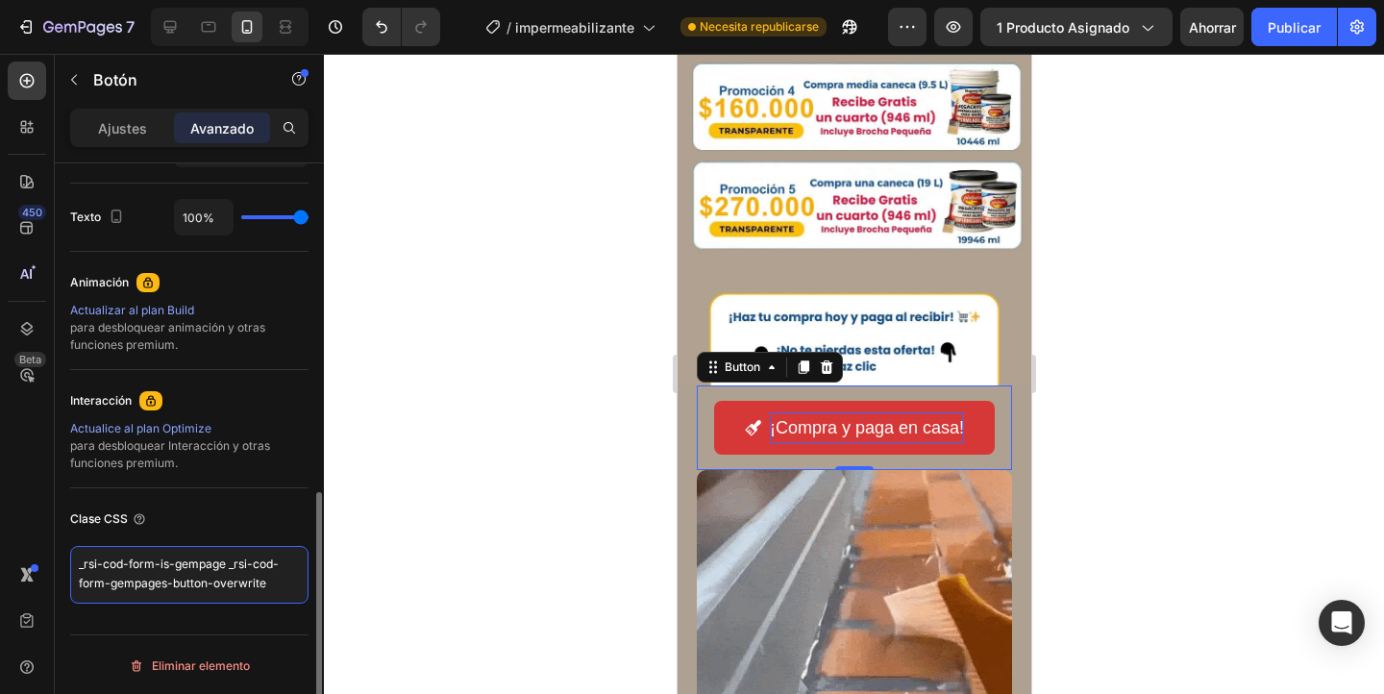
type textarea "_rsi-cod-form-is-gempage _rsi-cod-form-gempages-button-overwrite"
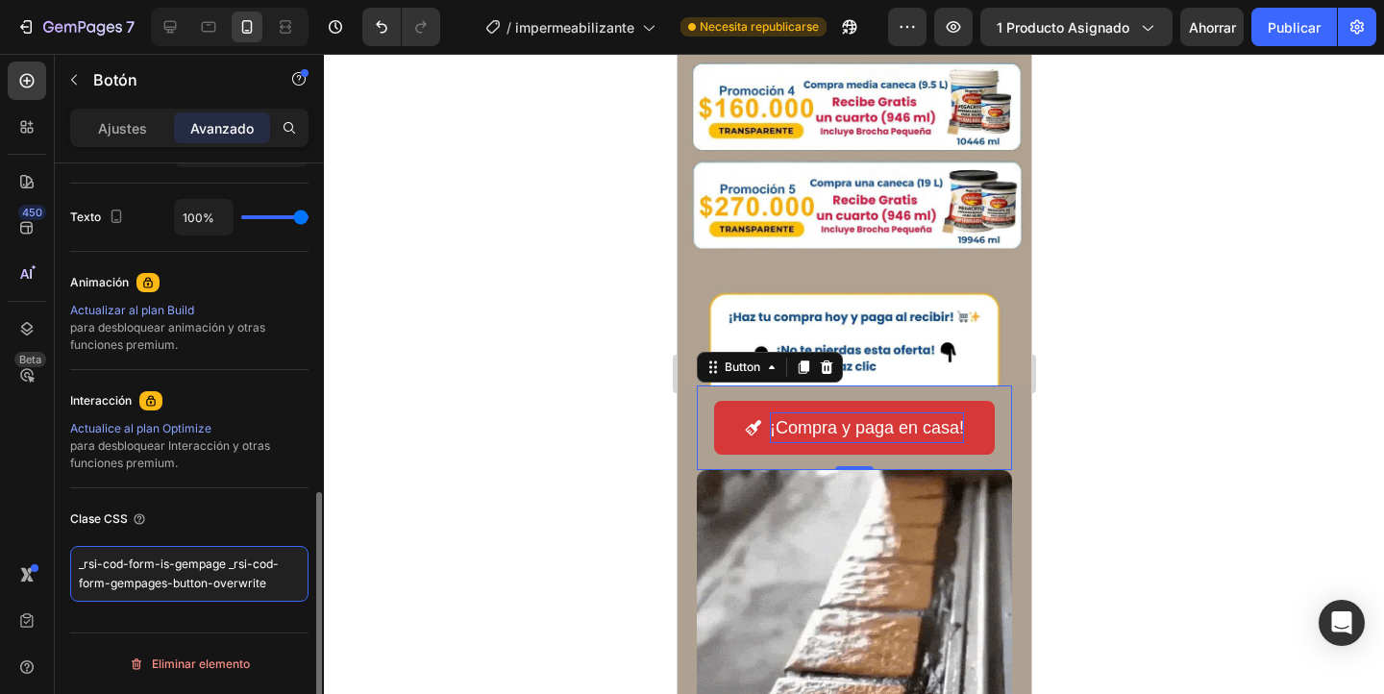
scroll to position [0, 0]
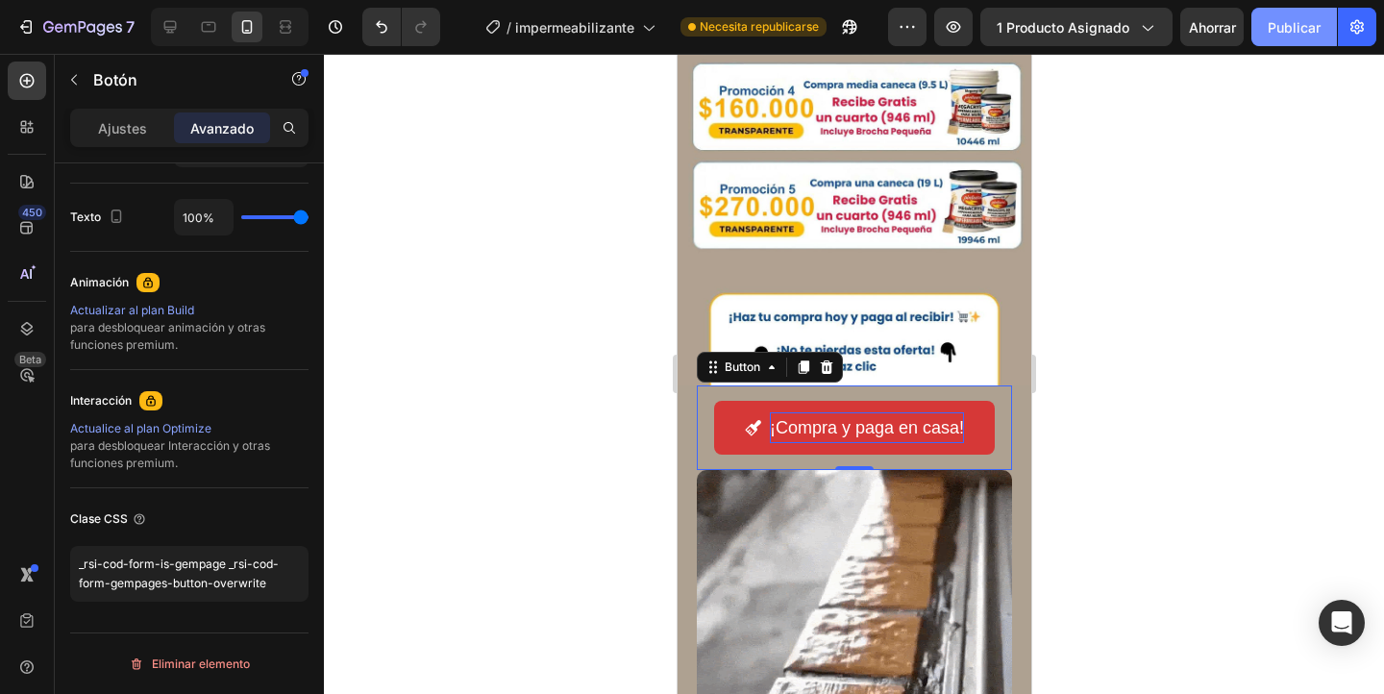
click at [1277, 27] on font "Publicar" at bounding box center [1293, 27] width 53 height 16
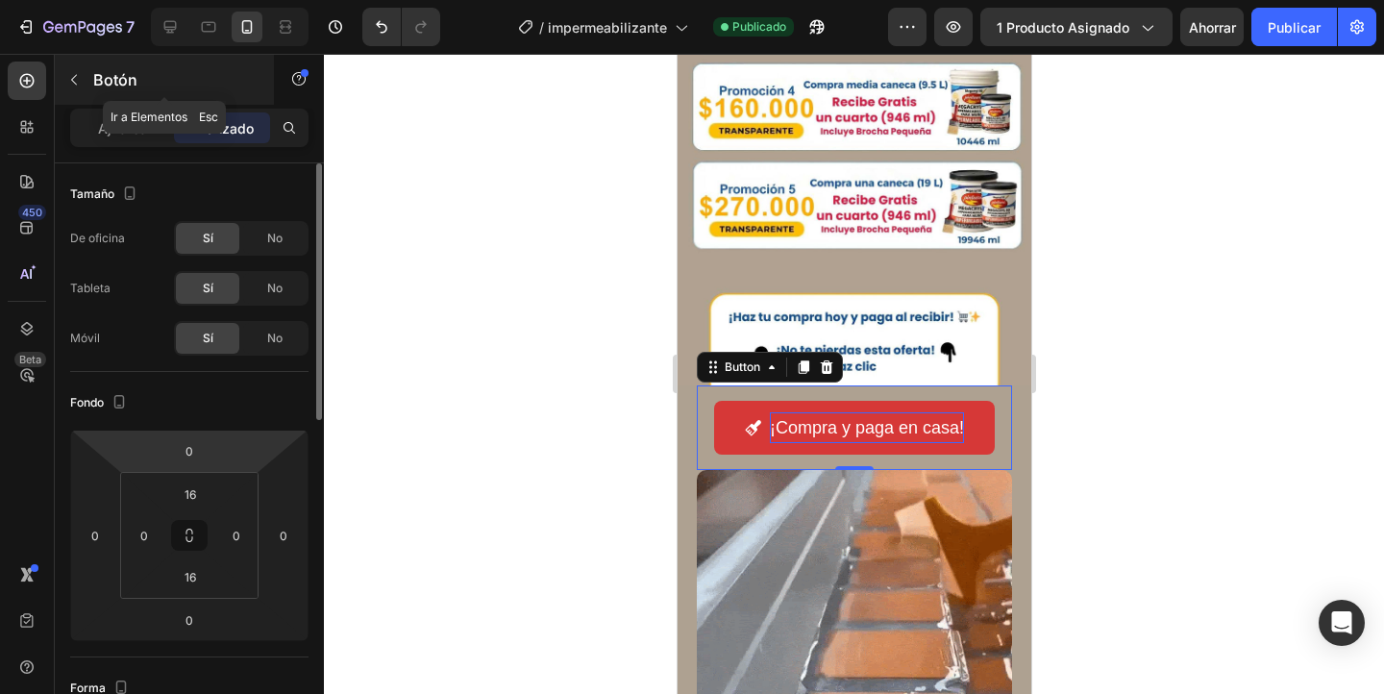
click at [79, 86] on icon "button" at bounding box center [73, 79] width 15 height 15
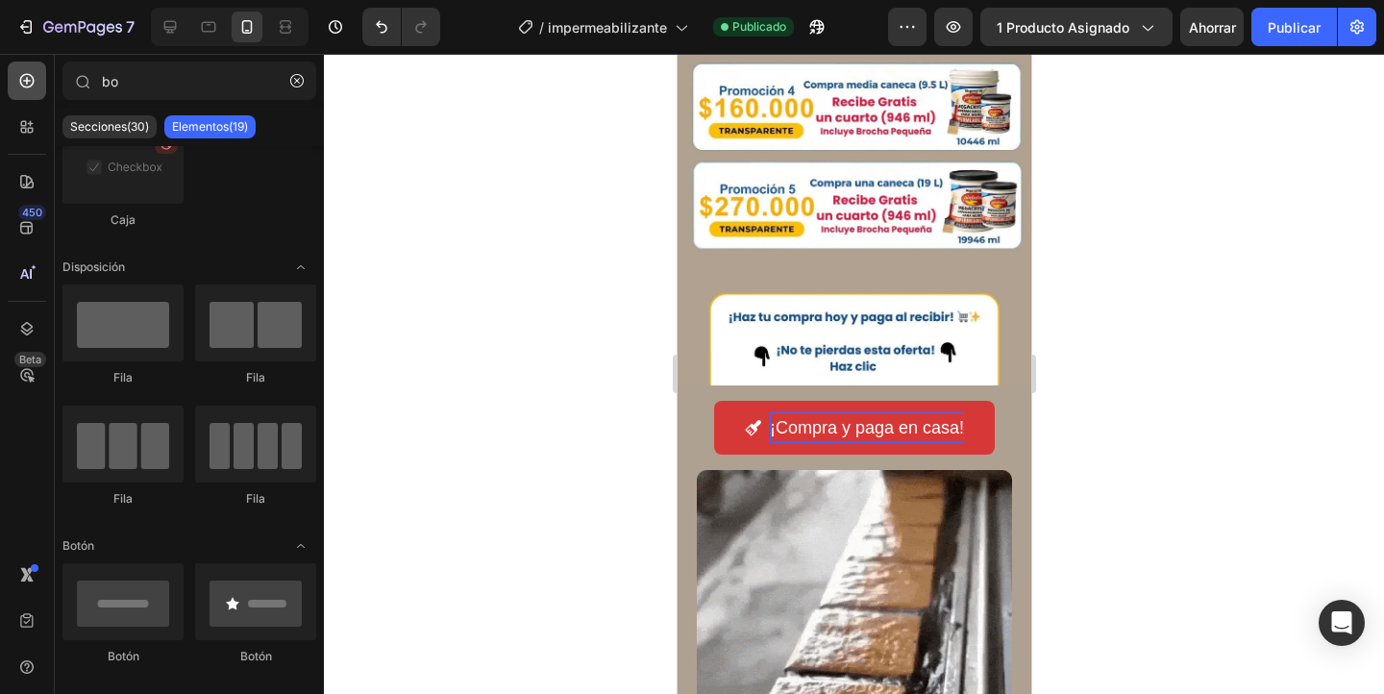
click at [23, 84] on icon at bounding box center [26, 80] width 19 height 19
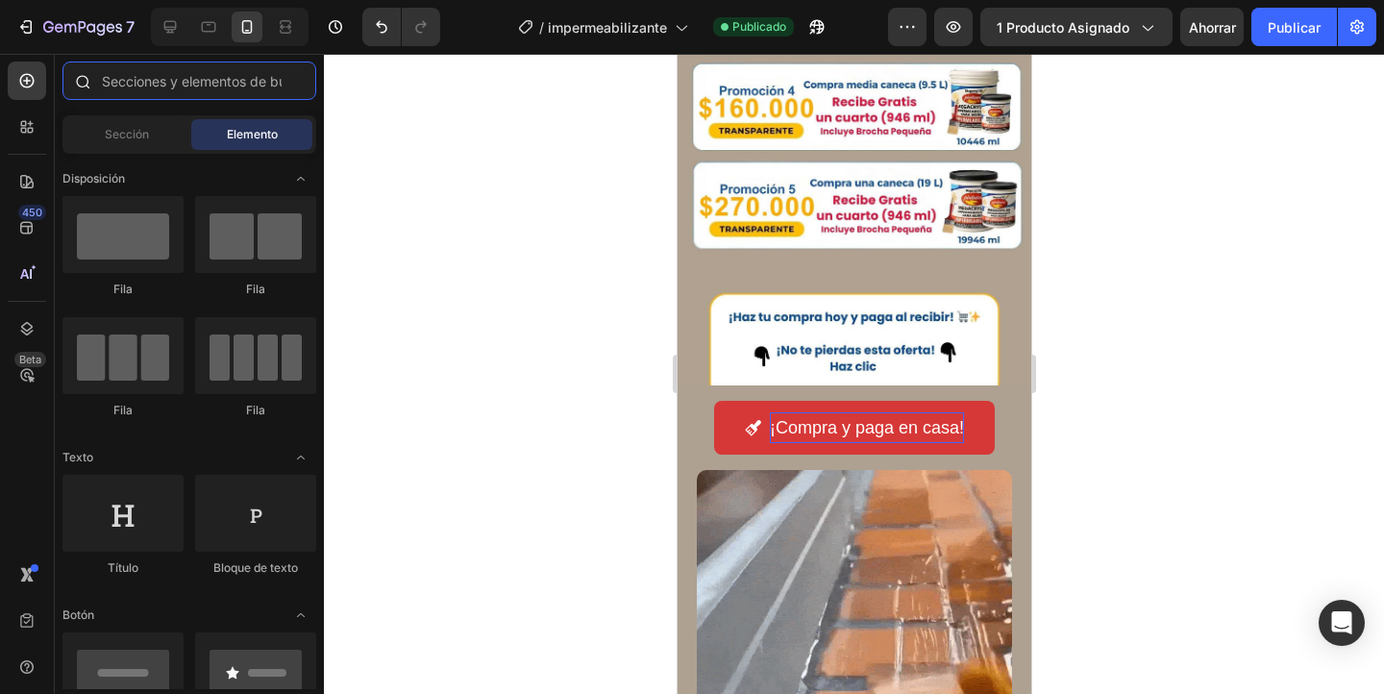
type input "e"
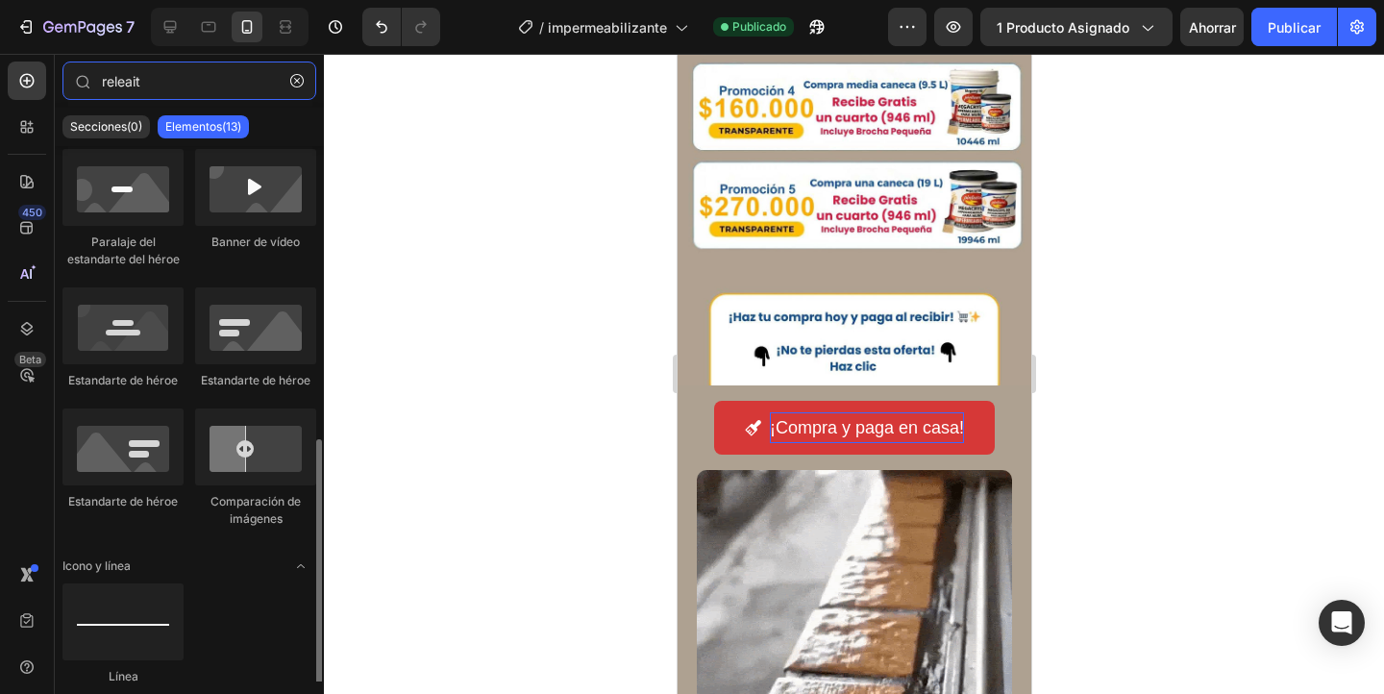
scroll to position [577, 0]
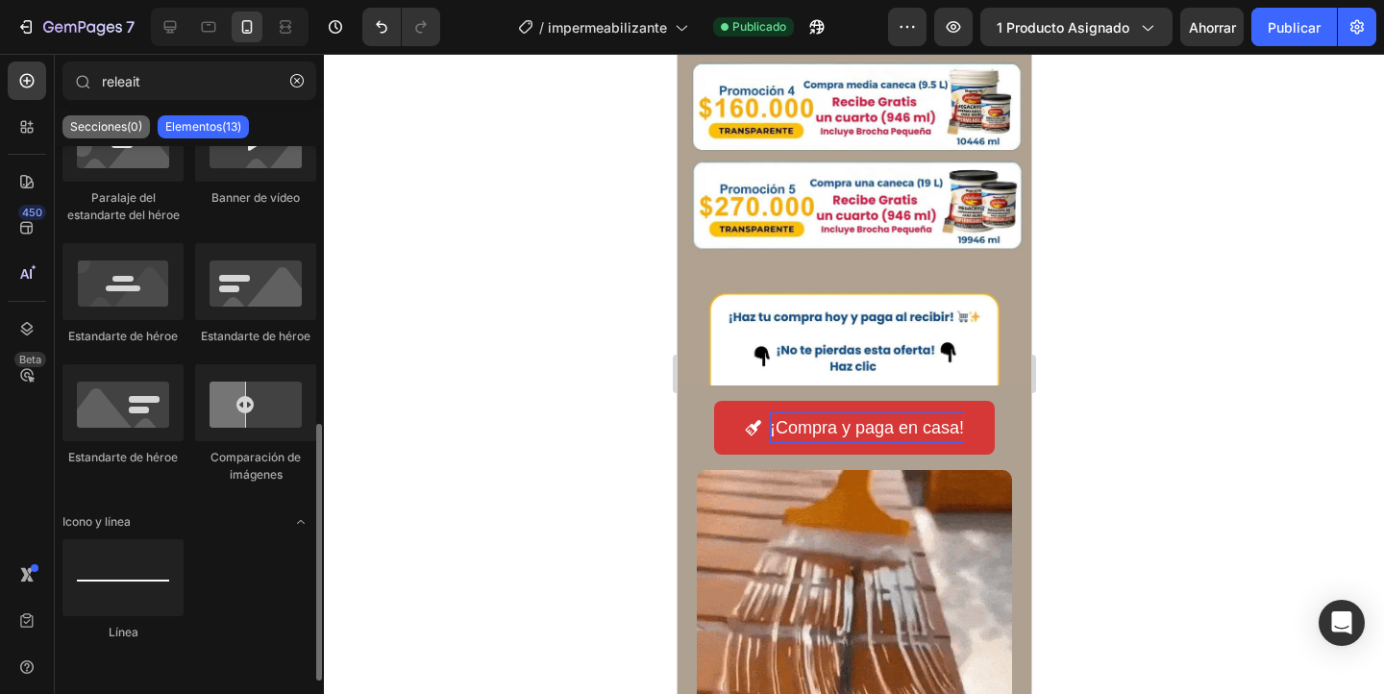
click at [126, 127] on font "Secciones(0)" at bounding box center [106, 126] width 72 height 14
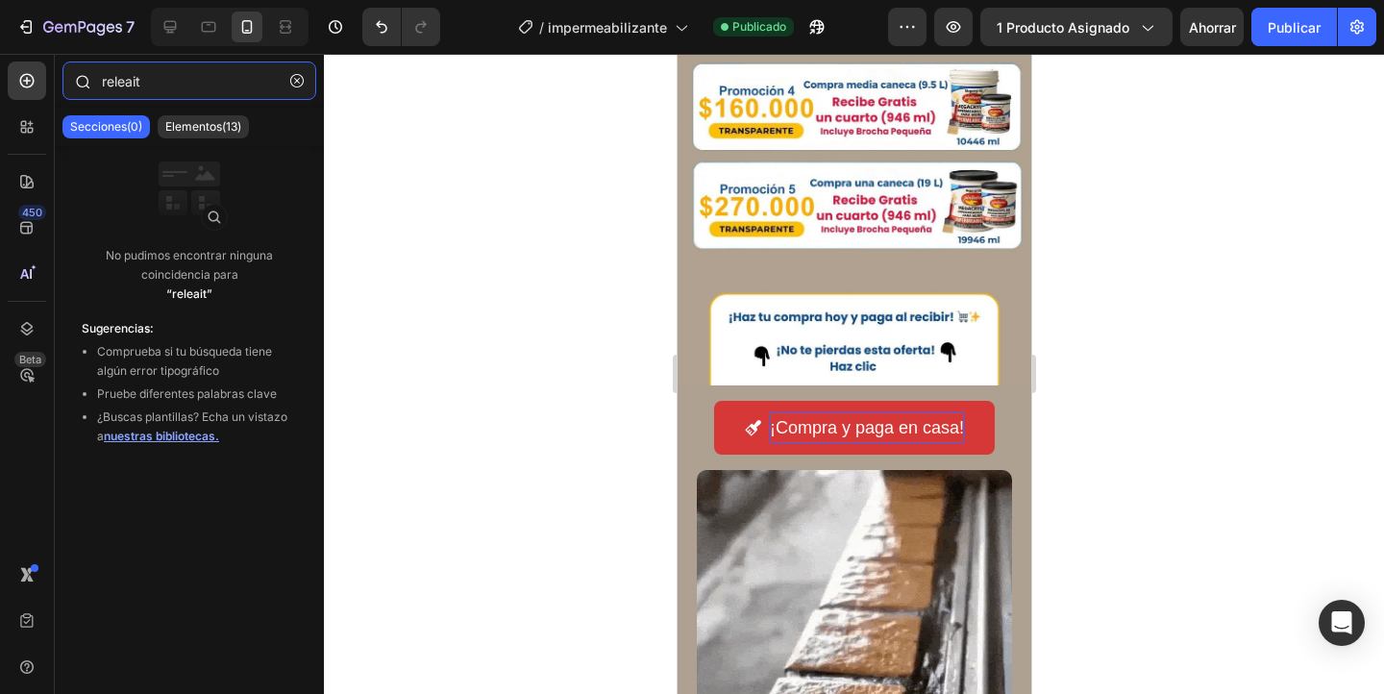
click at [156, 79] on input "releait" at bounding box center [189, 80] width 254 height 38
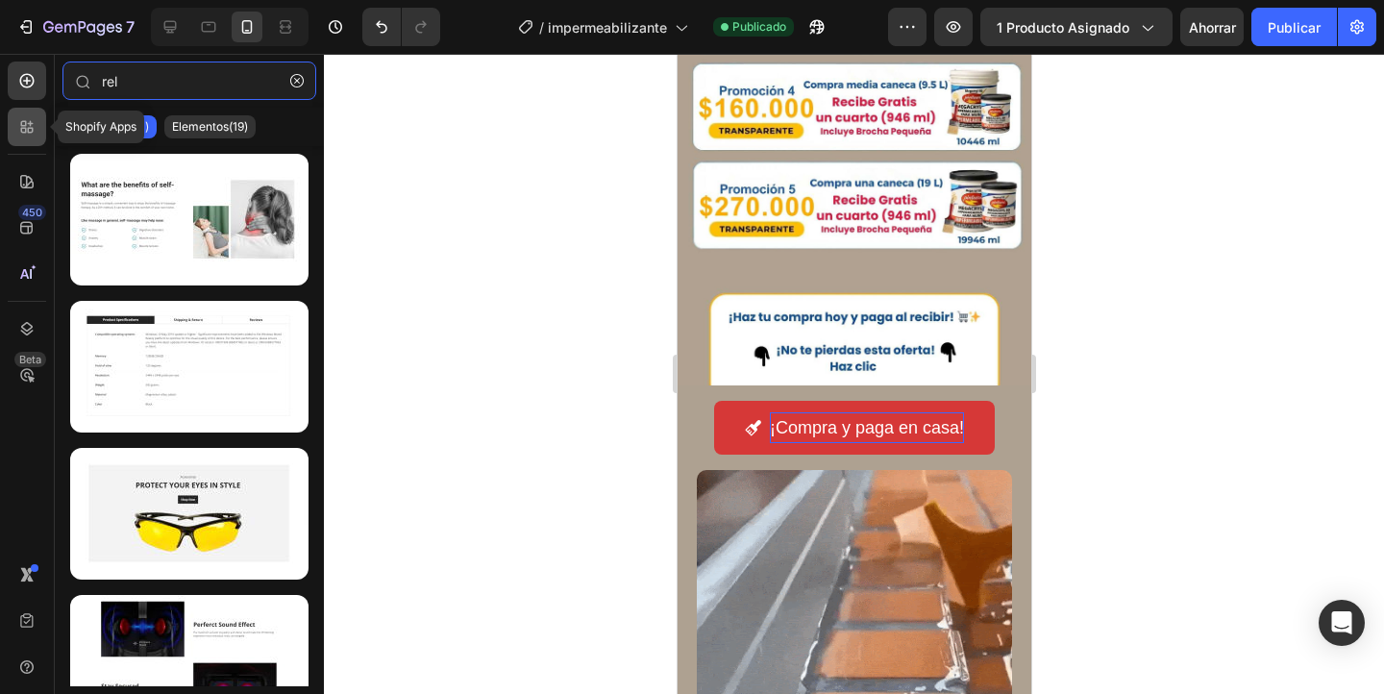
type input "rel"
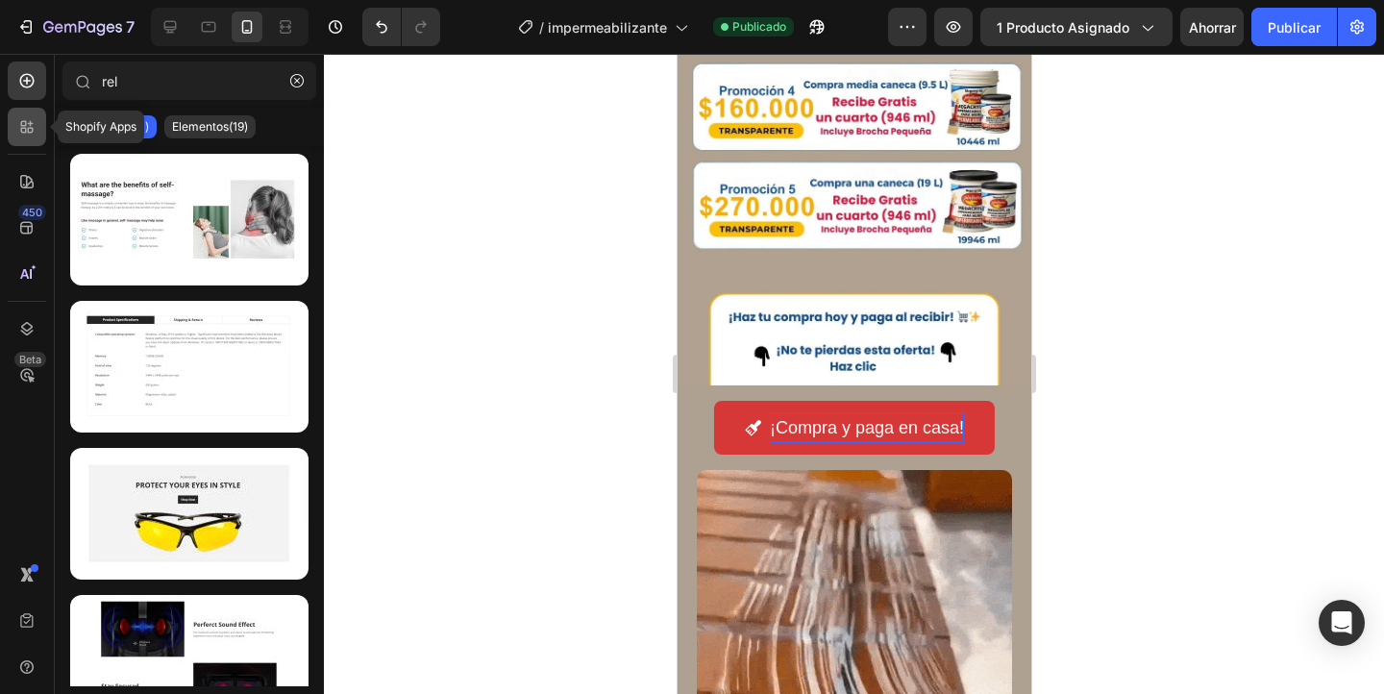
click at [23, 140] on div at bounding box center [27, 127] width 38 height 38
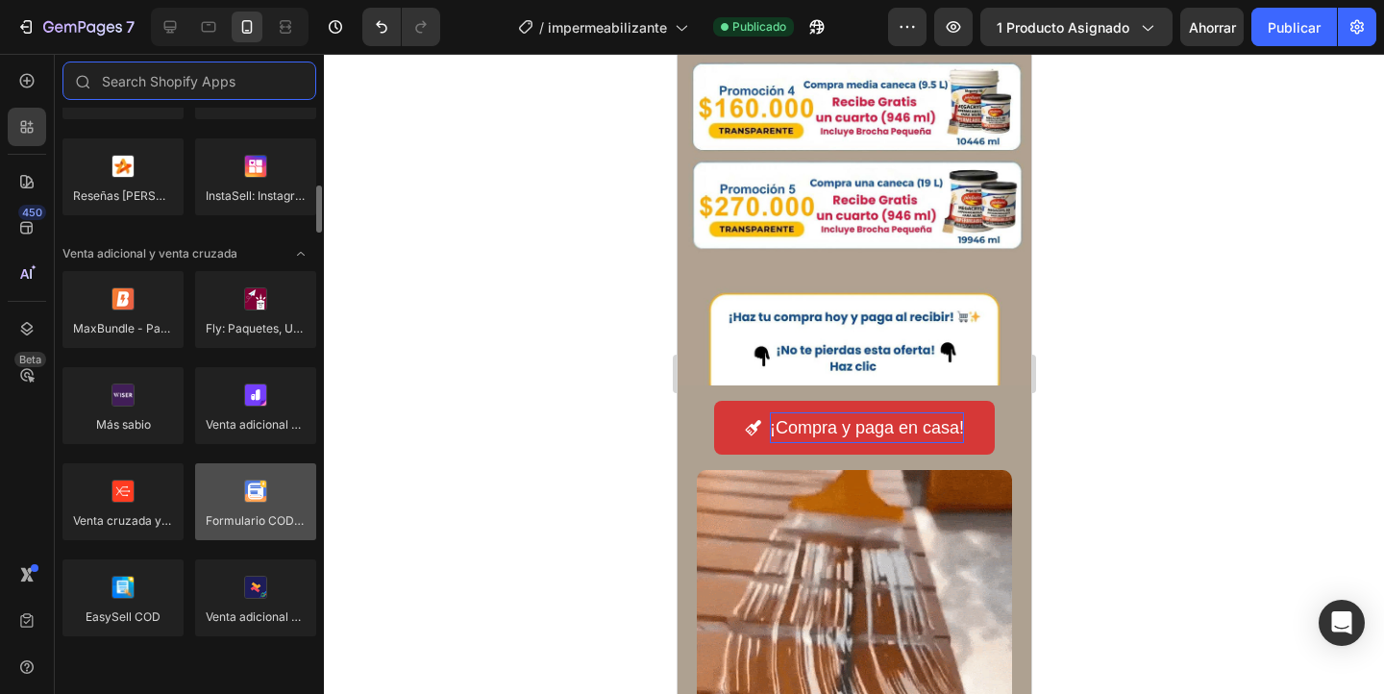
scroll to position [740, 0]
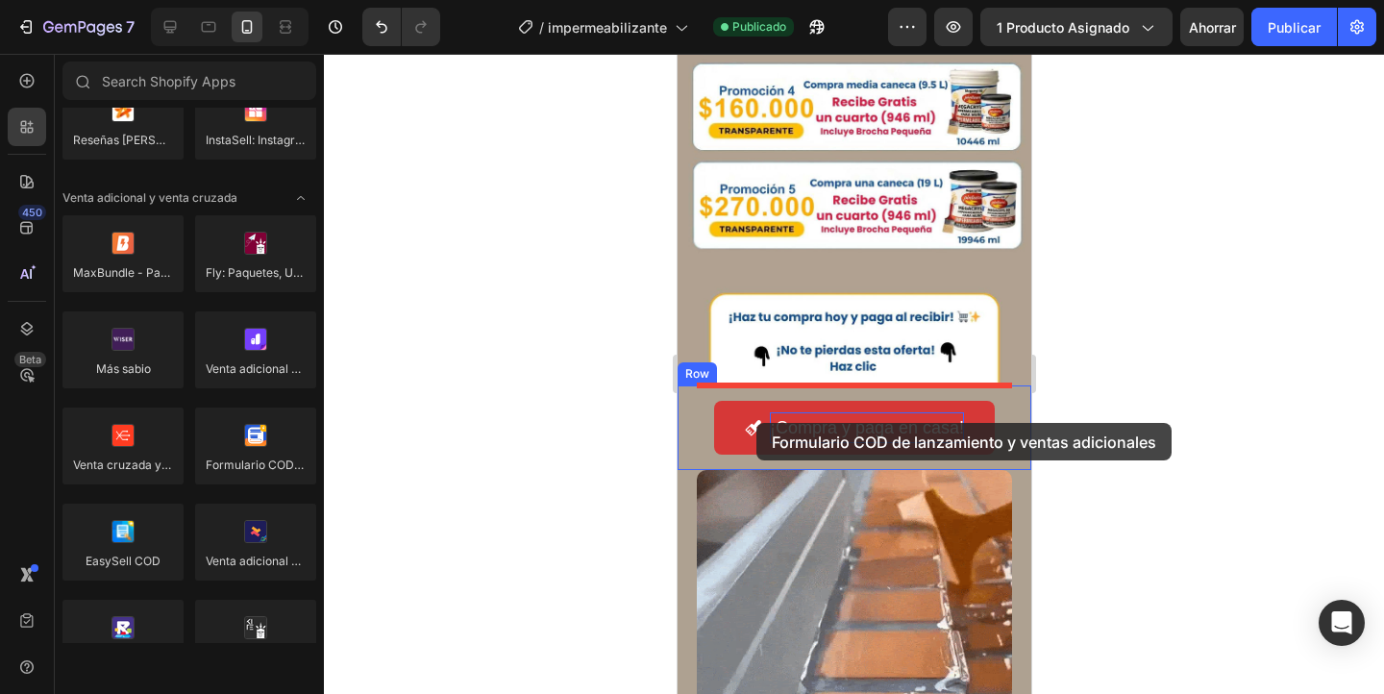
drag, startPoint x: 925, startPoint y: 502, endPoint x: 755, endPoint y: 423, distance: 187.4
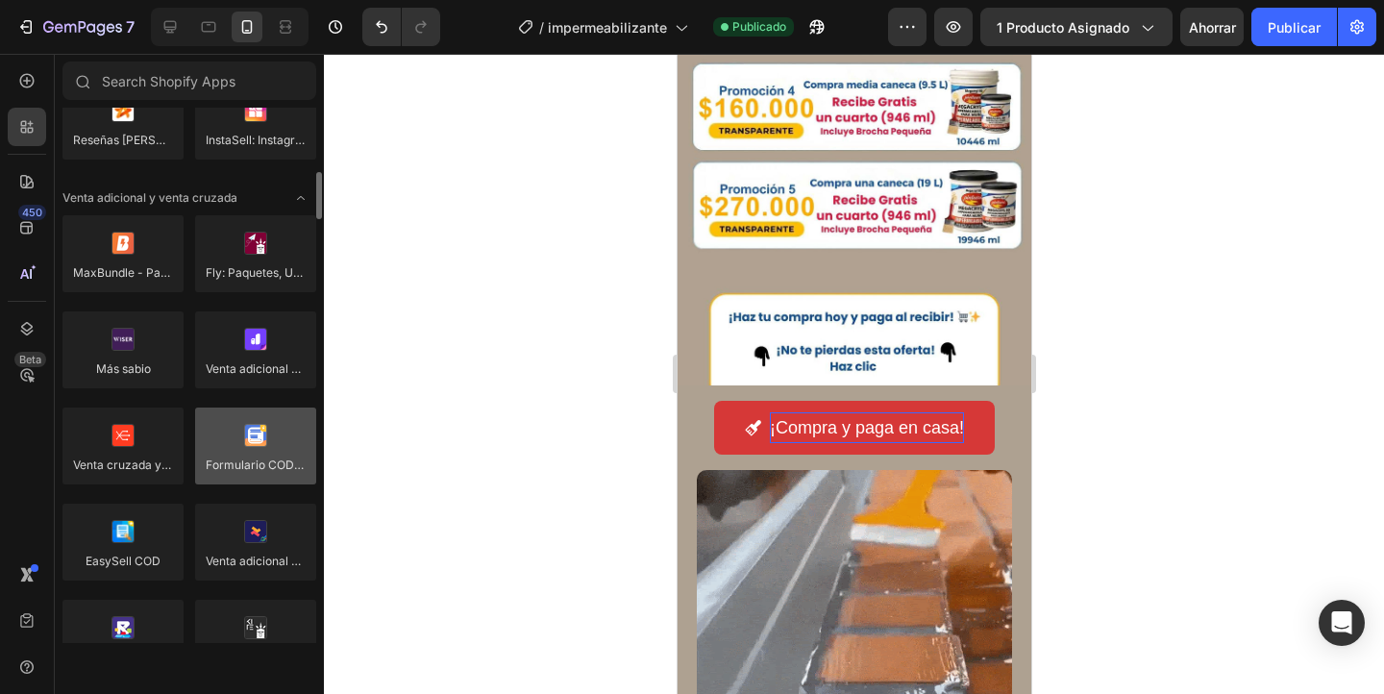
click at [262, 441] on div at bounding box center [255, 445] width 121 height 77
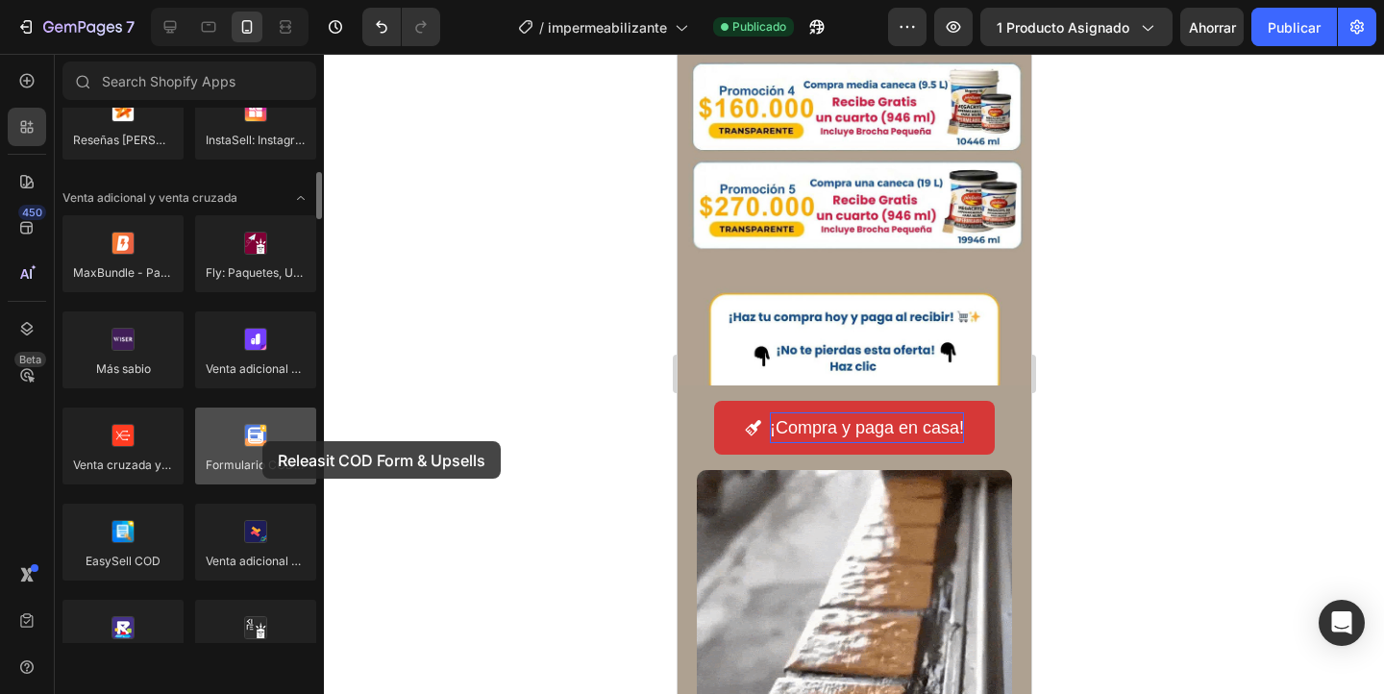
click at [262, 441] on div at bounding box center [255, 445] width 121 height 77
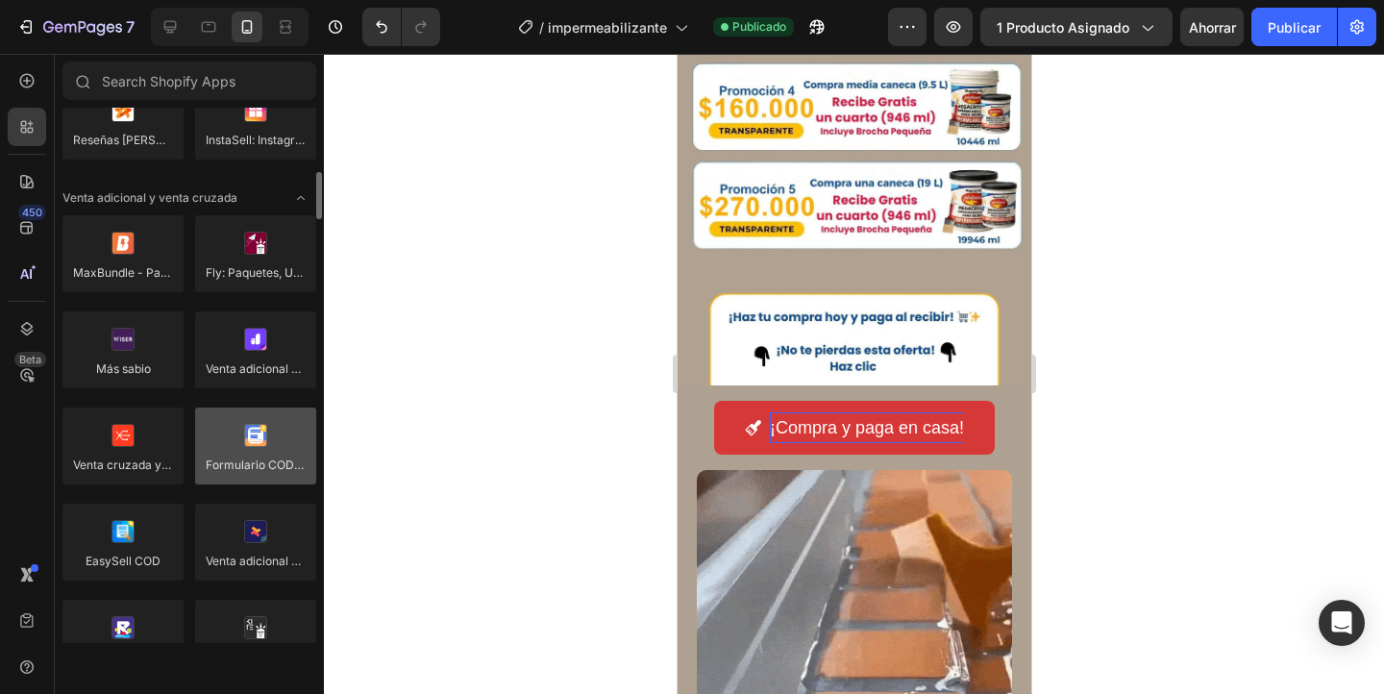
click at [262, 441] on div at bounding box center [255, 445] width 121 height 77
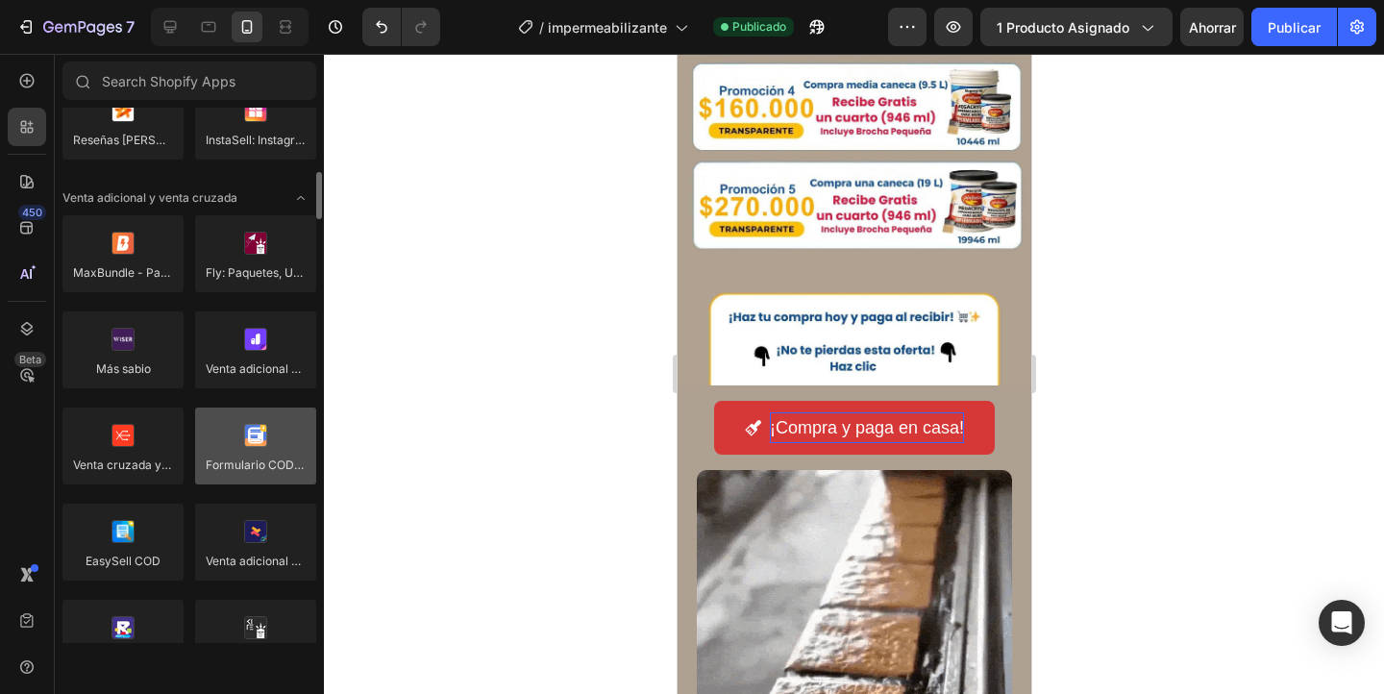
click at [262, 441] on div at bounding box center [255, 445] width 121 height 77
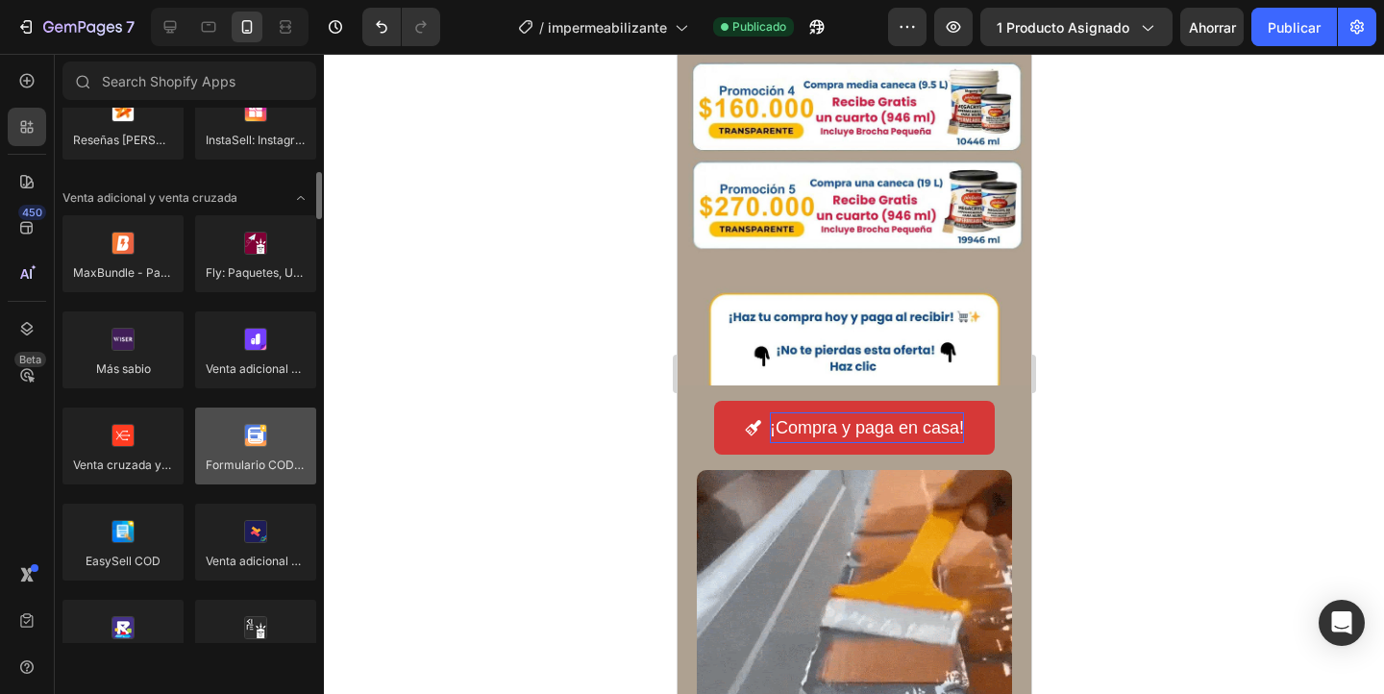
click at [262, 441] on div at bounding box center [255, 445] width 121 height 77
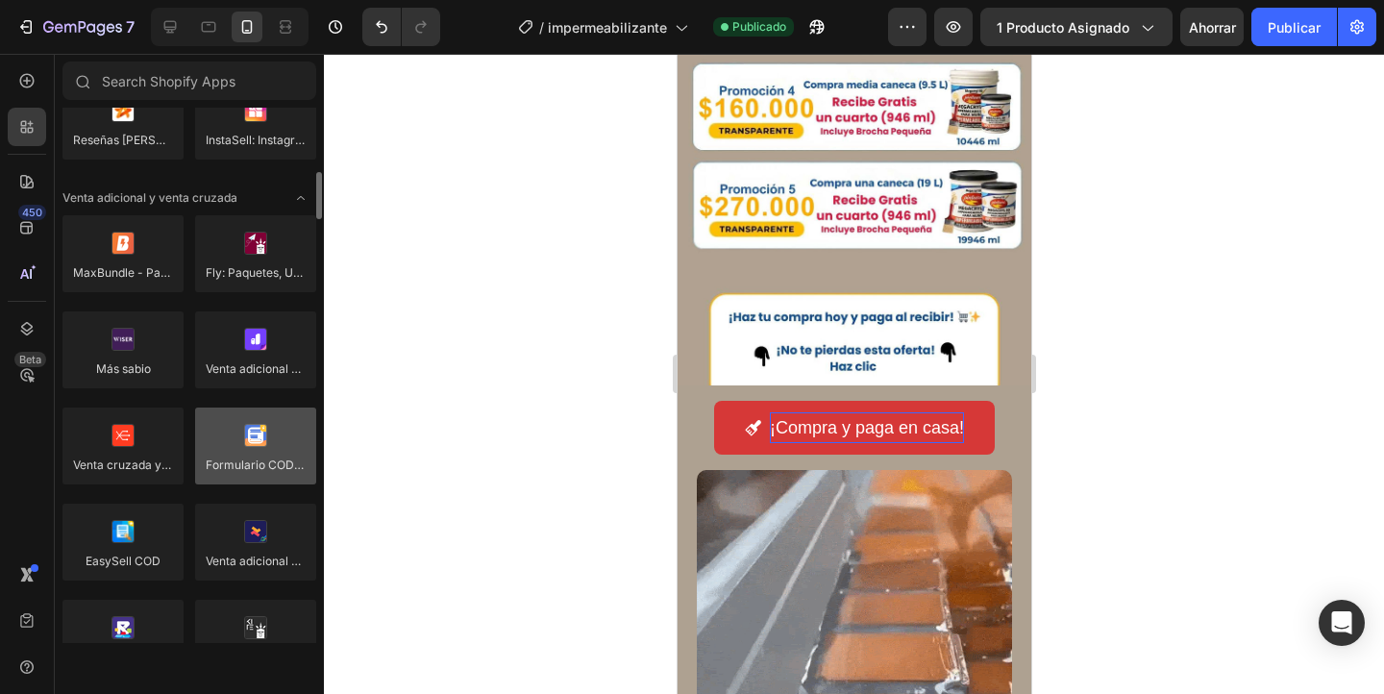
click at [262, 441] on div at bounding box center [255, 445] width 121 height 77
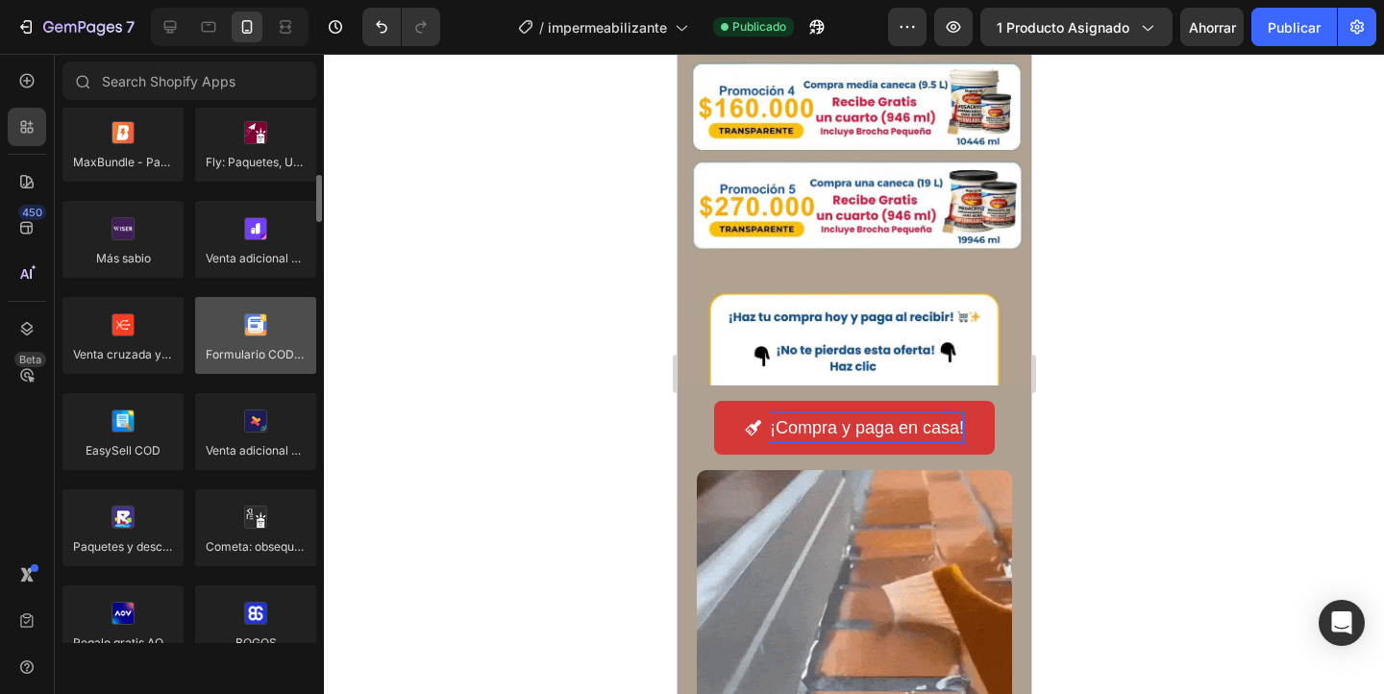
scroll to position [873, 0]
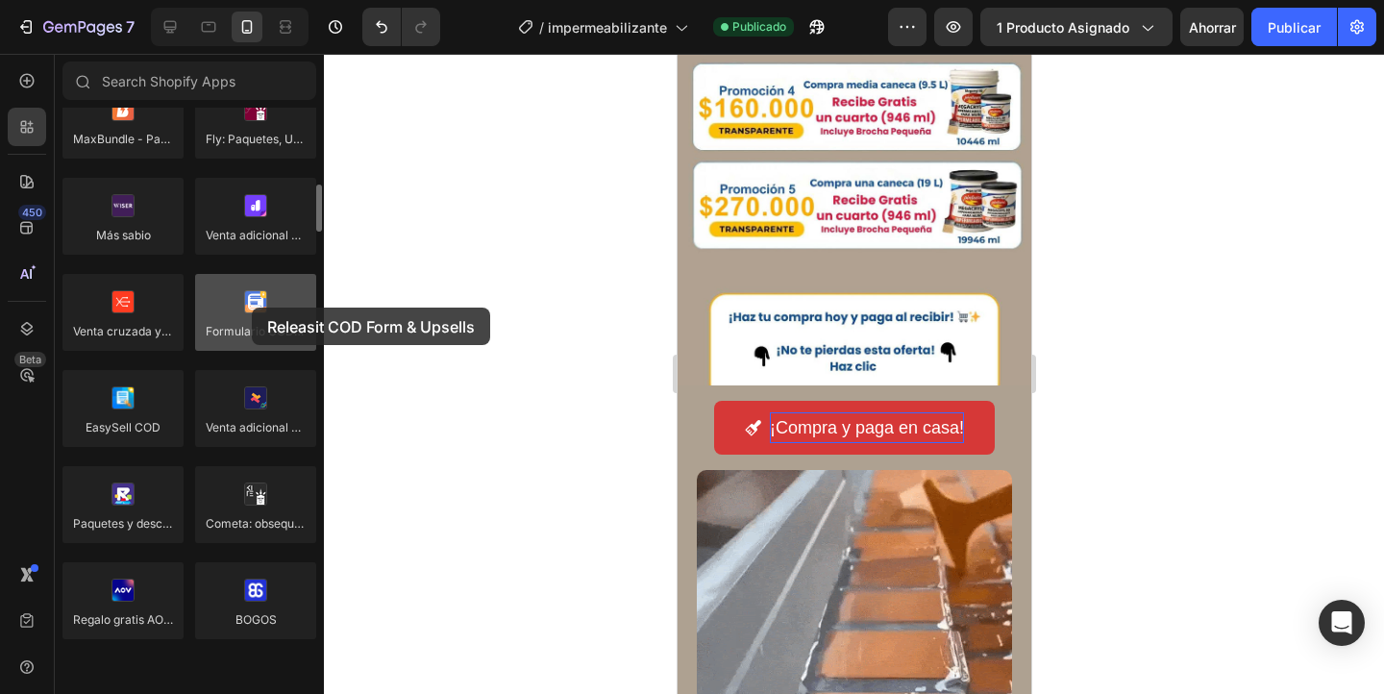
click at [252, 307] on div at bounding box center [255, 312] width 121 height 77
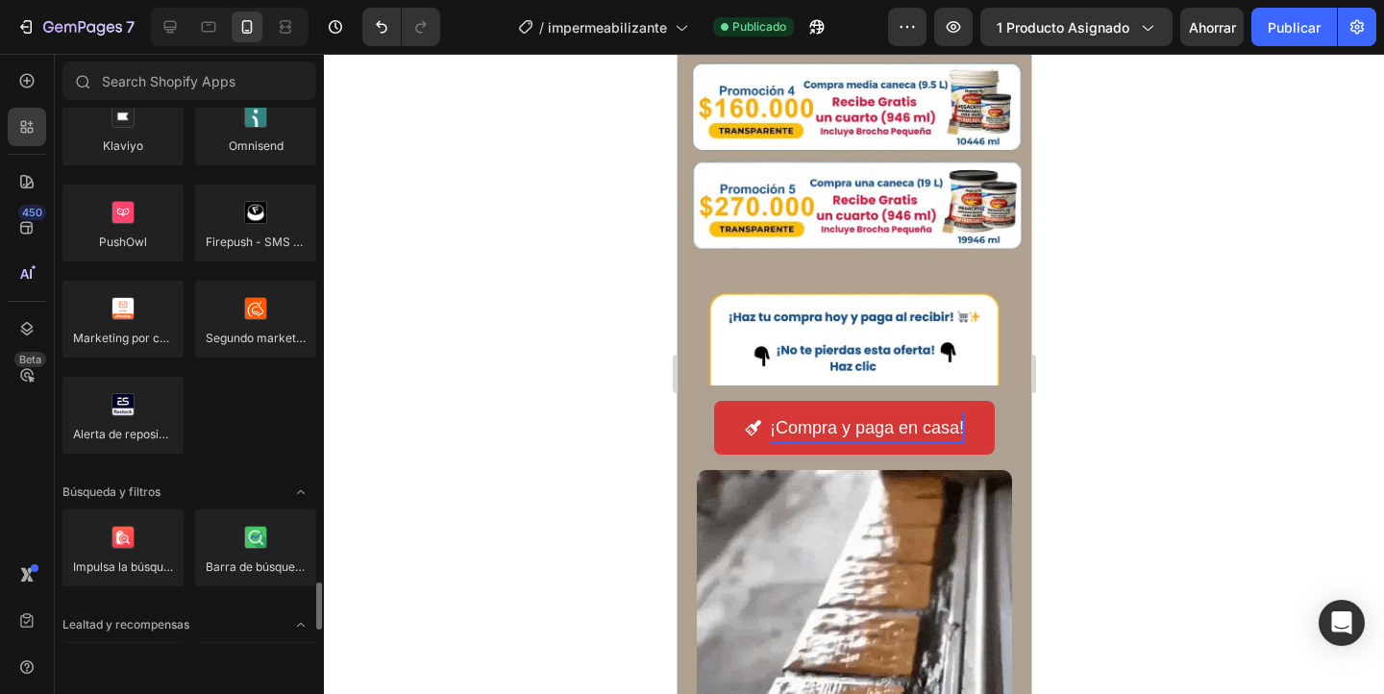
scroll to position [3081, 0]
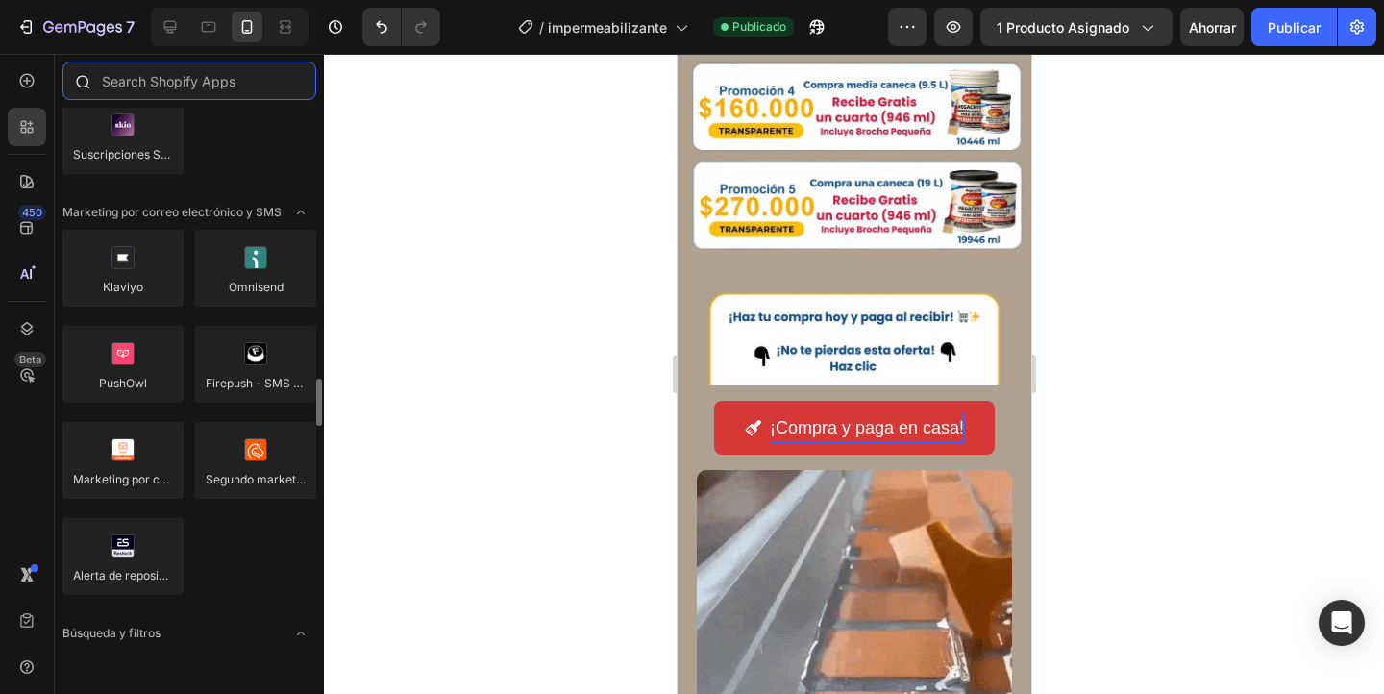
click at [205, 79] on input "text" at bounding box center [189, 80] width 254 height 38
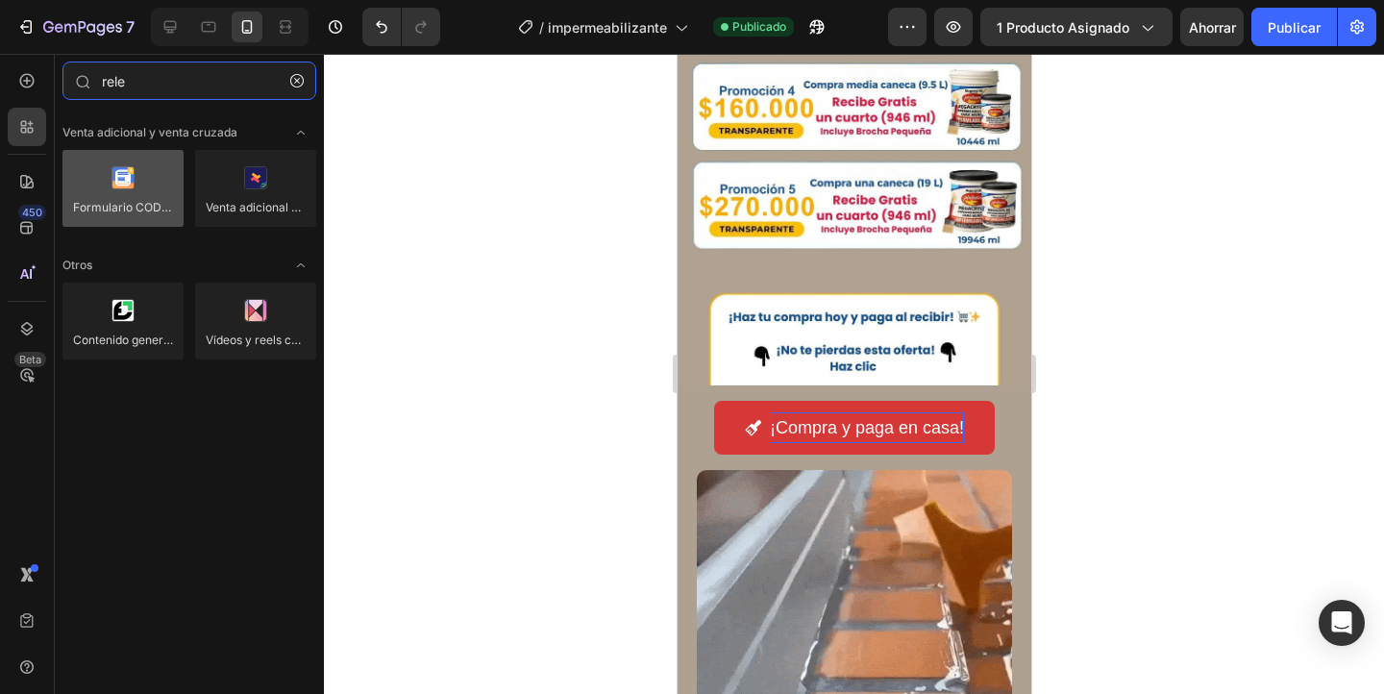
type input "rele"
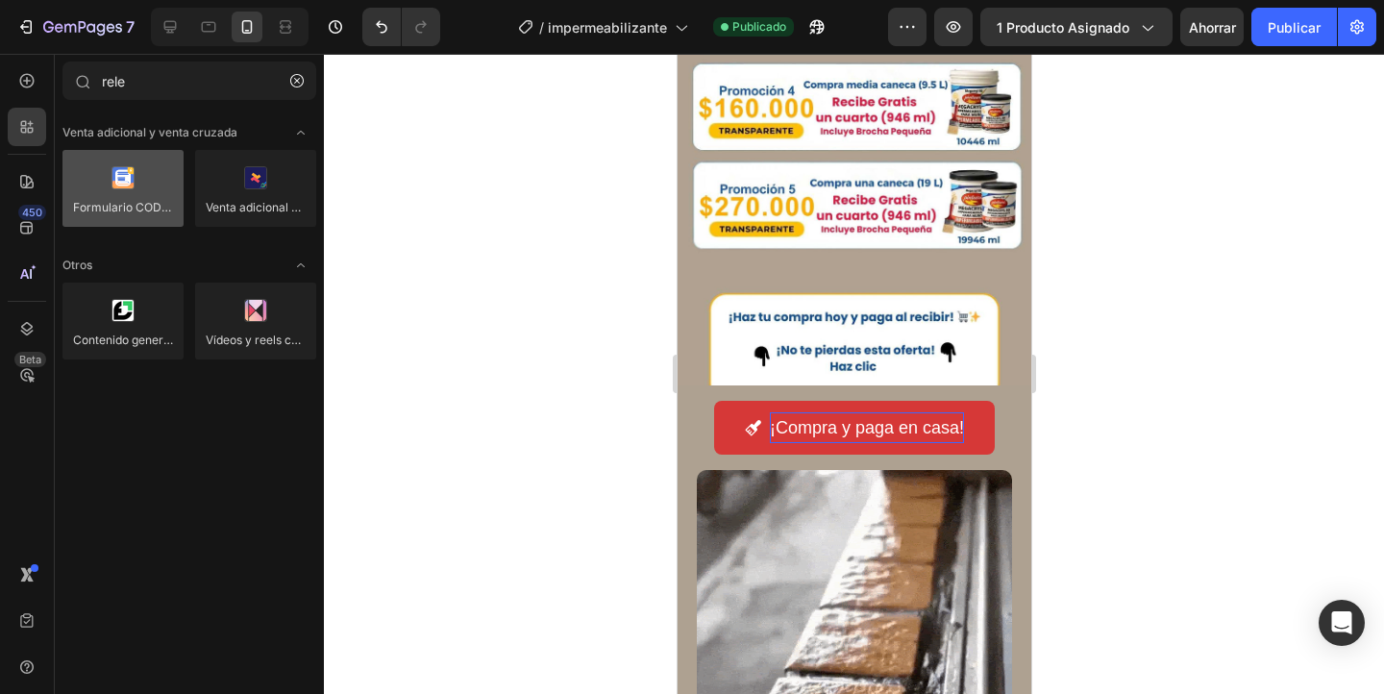
click at [141, 199] on div at bounding box center [122, 188] width 121 height 77
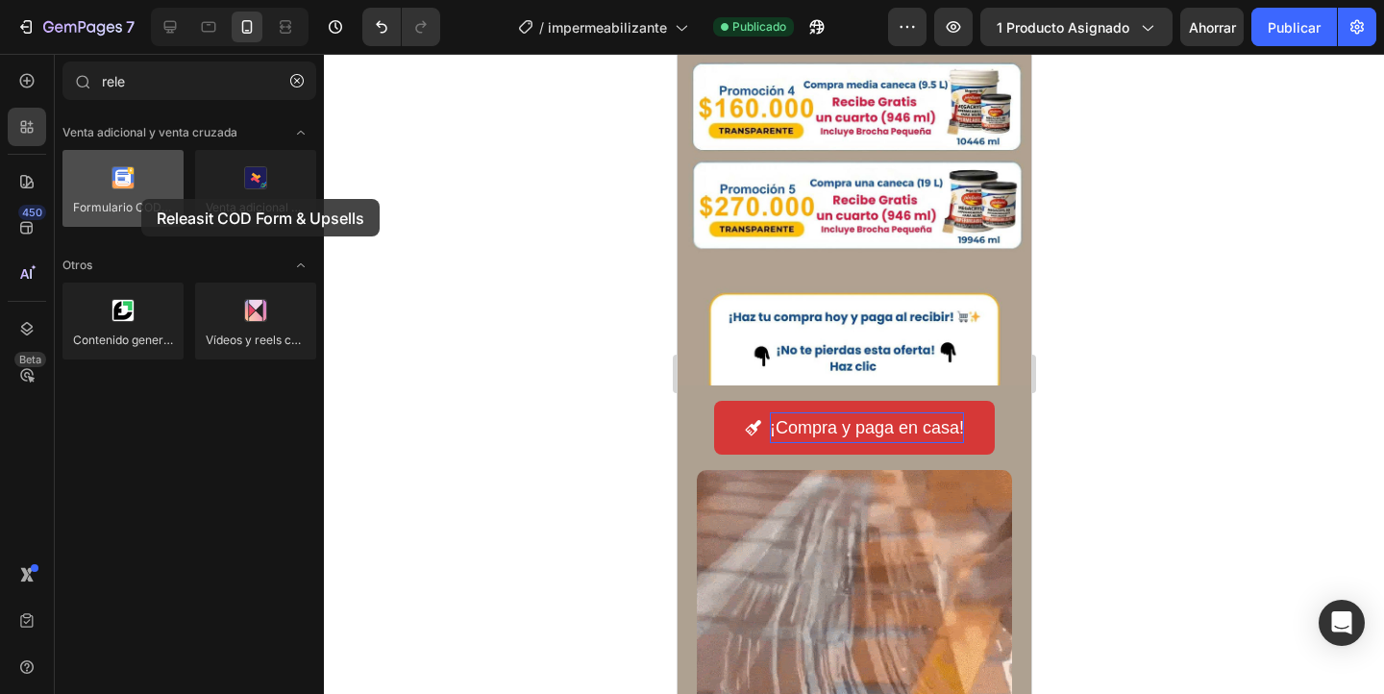
click at [141, 199] on div at bounding box center [122, 188] width 121 height 77
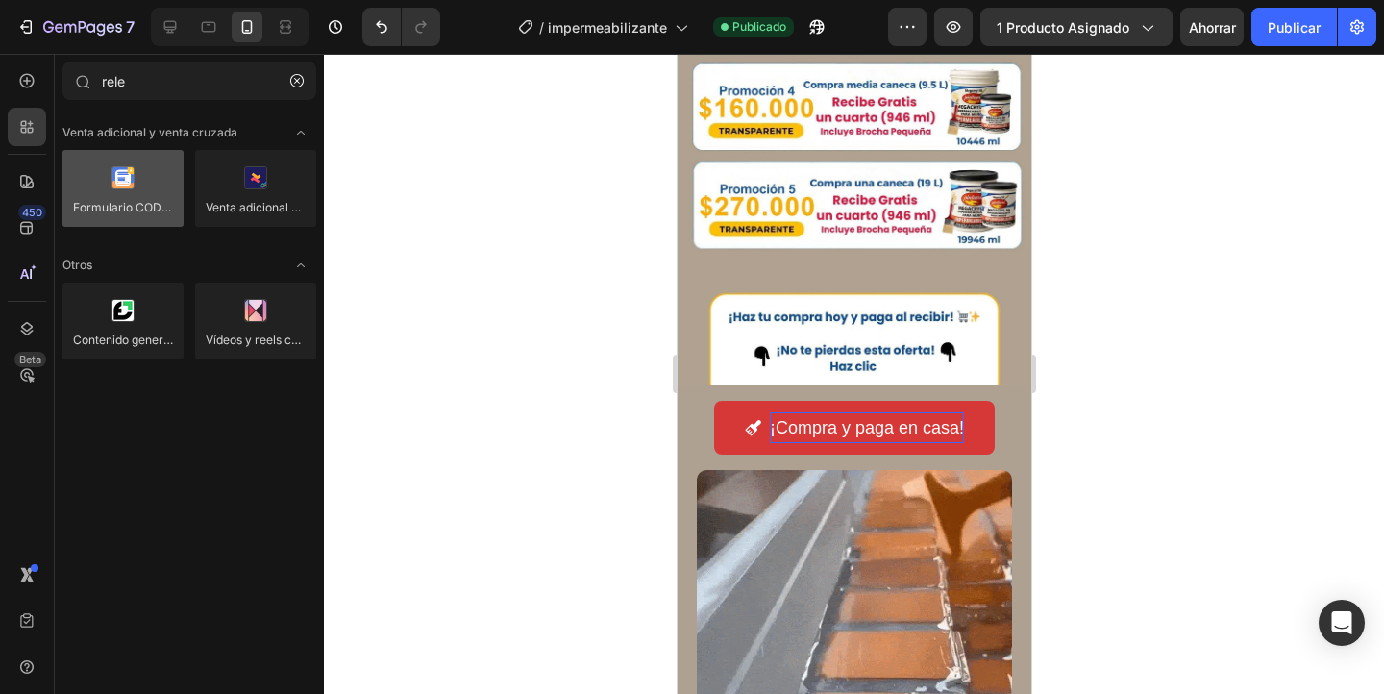
click at [141, 199] on div at bounding box center [122, 188] width 121 height 77
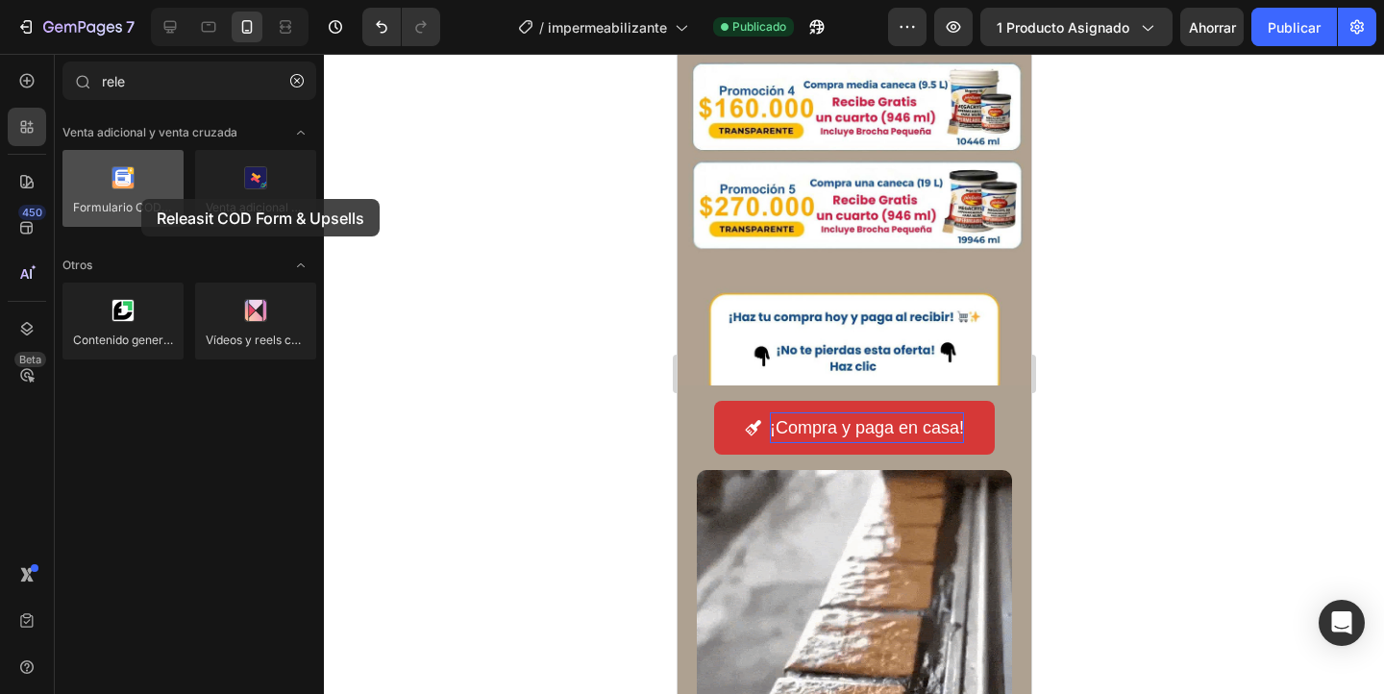
click at [141, 199] on div at bounding box center [122, 188] width 121 height 77
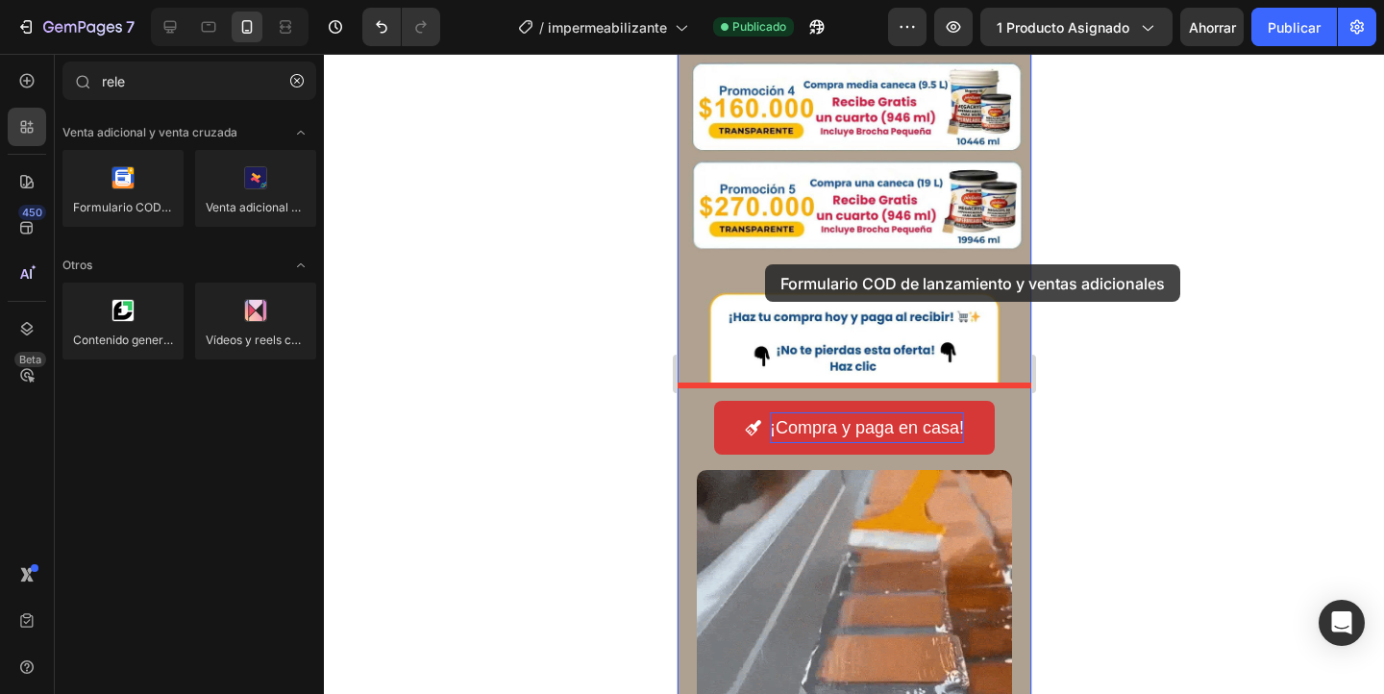
drag, startPoint x: 818, startPoint y: 253, endPoint x: 764, endPoint y: 266, distance: 55.5
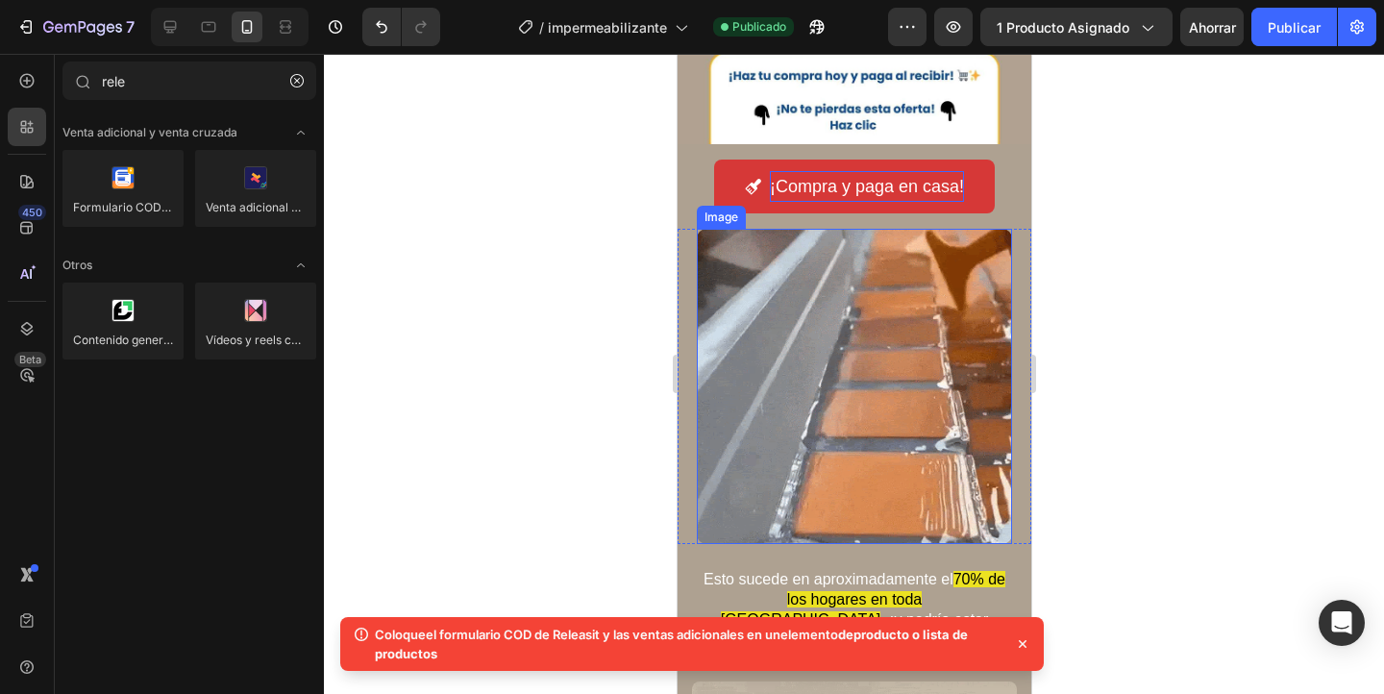
scroll to position [1200, 0]
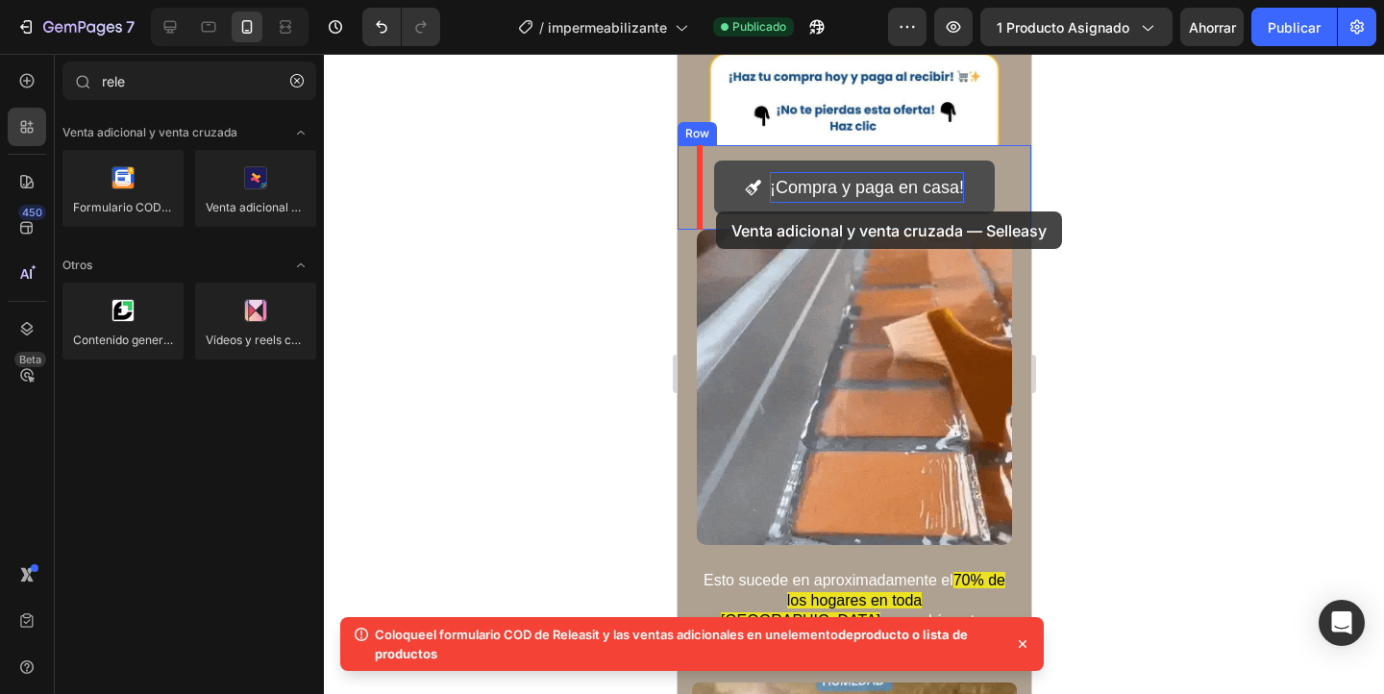
drag, startPoint x: 941, startPoint y: 245, endPoint x: 728, endPoint y: 208, distance: 215.6
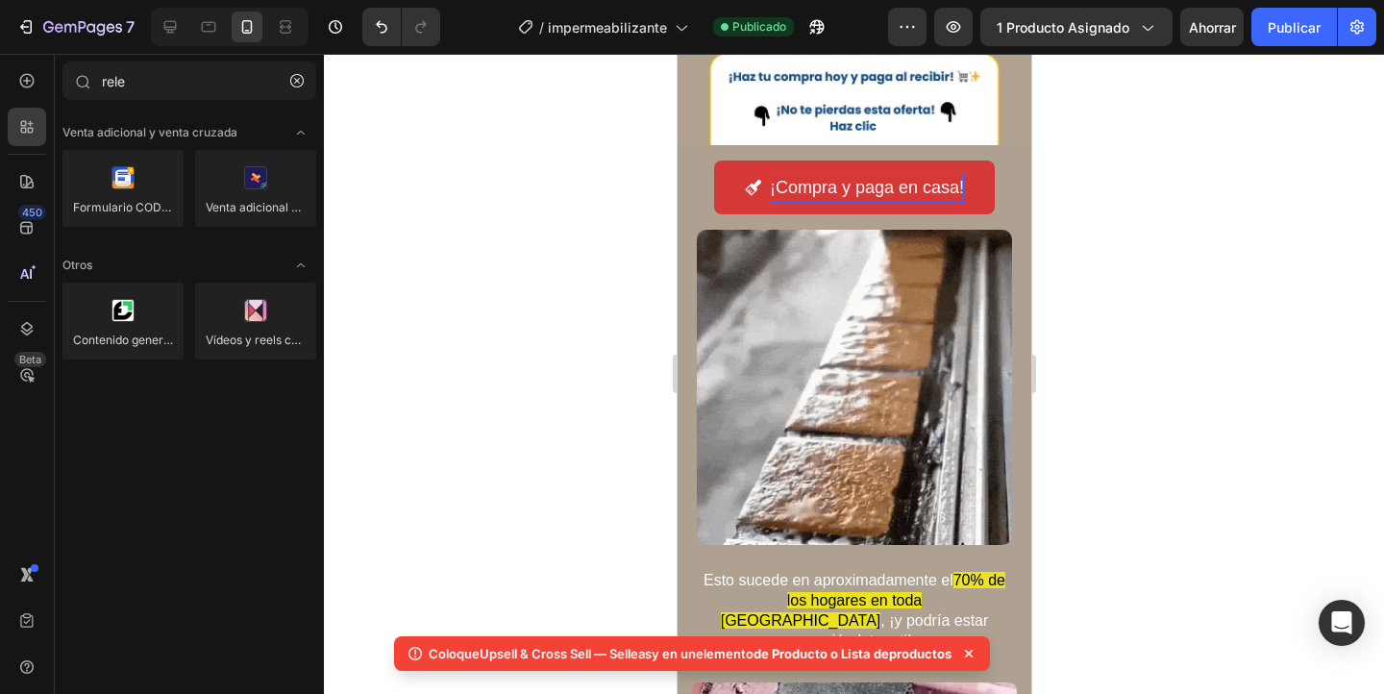
click at [405, 659] on icon at bounding box center [414, 653] width 19 height 19
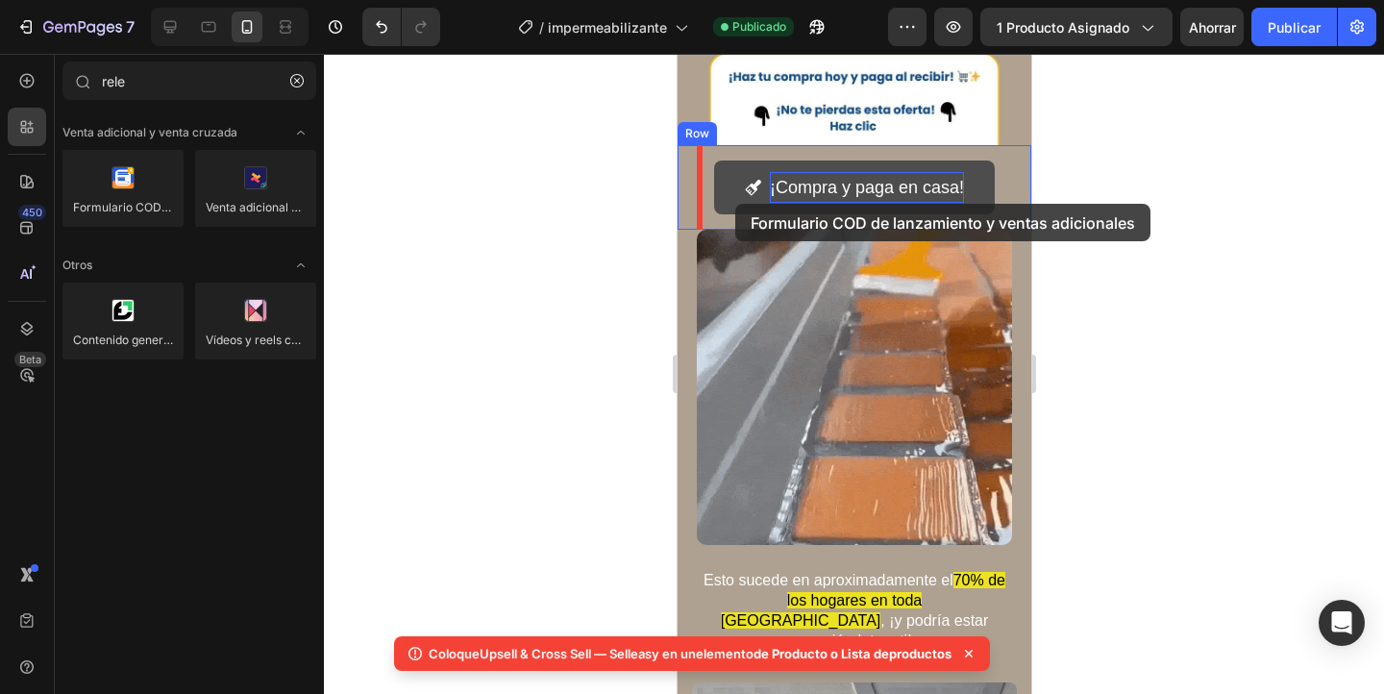
drag, startPoint x: 805, startPoint y: 252, endPoint x: 748, endPoint y: 178, distance: 93.2
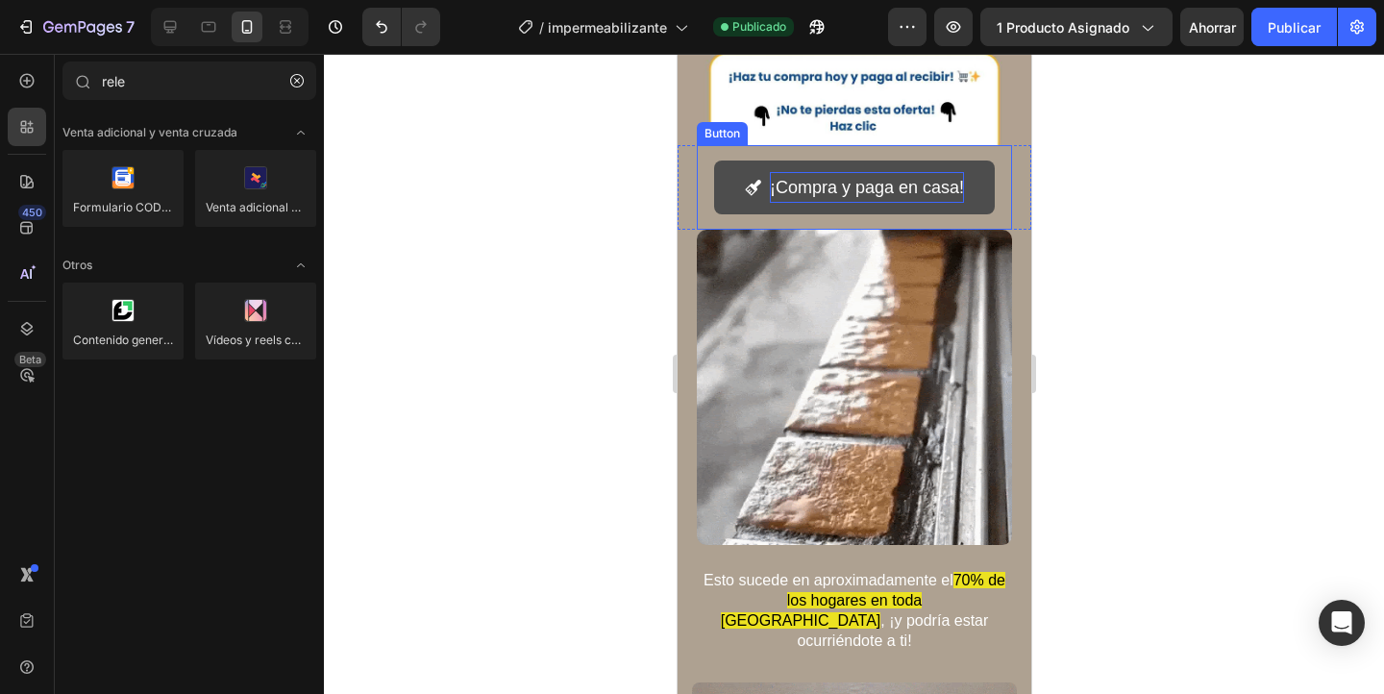
click at [762, 202] on div "¡Compra y paga en casa!" at bounding box center [853, 187] width 219 height 31
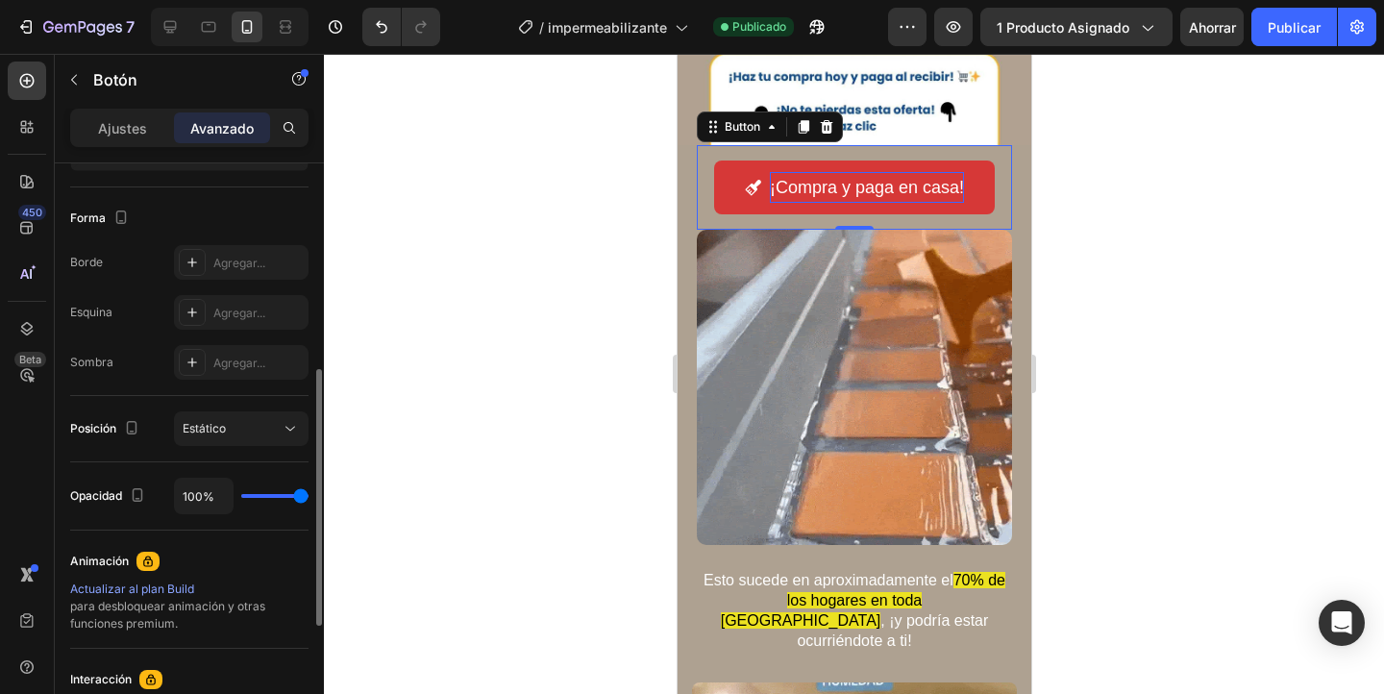
scroll to position [748, 0]
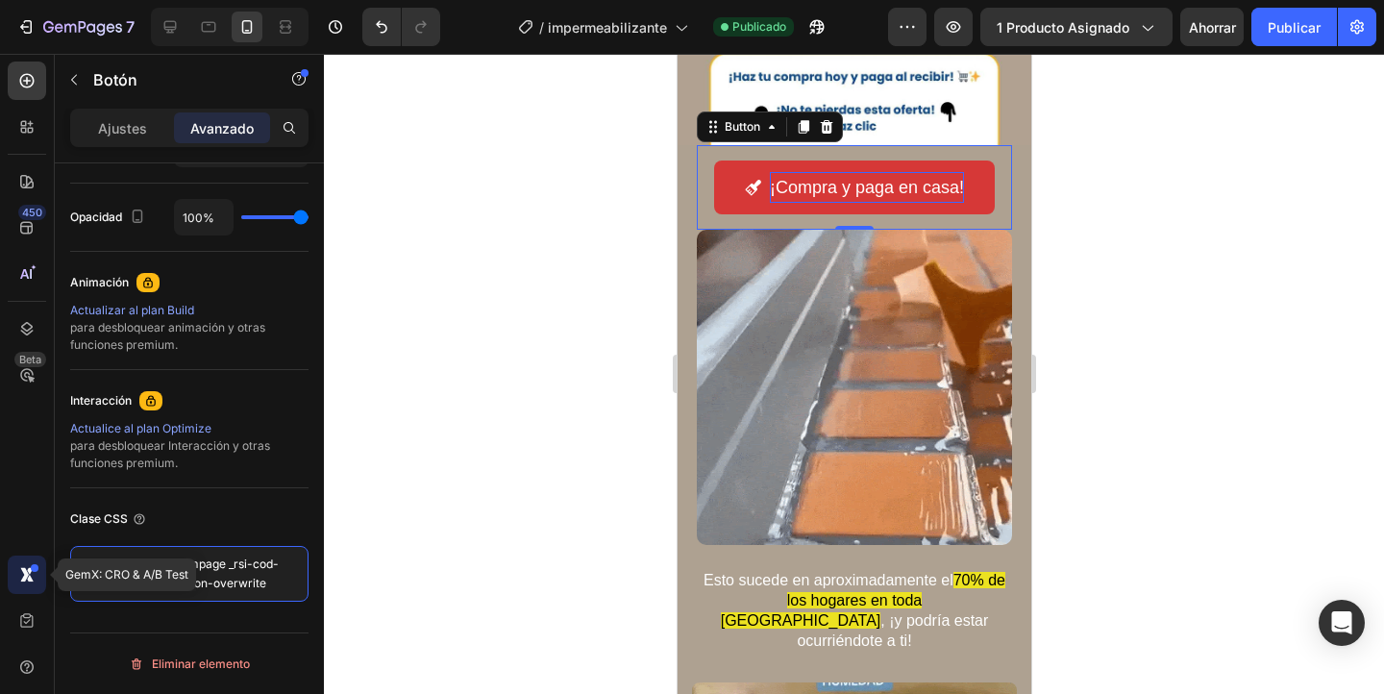
drag, startPoint x: 278, startPoint y: 589, endPoint x: 37, endPoint y: 560, distance: 241.9
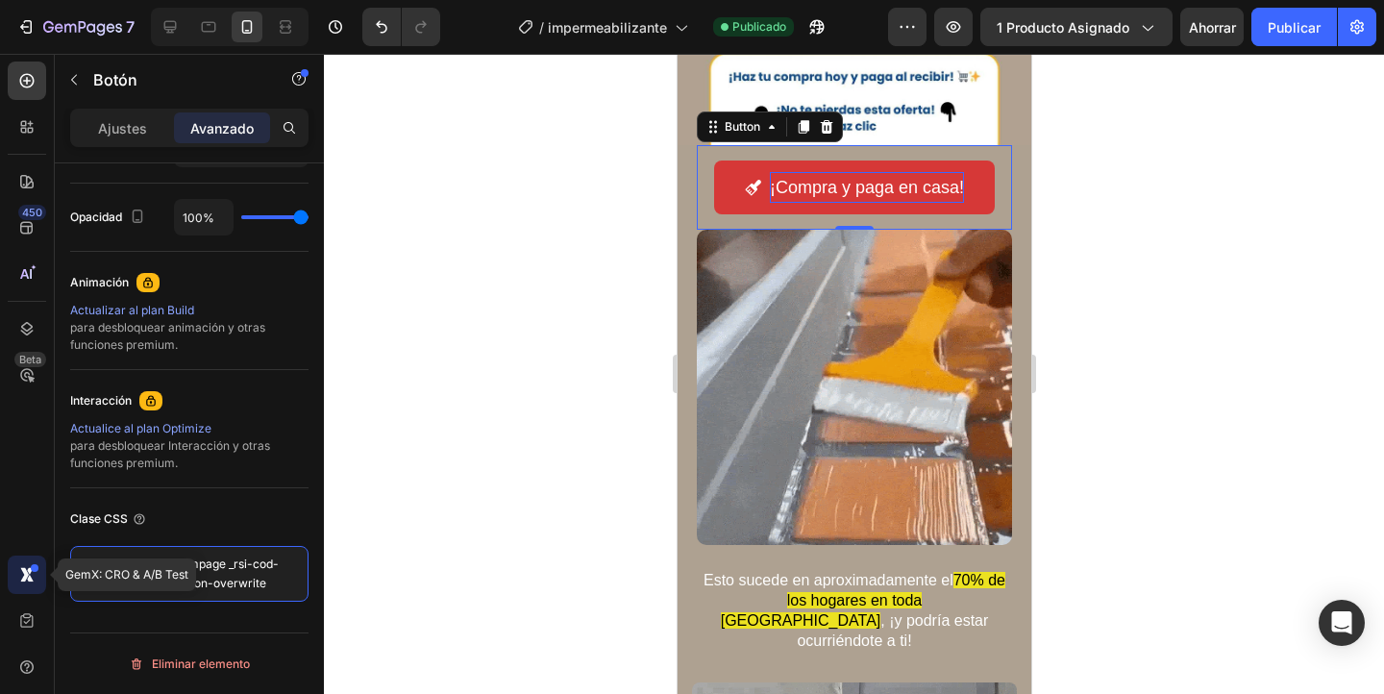
click at [37, 559] on div "450 Beta GemX: CRO & A/B Test rele Sections(4) Elements(8) Producto Lista de pr…" at bounding box center [162, 374] width 324 height 640
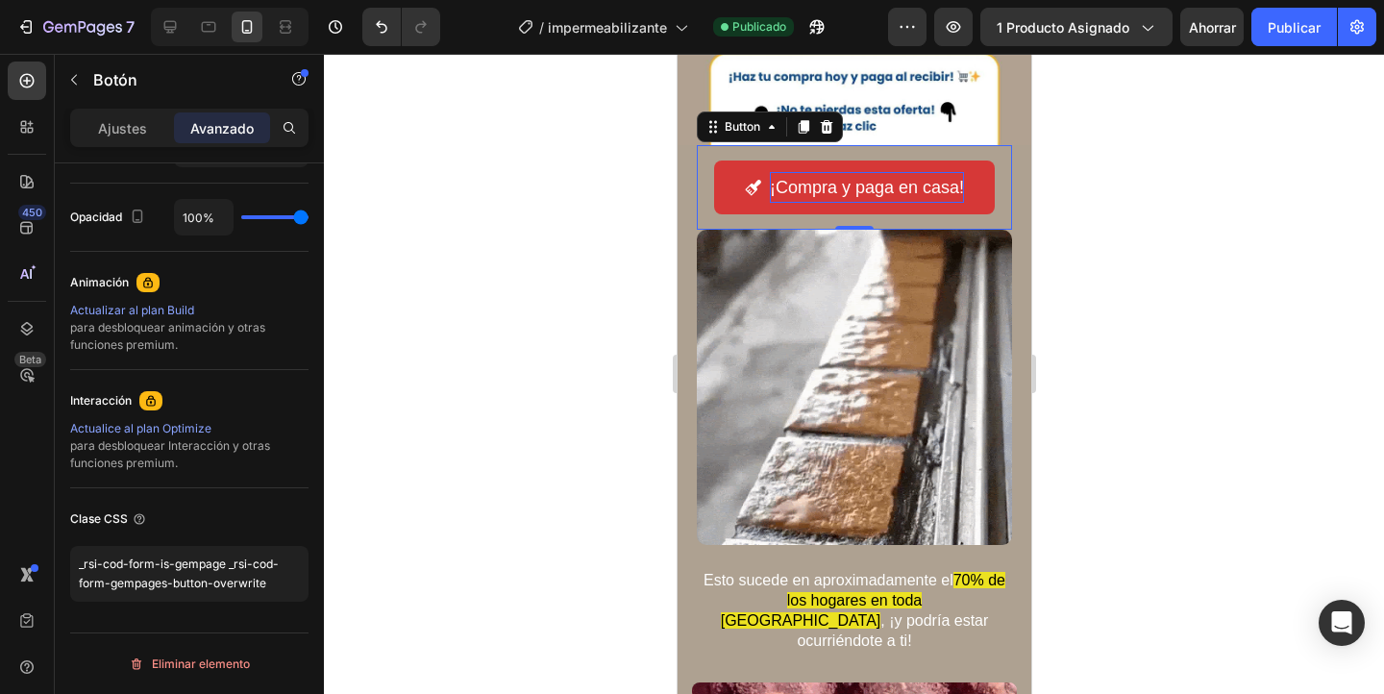
click at [1086, 47] on div "7 / impermeabilizante Publicado Avance 1 producto asignado Ahorrar Publicar" at bounding box center [692, 27] width 1384 height 55
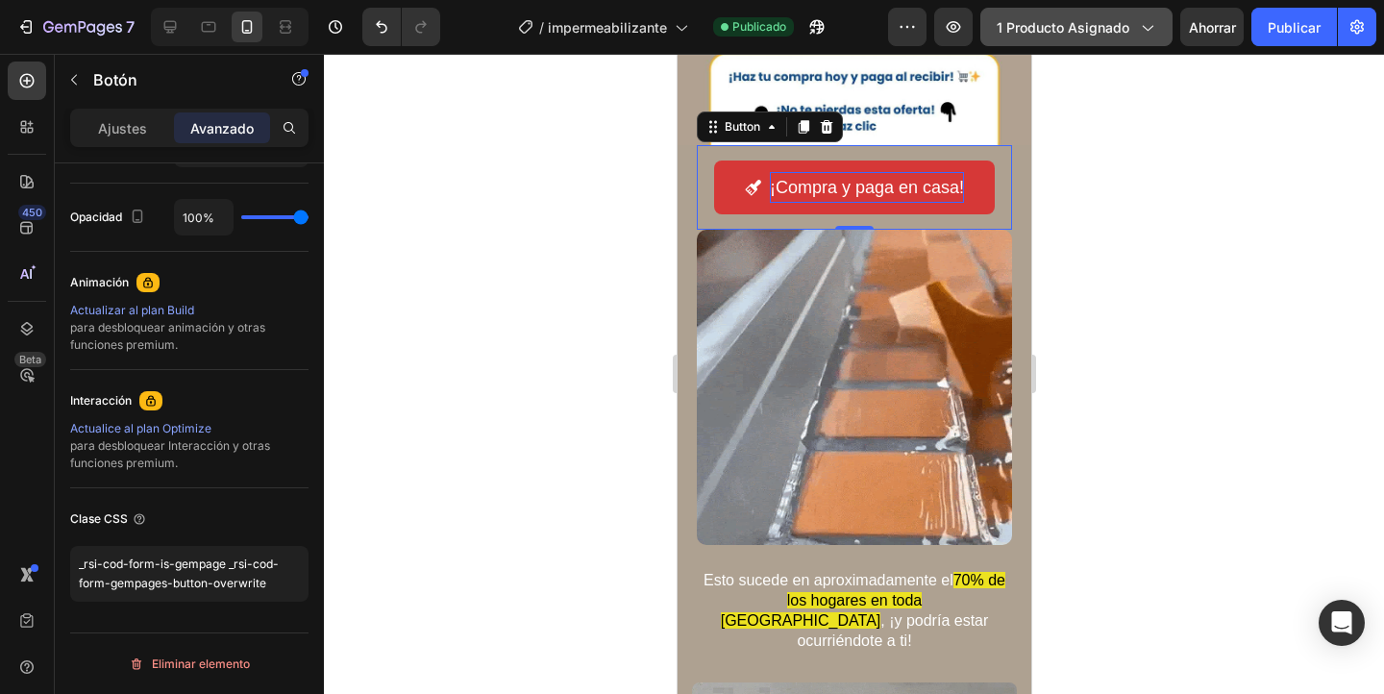
click at [1102, 33] on font "1 producto asignado" at bounding box center [1062, 27] width 133 height 16
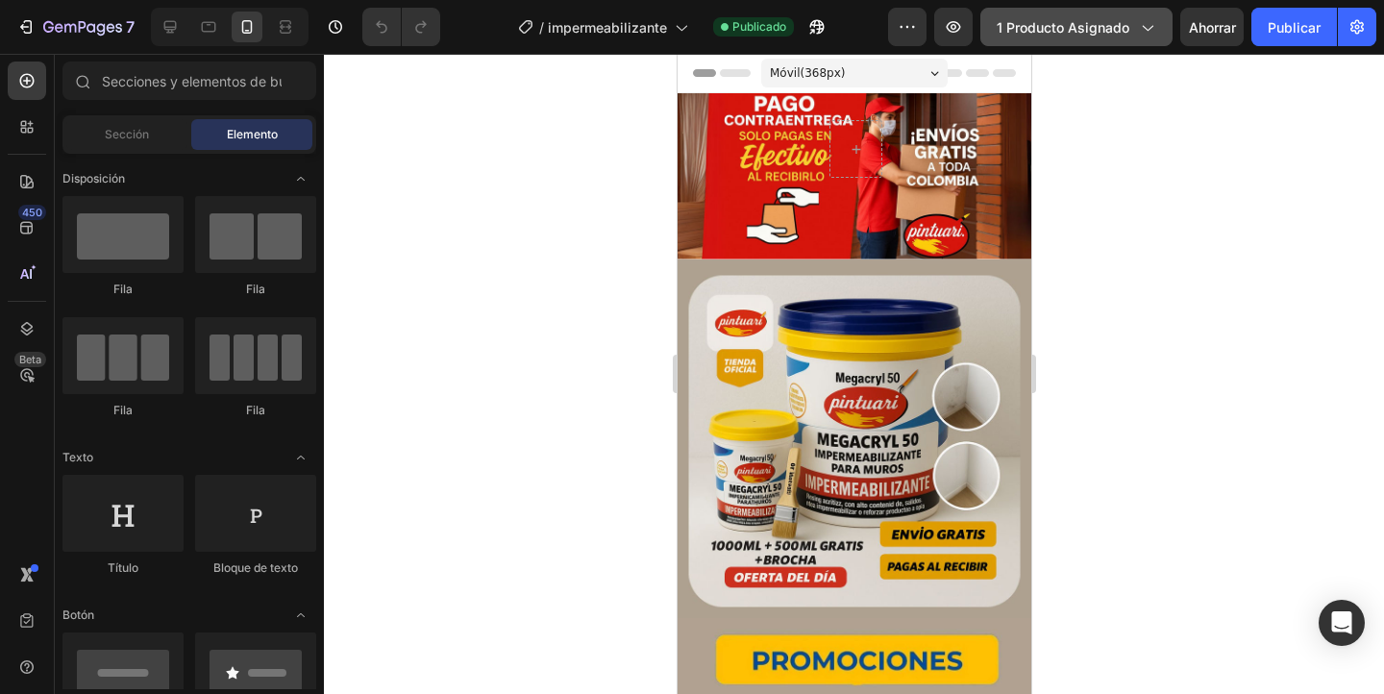
click at [1131, 35] on div "1 producto asignado" at bounding box center [1075, 27] width 159 height 20
click at [1113, 37] on button "1 producto asignado" at bounding box center [1076, 27] width 192 height 38
click at [1106, 30] on font "1 producto asignado" at bounding box center [1062, 27] width 133 height 16
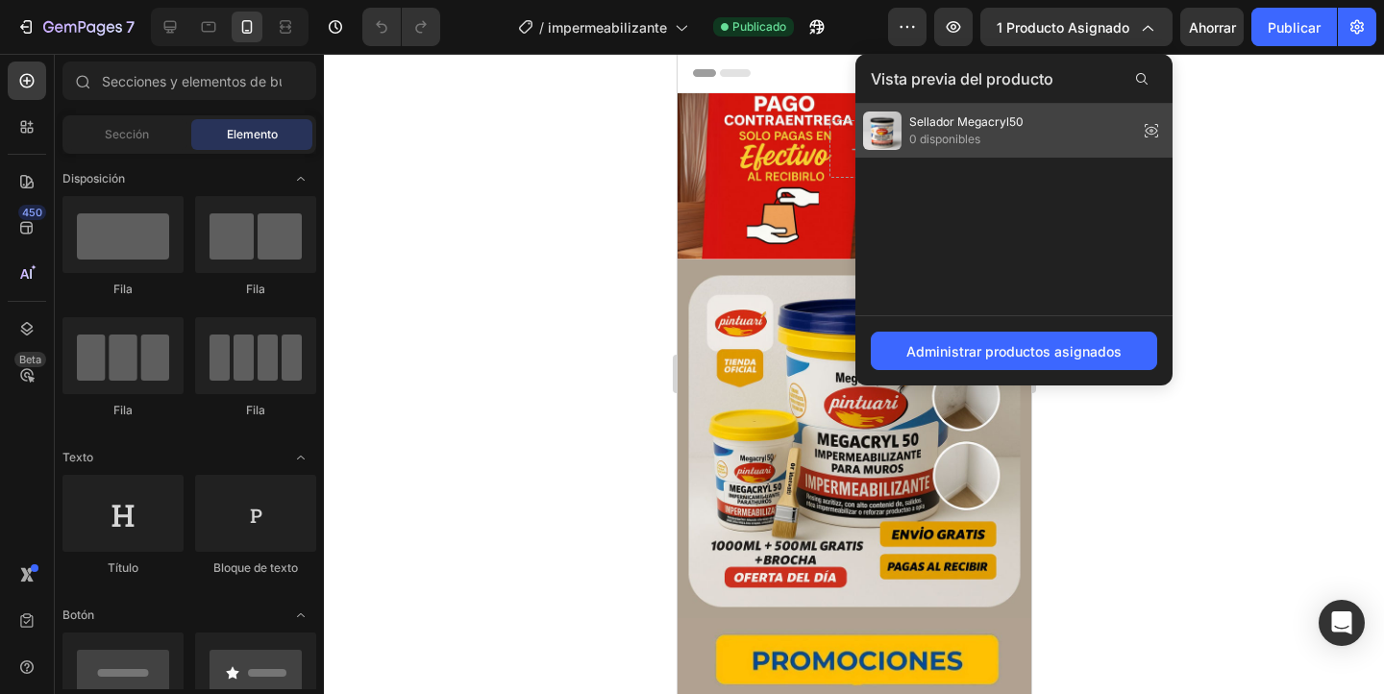
click at [921, 143] on font "0 disponibles" at bounding box center [944, 139] width 71 height 14
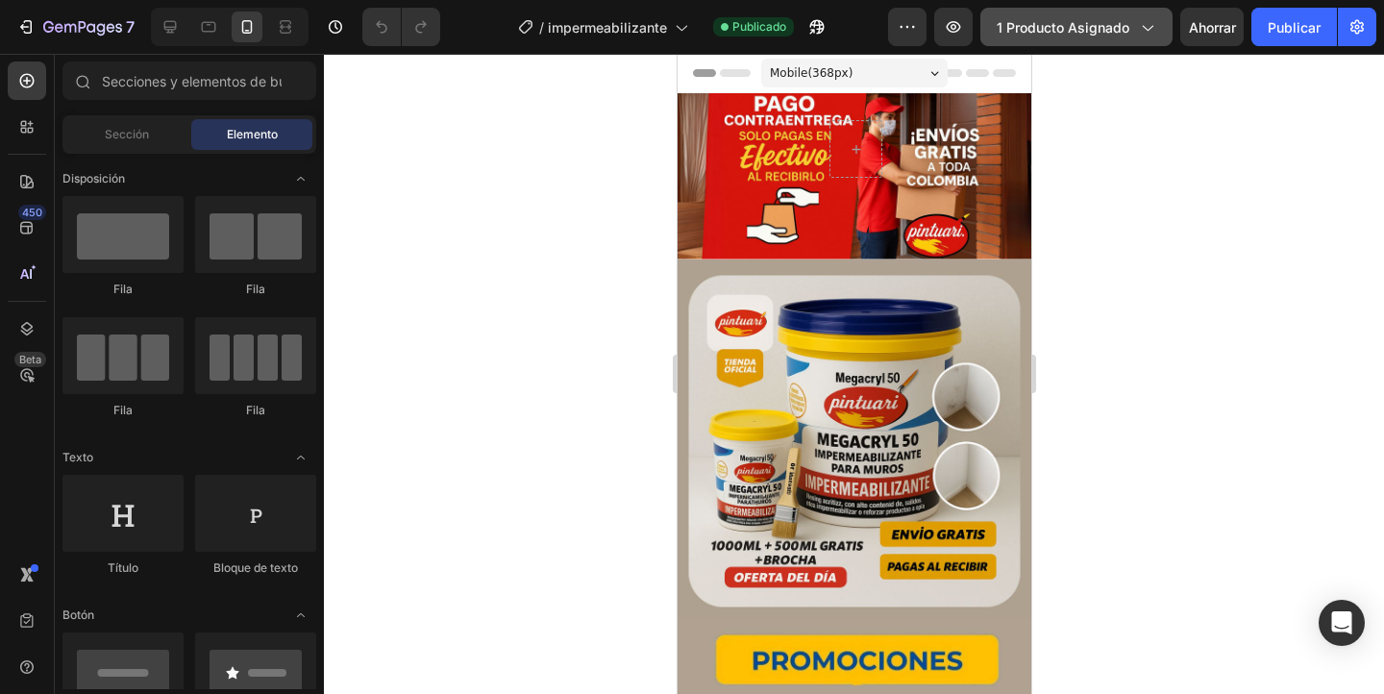
click at [1095, 23] on font "1 producto asignado" at bounding box center [1062, 27] width 133 height 16
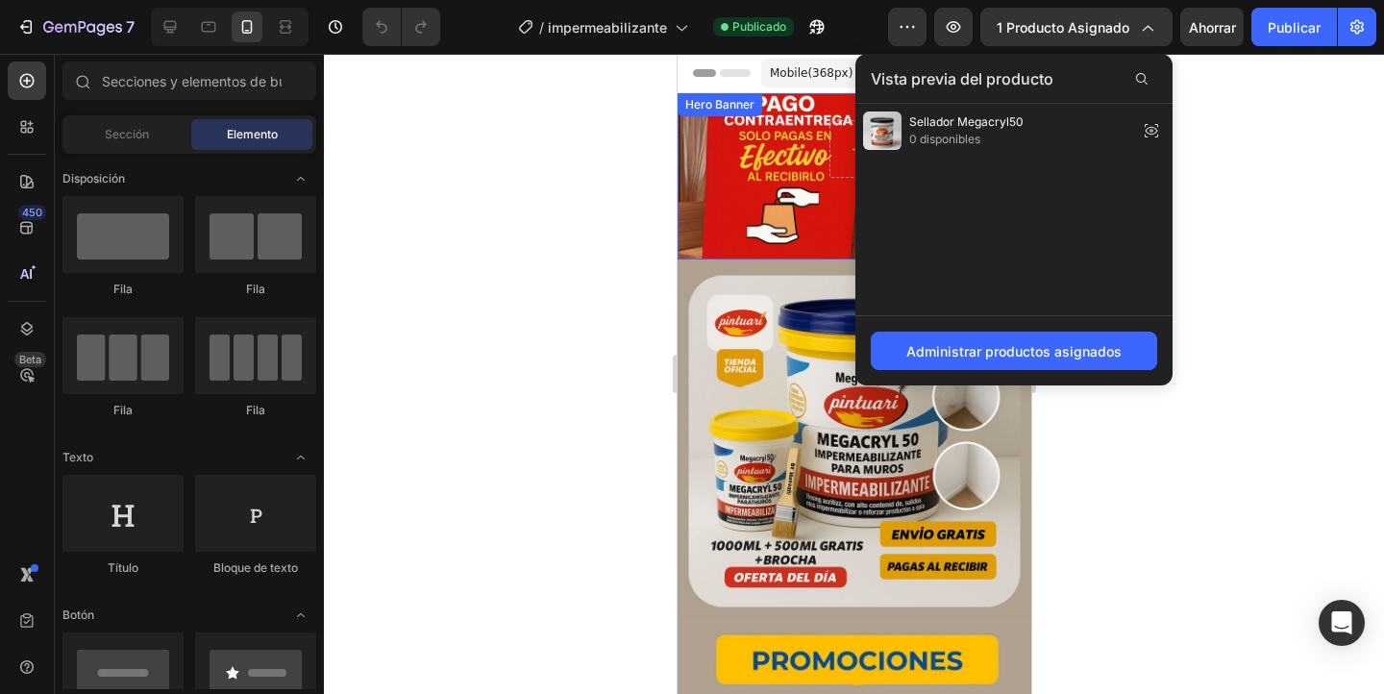
click at [554, 203] on div at bounding box center [854, 374] width 1060 height 640
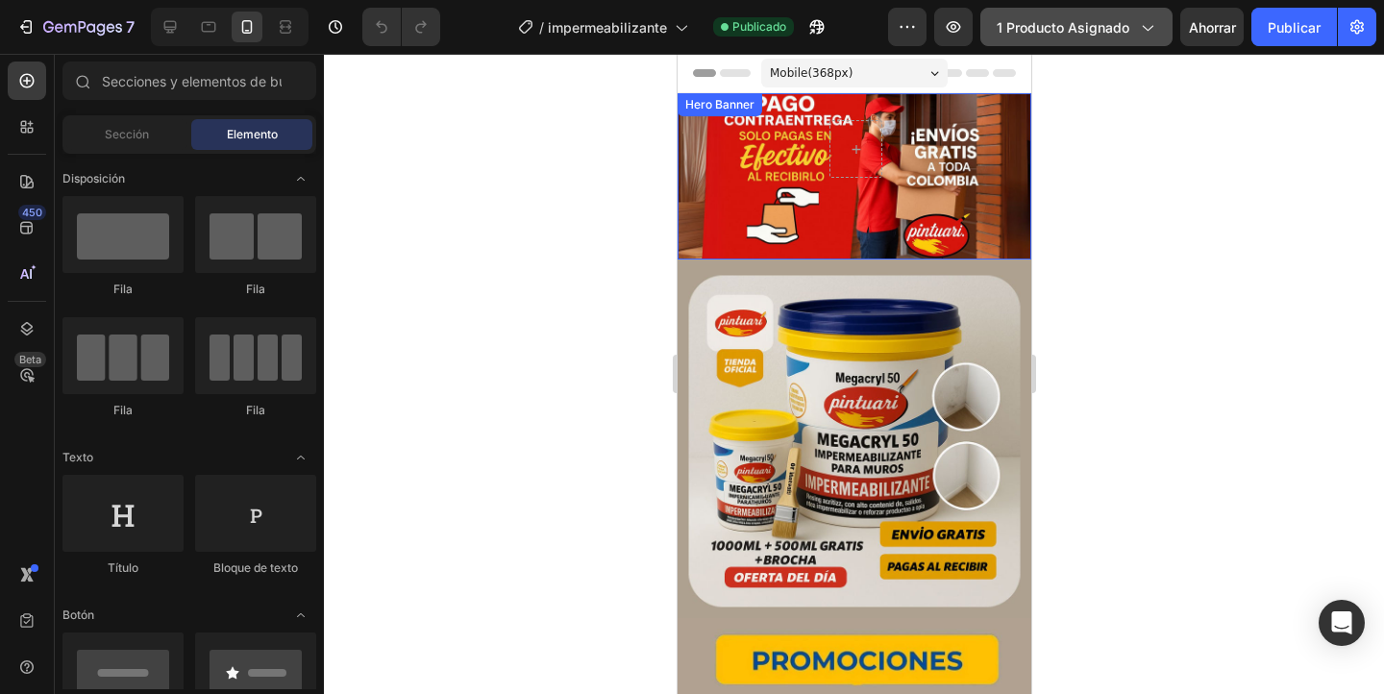
click at [1050, 29] on font "1 producto asignado" at bounding box center [1062, 27] width 133 height 16
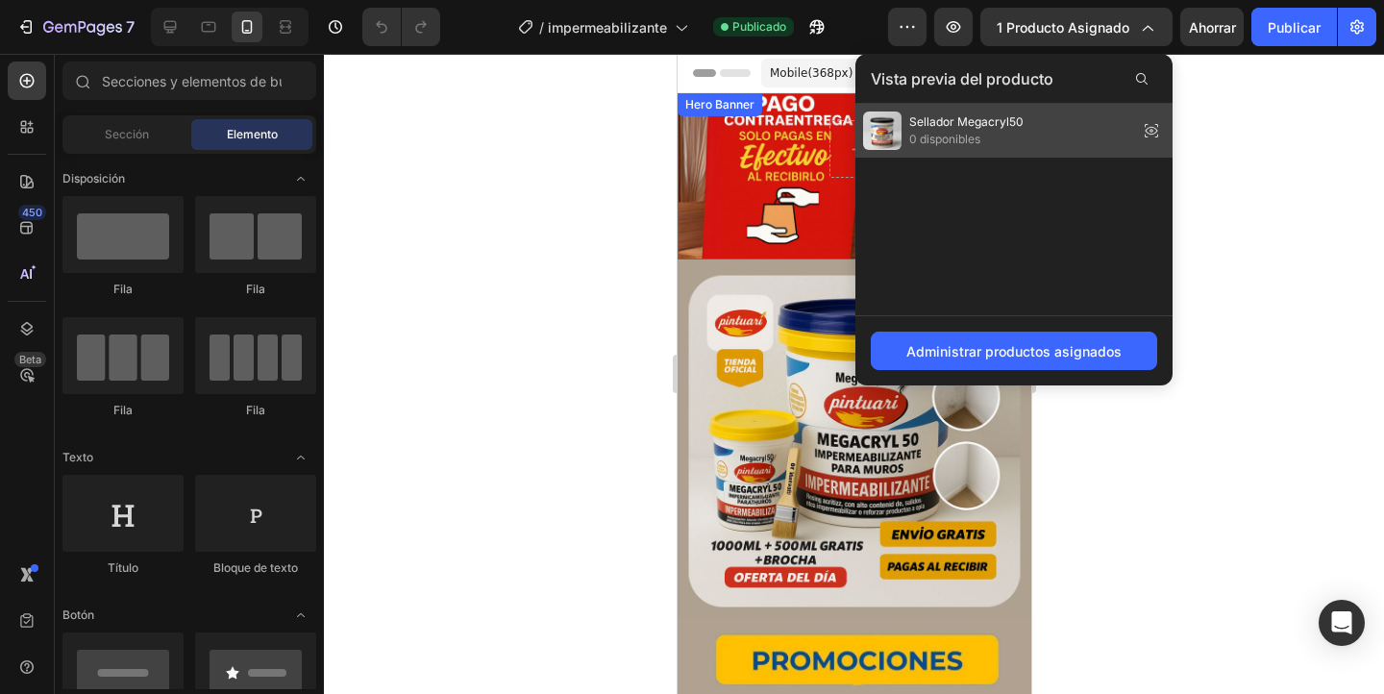
click at [965, 139] on font "0 disponibles" at bounding box center [944, 139] width 71 height 14
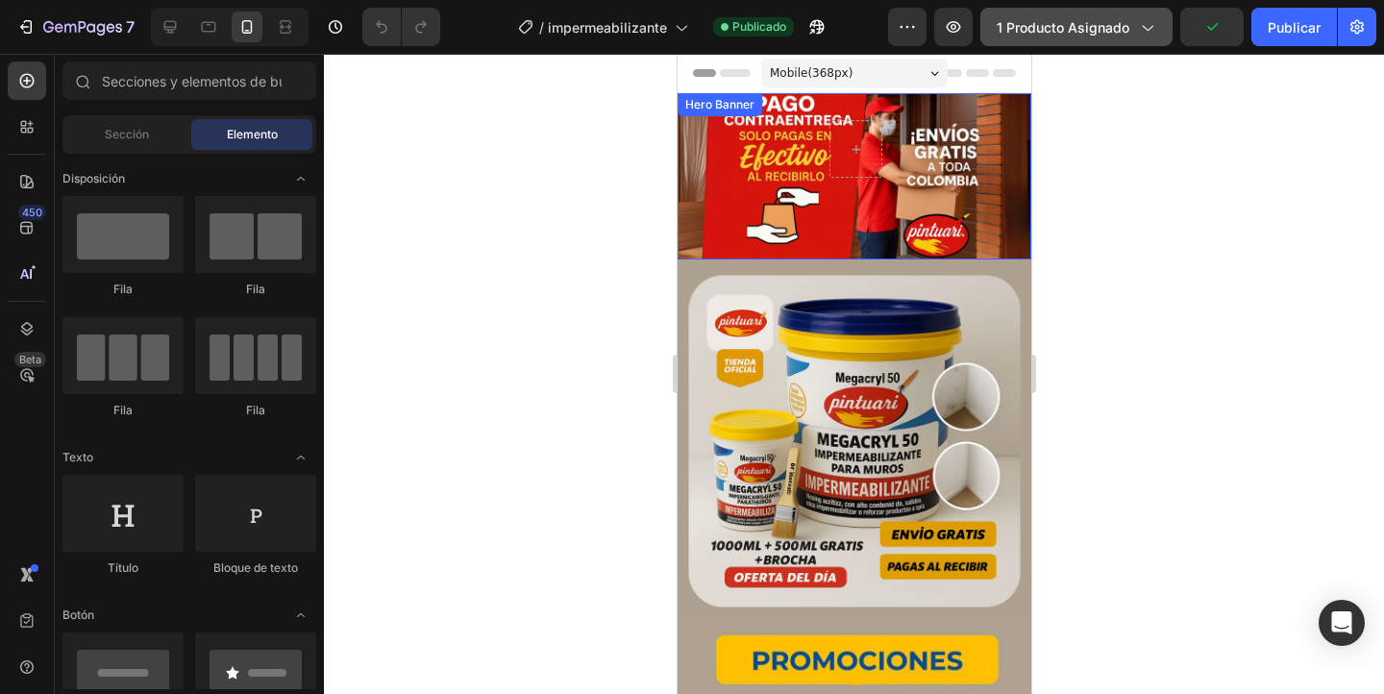
click at [1064, 34] on font "1 producto asignado" at bounding box center [1062, 27] width 133 height 16
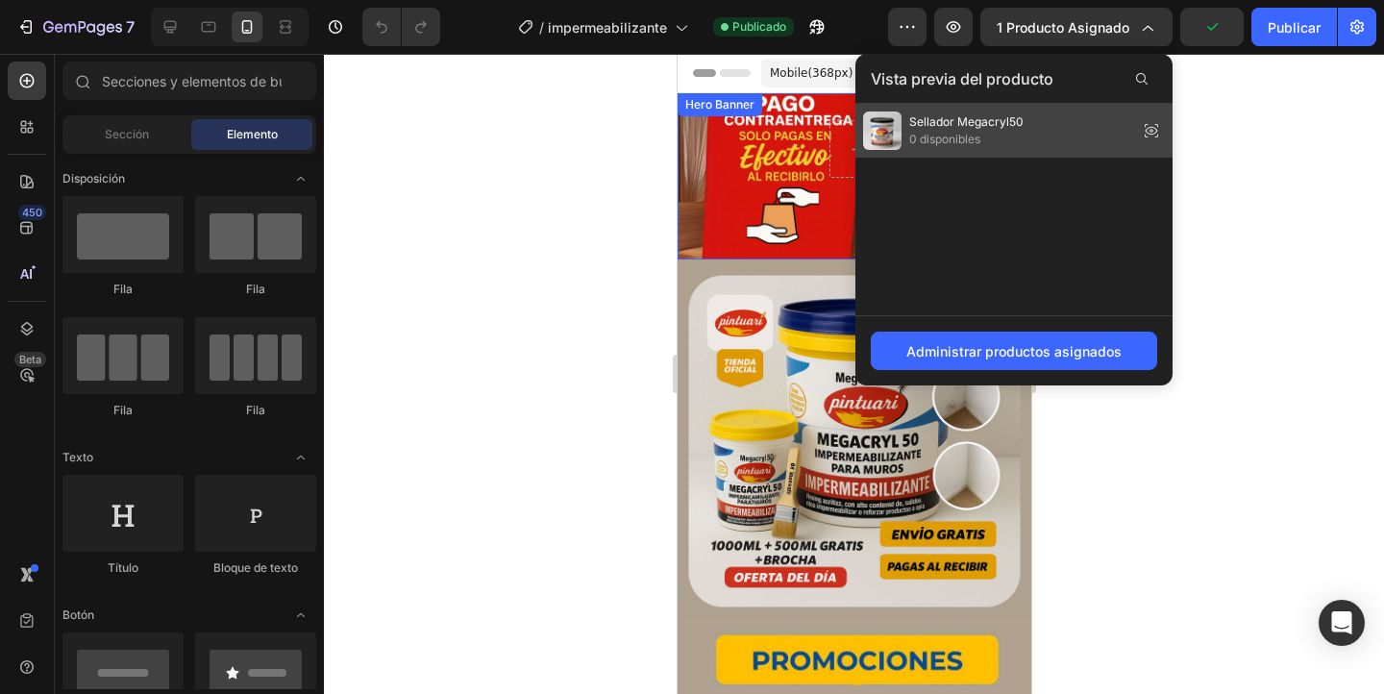
click at [936, 135] on font "0 disponibles" at bounding box center [944, 139] width 71 height 14
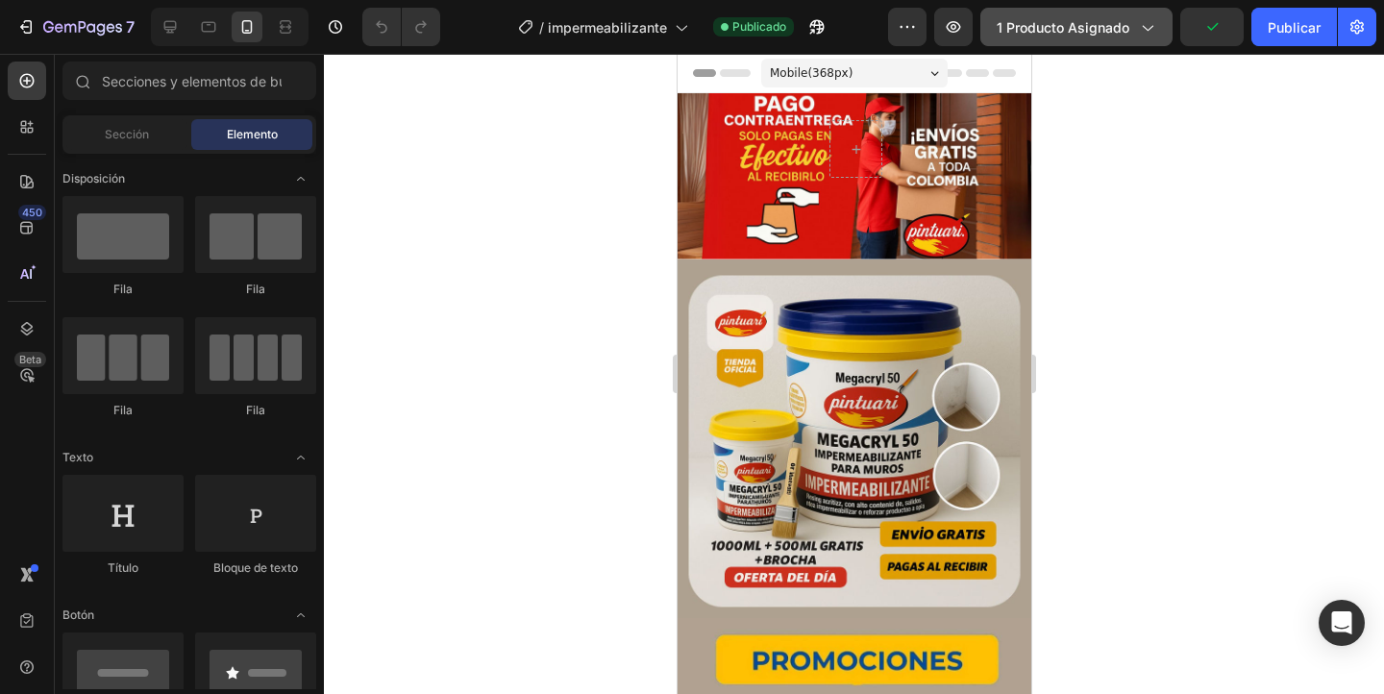
click at [1095, 13] on button "1 producto asignado" at bounding box center [1076, 27] width 192 height 38
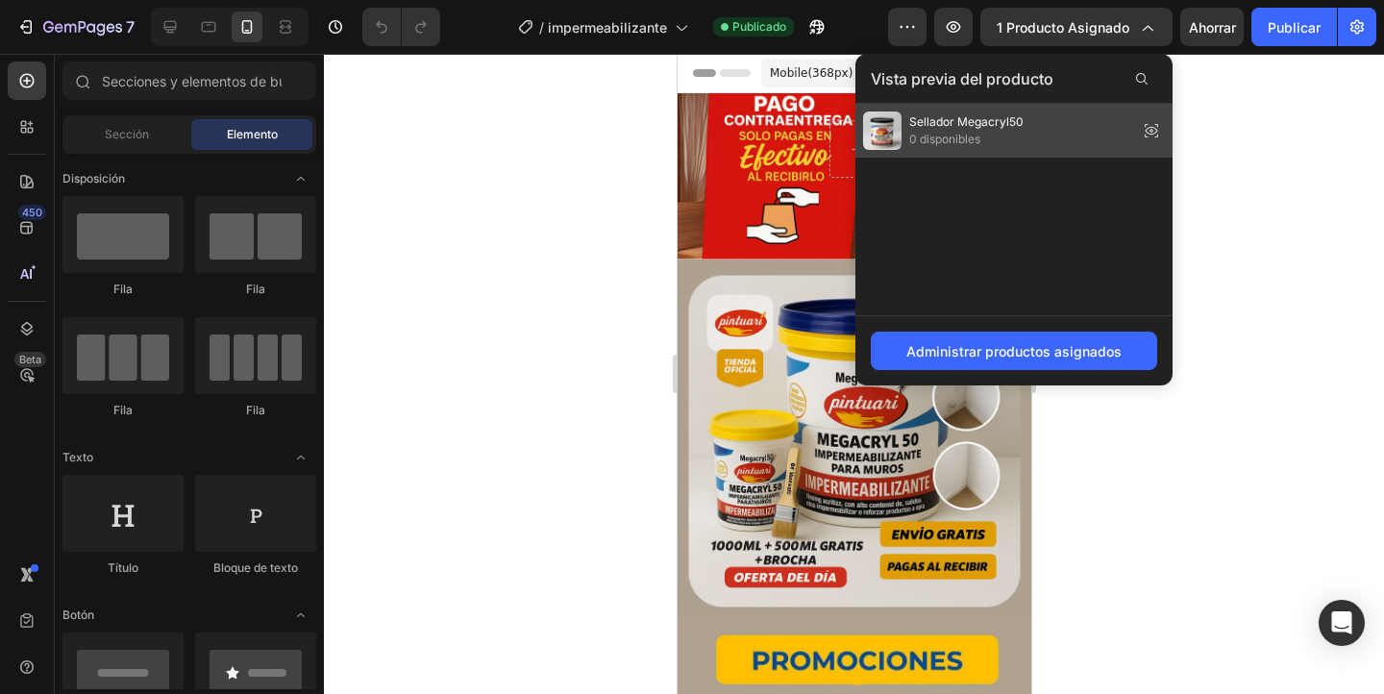
click at [1141, 124] on icon at bounding box center [1151, 130] width 27 height 27
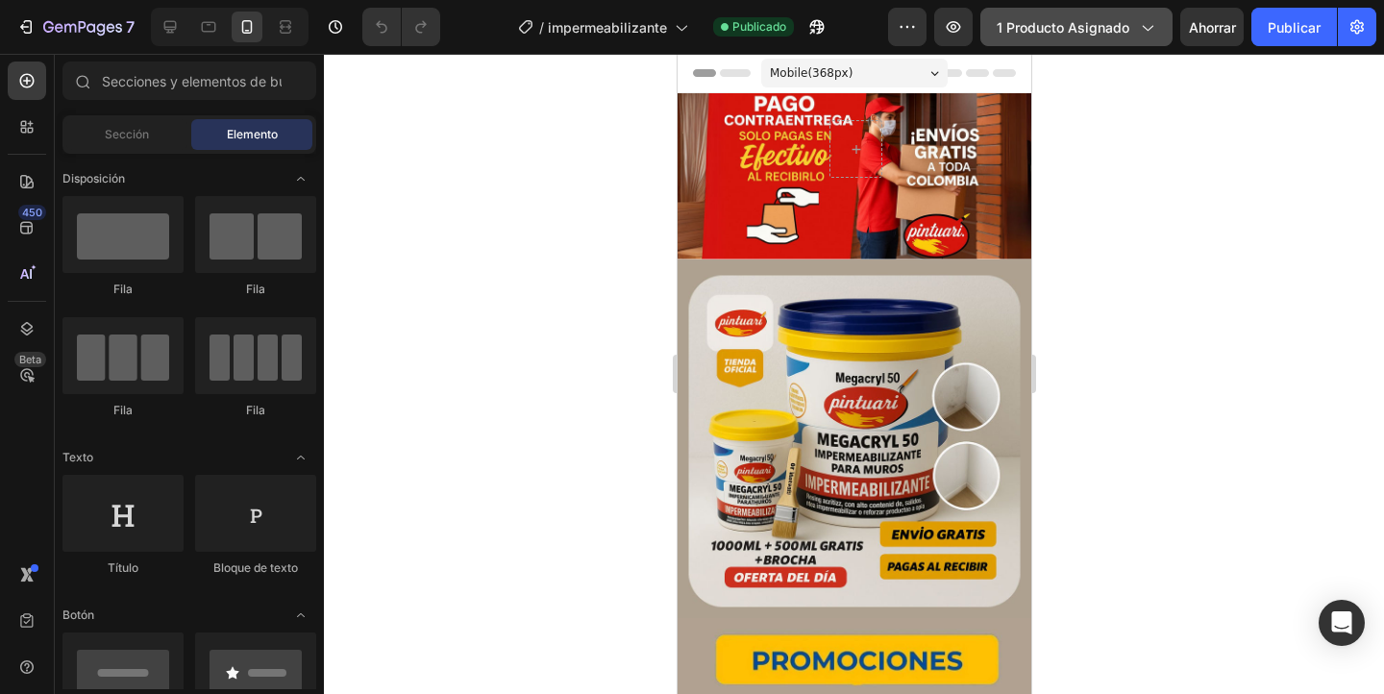
click at [1145, 35] on icon "button" at bounding box center [1146, 26] width 19 height 19
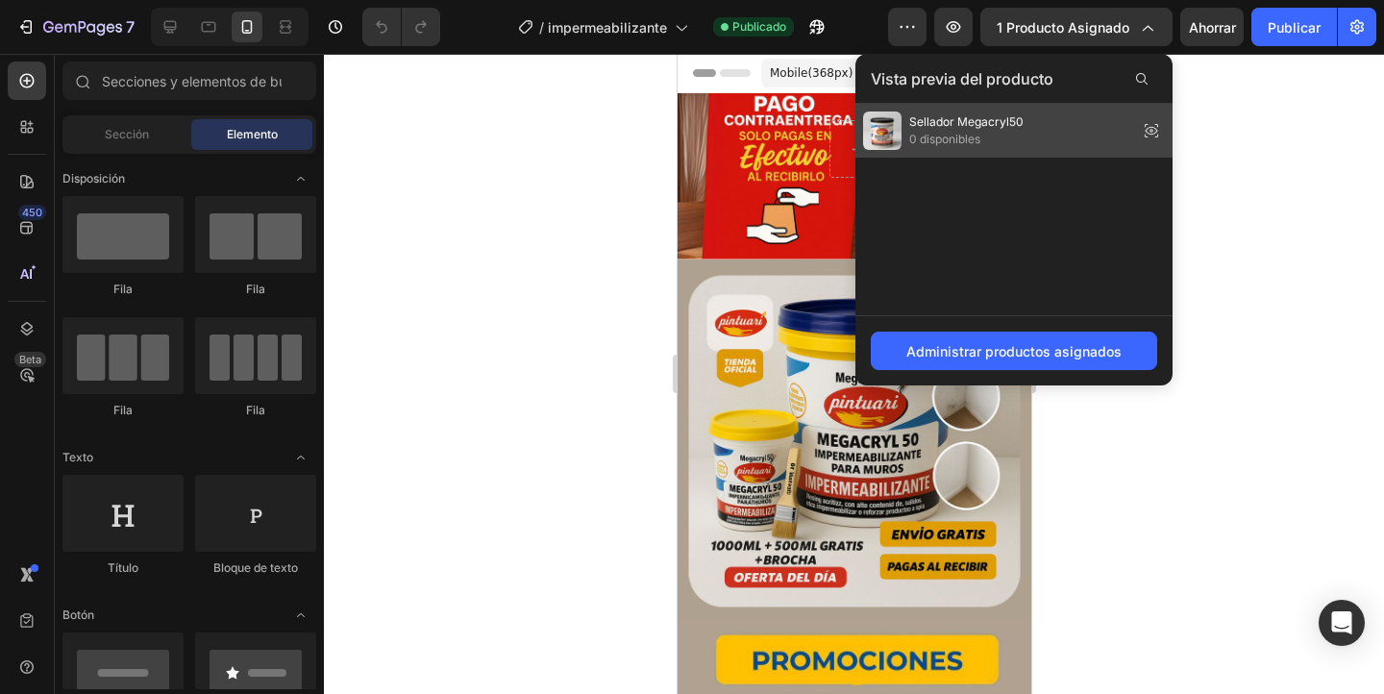
click at [1155, 136] on icon at bounding box center [1157, 137] width 4 height 4
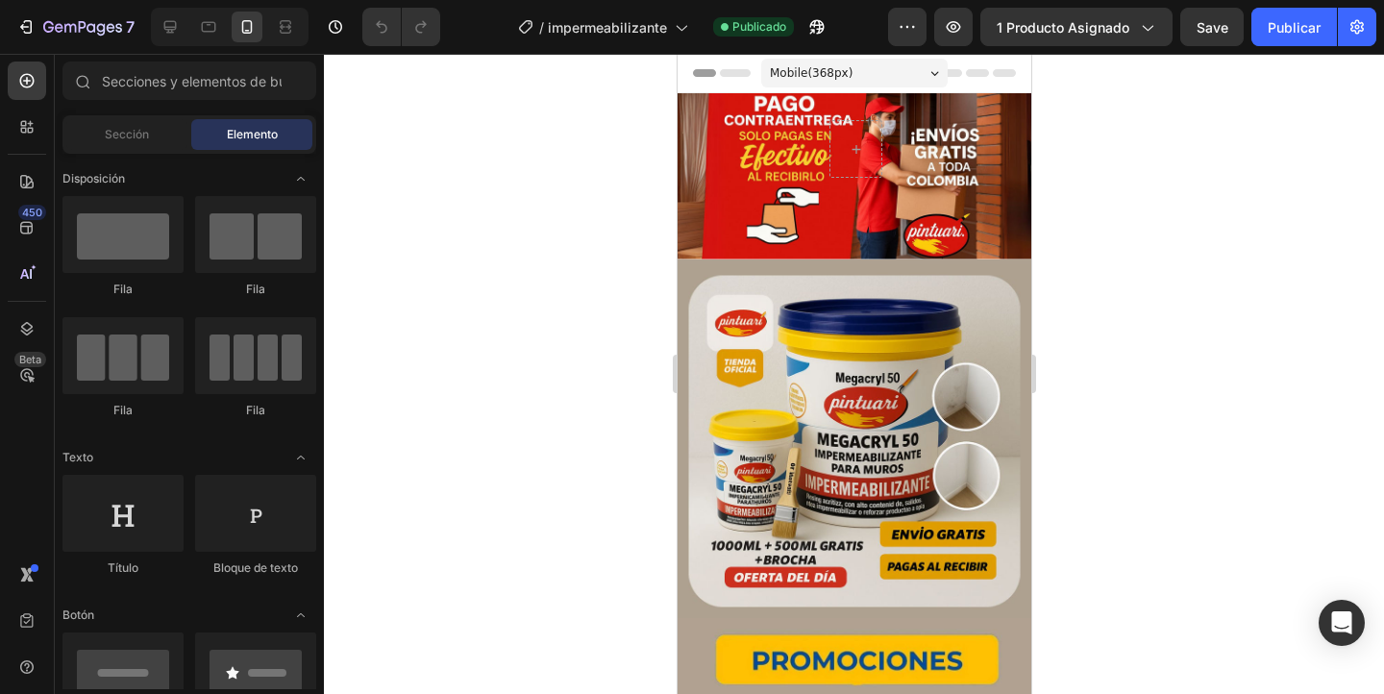
click at [1104, 46] on div "7 / impermeabilizante Publicado Avance 1 producto asignado Save Publicar" at bounding box center [692, 27] width 1384 height 55
click at [1103, 34] on font "1 producto asignado" at bounding box center [1062, 27] width 133 height 16
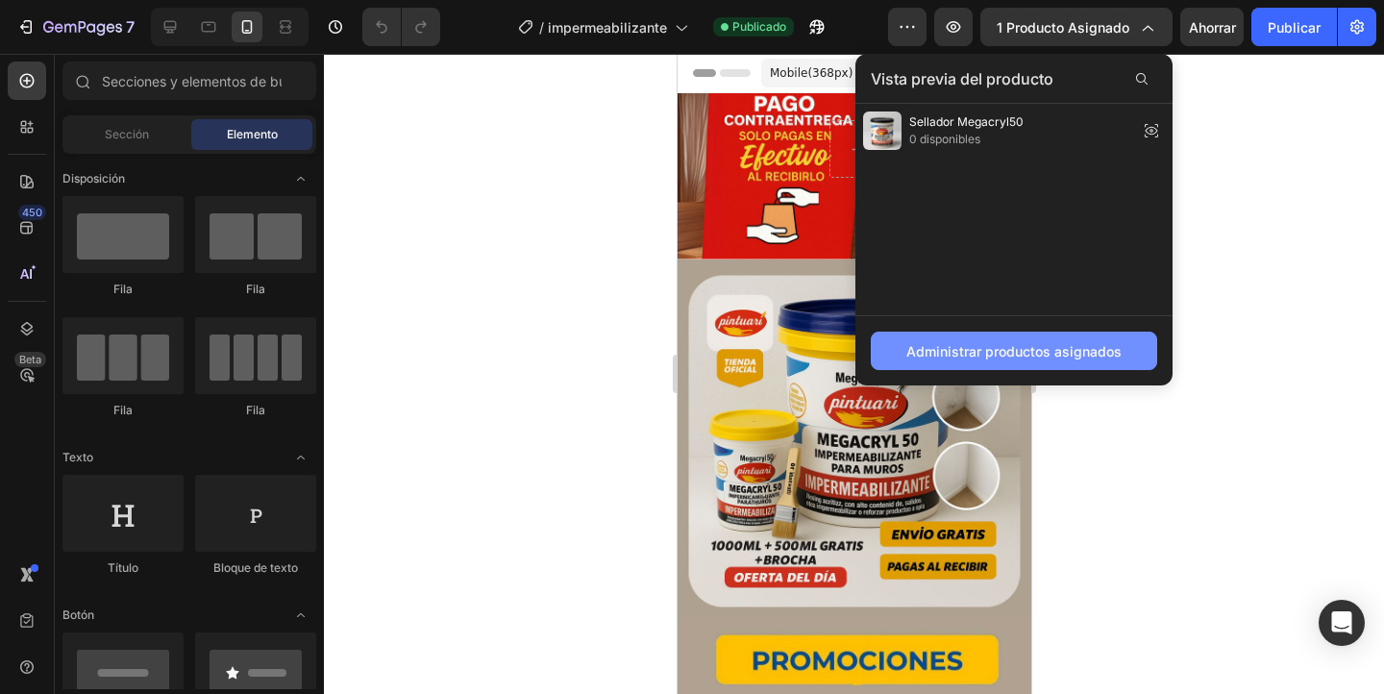
click at [1051, 346] on font "Administrar productos asignados" at bounding box center [1013, 351] width 215 height 16
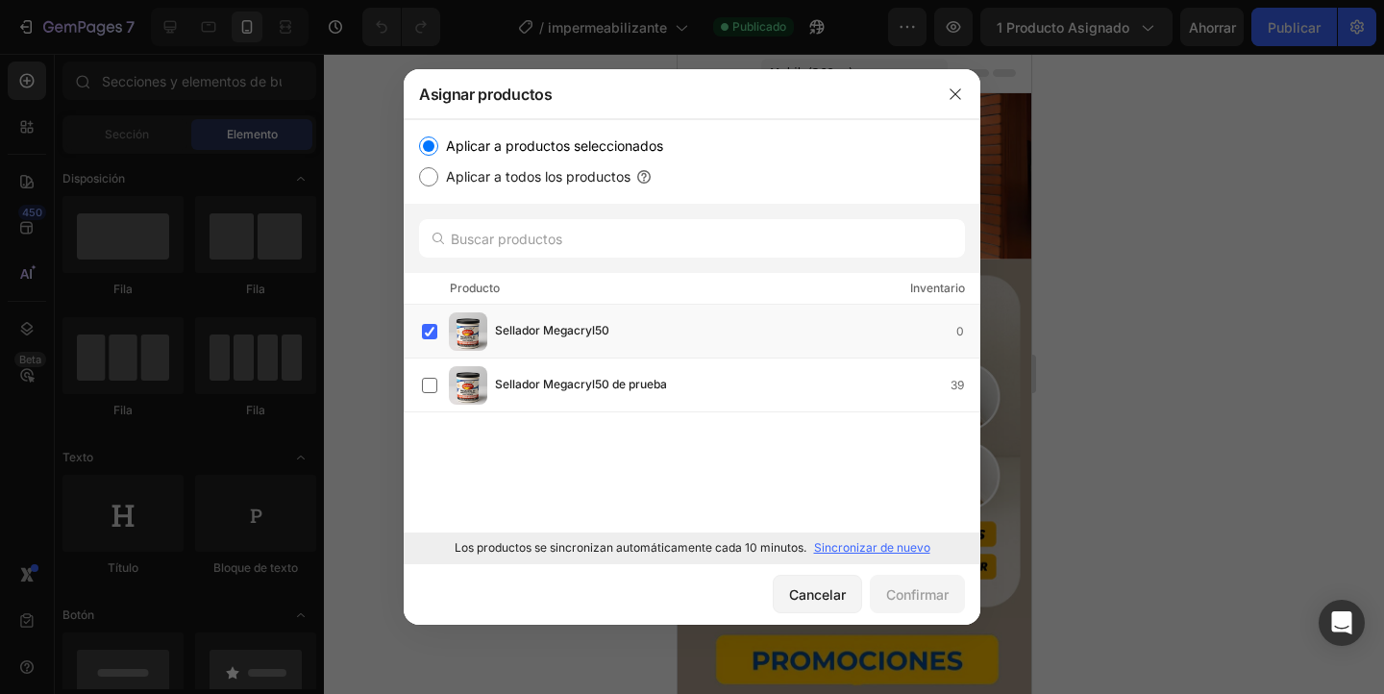
click at [429, 176] on input "Aplicar a todos los productos" at bounding box center [428, 176] width 19 height 19
radio input "true"
click at [431, 147] on input "Aplicar a productos seleccionados" at bounding box center [428, 145] width 19 height 19
radio input "true"
click at [877, 551] on font "Sincronizar de nuevo" at bounding box center [872, 547] width 116 height 14
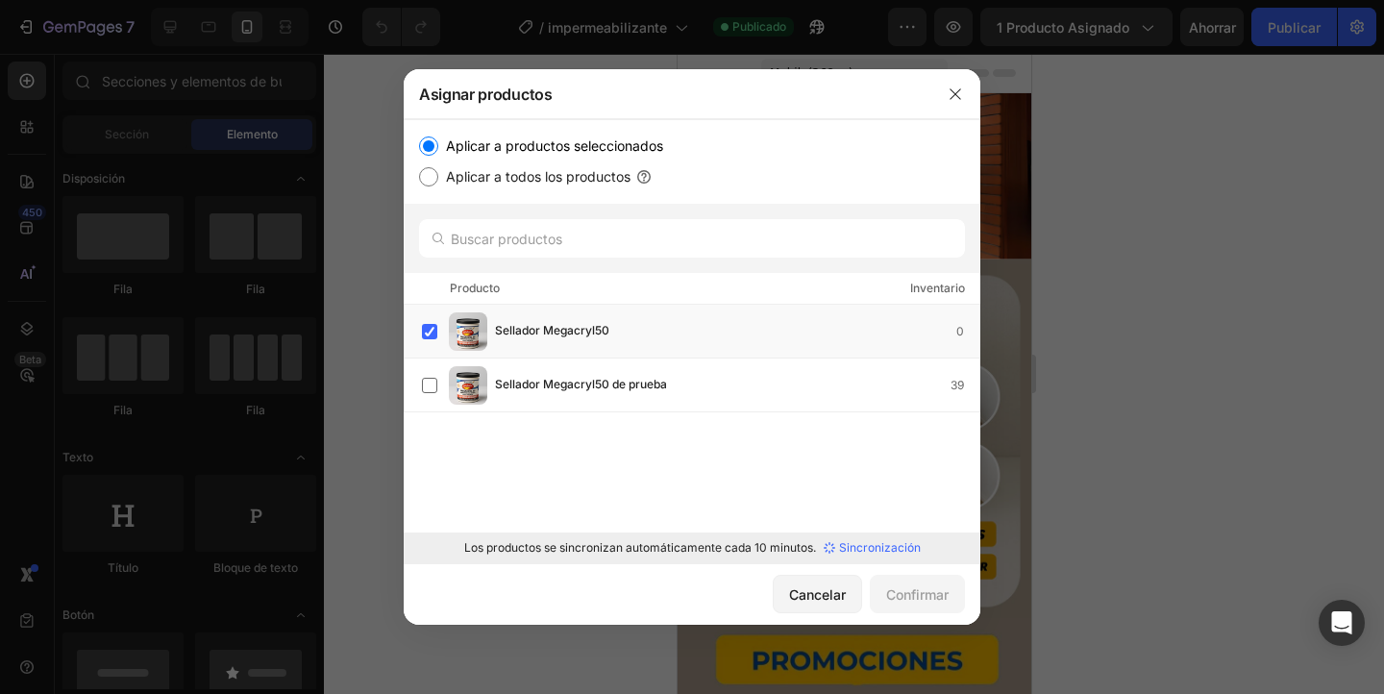
click at [877, 551] on font "Sincronización" at bounding box center [880, 547] width 82 height 14
click at [853, 543] on font "Sincronizar de nuevo" at bounding box center [872, 547] width 116 height 14
click at [900, 501] on div "Sellador Megacryl50 3.500 Sellador Megacryl50 de prueba 39 Cargar más" at bounding box center [692, 419] width 576 height 228
click at [958, 92] on icon "button" at bounding box center [954, 93] width 15 height 15
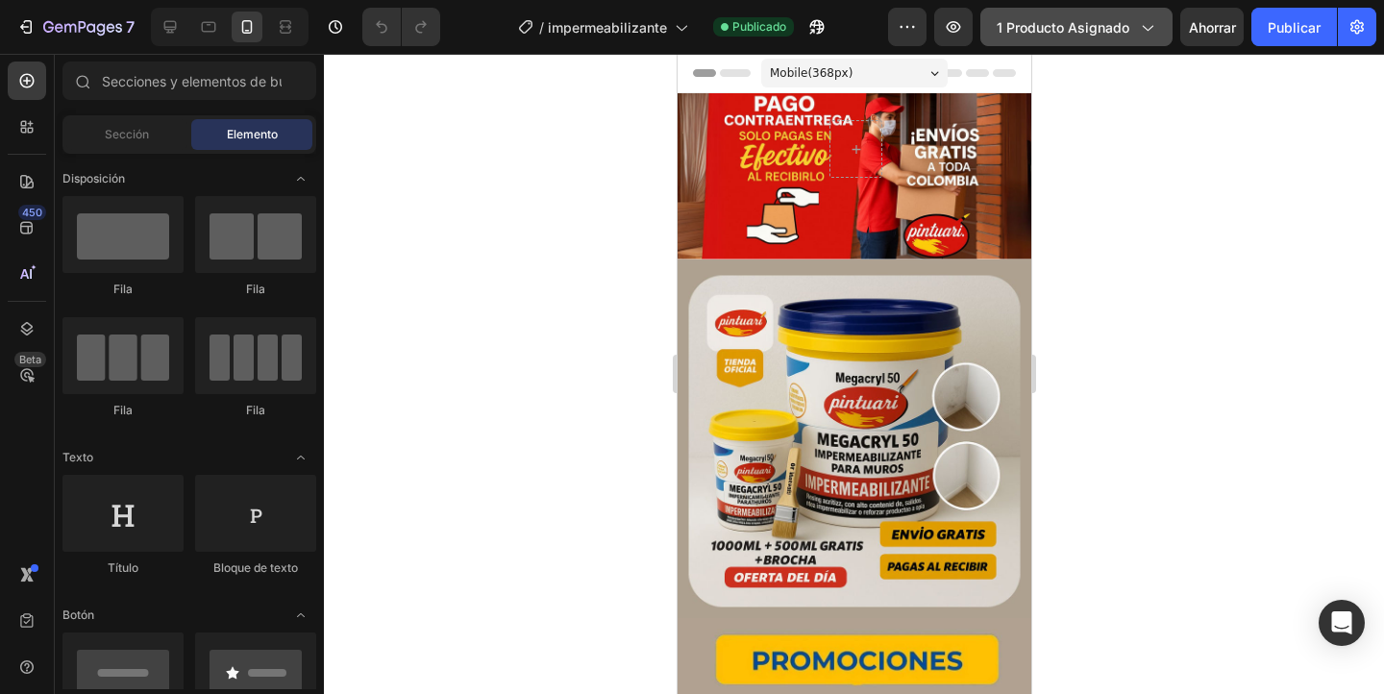
click at [1035, 26] on font "1 producto asignado" at bounding box center [1062, 27] width 133 height 16
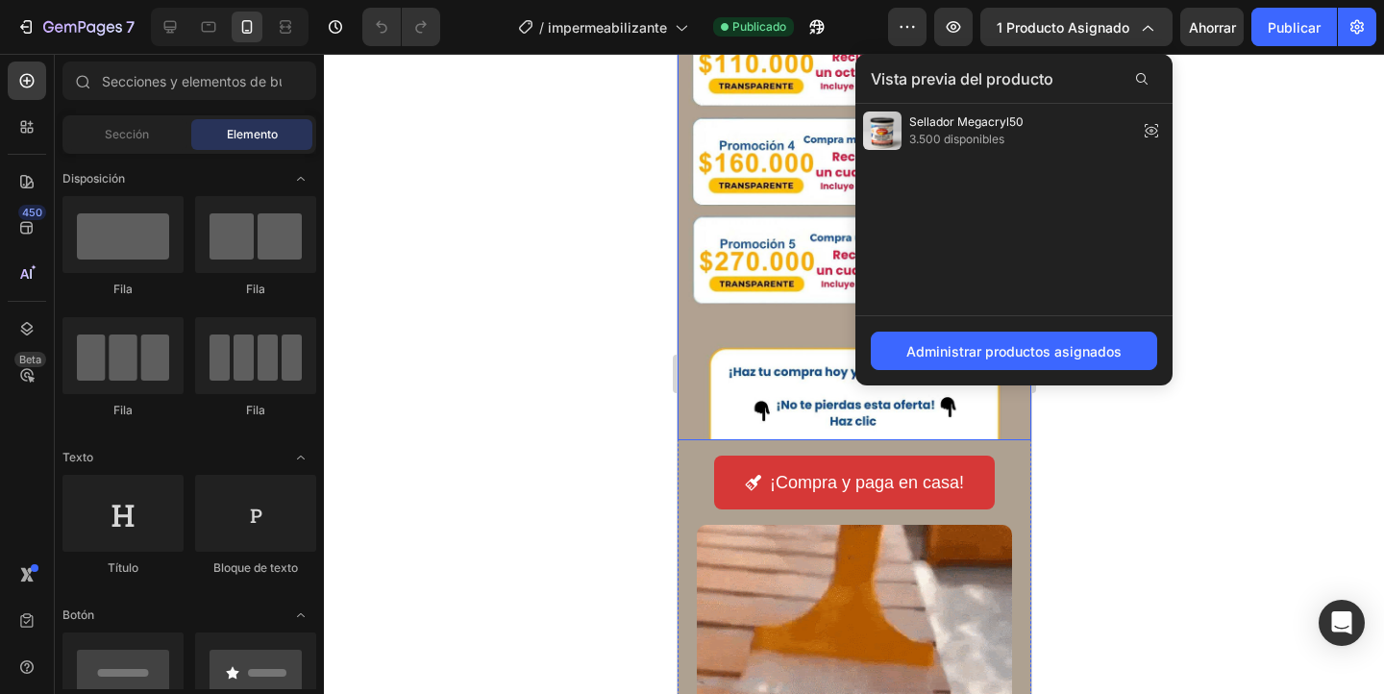
scroll to position [914, 0]
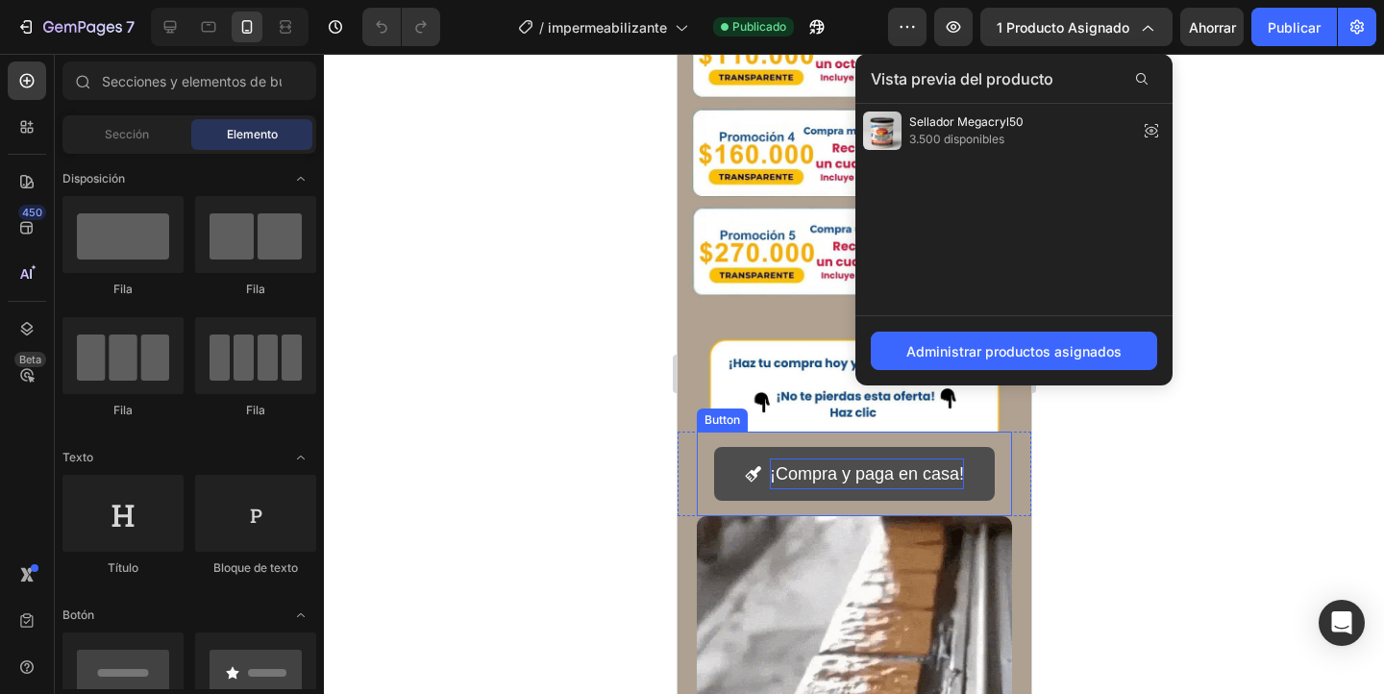
click at [807, 474] on p "¡Compra y paga en casa!" at bounding box center [866, 473] width 194 height 31
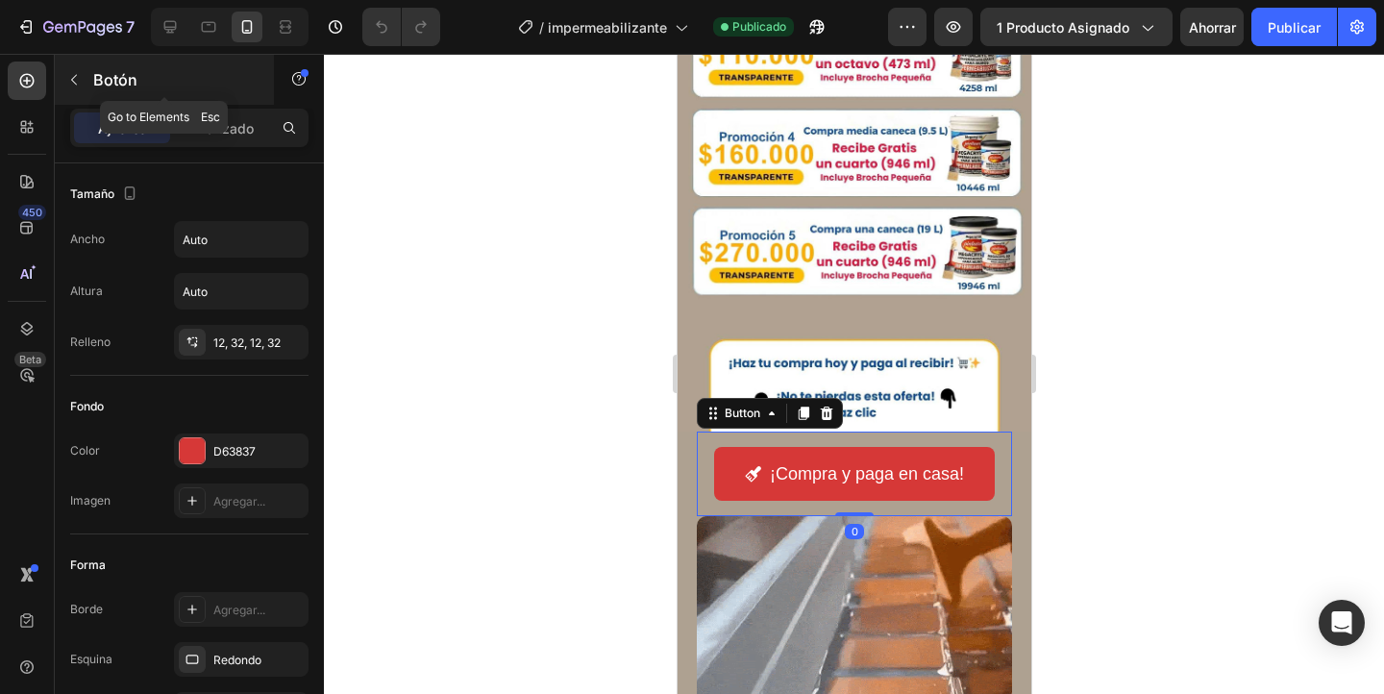
click at [234, 104] on div "Botón" at bounding box center [164, 80] width 219 height 50
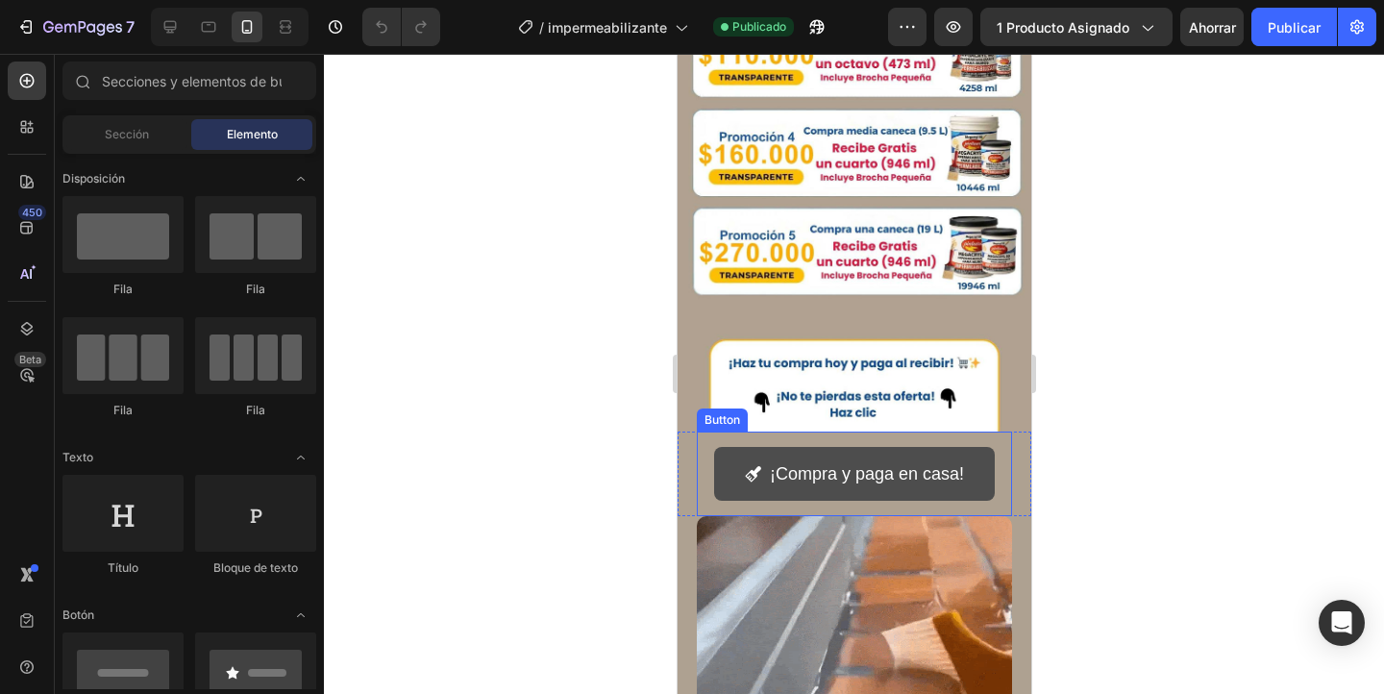
click at [756, 479] on icon "<p>¡Compra y paga en casa!</p>" at bounding box center [752, 473] width 17 height 17
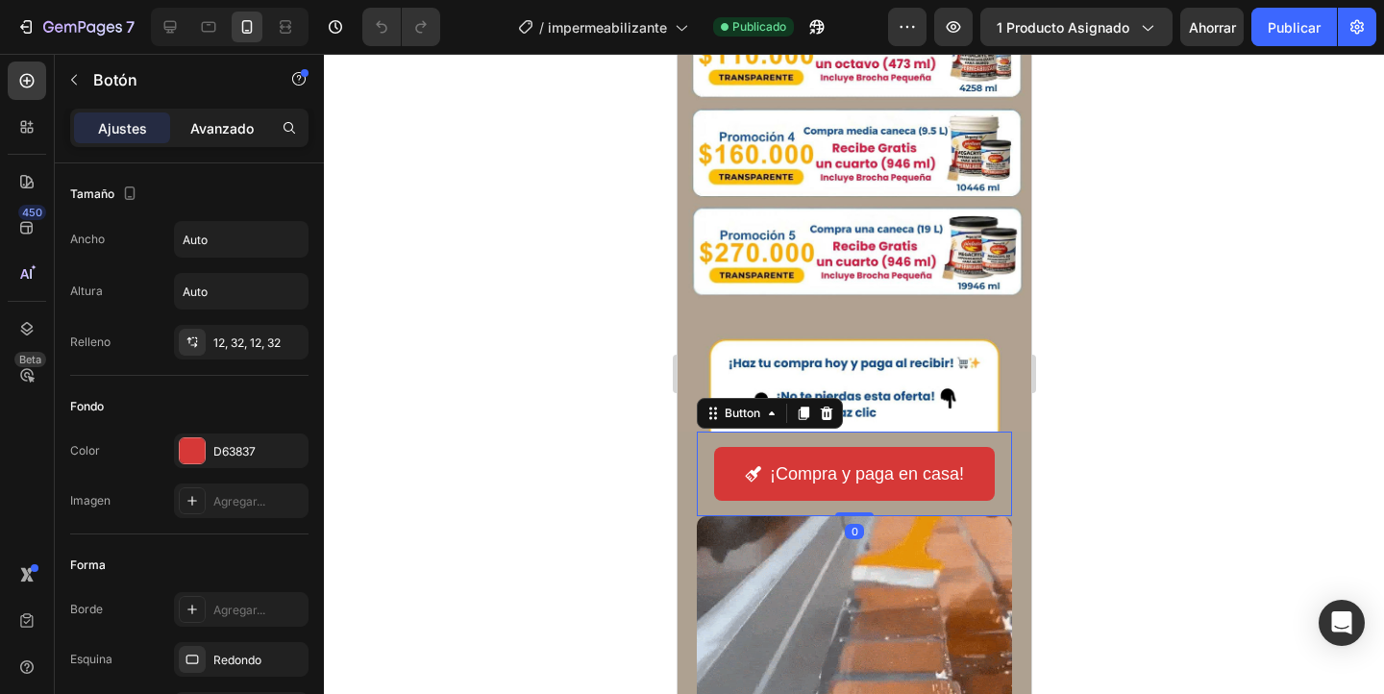
click at [230, 130] on font "Avanzado" at bounding box center [221, 128] width 63 height 16
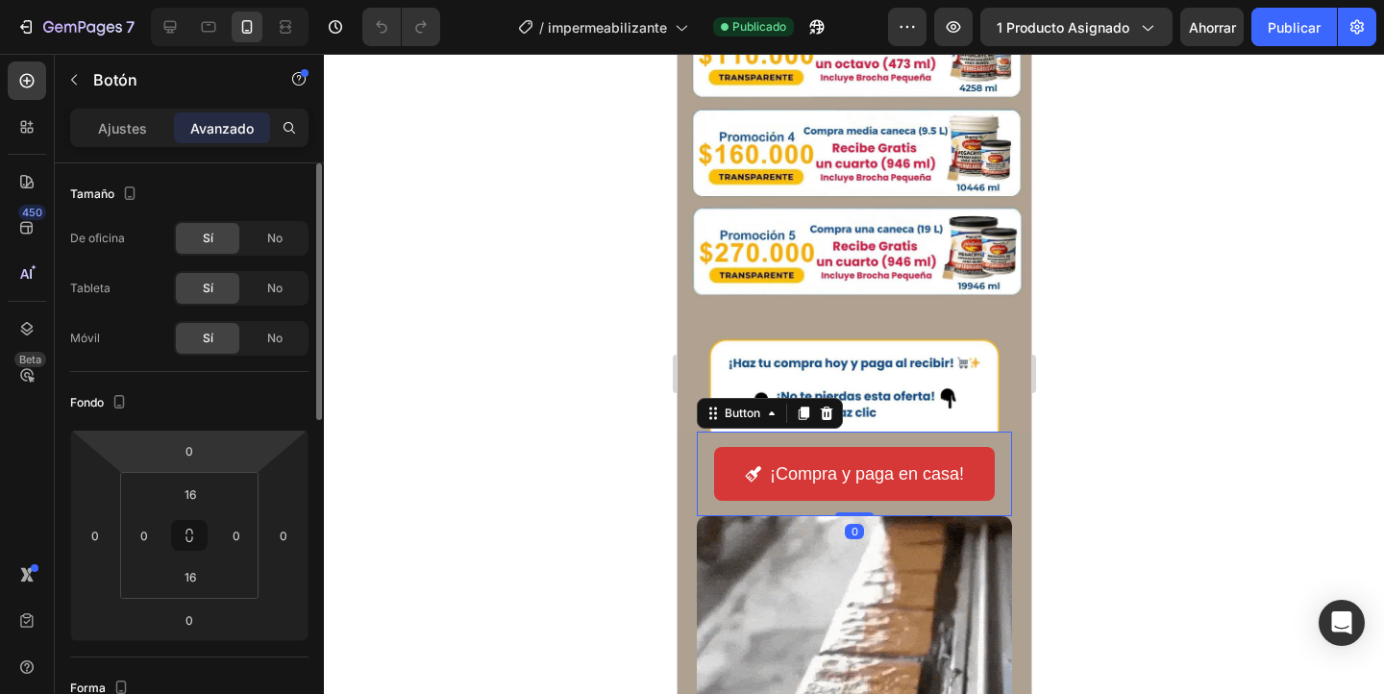
scroll to position [748, 0]
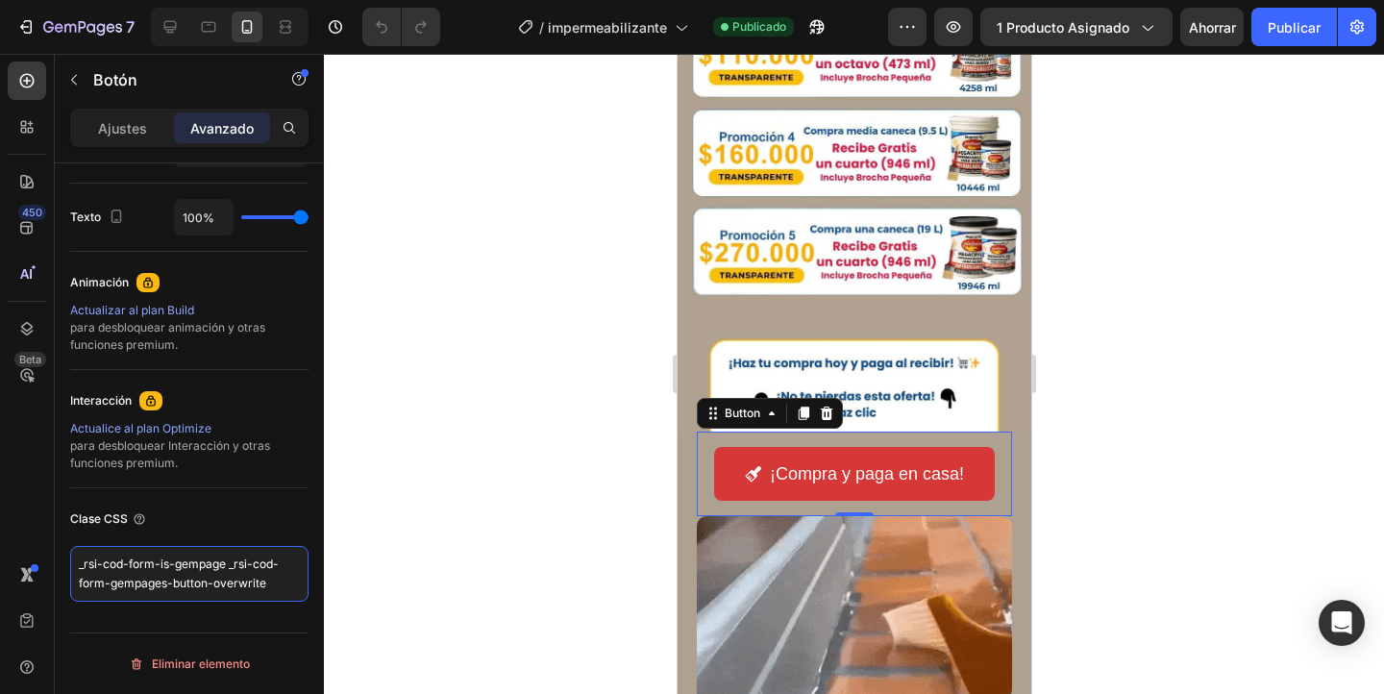
drag, startPoint x: 282, startPoint y: 579, endPoint x: 25, endPoint y: 552, distance: 258.0
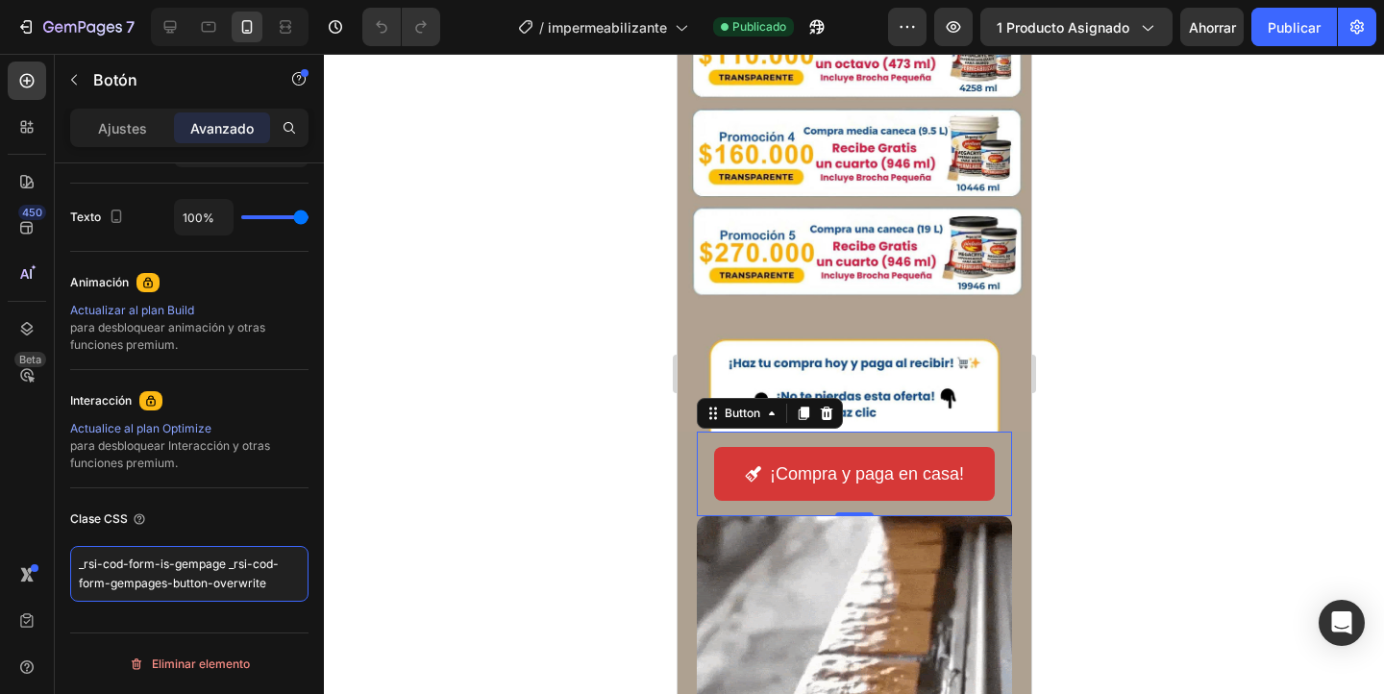
click at [25, 552] on div "450 Beta Sections(18) Elementos(84) Sección Elemento Hero Section Product Detai…" at bounding box center [162, 374] width 324 height 640
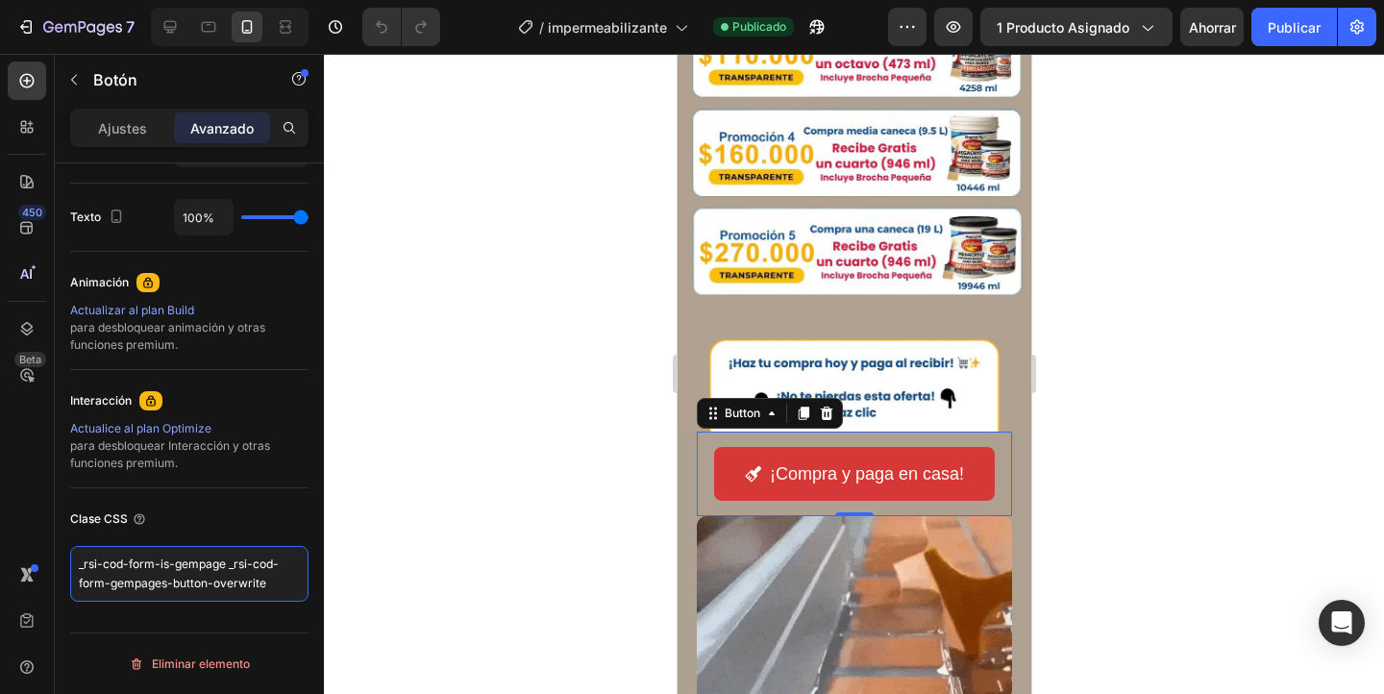
paste textarea "rsi-cod-form-gempages-button-overwrite rsi-cod-form-is-gempag"
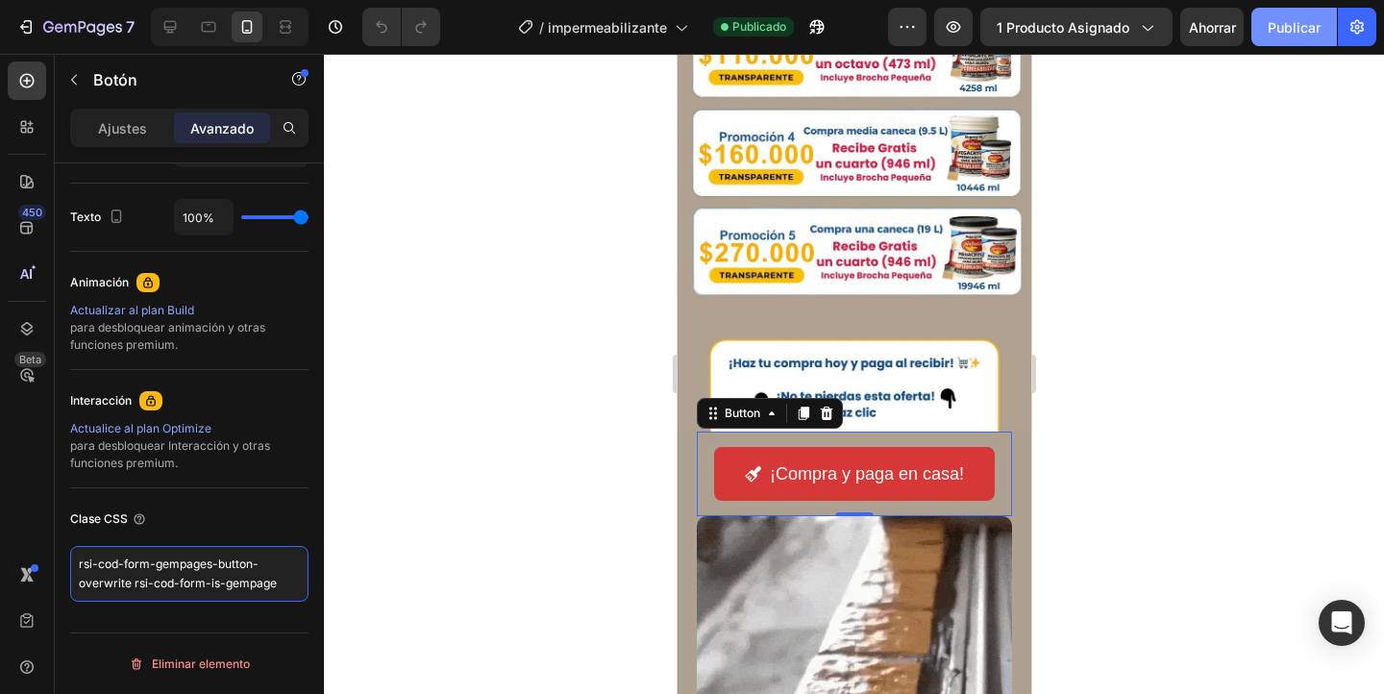
type textarea "rsi-cod-form-gempages-button-overwrite rsi-cod-form-is-gempage"
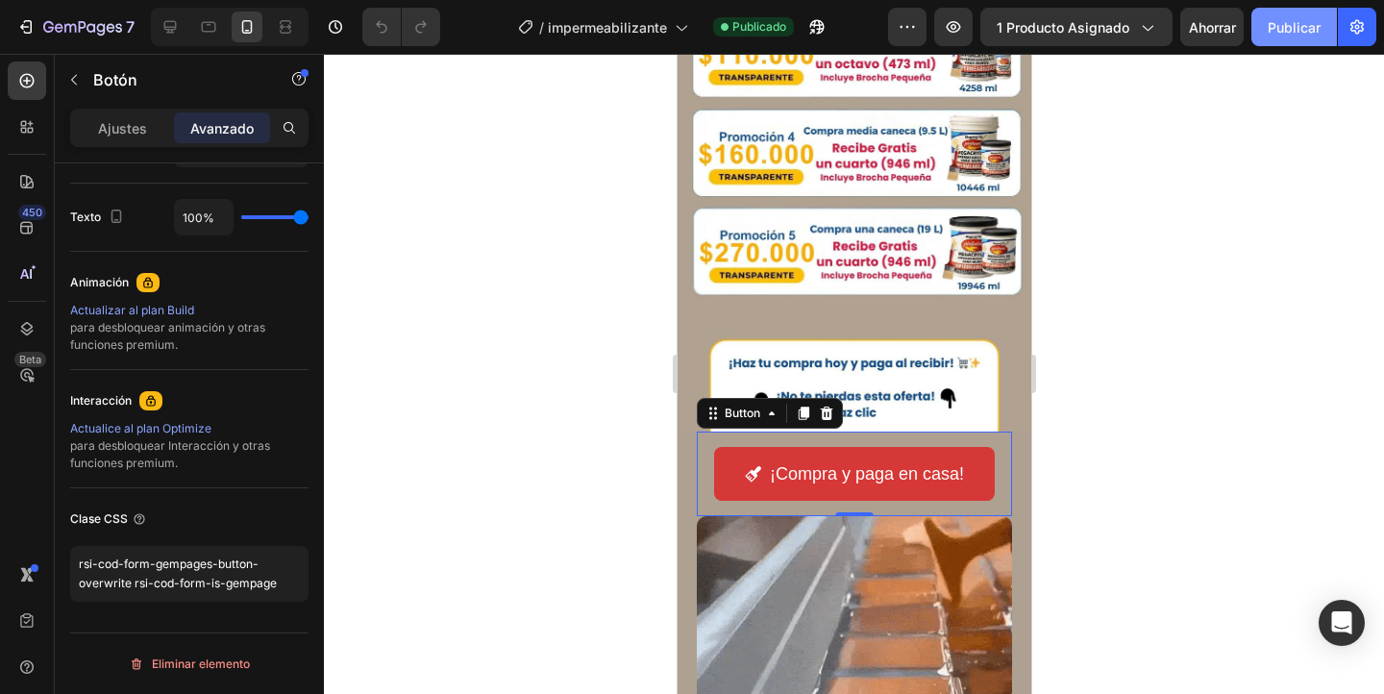
click at [1269, 30] on font "Publicar" at bounding box center [1293, 27] width 53 height 16
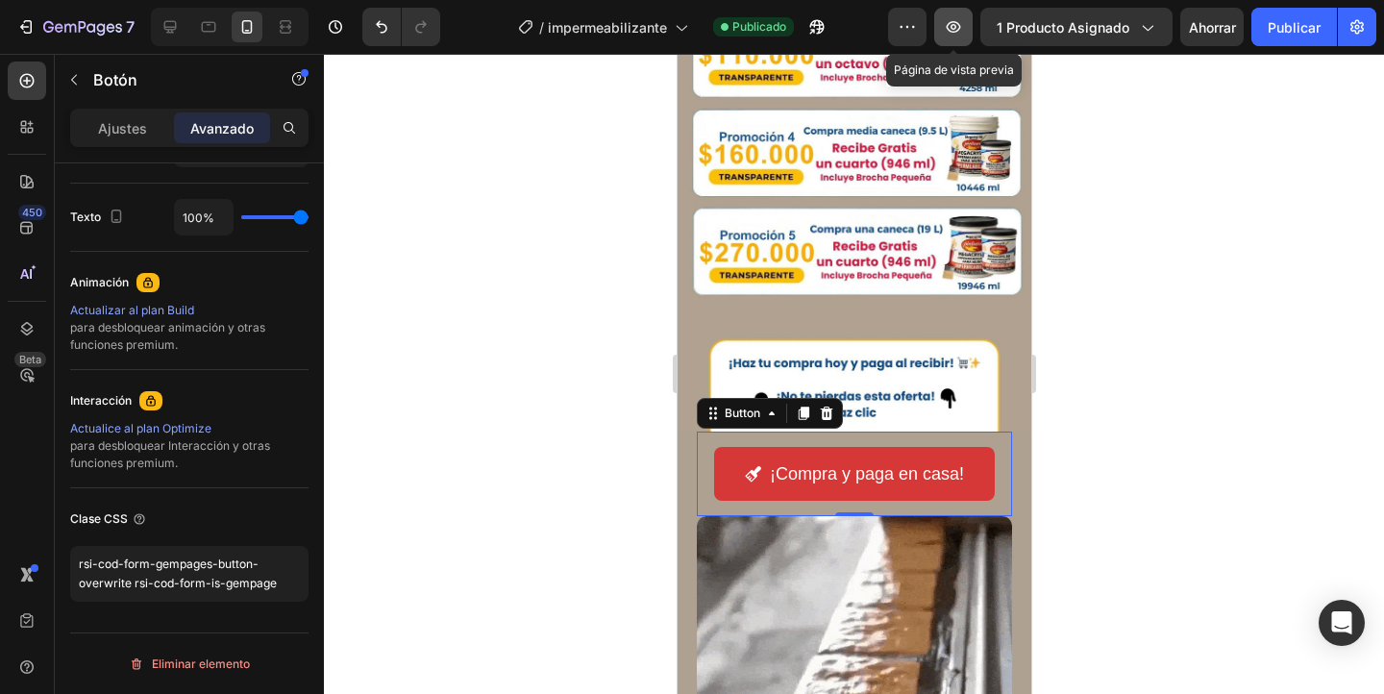
click at [951, 27] on icon "button" at bounding box center [953, 27] width 14 height 12
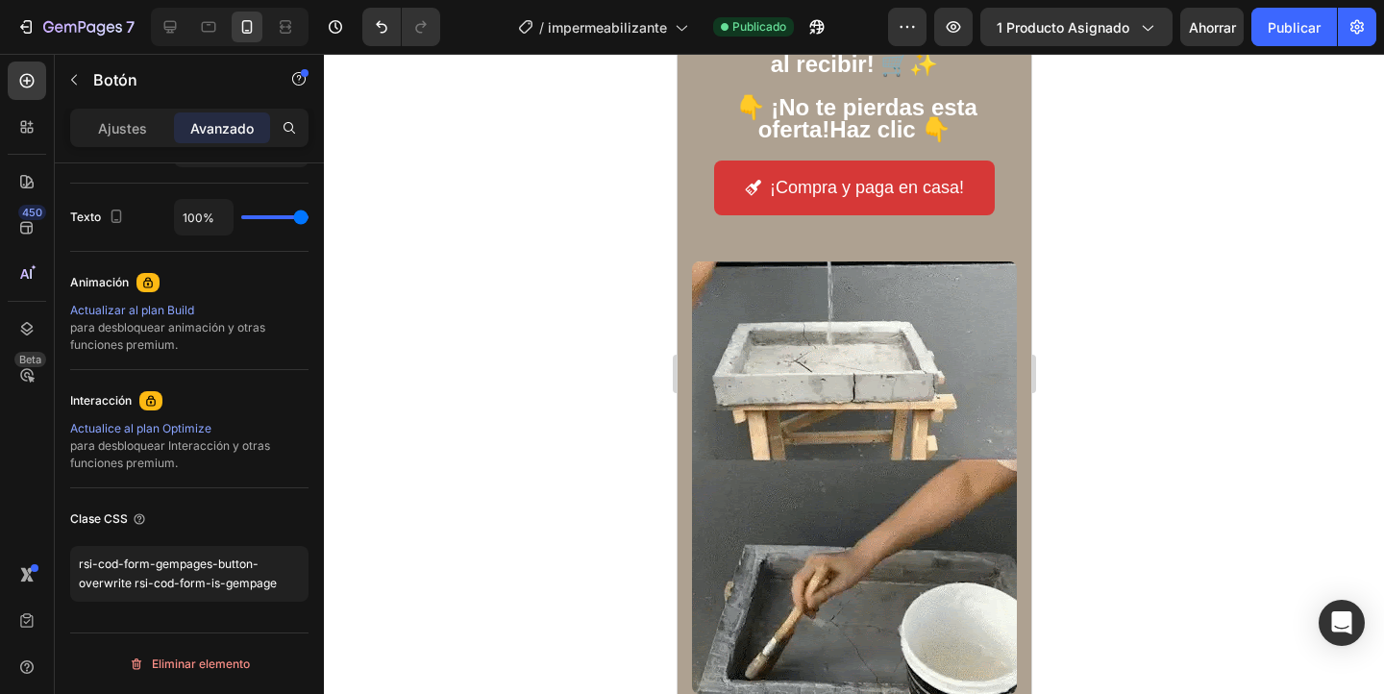
scroll to position [3258, 0]
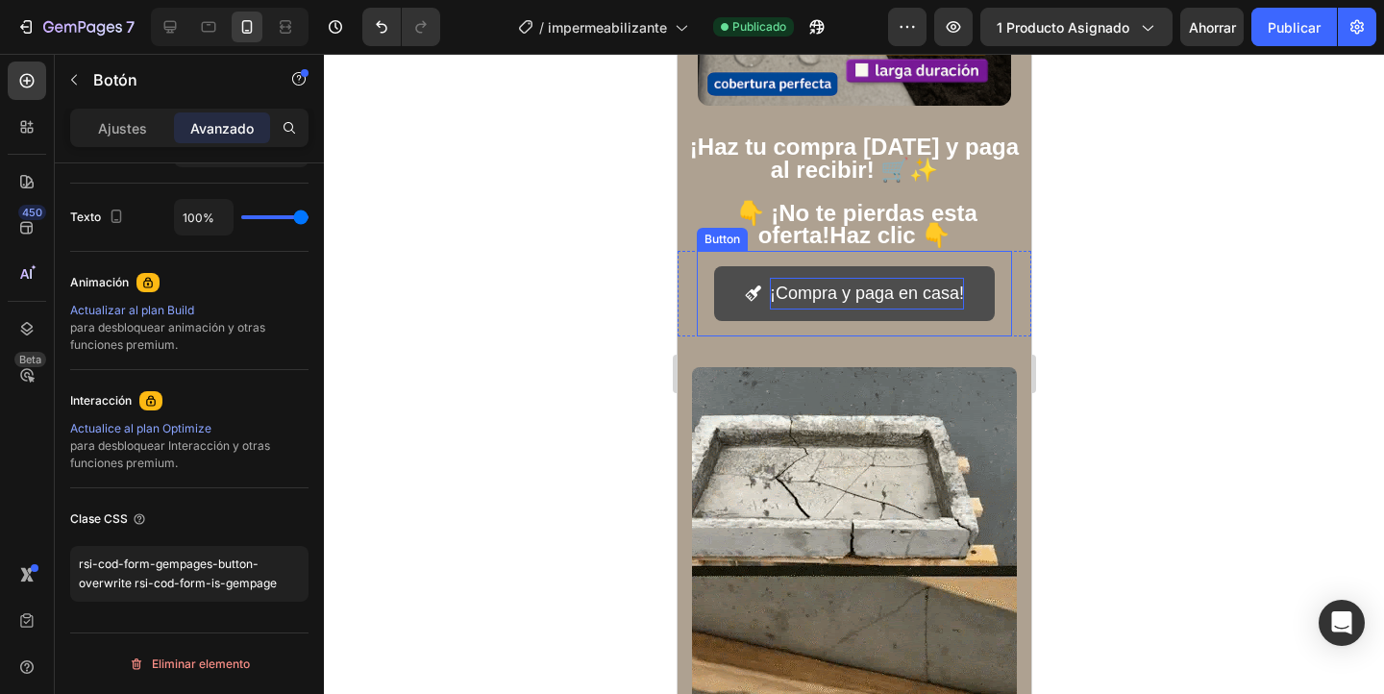
click at [894, 291] on p "¡Compra y paga en casa!" at bounding box center [866, 293] width 194 height 31
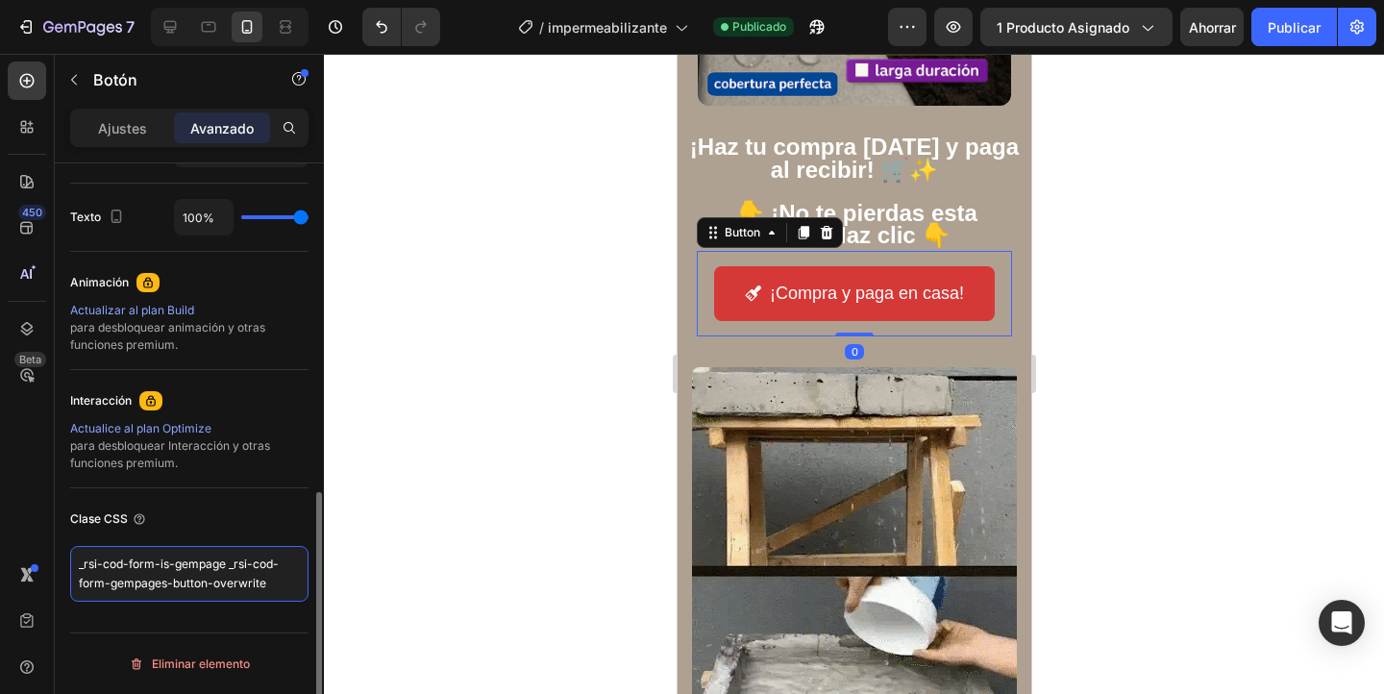
drag, startPoint x: 286, startPoint y: 583, endPoint x: 79, endPoint y: 548, distance: 210.6
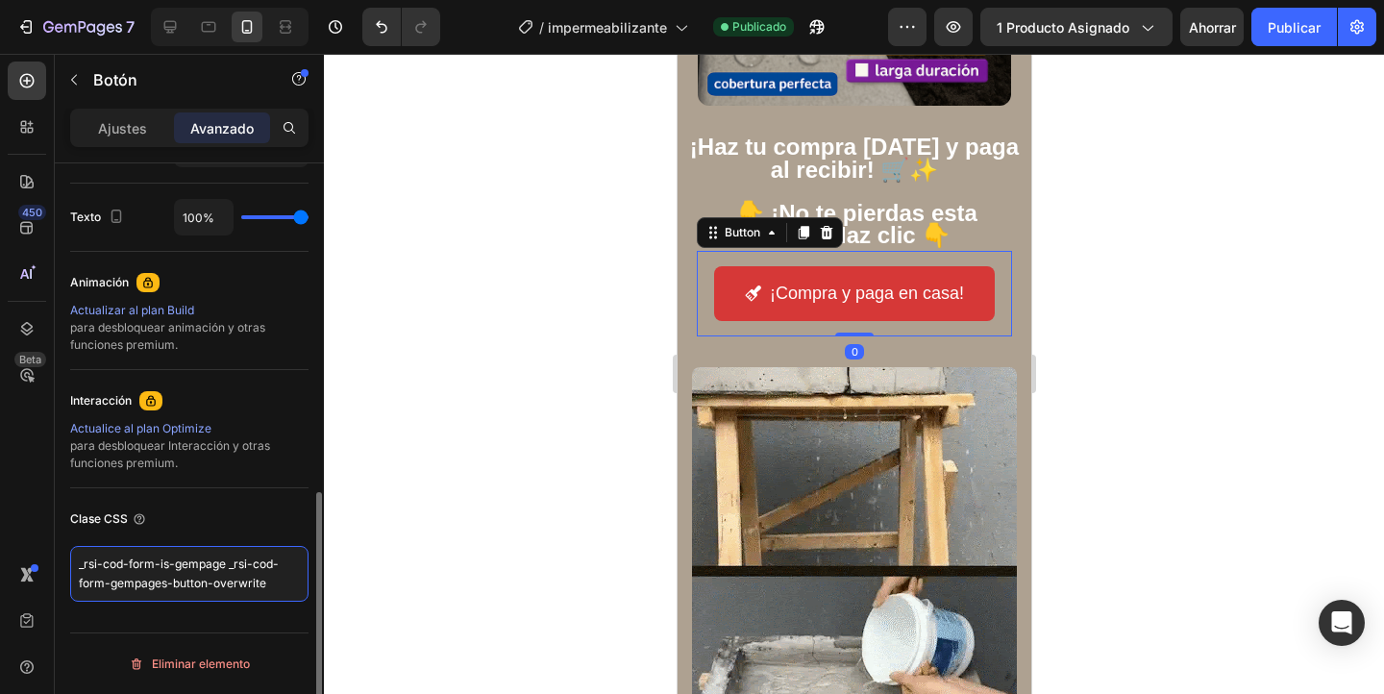
click at [78, 548] on textarea "_rsi-cod-form-is-gempage _rsi-cod-form-gempages-button-overwrite" at bounding box center [189, 574] width 238 height 56
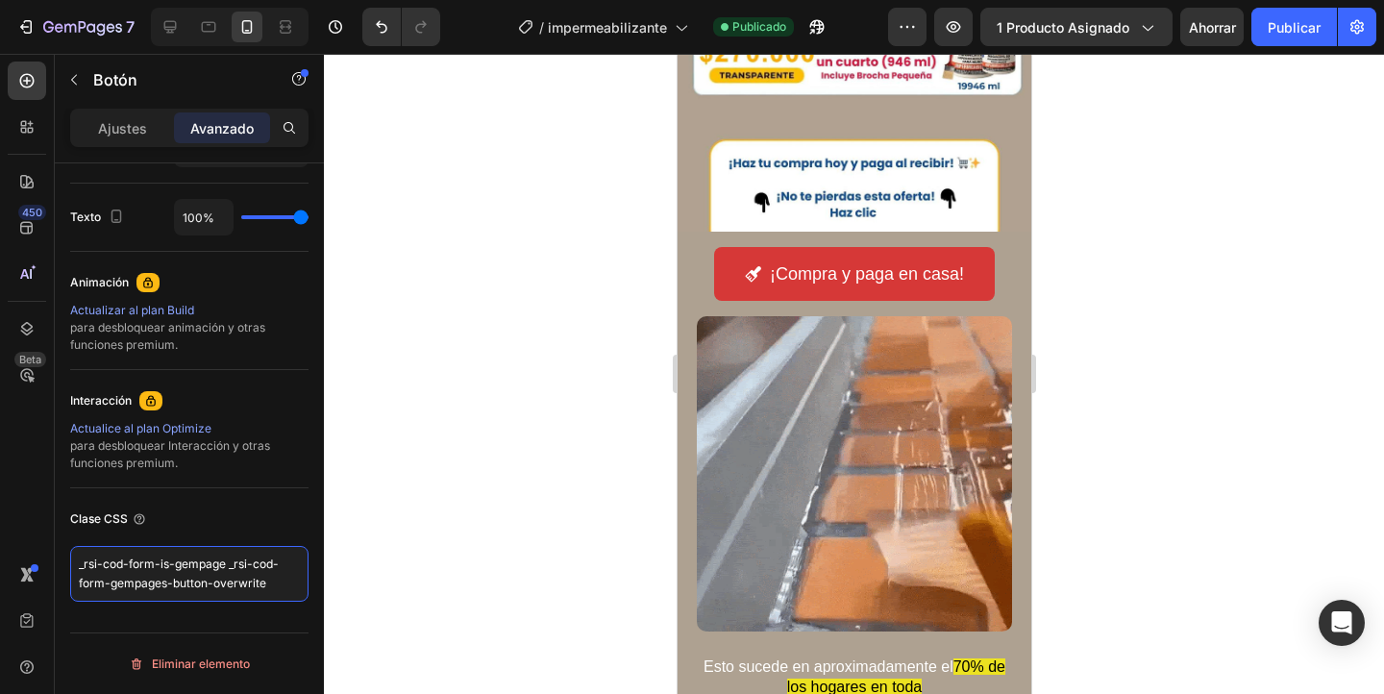
scroll to position [1103, 0]
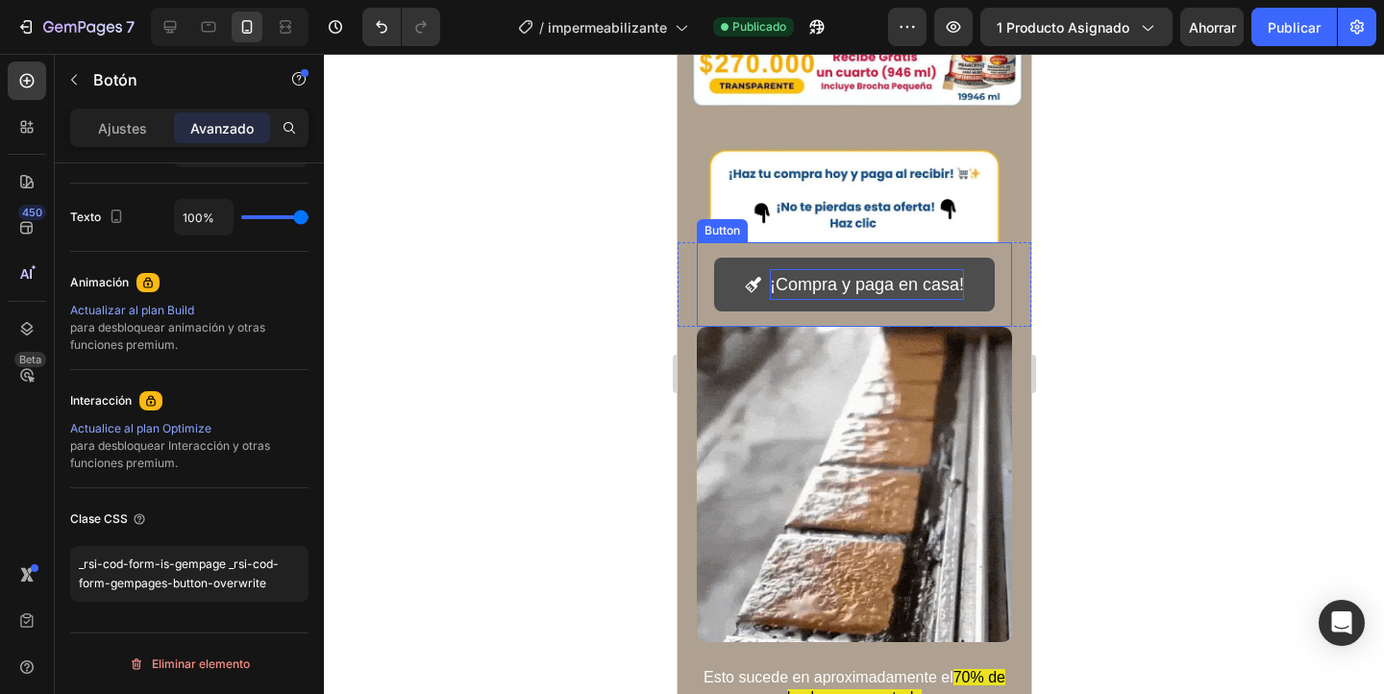
click at [869, 278] on p "¡Compra y paga en casa!" at bounding box center [866, 284] width 194 height 31
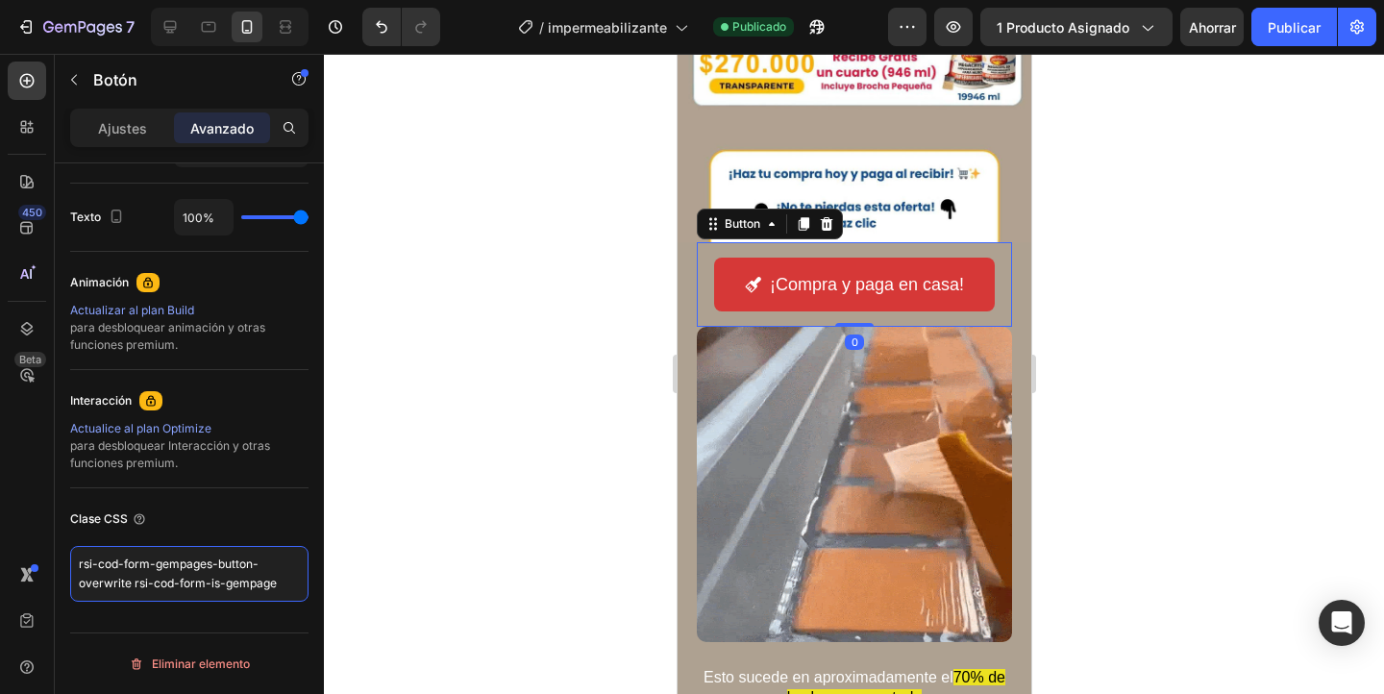
drag, startPoint x: 289, startPoint y: 578, endPoint x: 50, endPoint y: 527, distance: 244.8
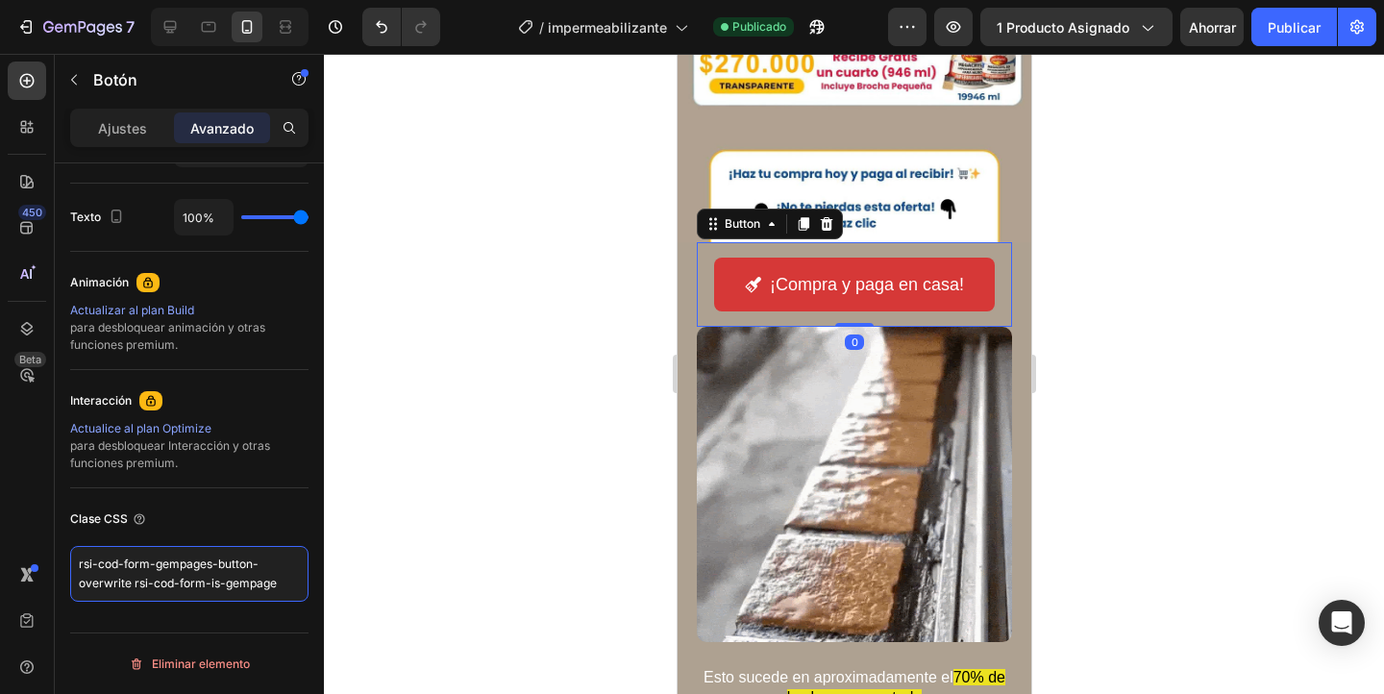
click at [49, 526] on div "450 Beta Sections(18) Elementos(84) Sección Elemento Hero Section Product Detai…" at bounding box center [162, 374] width 324 height 640
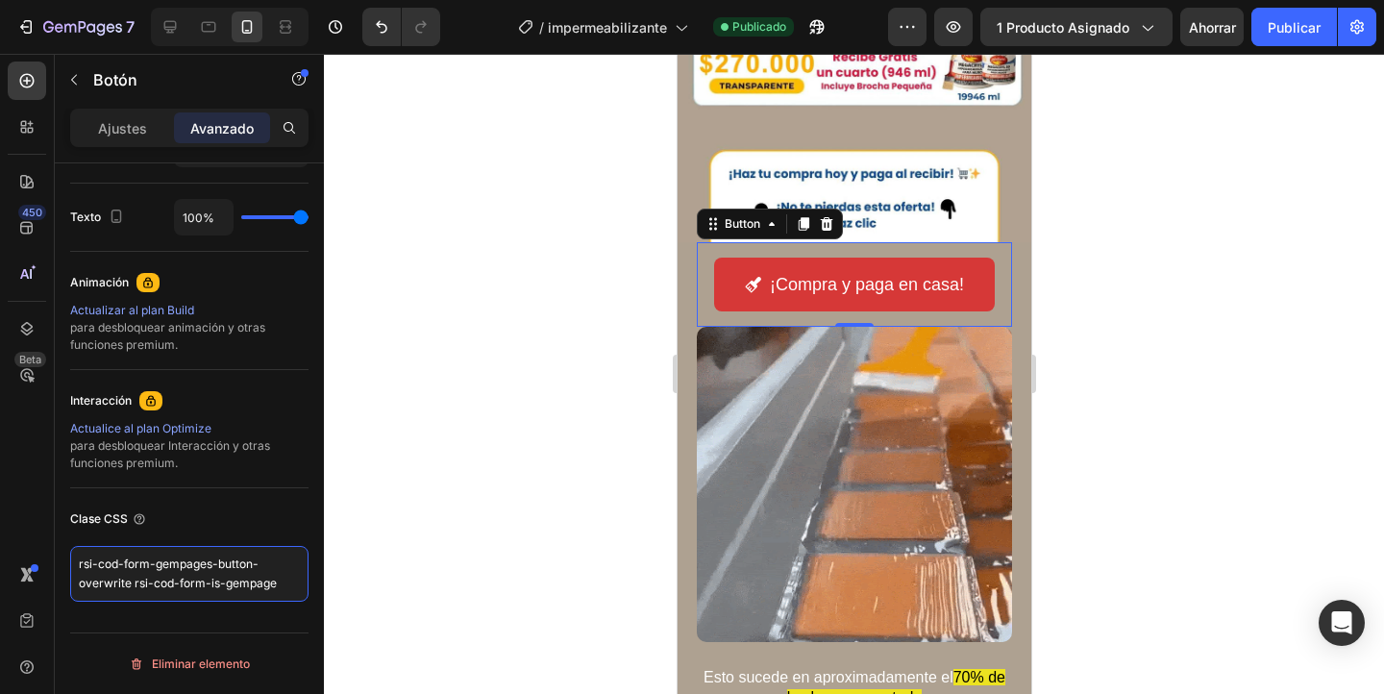
paste textarea "_rsi-cod-form-is-gempage _rsi-cod-form-gempages-button-overwrit"
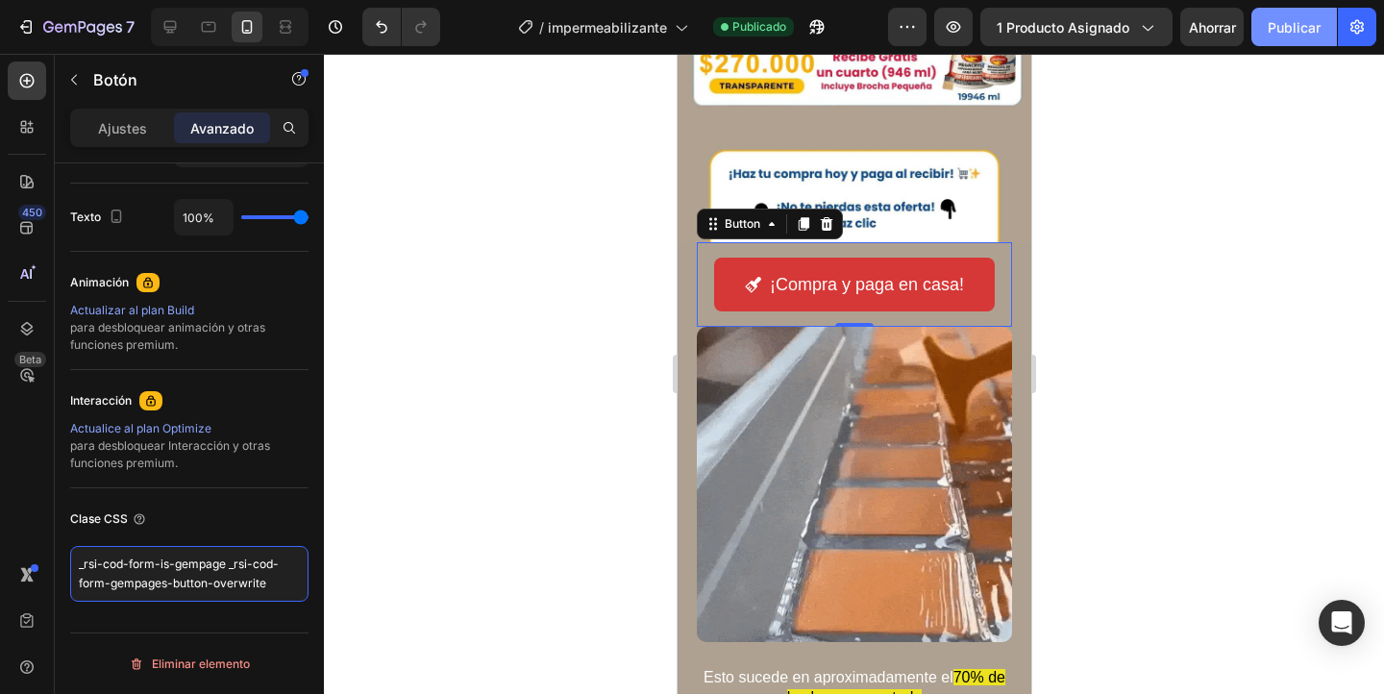
type textarea "_rsi-cod-form-is-gempage _rsi-cod-form-gempages-button-overwrite"
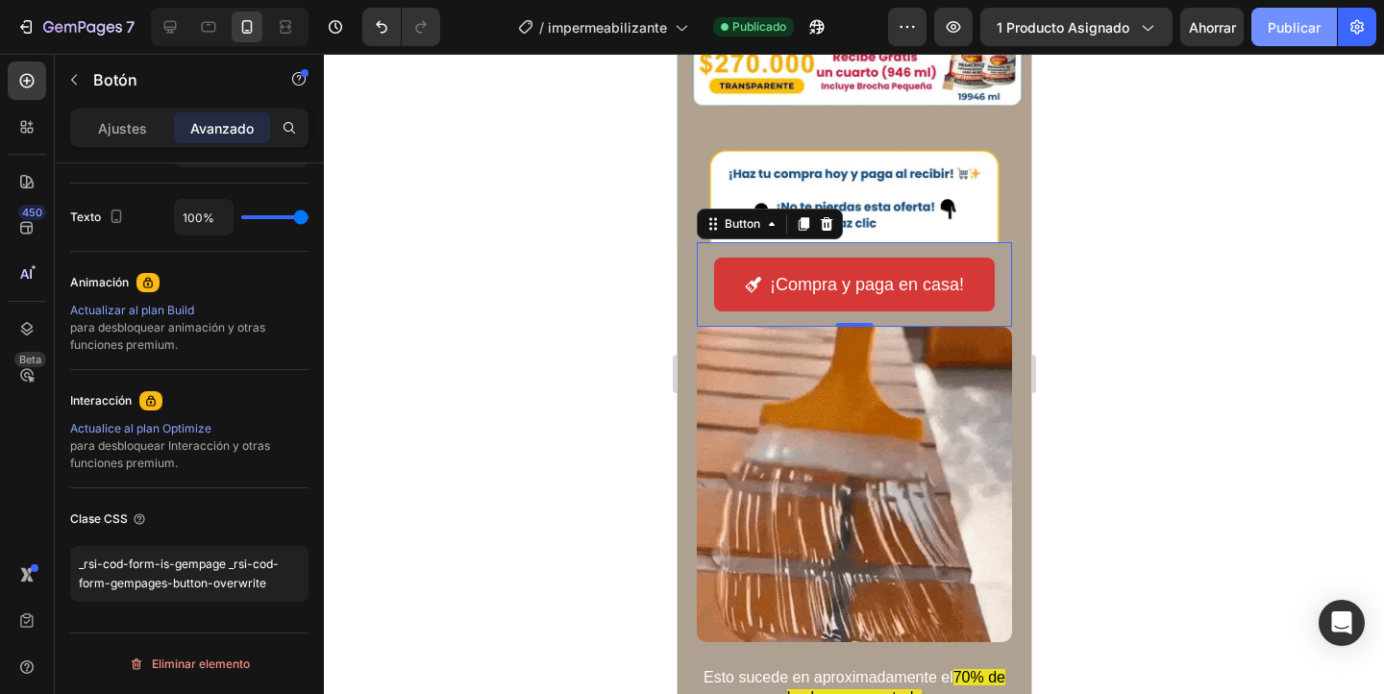
click at [1303, 30] on font "Publicar" at bounding box center [1293, 27] width 53 height 16
